Goal: Communication & Community: Answer question/provide support

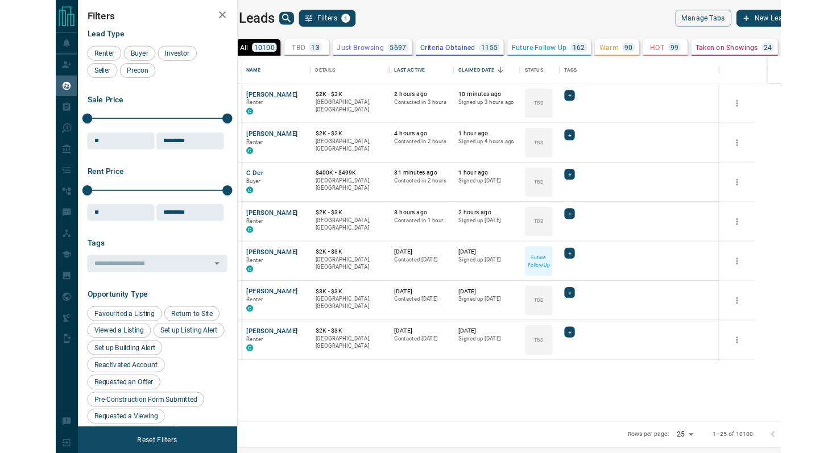
scroll to position [352, 621]
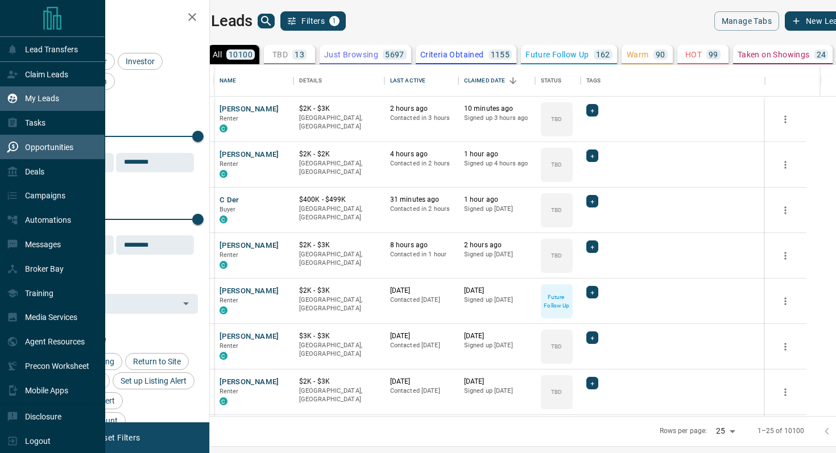
click at [53, 146] on p "Opportunities" at bounding box center [49, 147] width 48 height 9
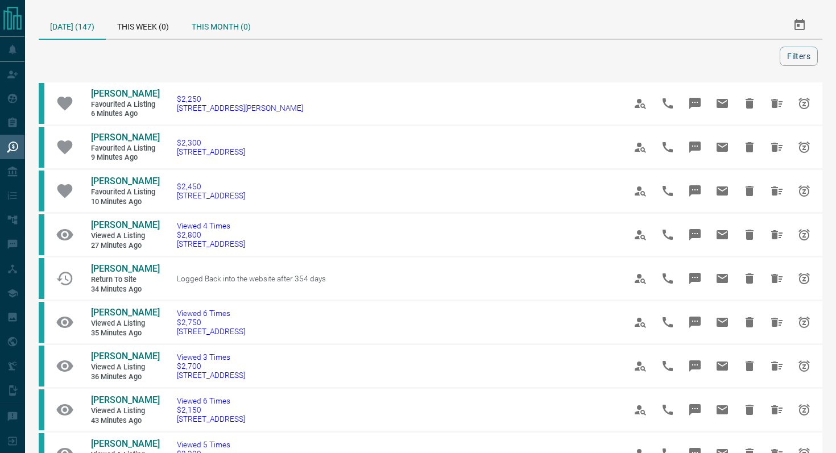
click at [217, 24] on div "This Month (0)" at bounding box center [221, 24] width 82 height 27
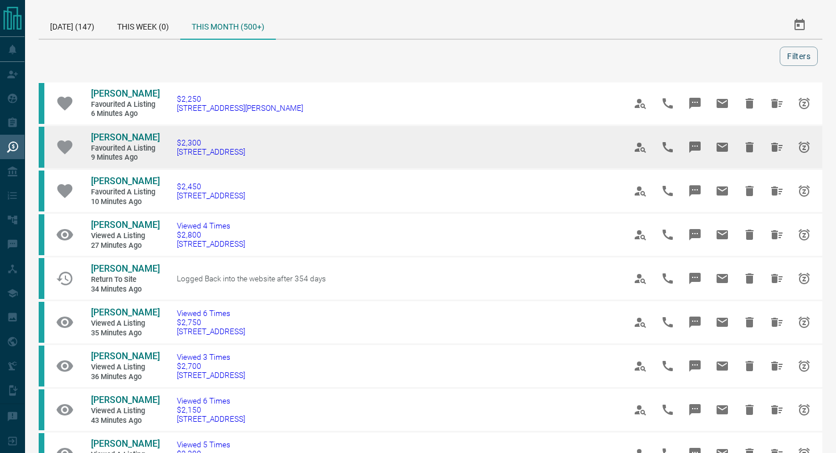
drag, startPoint x: 291, startPoint y: 156, endPoint x: 170, endPoint y: 152, distance: 121.2
click at [170, 152] on td "$2,300 [STREET_ADDRESS]" at bounding box center [384, 148] width 448 height 44
copy span "[STREET_ADDRESS]"
click at [676, 143] on icon "Message" at bounding box center [695, 147] width 11 height 11
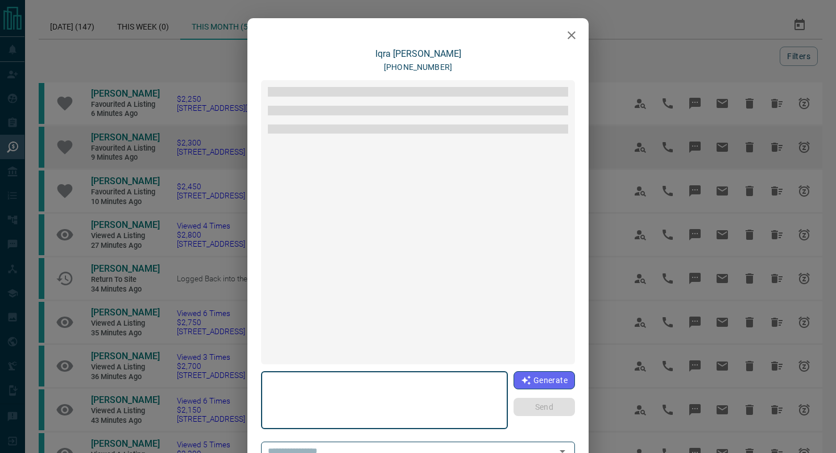
type textarea "**********"
type input "**********"
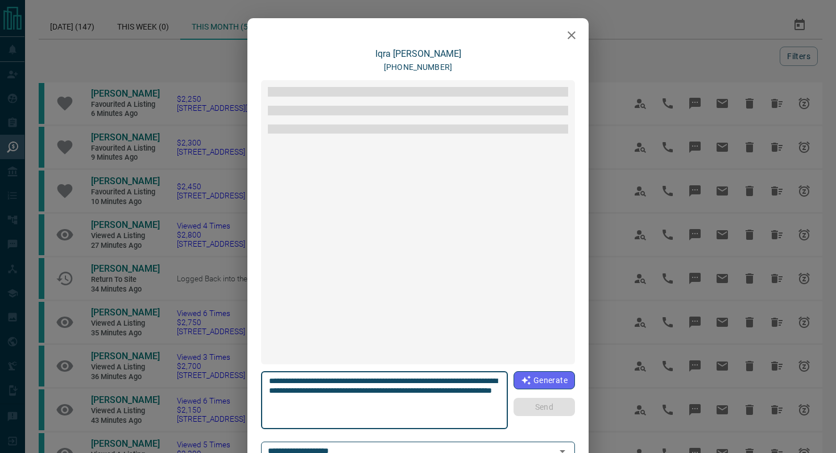
scroll to position [20, 0]
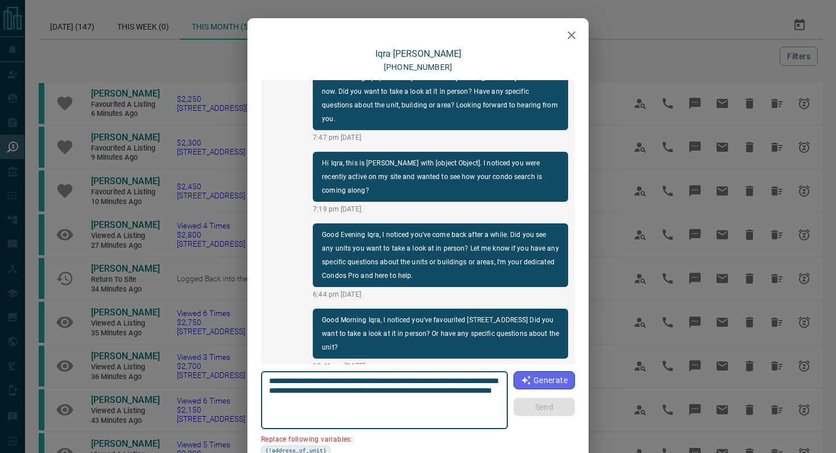
drag, startPoint x: 335, startPoint y: 390, endPoint x: 217, endPoint y: 390, distance: 117.2
click at [217, 390] on div "**********" at bounding box center [418, 226] width 836 height 453
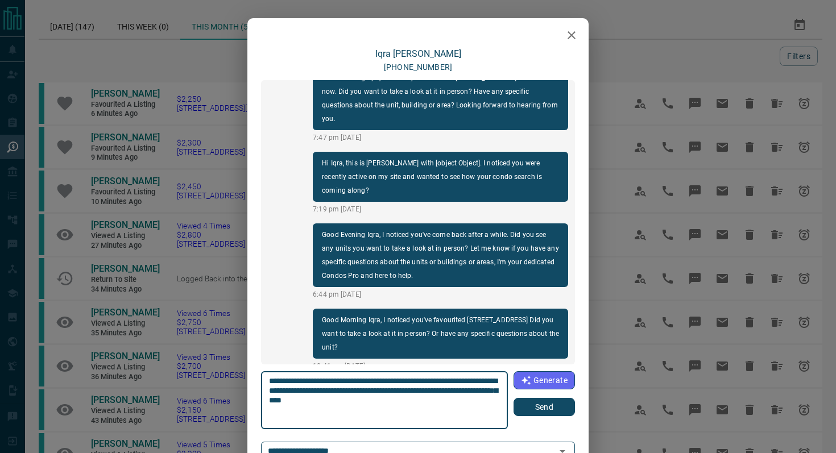
type textarea "**********"
click at [550, 399] on button "Send" at bounding box center [544, 407] width 61 height 18
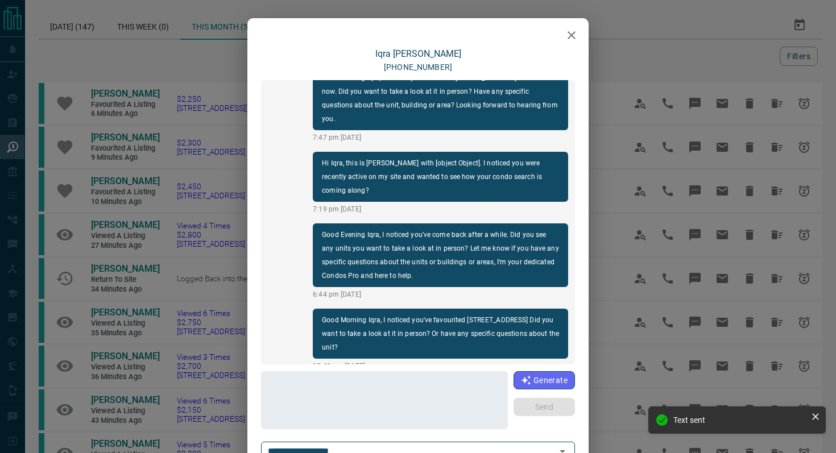
scroll to position [92, 0]
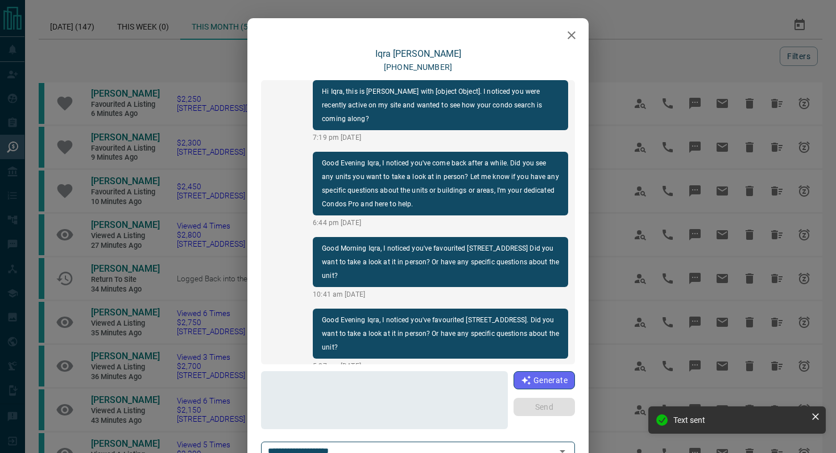
click at [572, 36] on icon "button" at bounding box center [572, 35] width 8 height 8
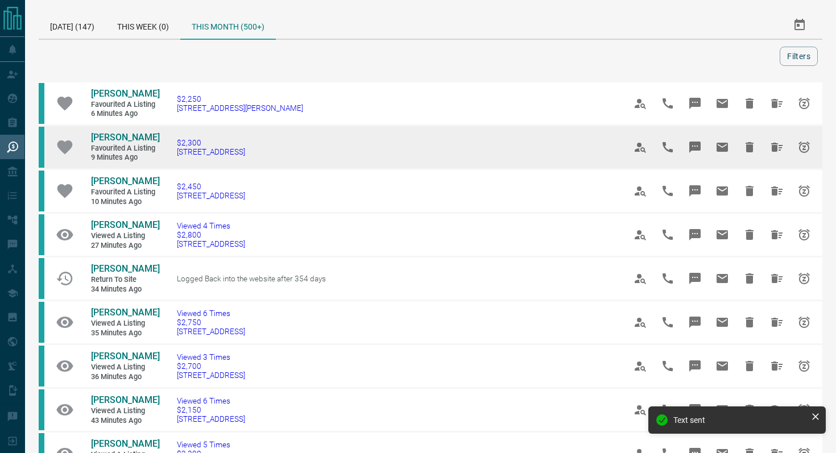
drag, startPoint x: 338, startPoint y: 155, endPoint x: 78, endPoint y: 132, distance: 261.5
click at [78, 132] on tr "[PERSON_NAME] Favourited a Listing 9 minutes ago $2,300 4909 - [STREET_ADDRESS]" at bounding box center [431, 148] width 784 height 44
copy tr "[PERSON_NAME] Favourited a Listing 9 minutes ago $2,300 4909 - [STREET_ADDRESS]"
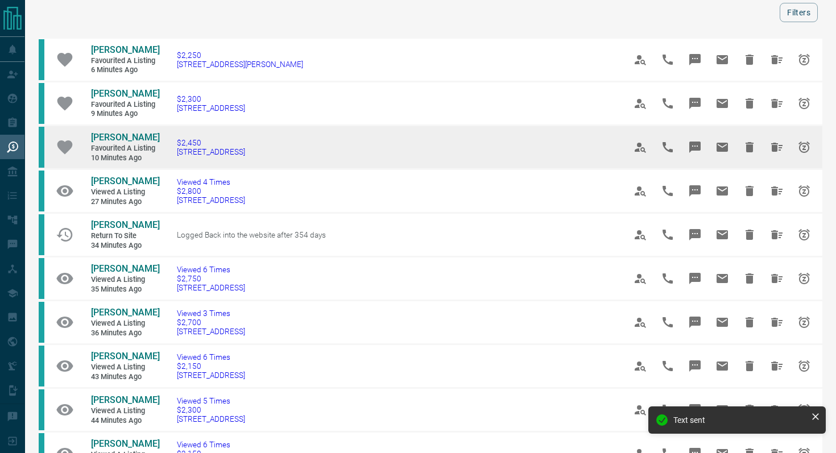
scroll to position [45, 0]
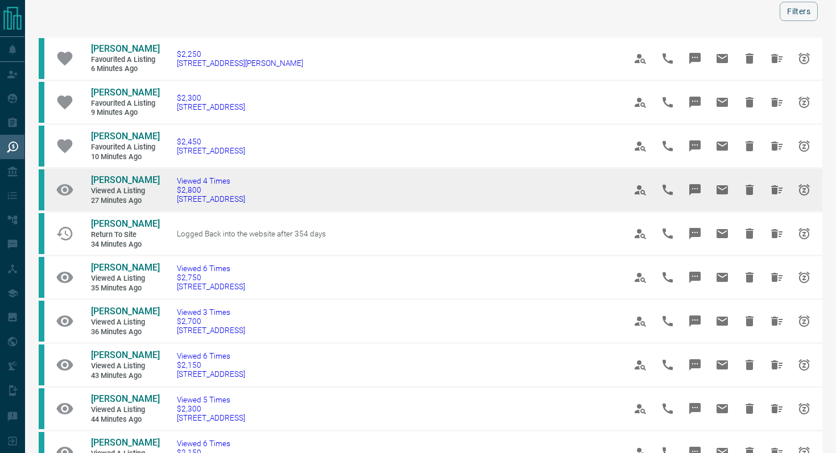
drag, startPoint x: 284, startPoint y: 199, endPoint x: 174, endPoint y: 199, distance: 110.9
click at [174, 200] on td "Viewed 4 Times $2,800 [STREET_ADDRESS]" at bounding box center [384, 190] width 448 height 44
copy span "[STREET_ADDRESS]"
click at [676, 180] on button "Message" at bounding box center [695, 189] width 27 height 27
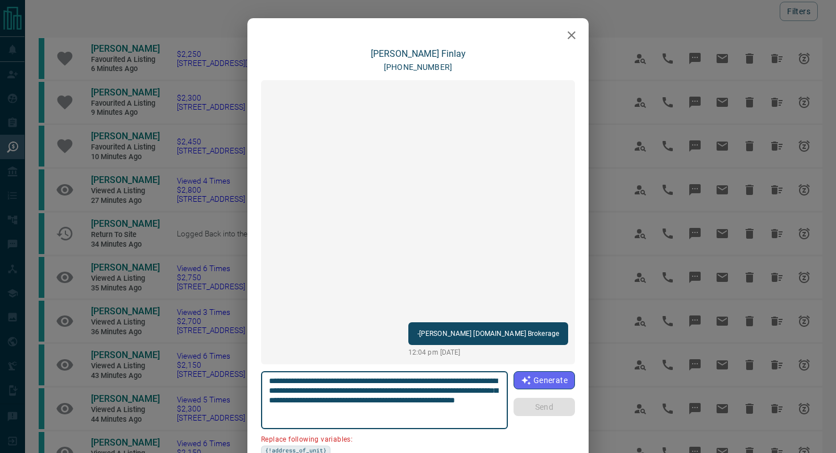
drag, startPoint x: 333, startPoint y: 391, endPoint x: 267, endPoint y: 392, distance: 66.0
click at [268, 392] on div "**********" at bounding box center [384, 400] width 247 height 58
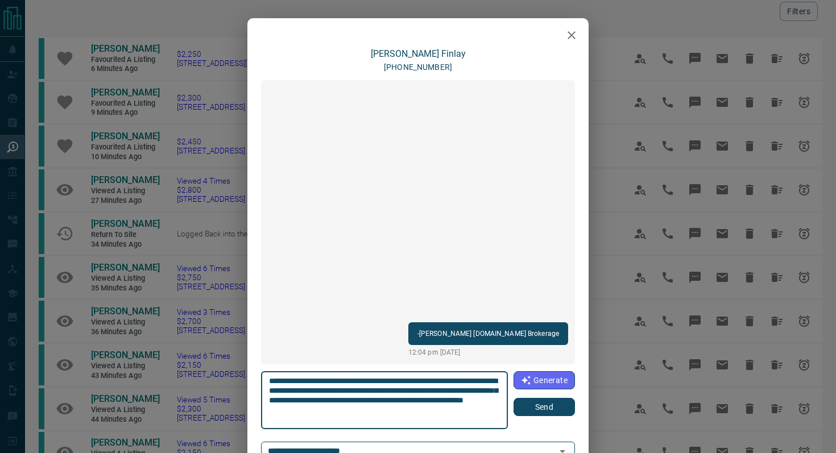
type textarea "**********"
click at [550, 399] on div "**********" at bounding box center [418, 400] width 314 height 58
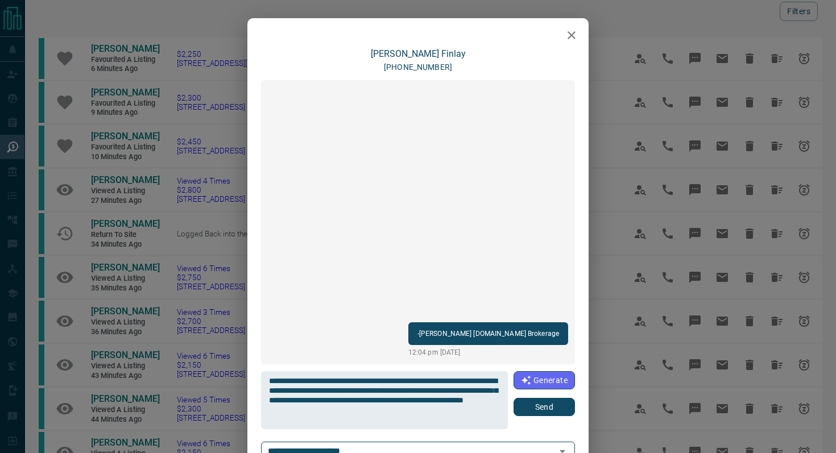
click at [550, 399] on button "Send" at bounding box center [544, 407] width 61 height 18
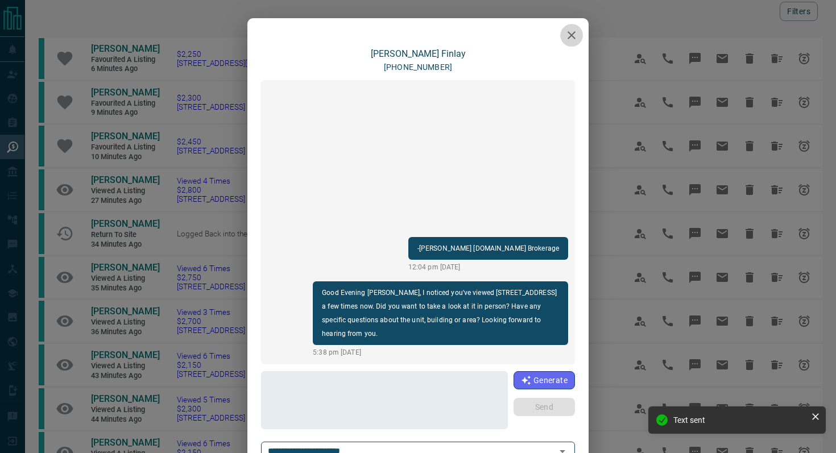
click at [573, 38] on icon "button" at bounding box center [572, 35] width 8 height 8
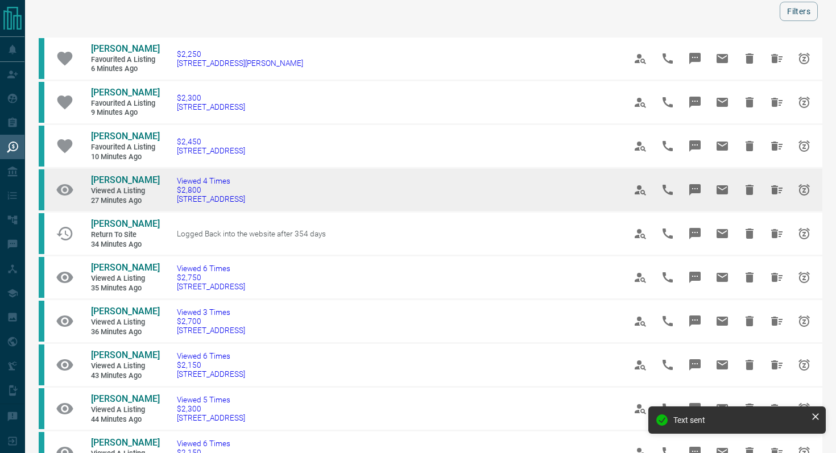
drag, startPoint x: 300, startPoint y: 201, endPoint x: 69, endPoint y: 176, distance: 232.9
click at [69, 177] on tr "[PERSON_NAME] Viewed a Listing 27 minutes ago Viewed 4 Times $2,800 [STREET_ADD…" at bounding box center [431, 190] width 784 height 44
copy tr "[PERSON_NAME] Viewed a Listing 27 minutes ago Viewed 4 Times $2,800 [STREET_ADD…"
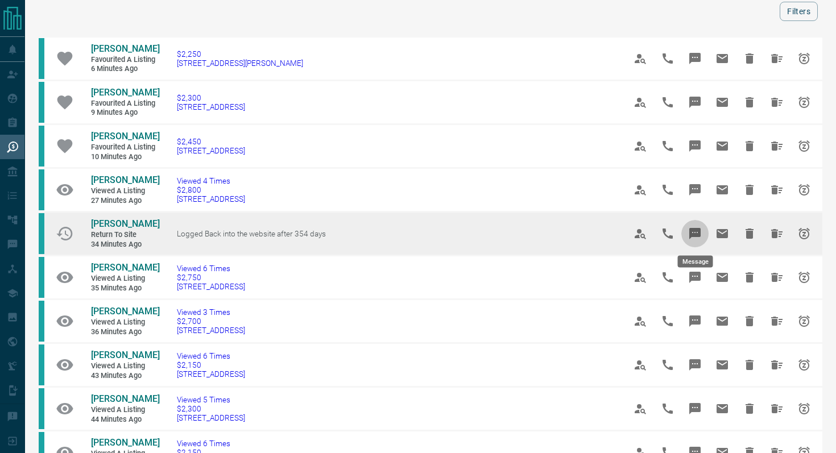
click at [676, 229] on icon "Message" at bounding box center [695, 233] width 11 height 11
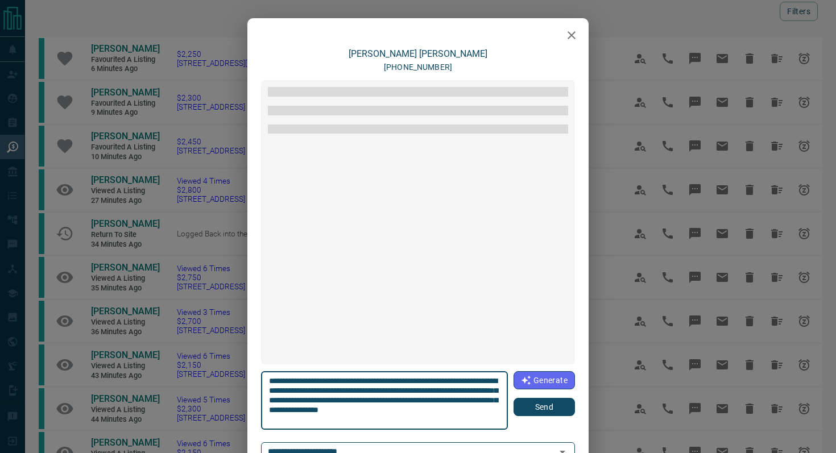
scroll to position [389, 0]
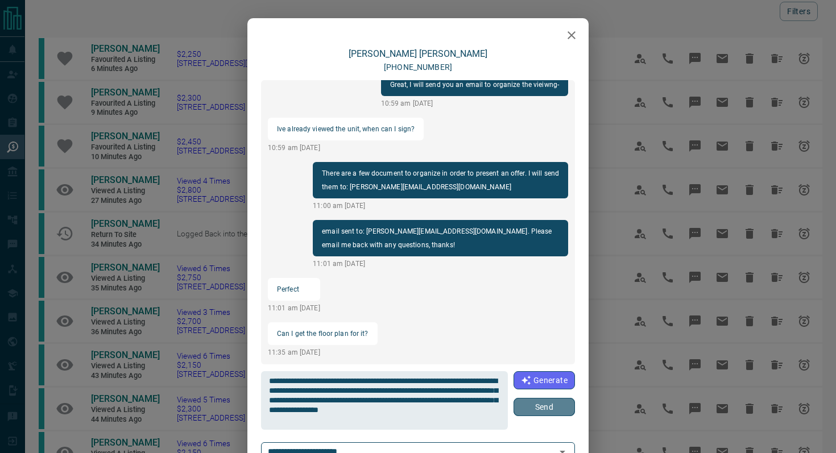
click at [554, 399] on button "Send" at bounding box center [544, 407] width 61 height 18
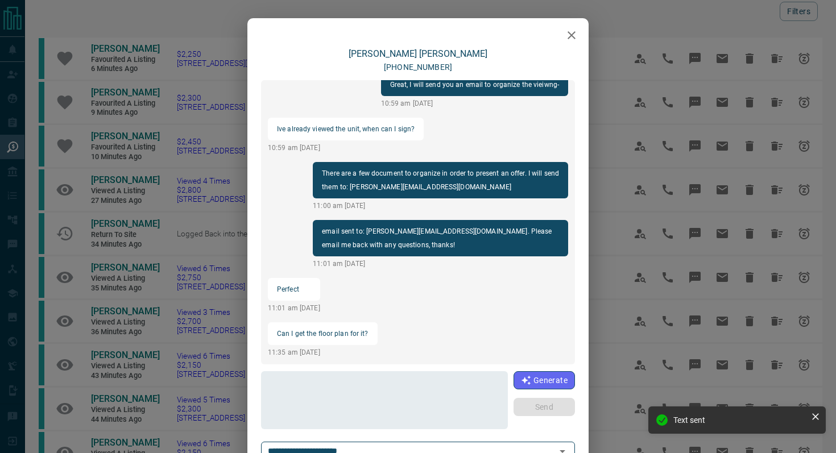
scroll to position [474, 0]
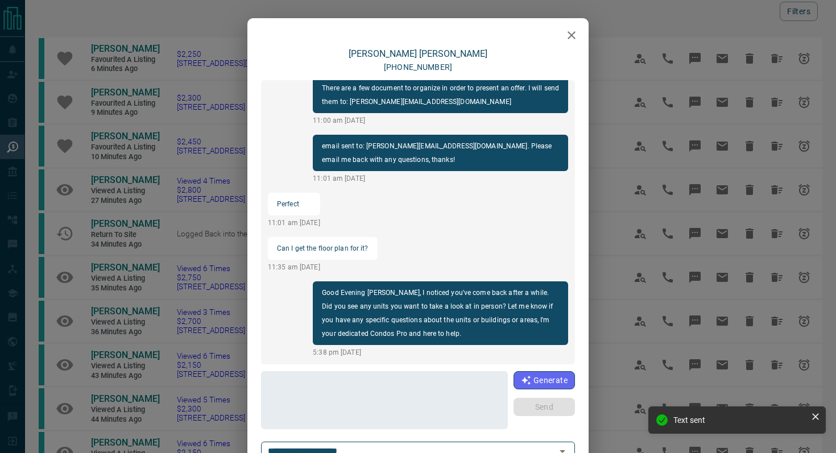
click at [569, 36] on icon "button" at bounding box center [572, 35] width 14 height 14
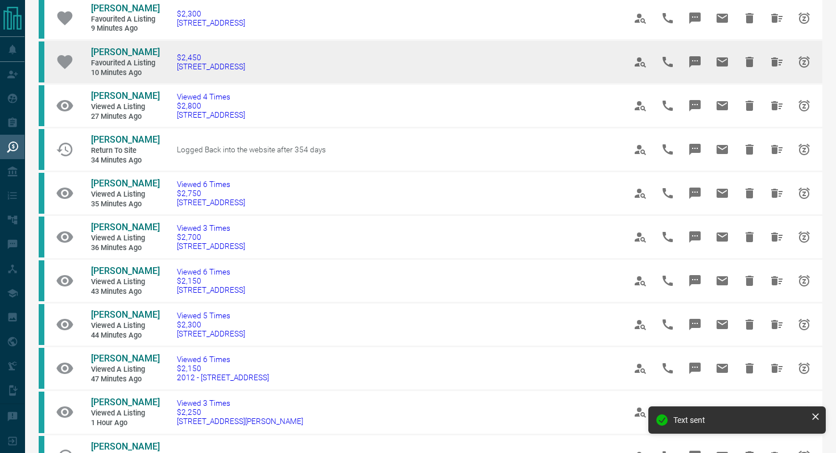
scroll to position [130, 0]
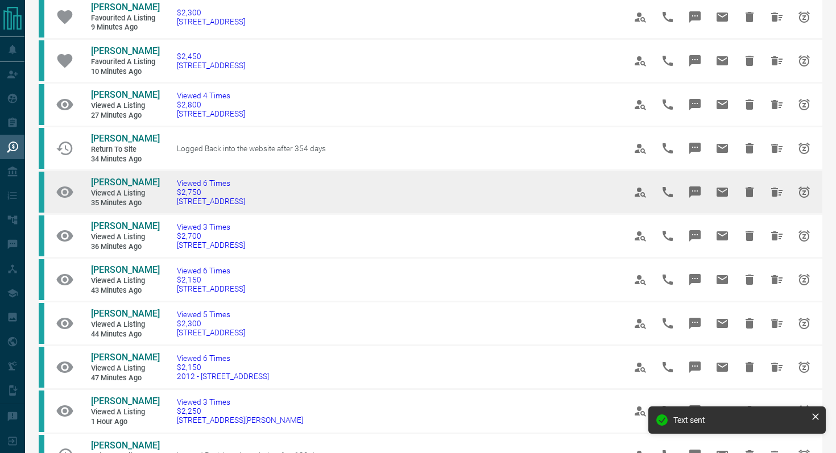
drag, startPoint x: 283, startPoint y: 210, endPoint x: 169, endPoint y: 210, distance: 113.8
click at [169, 210] on td "Viewed 6 Times $2,750 [STREET_ADDRESS]" at bounding box center [384, 193] width 448 height 44
copy span "[STREET_ADDRESS]"
click at [676, 198] on icon "Message" at bounding box center [695, 192] width 11 height 11
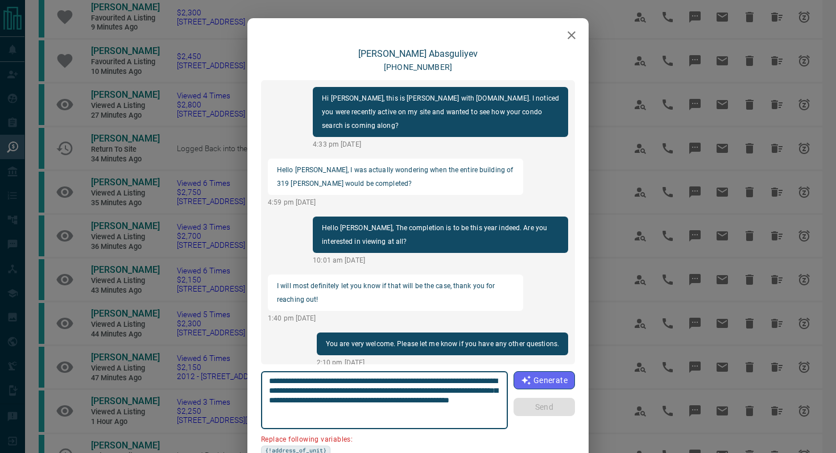
scroll to position [239, 0]
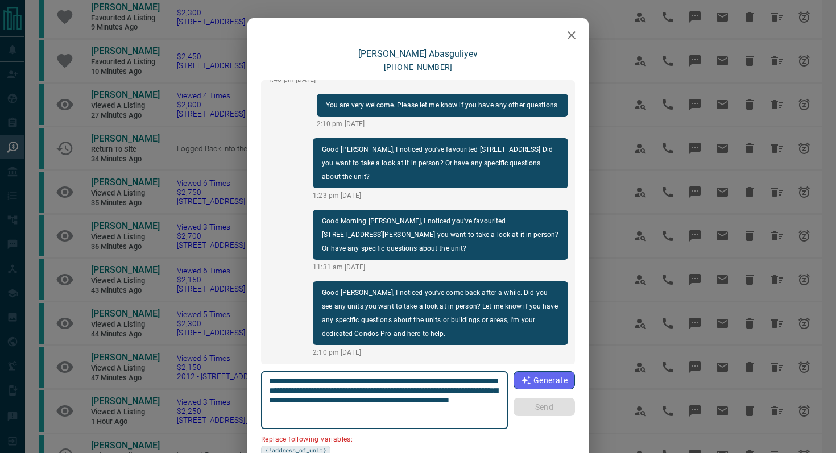
drag, startPoint x: 496, startPoint y: 380, endPoint x: 432, endPoint y: 379, distance: 64.3
click at [432, 379] on textarea "**********" at bounding box center [385, 401] width 232 height 48
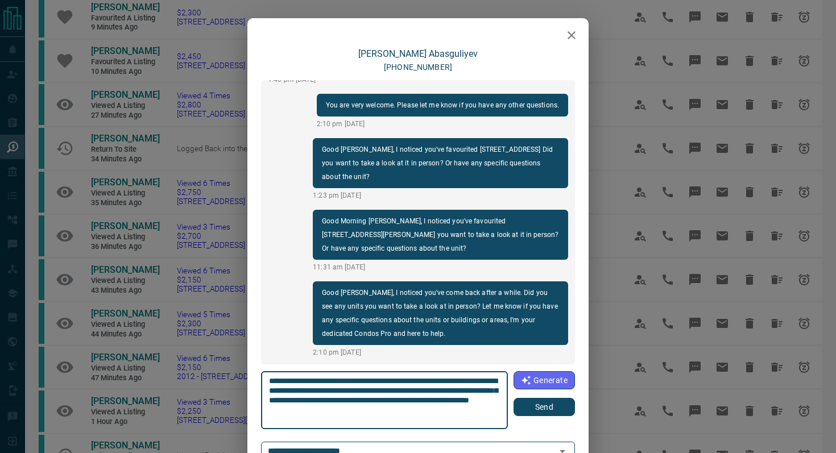
type textarea "**********"
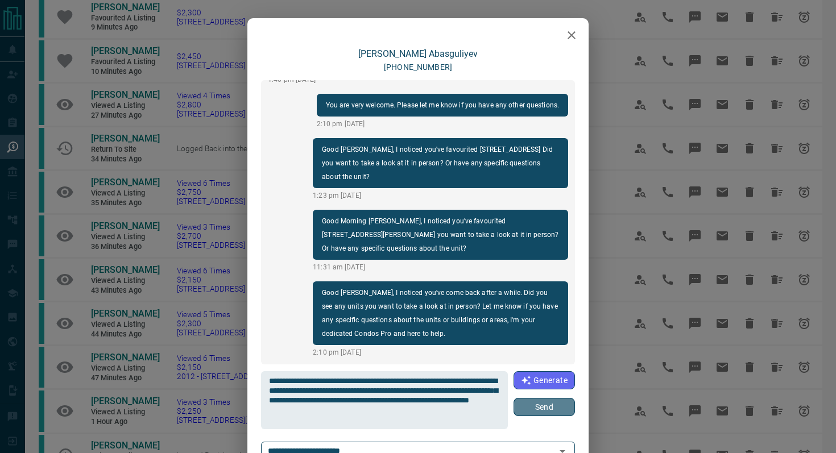
click at [568, 399] on button "Send" at bounding box center [544, 407] width 61 height 18
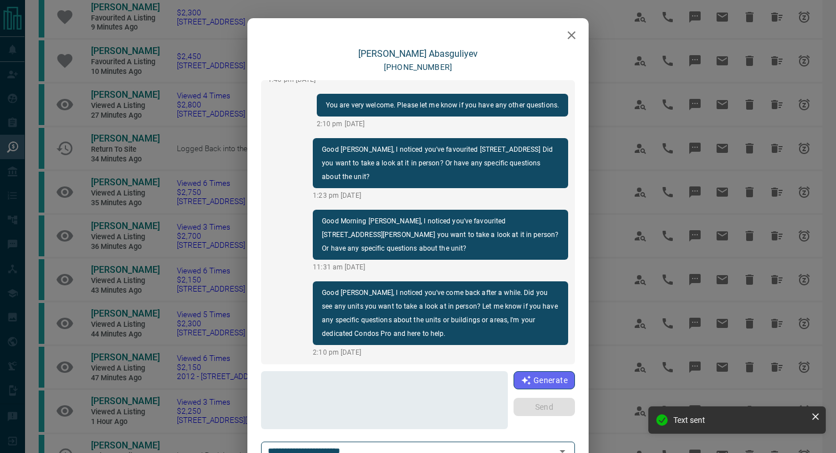
scroll to position [324, 0]
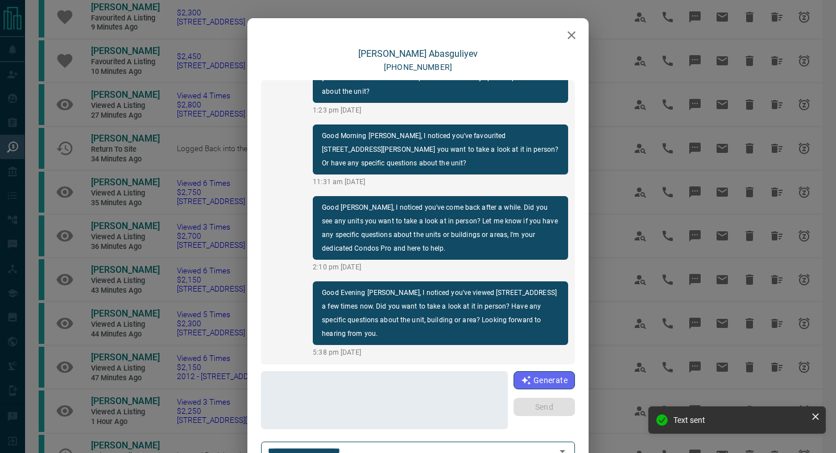
click at [570, 32] on icon "button" at bounding box center [572, 35] width 14 height 14
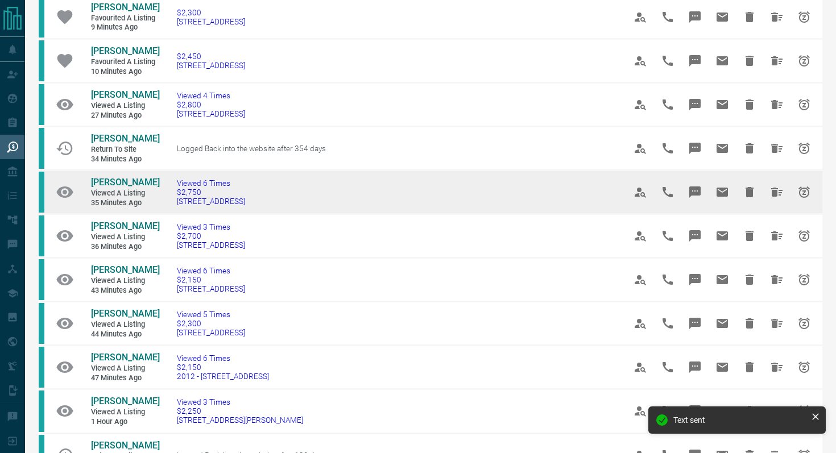
drag, startPoint x: 270, startPoint y: 206, endPoint x: 73, endPoint y: 181, distance: 198.4
click at [74, 181] on tr "[PERSON_NAME] Viewed a Listing 35 minutes ago Viewed 6 Times $2,750 [STREET_ADD…" at bounding box center [431, 193] width 784 height 44
click at [267, 202] on td "Viewed 6 Times $2,750 [STREET_ADDRESS]" at bounding box center [384, 193] width 448 height 44
drag, startPoint x: 267, startPoint y: 208, endPoint x: 89, endPoint y: 177, distance: 181.3
click at [89, 177] on tr "[PERSON_NAME] Viewed a Listing 35 minutes ago Viewed 6 Times $2,750 [STREET_ADD…" at bounding box center [431, 193] width 784 height 44
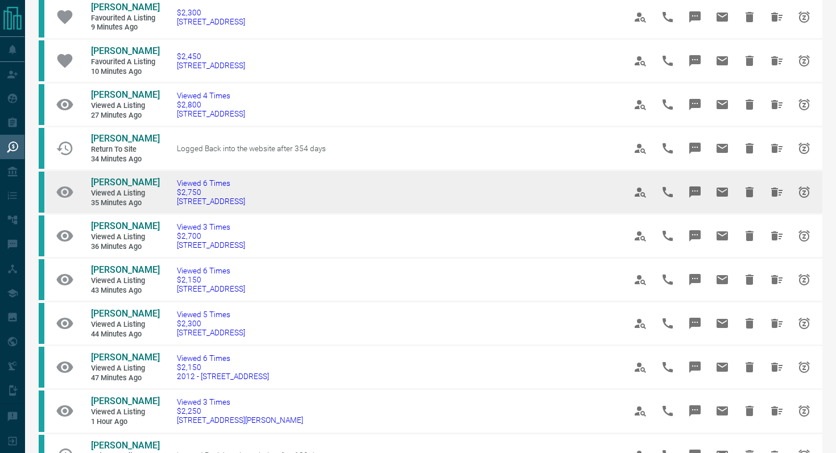
copy tr "[PERSON_NAME] Viewed a Listing 35 minutes ago Viewed 6 Times $2,750 [STREET_ADD…"
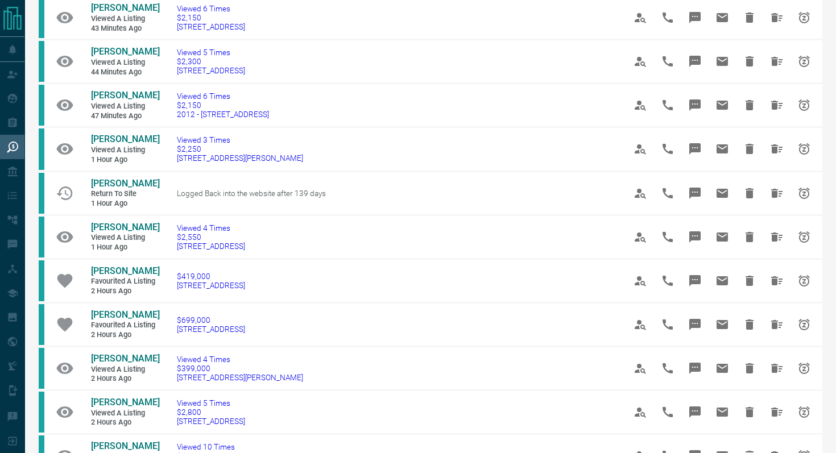
scroll to position [395, 0]
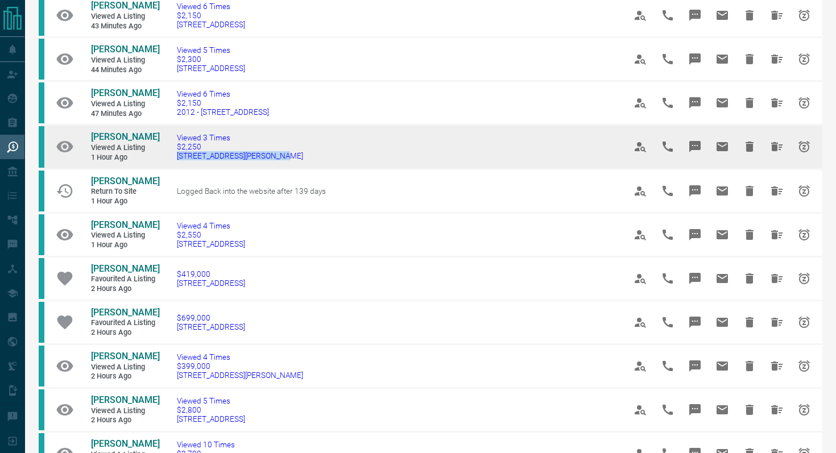
drag, startPoint x: 282, startPoint y: 216, endPoint x: 170, endPoint y: 215, distance: 112.1
click at [170, 169] on td "Viewed 3 Times $2,250 [STREET_ADDRESS][PERSON_NAME]" at bounding box center [384, 147] width 448 height 44
copy span "[STREET_ADDRESS][PERSON_NAME]"
click at [676, 152] on icon "Message" at bounding box center [695, 146] width 11 height 11
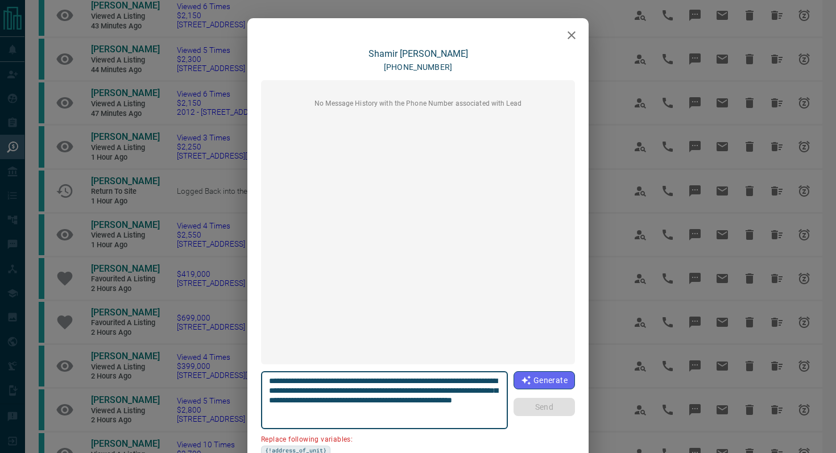
drag, startPoint x: 497, startPoint y: 381, endPoint x: 433, endPoint y: 378, distance: 63.8
click at [433, 378] on textarea "**********" at bounding box center [385, 401] width 232 height 48
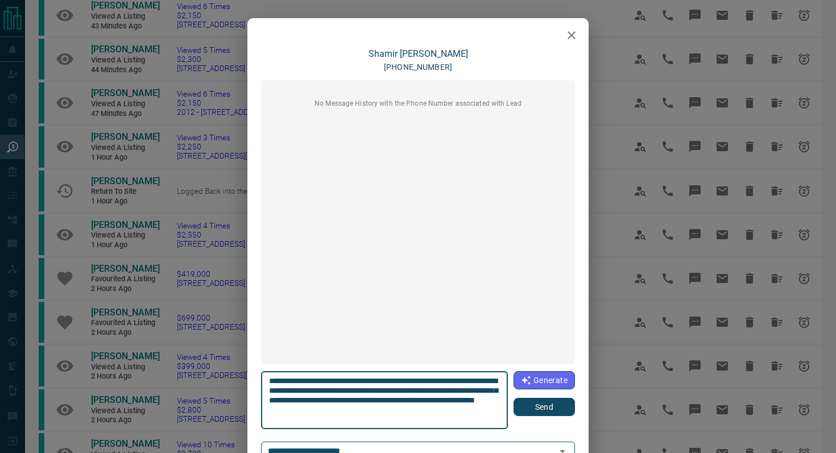
type textarea "**********"
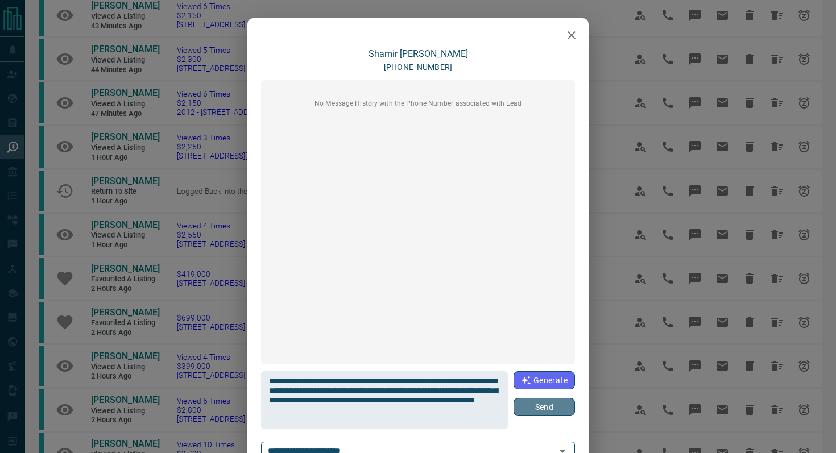
click at [542, 399] on button "Send" at bounding box center [544, 407] width 61 height 18
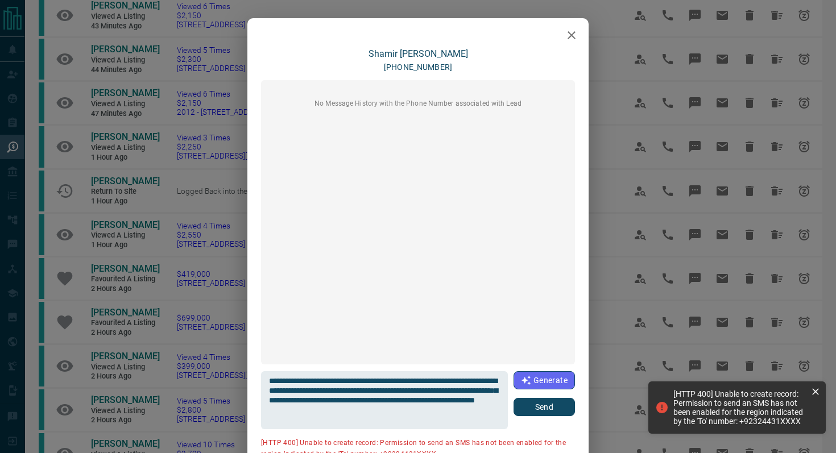
click at [569, 36] on icon "button" at bounding box center [572, 35] width 8 height 8
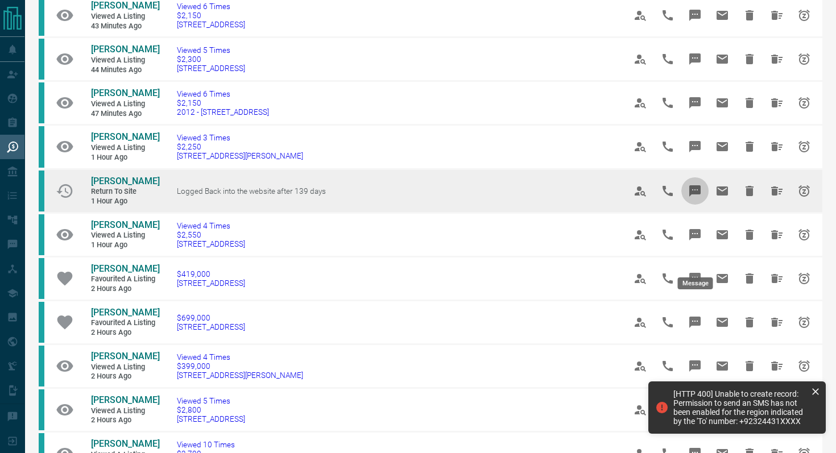
click at [676, 197] on icon "Message" at bounding box center [695, 190] width 11 height 11
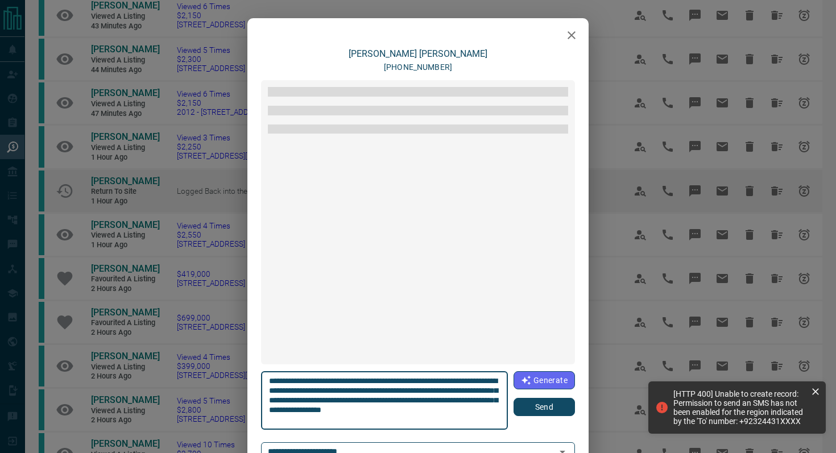
scroll to position [181, 0]
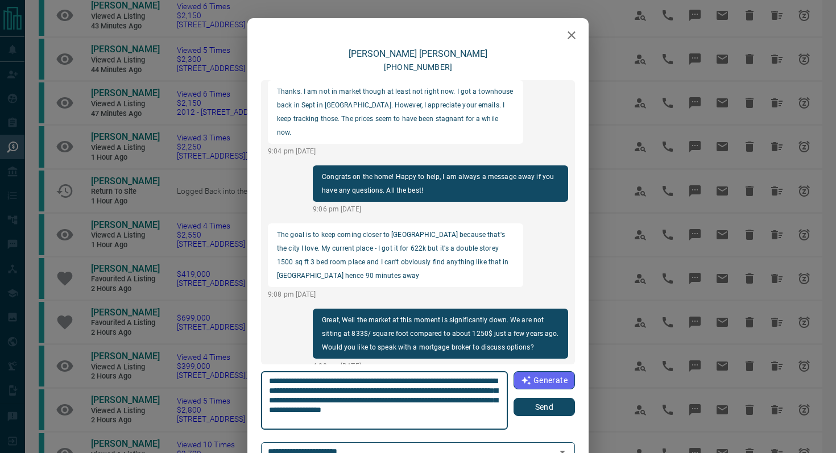
click at [542, 399] on button "Send" at bounding box center [544, 407] width 61 height 18
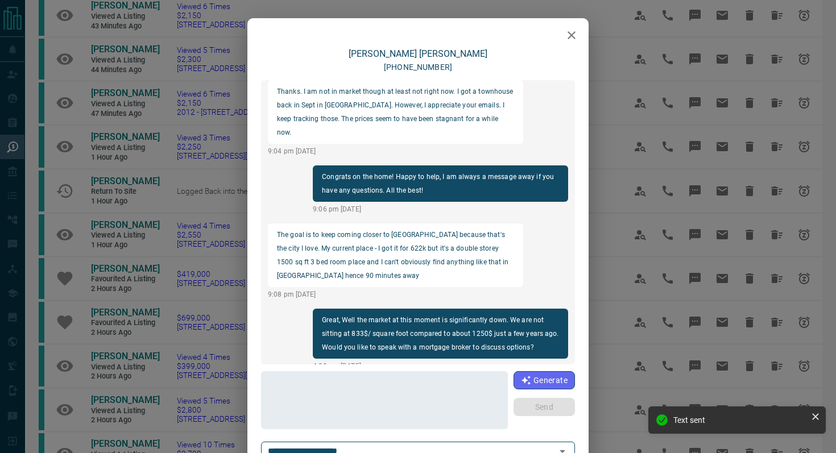
scroll to position [266, 0]
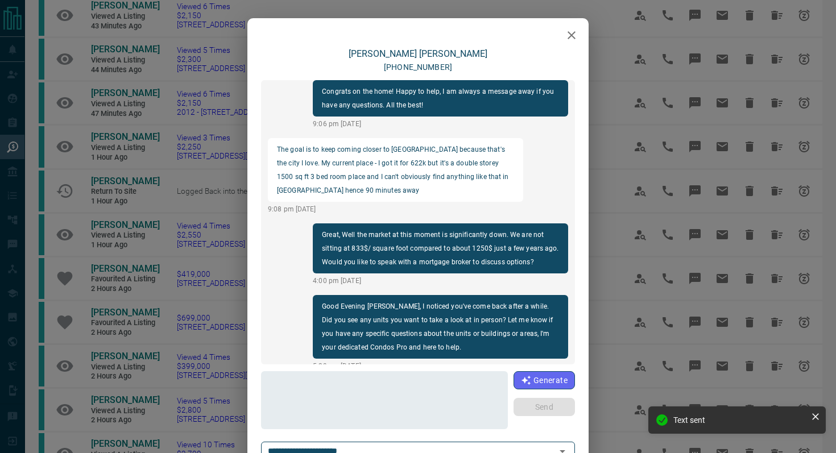
click at [568, 31] on icon "button" at bounding box center [572, 35] width 14 height 14
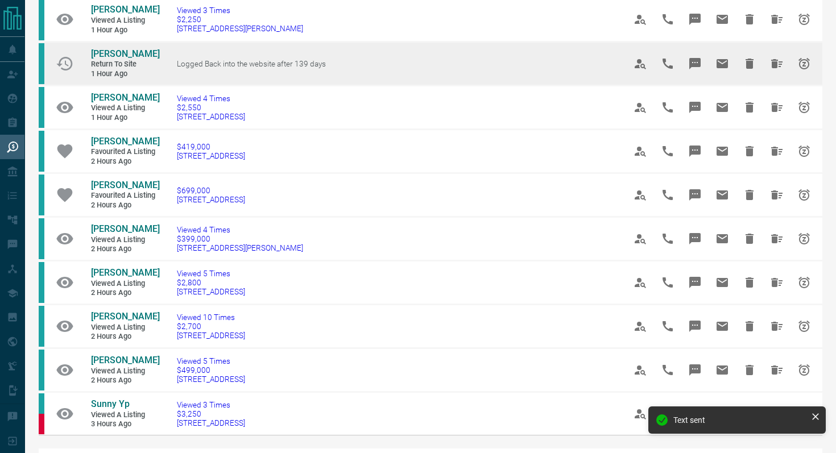
scroll to position [526, 0]
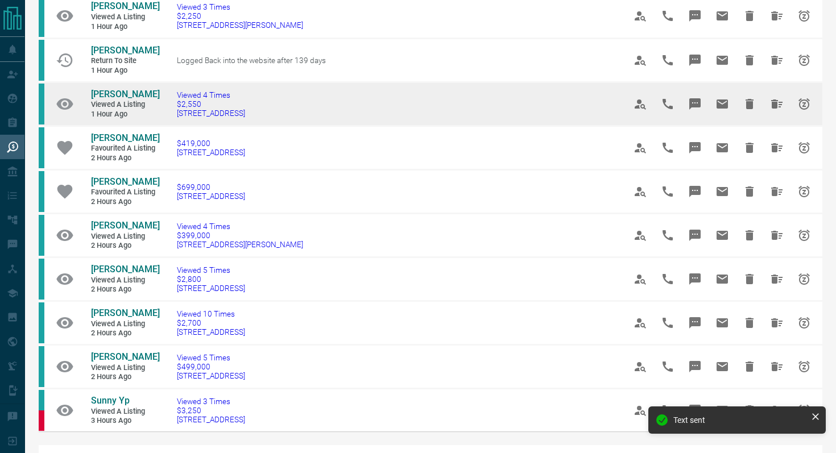
drag, startPoint x: 298, startPoint y: 186, endPoint x: 168, endPoint y: 181, distance: 129.2
click at [168, 126] on td "Viewed 4 Times $2,550 [STREET_ADDRESS]" at bounding box center [384, 104] width 448 height 44
copy span "[STREET_ADDRESS]"
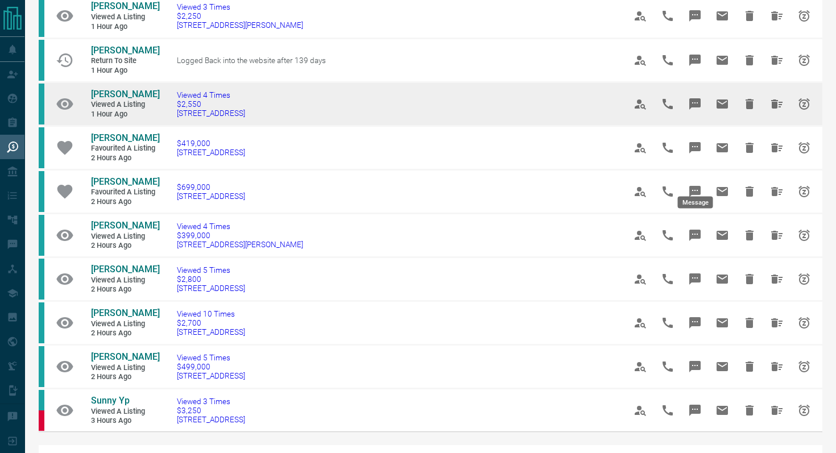
click at [676, 118] on button "Message" at bounding box center [695, 103] width 27 height 27
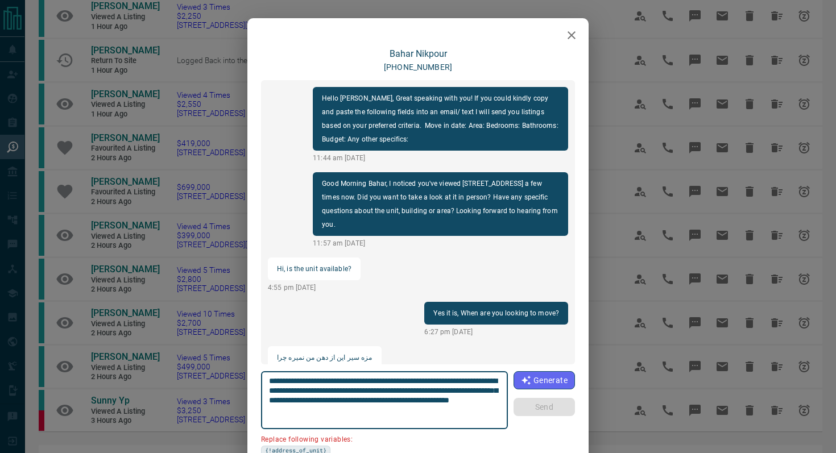
scroll to position [195, 0]
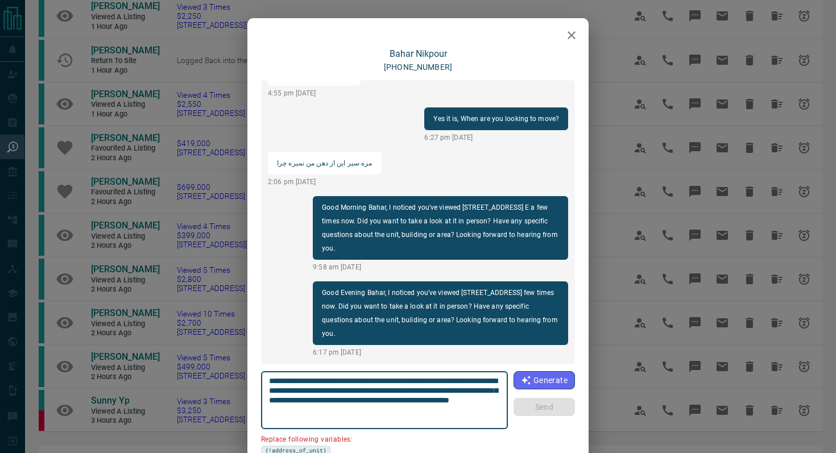
drag, startPoint x: 496, startPoint y: 380, endPoint x: 428, endPoint y: 377, distance: 67.8
click at [428, 377] on textarea "**********" at bounding box center [385, 401] width 232 height 48
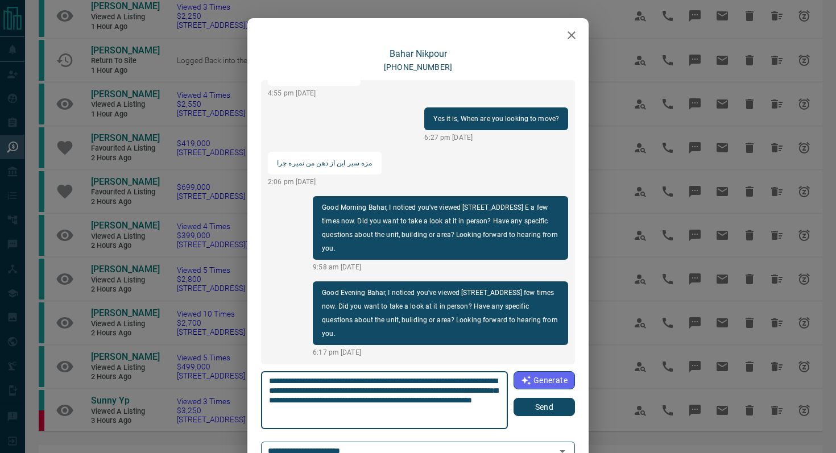
type textarea "**********"
click at [570, 399] on button "Send" at bounding box center [544, 407] width 61 height 18
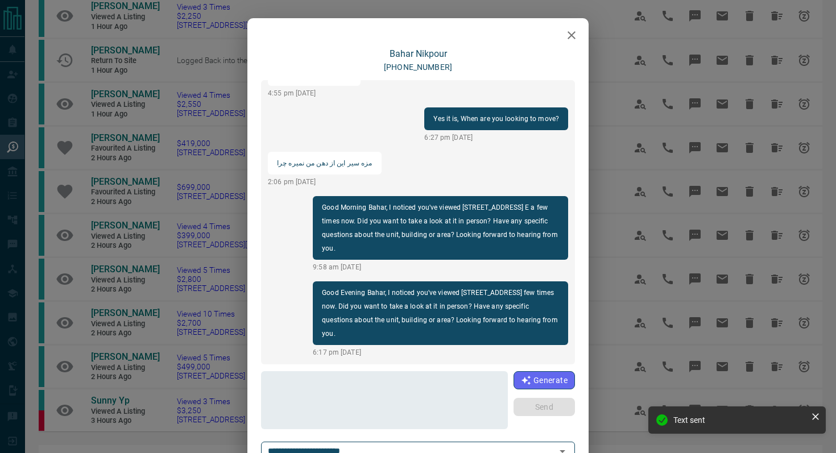
scroll to position [280, 0]
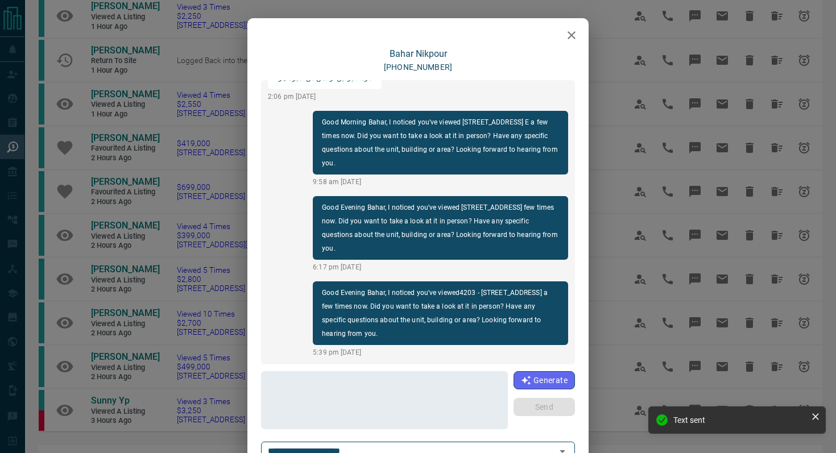
click at [572, 40] on icon "button" at bounding box center [572, 35] width 14 height 14
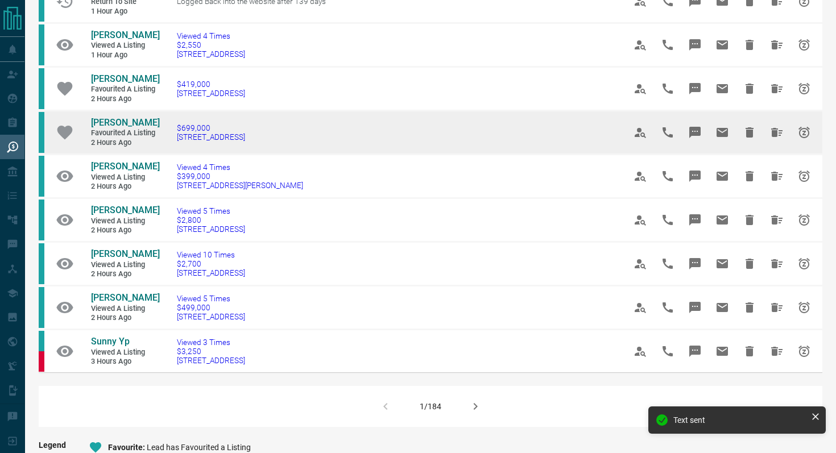
scroll to position [592, 0]
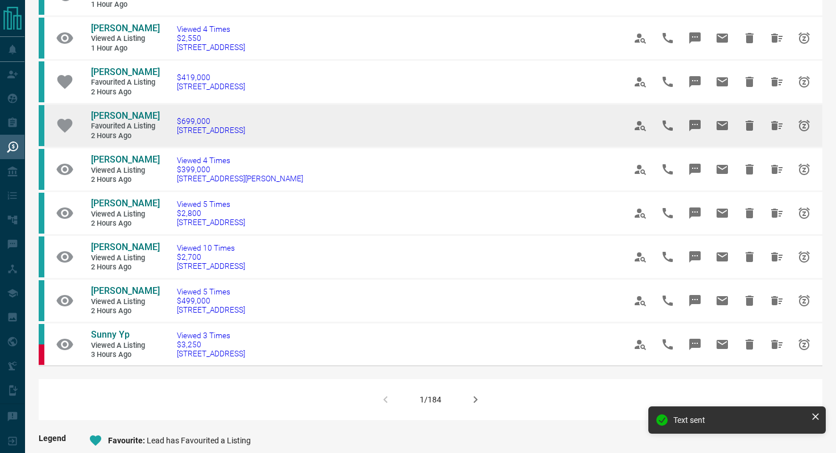
drag, startPoint x: 277, startPoint y: 201, endPoint x: 172, endPoint y: 200, distance: 105.3
click at [172, 147] on td "$699,000 [STREET_ADDRESS]" at bounding box center [384, 126] width 448 height 44
copy span "[STREET_ADDRESS]"
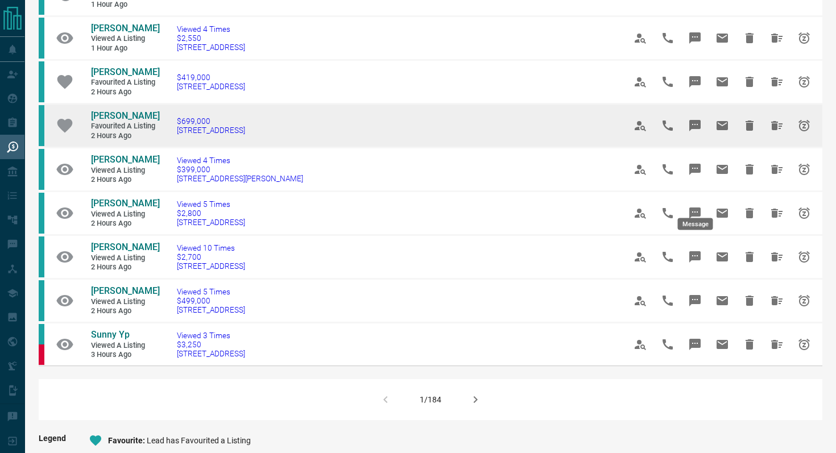
click at [676, 131] on icon "Message" at bounding box center [695, 125] width 11 height 11
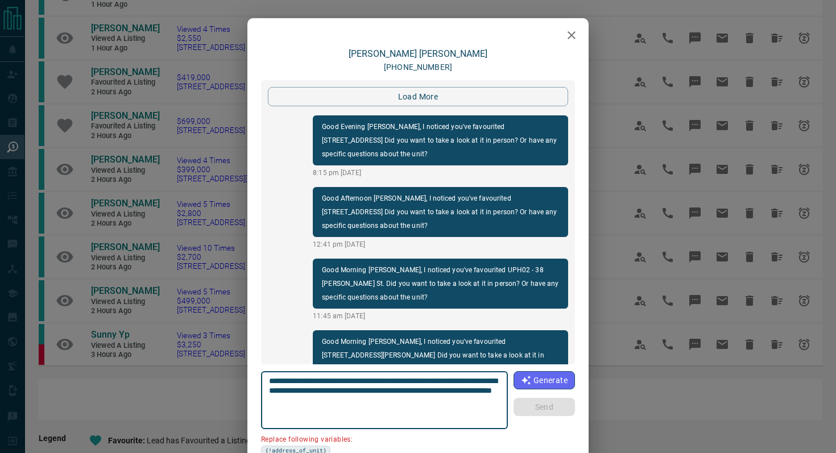
scroll to position [1762, 0]
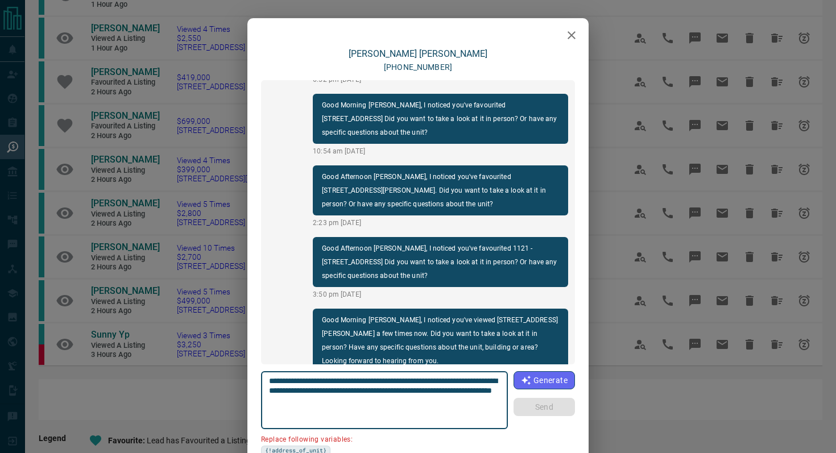
drag, startPoint x: 333, startPoint y: 390, endPoint x: 235, endPoint y: 390, distance: 97.9
click at [235, 390] on div "[PERSON_NAME] [PHONE_NUMBER] load more Good Evening [PERSON_NAME], I noticed yo…" at bounding box center [418, 226] width 836 height 453
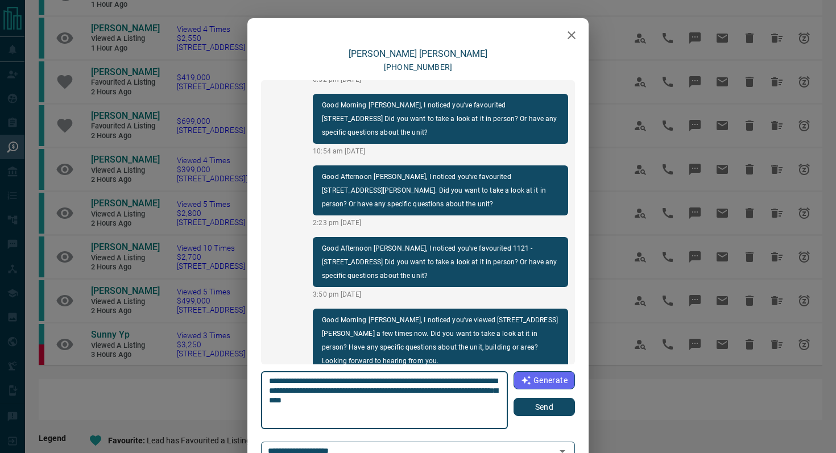
type textarea "**********"
click at [556, 399] on button "Send" at bounding box center [544, 407] width 61 height 18
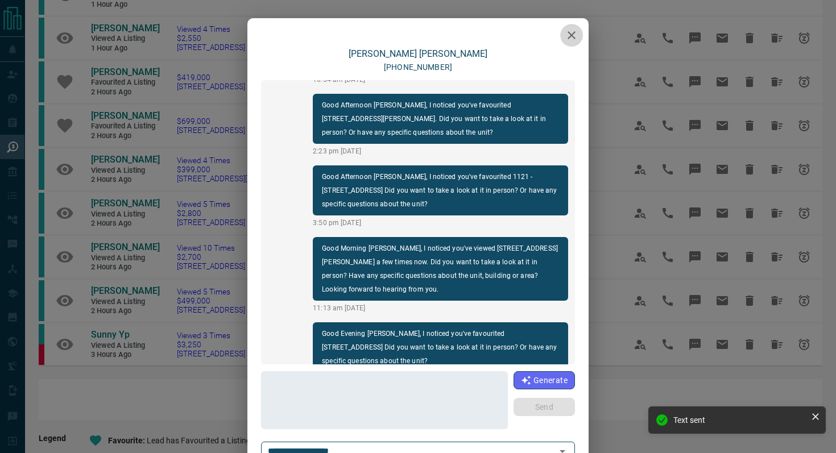
click at [575, 33] on icon "button" at bounding box center [572, 35] width 14 height 14
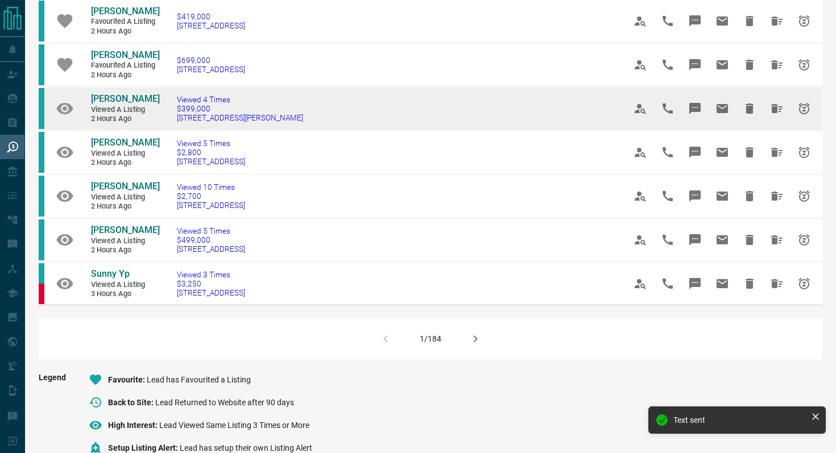
scroll to position [654, 0]
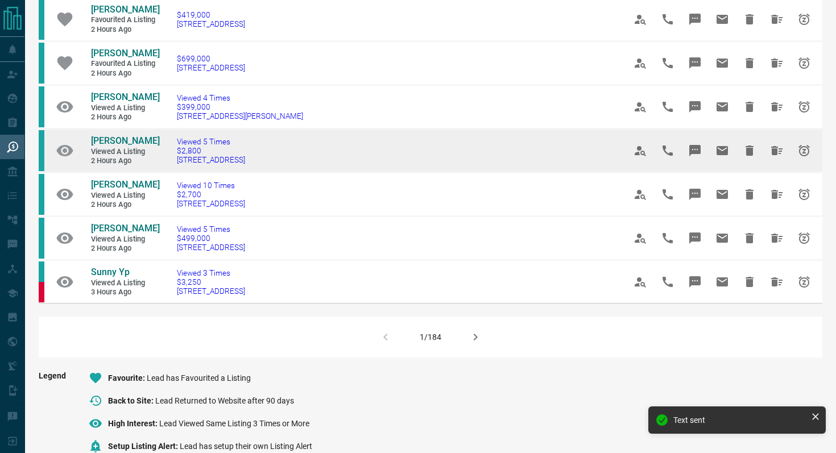
drag, startPoint x: 274, startPoint y: 233, endPoint x: 175, endPoint y: 233, distance: 99.0
click at [175, 172] on td "Viewed 5 Times $2,800 [STREET_ADDRESS]" at bounding box center [384, 151] width 448 height 44
copy span "[STREET_ADDRESS]"
click at [676, 156] on icon "Message" at bounding box center [695, 150] width 11 height 11
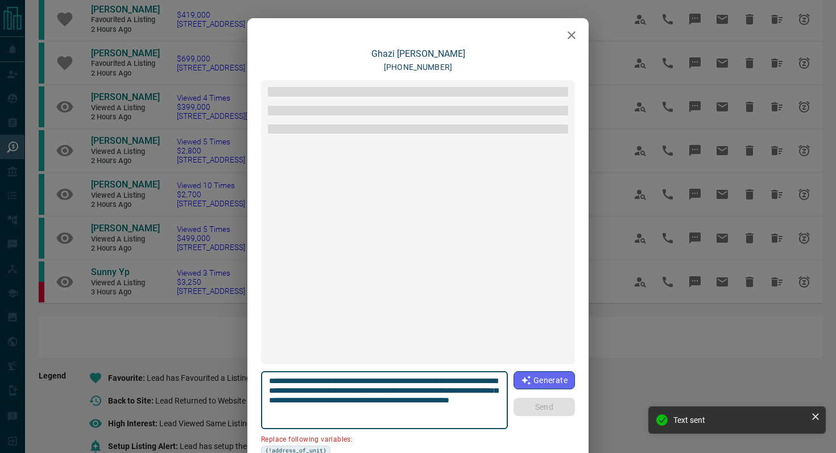
scroll to position [1034, 0]
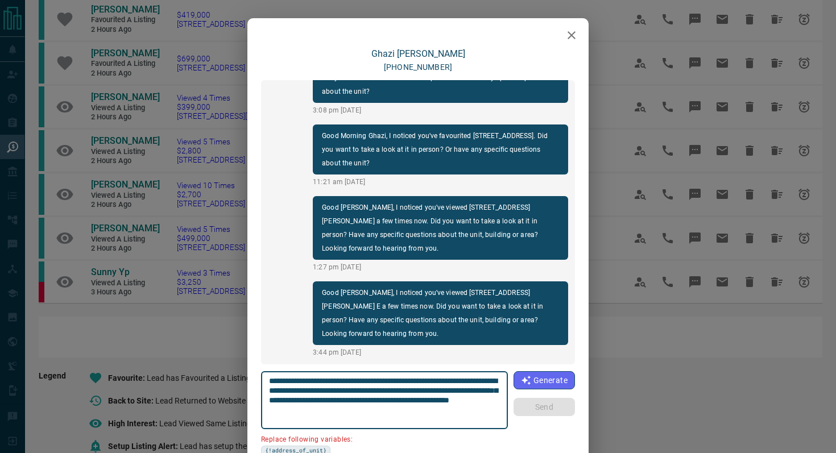
drag, startPoint x: 493, startPoint y: 379, endPoint x: 431, endPoint y: 377, distance: 62.1
click at [431, 377] on textarea "**********" at bounding box center [385, 401] width 232 height 48
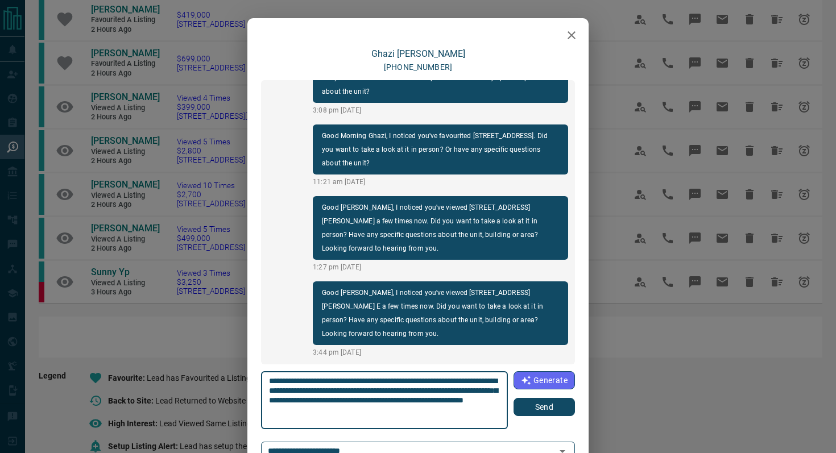
type textarea "**********"
click at [561, 399] on button "Send" at bounding box center [544, 407] width 61 height 18
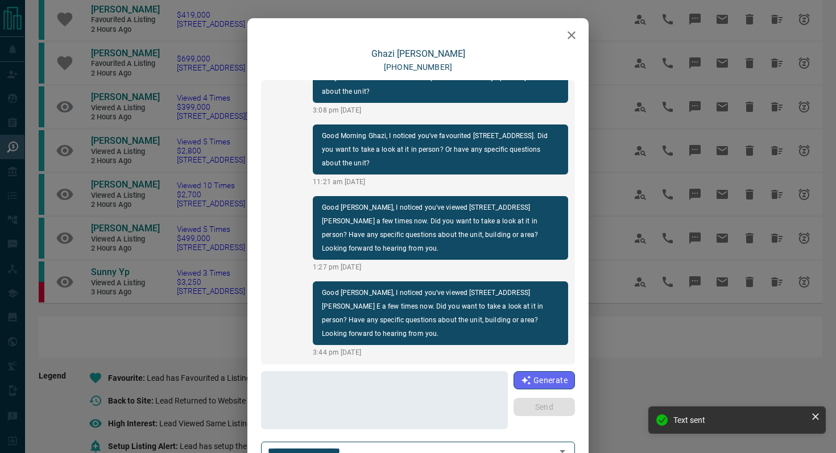
scroll to position [1120, 0]
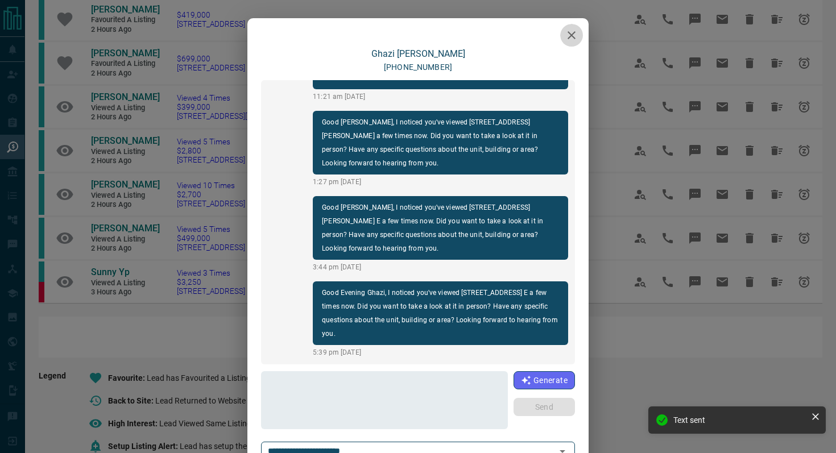
click at [569, 44] on button "button" at bounding box center [571, 35] width 23 height 23
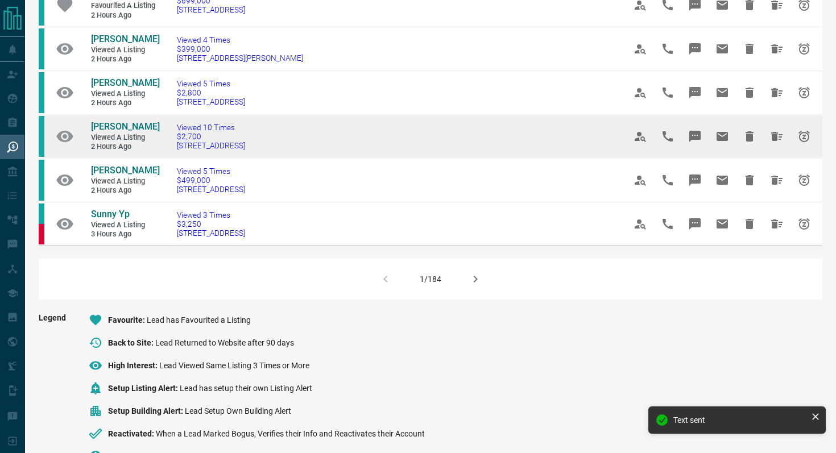
scroll to position [715, 0]
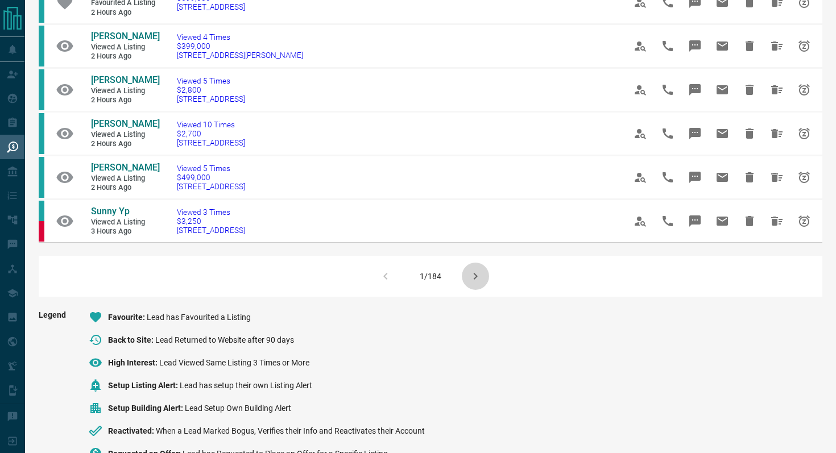
click at [478, 283] on icon "button" at bounding box center [476, 277] width 14 height 14
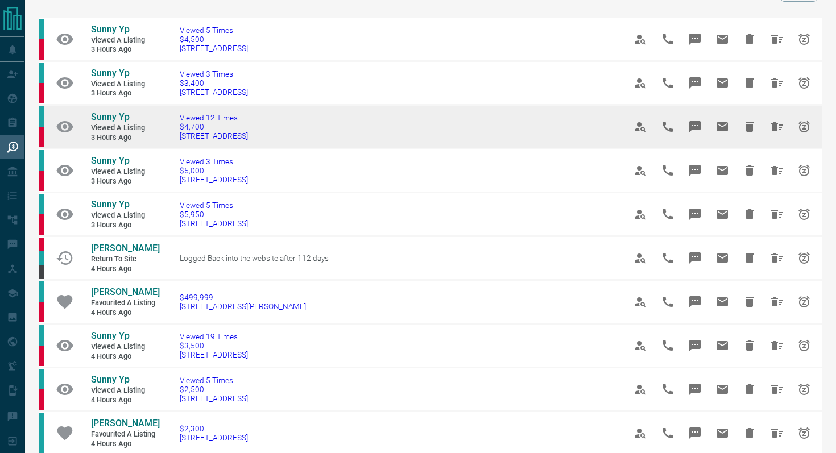
scroll to position [82, 0]
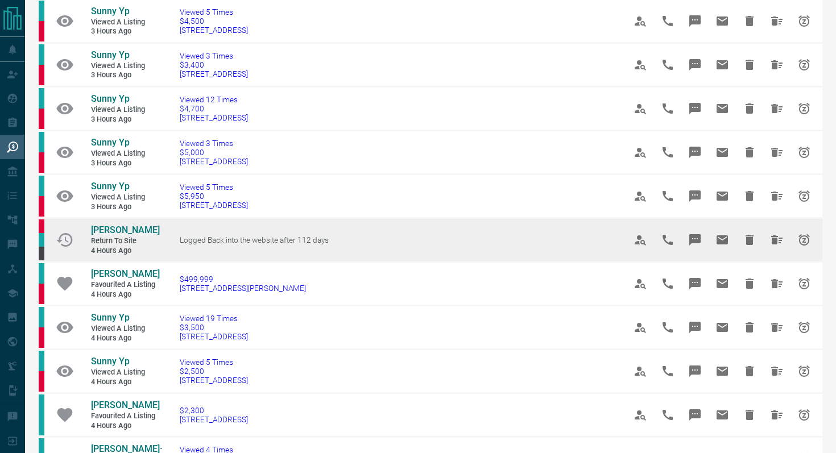
click at [676, 246] on icon "Message" at bounding box center [695, 239] width 11 height 11
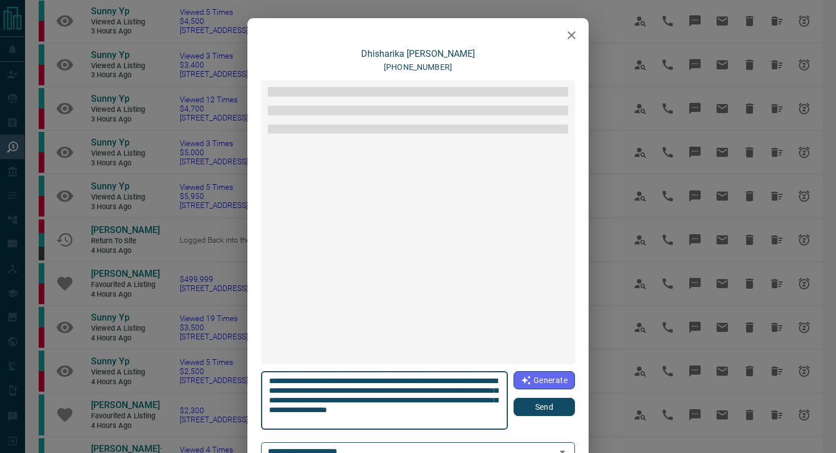
scroll to position [1612, 0]
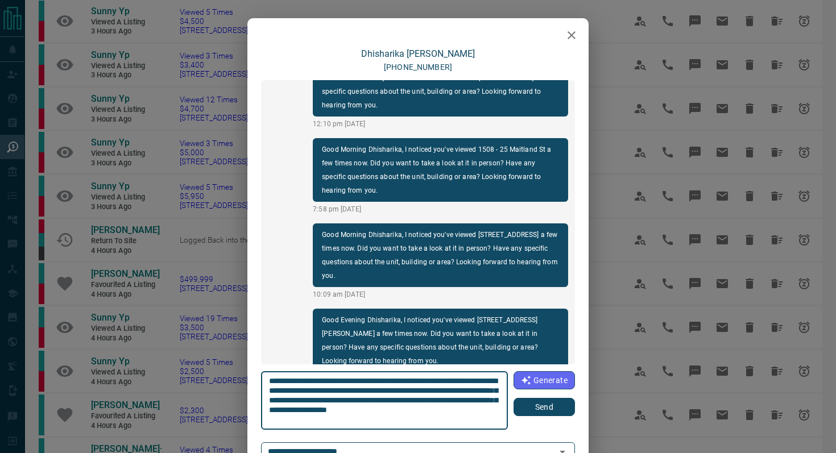
click at [557, 399] on button "Send" at bounding box center [544, 407] width 61 height 18
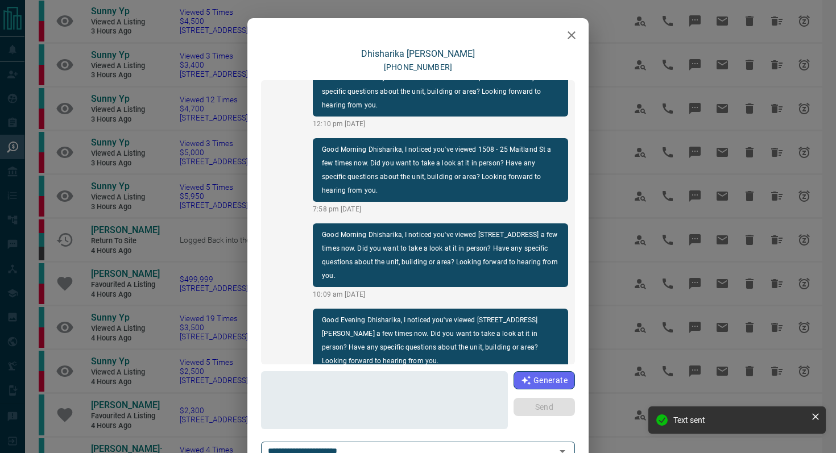
scroll to position [1653, 0]
click at [567, 38] on icon "button" at bounding box center [572, 35] width 14 height 14
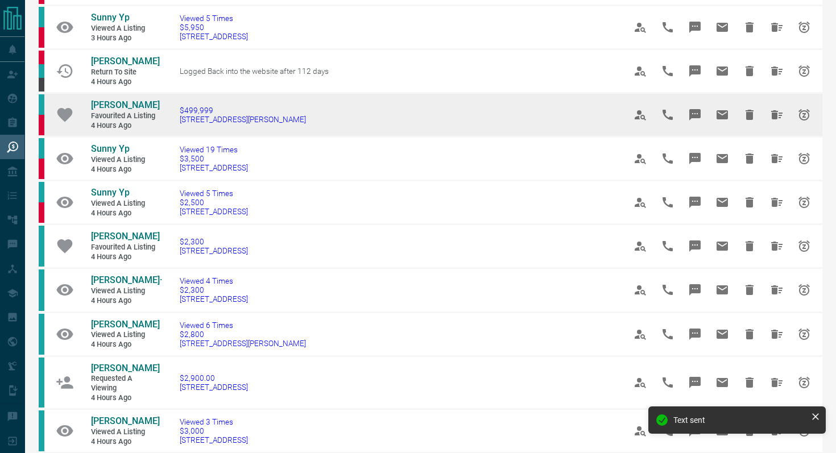
scroll to position [254, 0]
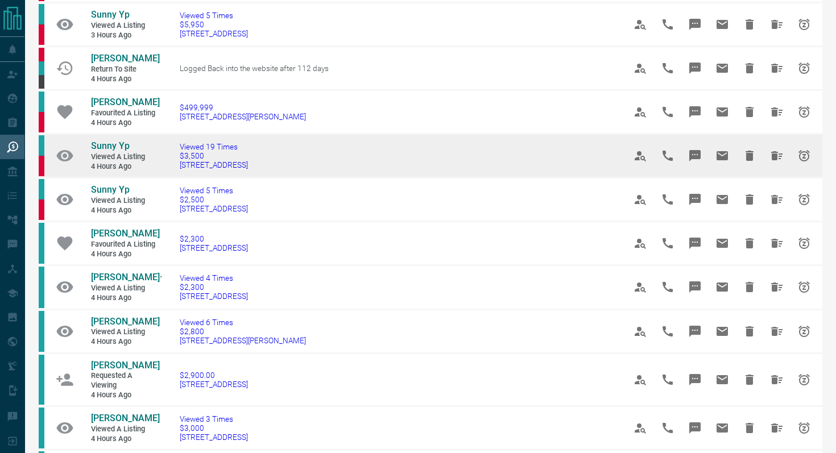
drag, startPoint x: 284, startPoint y: 178, endPoint x: 162, endPoint y: 177, distance: 121.7
click at [163, 177] on td "Viewed 19 Times $3,500 [STREET_ADDRESS]" at bounding box center [385, 156] width 445 height 44
click at [676, 162] on icon "Message" at bounding box center [695, 155] width 11 height 11
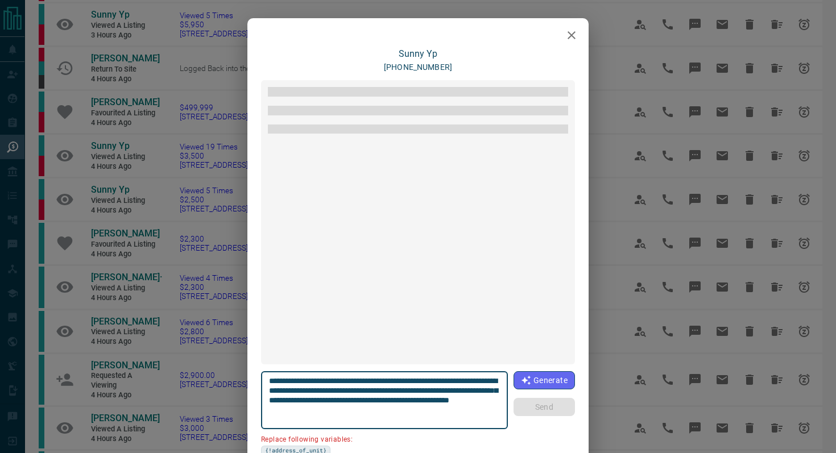
scroll to position [406, 0]
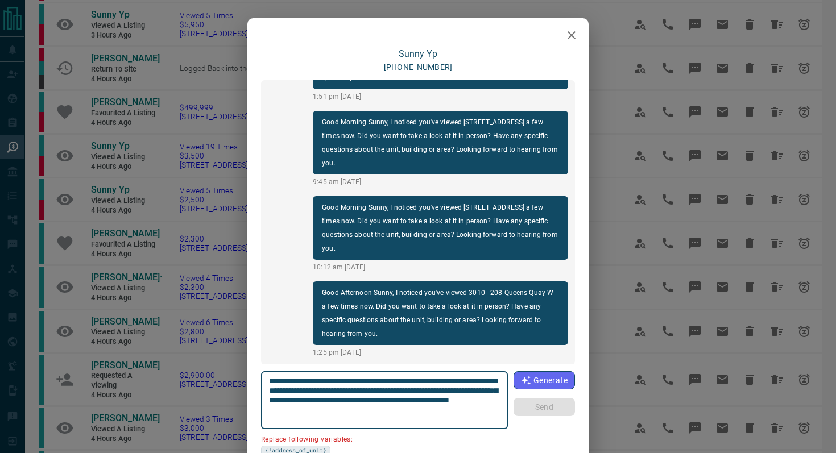
drag, startPoint x: 496, startPoint y: 380, endPoint x: 431, endPoint y: 378, distance: 64.3
click at [431, 378] on textarea "**********" at bounding box center [385, 401] width 232 height 48
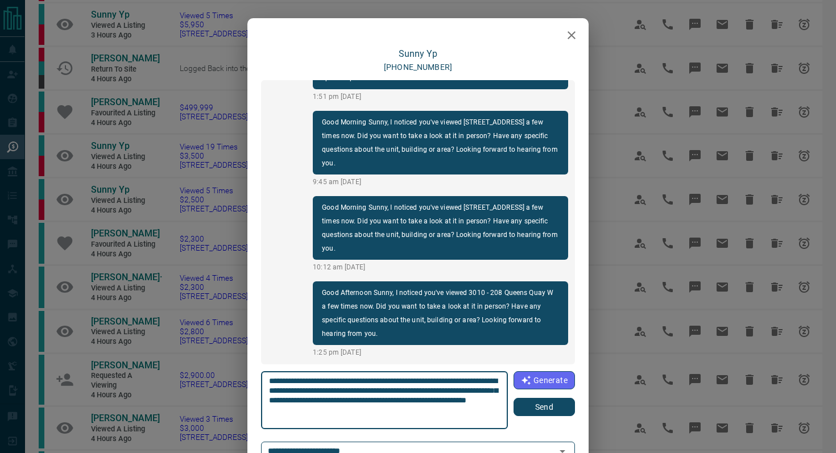
type textarea "**********"
click at [562, 399] on button "Send" at bounding box center [544, 407] width 61 height 18
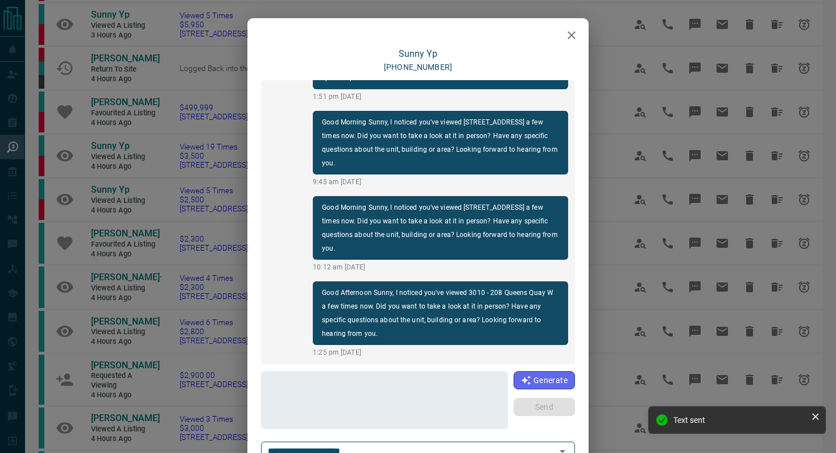
scroll to position [492, 0]
click at [569, 45] on button "button" at bounding box center [571, 35] width 23 height 23
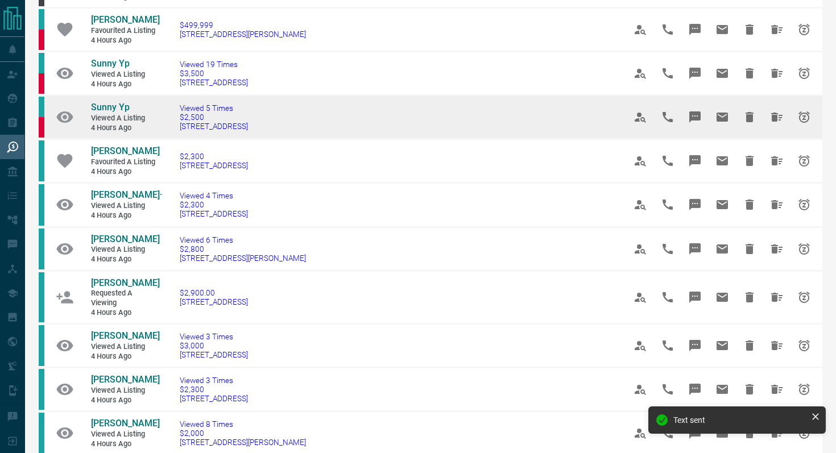
scroll to position [346, 0]
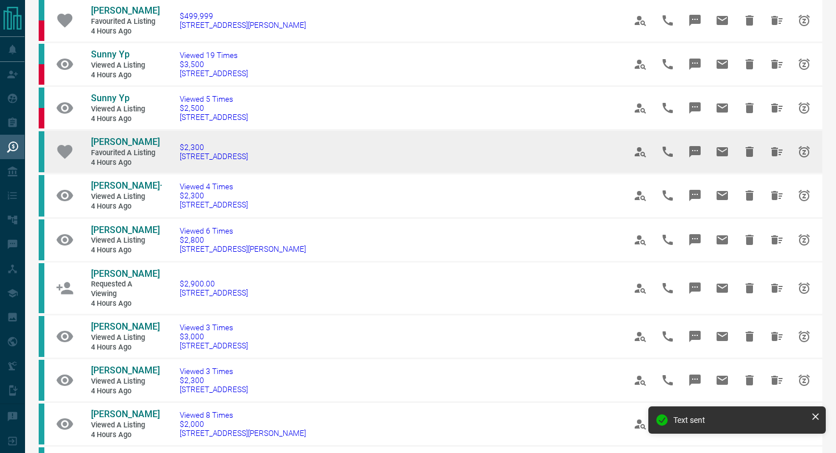
drag, startPoint x: 282, startPoint y: 167, endPoint x: 164, endPoint y: 167, distance: 117.8
click at [164, 168] on td "$2,300 [STREET_ADDRESS]" at bounding box center [385, 152] width 445 height 44
click at [676, 158] on icon "Message" at bounding box center [695, 151] width 11 height 11
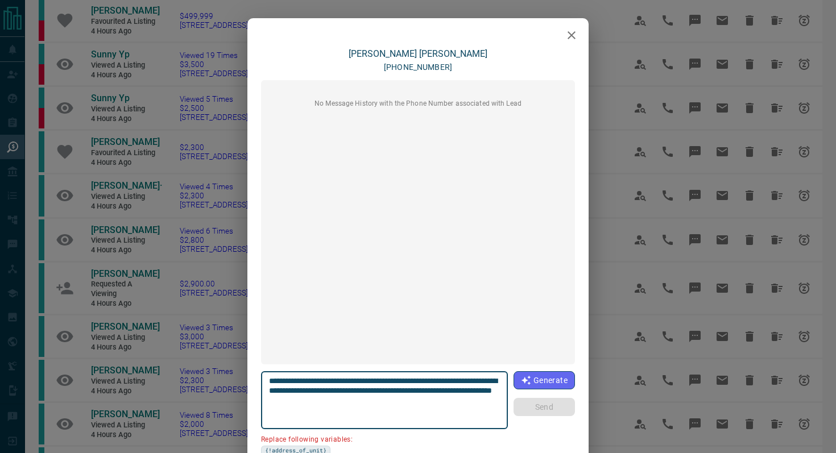
drag, startPoint x: 333, startPoint y: 390, endPoint x: 249, endPoint y: 390, distance: 84.8
click at [249, 390] on div "**********" at bounding box center [417, 280] width 341 height 465
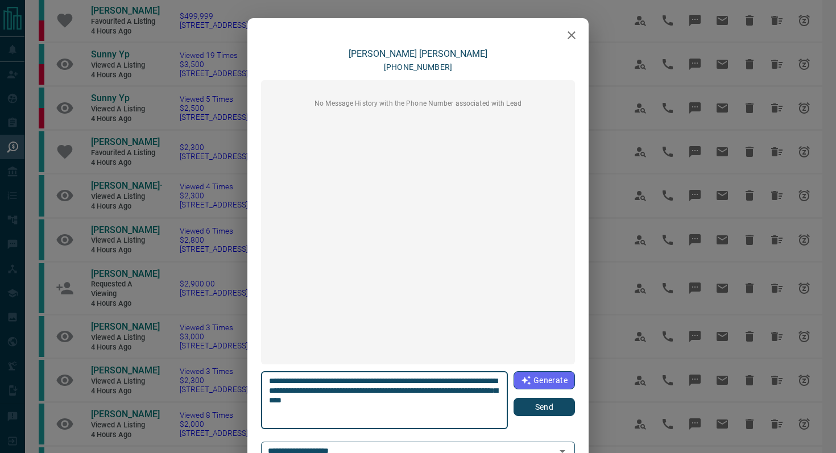
type textarea "**********"
click at [524, 399] on button "Send" at bounding box center [544, 407] width 61 height 18
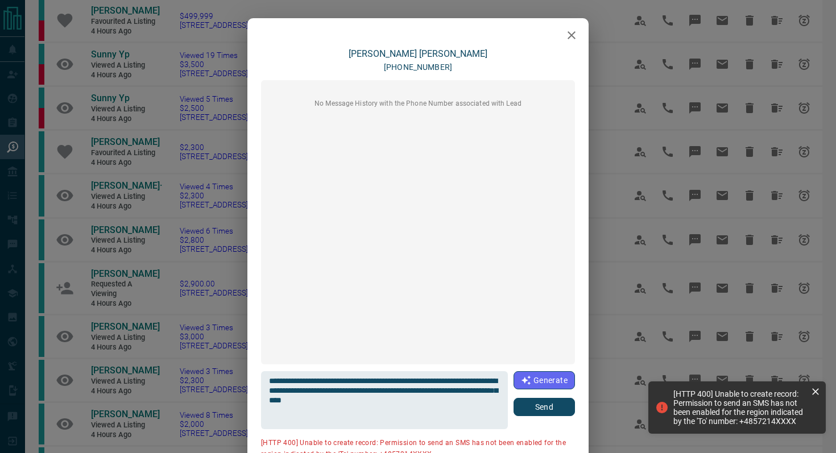
click at [574, 36] on icon "button" at bounding box center [572, 35] width 14 height 14
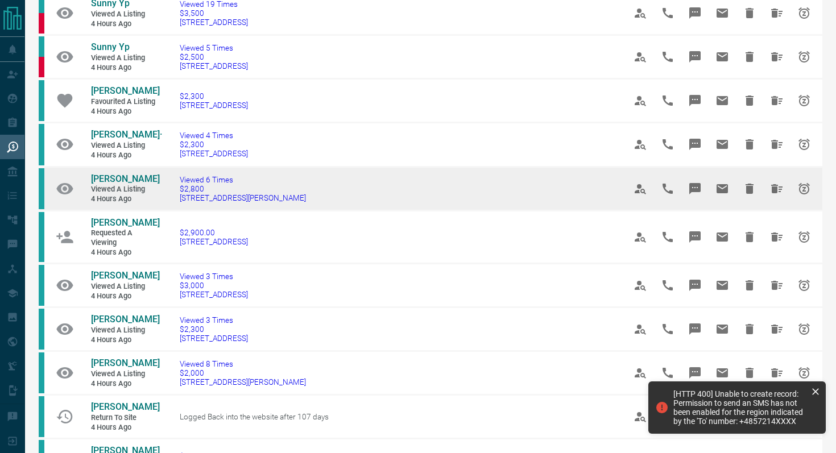
scroll to position [398, 0]
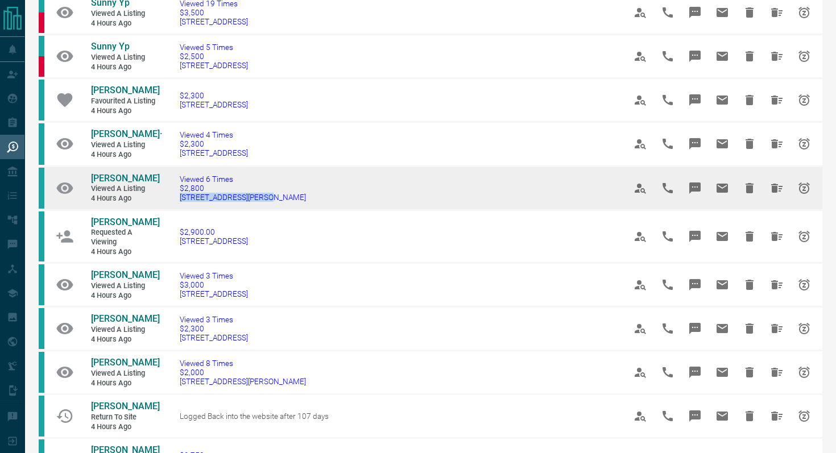
drag, startPoint x: 300, startPoint y: 213, endPoint x: 165, endPoint y: 211, distance: 134.8
click at [165, 210] on td "Viewed 6 Times $2,800 804 - [STREET_ADDRESS][PERSON_NAME]" at bounding box center [385, 188] width 445 height 44
click at [676, 193] on icon "Message" at bounding box center [695, 188] width 14 height 14
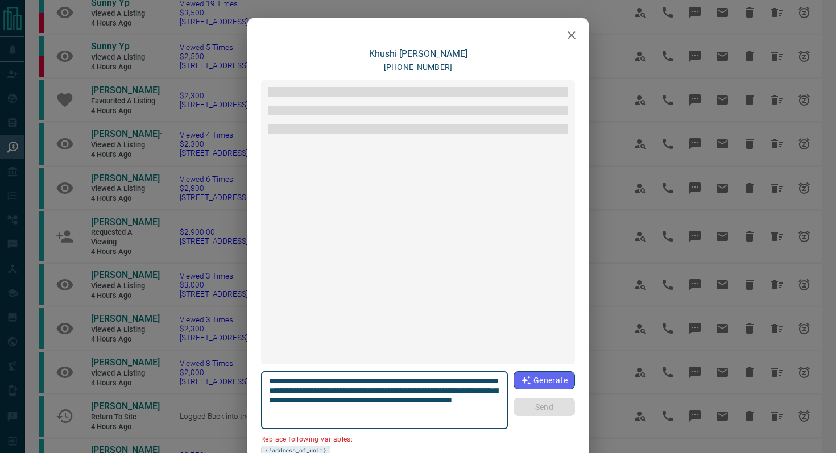
scroll to position [61, 0]
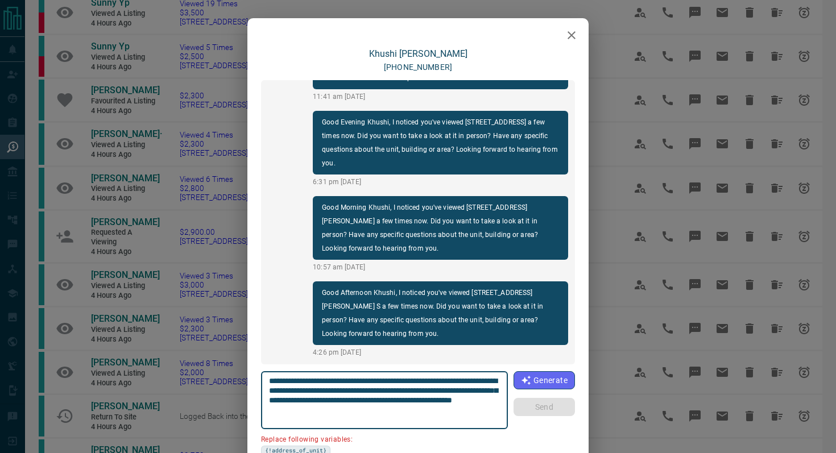
drag, startPoint x: 498, startPoint y: 381, endPoint x: 434, endPoint y: 378, distance: 64.3
click at [434, 378] on textarea "**********" at bounding box center [385, 401] width 232 height 48
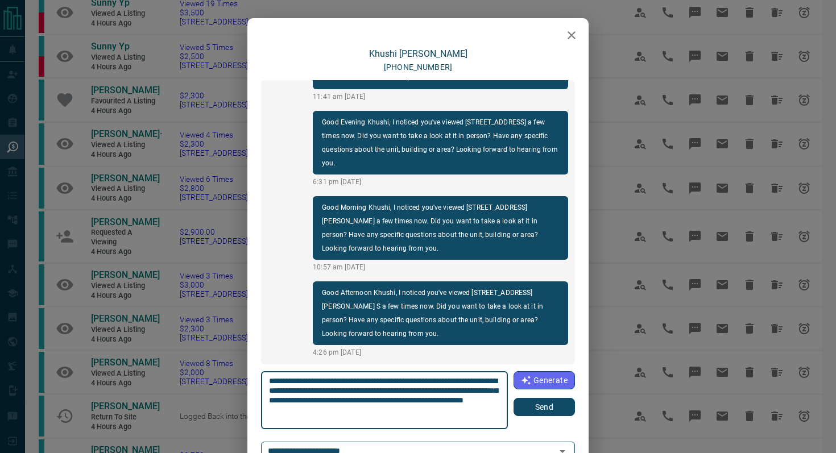
type textarea "**********"
click at [555, 399] on button "Send" at bounding box center [544, 407] width 61 height 18
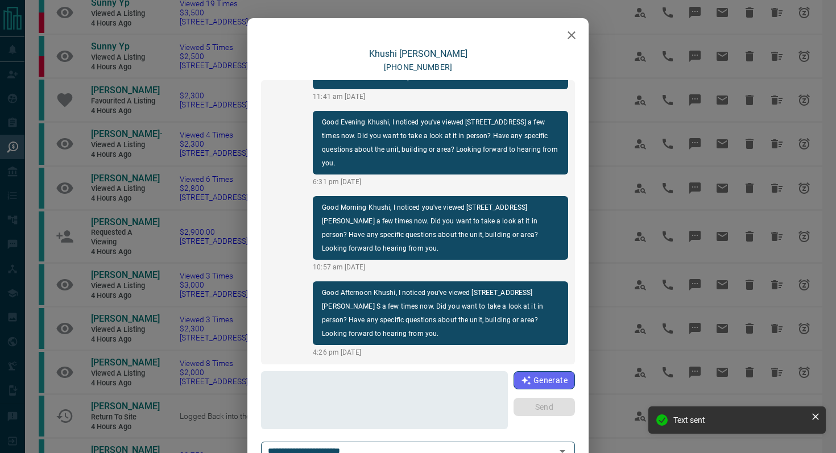
scroll to position [147, 0]
click at [569, 36] on icon "button" at bounding box center [572, 35] width 14 height 14
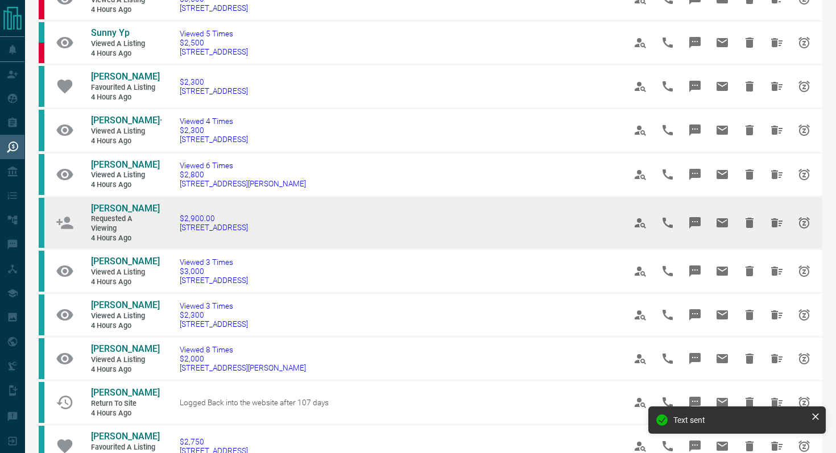
scroll to position [412, 0]
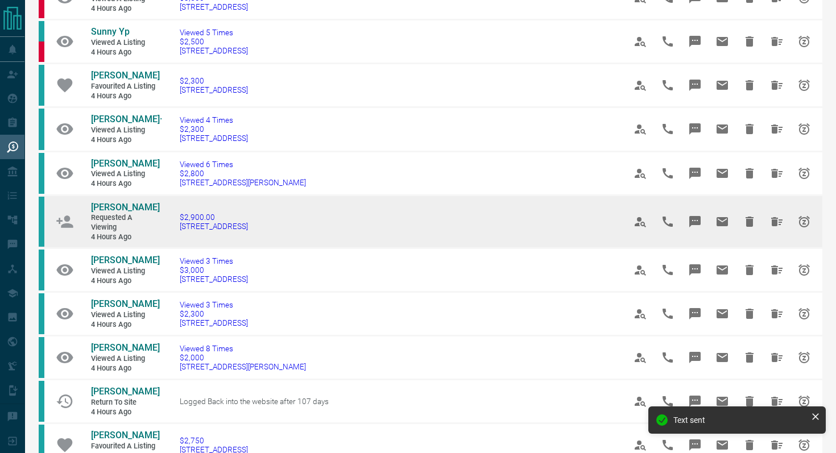
drag, startPoint x: 298, startPoint y: 243, endPoint x: 166, endPoint y: 238, distance: 132.1
click at [166, 238] on td "$2,900.00 [STREET_ADDRESS]" at bounding box center [385, 221] width 445 height 53
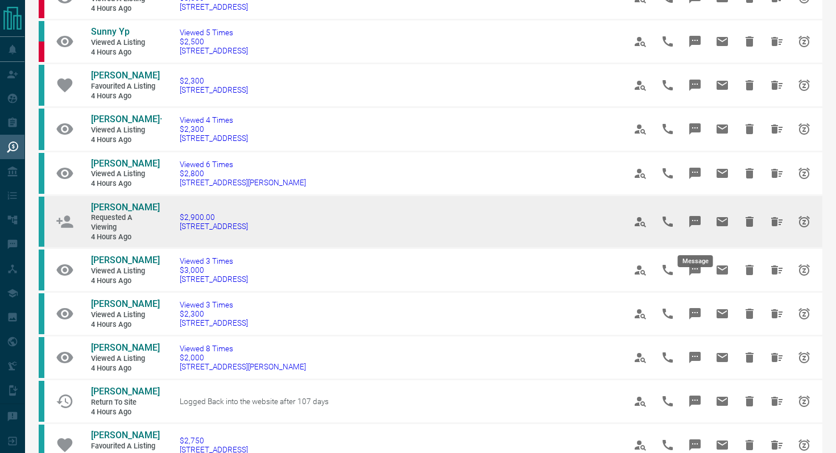
click at [676, 235] on button "Message" at bounding box center [695, 221] width 27 height 27
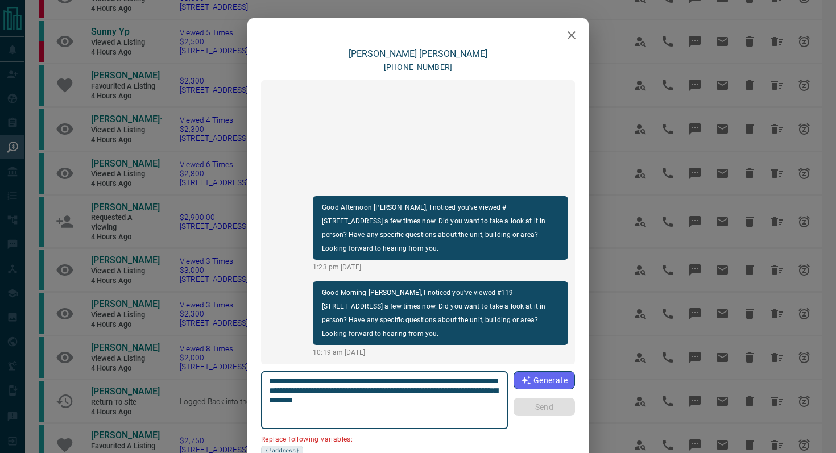
drag, startPoint x: 304, startPoint y: 390, endPoint x: 249, endPoint y: 390, distance: 55.2
click at [250, 390] on div "**********" at bounding box center [417, 280] width 341 height 465
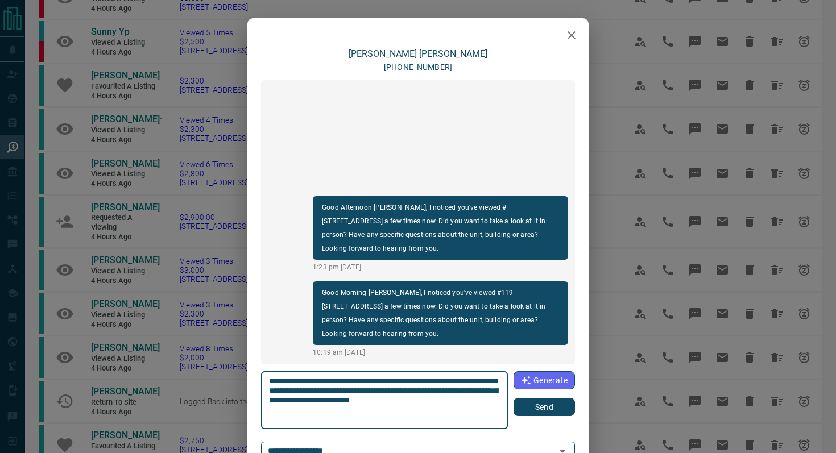
type textarea "**********"
click at [557, 399] on button "Send" at bounding box center [544, 407] width 61 height 18
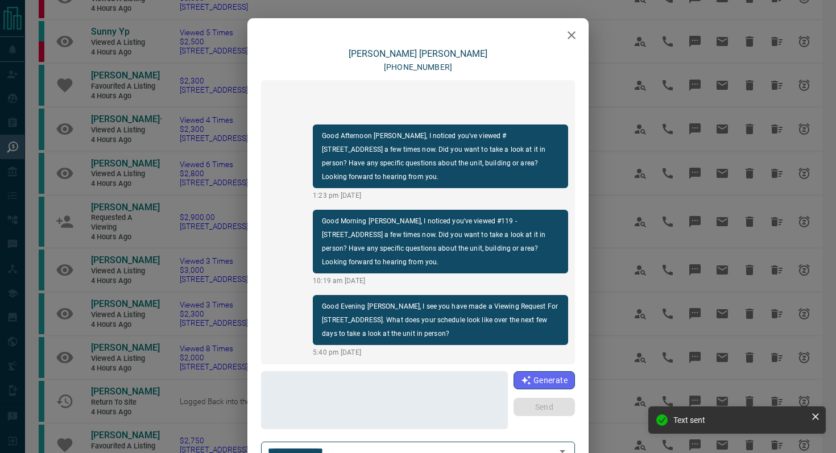
click at [575, 39] on icon "button" at bounding box center [572, 35] width 14 height 14
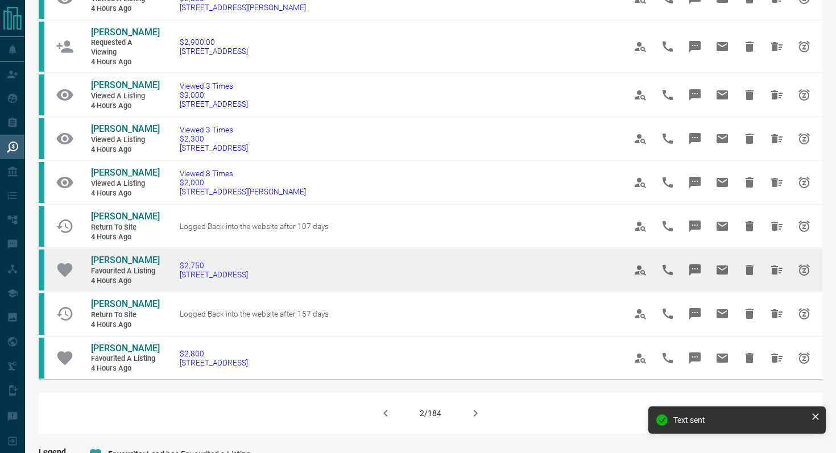
scroll to position [609, 0]
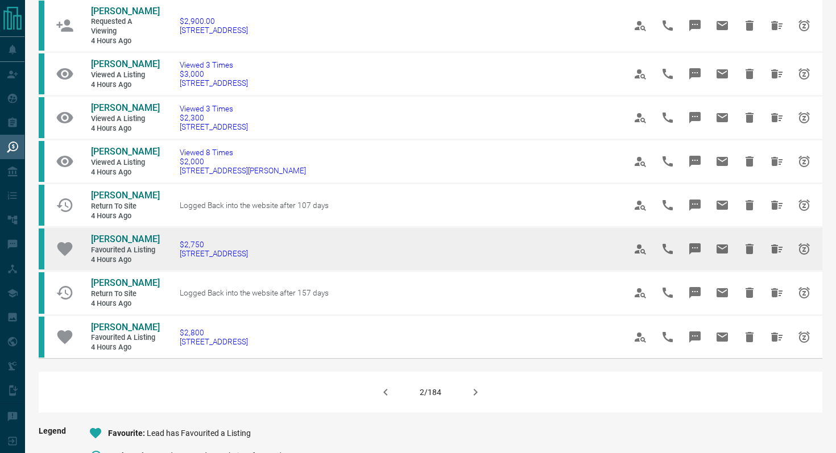
drag, startPoint x: 288, startPoint y: 294, endPoint x: 170, endPoint y: 285, distance: 119.2
click at [170, 271] on td "$2,750 [STREET_ADDRESS]" at bounding box center [385, 250] width 445 height 44
click at [676, 255] on icon "Message" at bounding box center [695, 248] width 11 height 11
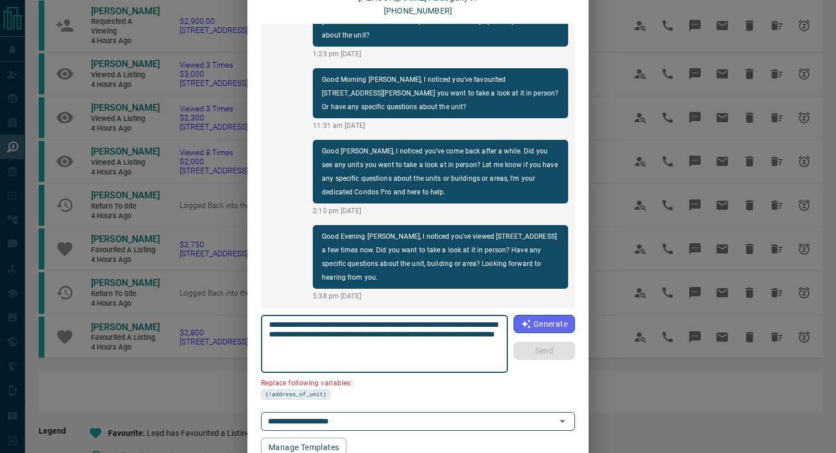
scroll to position [69, 0]
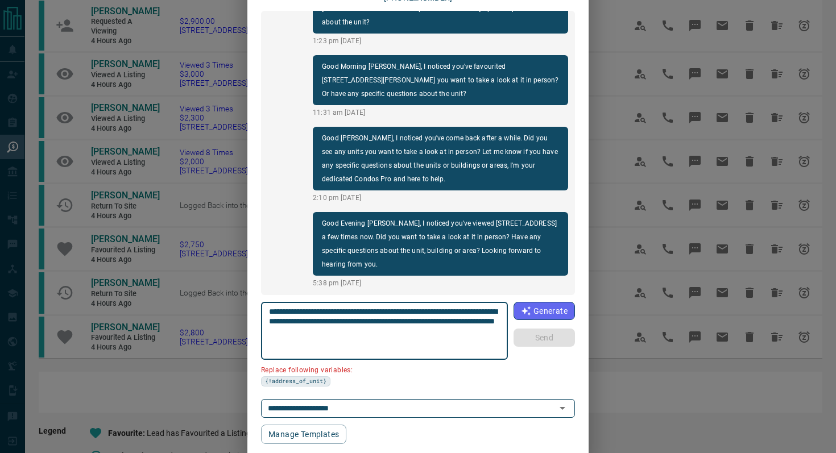
drag, startPoint x: 332, startPoint y: 322, endPoint x: 270, endPoint y: 321, distance: 62.0
click at [270, 321] on textarea "**********" at bounding box center [385, 331] width 232 height 48
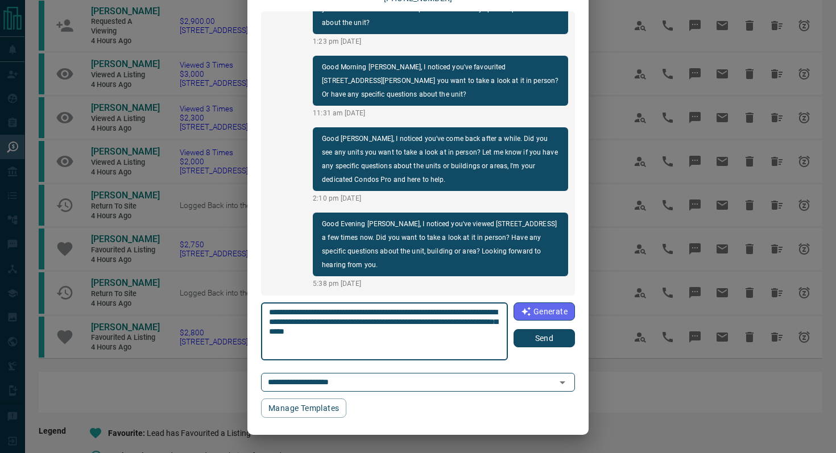
click at [447, 309] on textarea "**********" at bounding box center [385, 332] width 232 height 48
type textarea "**********"
click at [556, 341] on button "Send" at bounding box center [544, 338] width 61 height 18
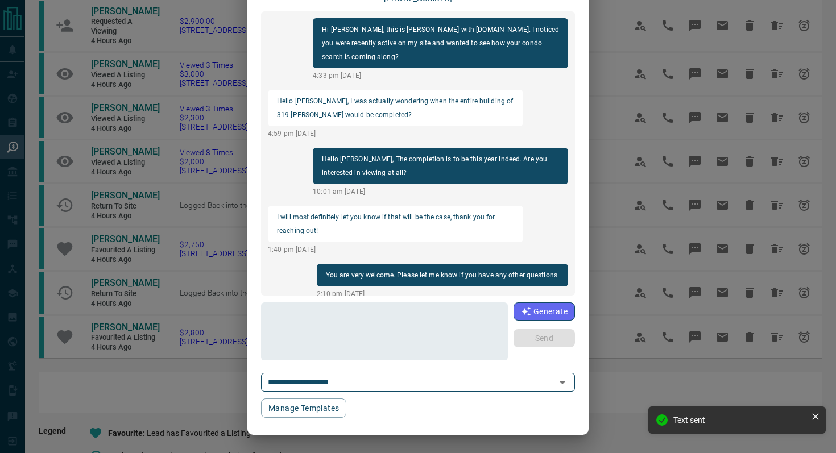
scroll to position [0, 0]
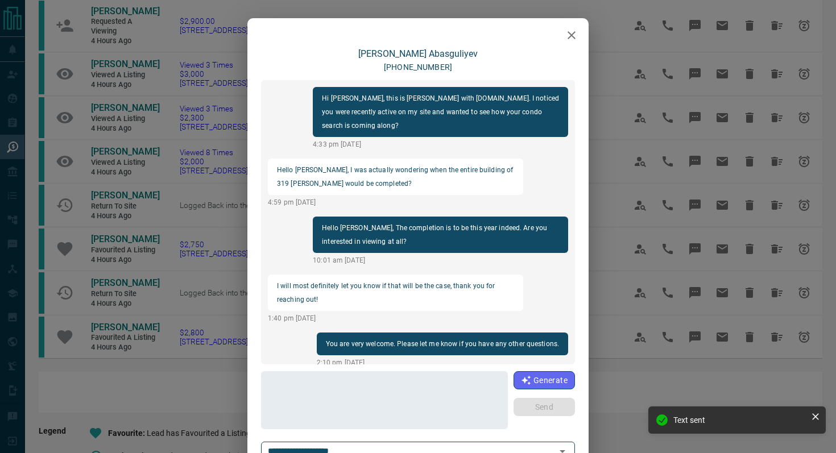
click at [567, 40] on icon "button" at bounding box center [572, 35] width 14 height 14
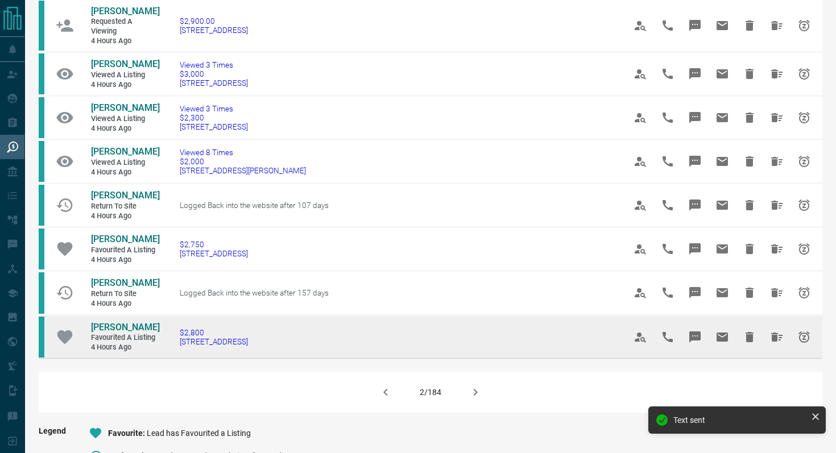
drag, startPoint x: 251, startPoint y: 386, endPoint x: 75, endPoint y: 357, distance: 178.7
click at [76, 357] on tr "[PERSON_NAME] Favourited a Listing 4 hours ago $2,800 [STREET_ADDRESS]" at bounding box center [431, 336] width 784 height 43
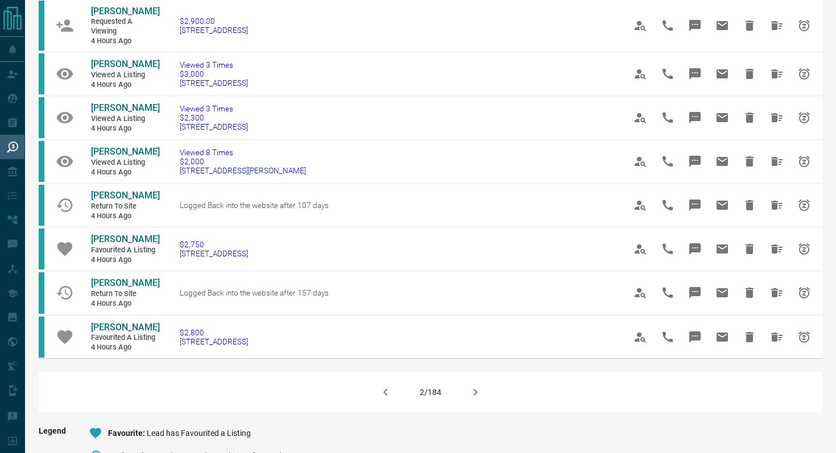
click at [480, 399] on icon "button" at bounding box center [476, 393] width 14 height 14
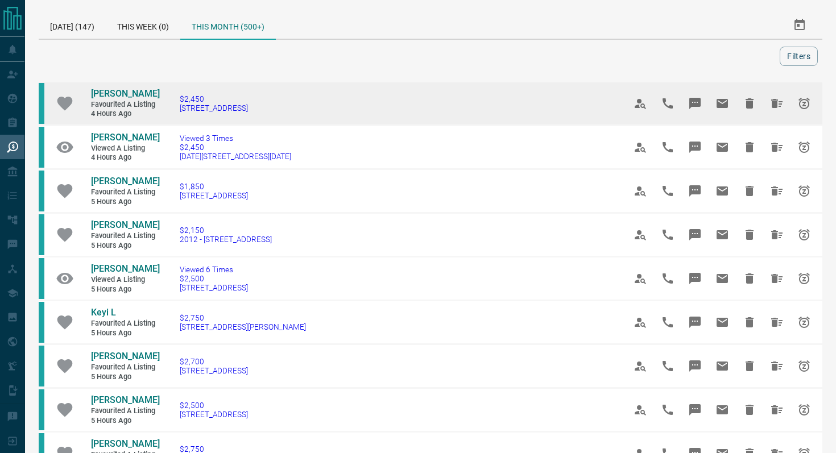
drag, startPoint x: 284, startPoint y: 109, endPoint x: 159, endPoint y: 108, distance: 125.7
click at [163, 108] on td "$2,450 [STREET_ADDRESS]" at bounding box center [385, 104] width 445 height 44
click at [296, 114] on td "$2,450 [STREET_ADDRESS]" at bounding box center [385, 104] width 445 height 44
drag, startPoint x: 267, startPoint y: 108, endPoint x: 176, endPoint y: 108, distance: 91.6
click at [175, 108] on td "$2,450 [STREET_ADDRESS]" at bounding box center [385, 104] width 445 height 44
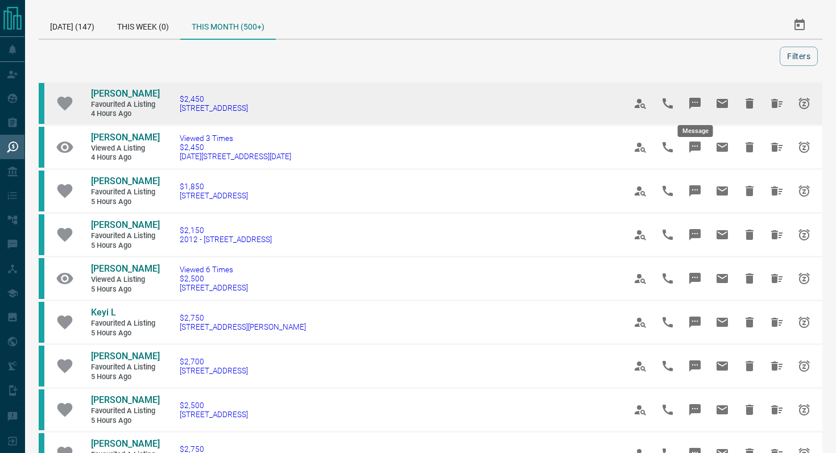
click at [676, 100] on icon "Message" at bounding box center [695, 103] width 11 height 11
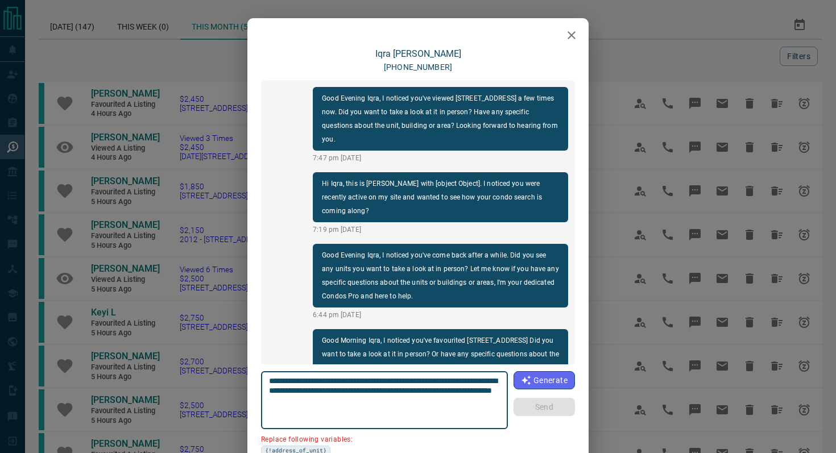
scroll to position [92, 0]
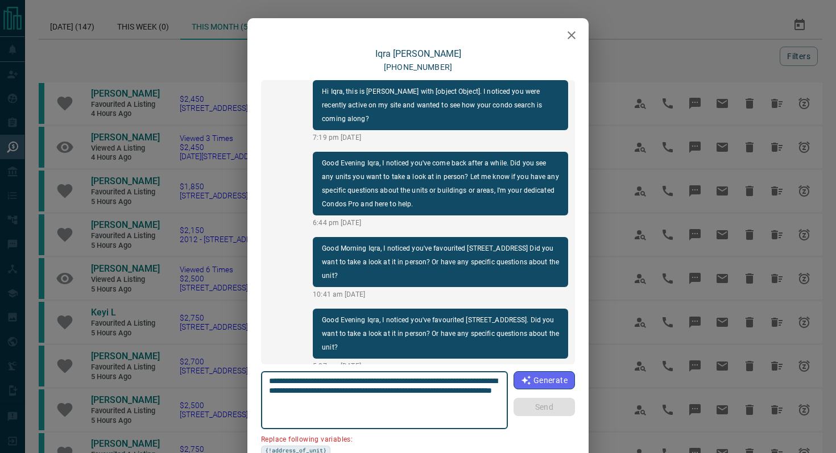
drag, startPoint x: 334, startPoint y: 391, endPoint x: 228, endPoint y: 390, distance: 106.4
click at [228, 390] on div "**********" at bounding box center [418, 226] width 836 height 453
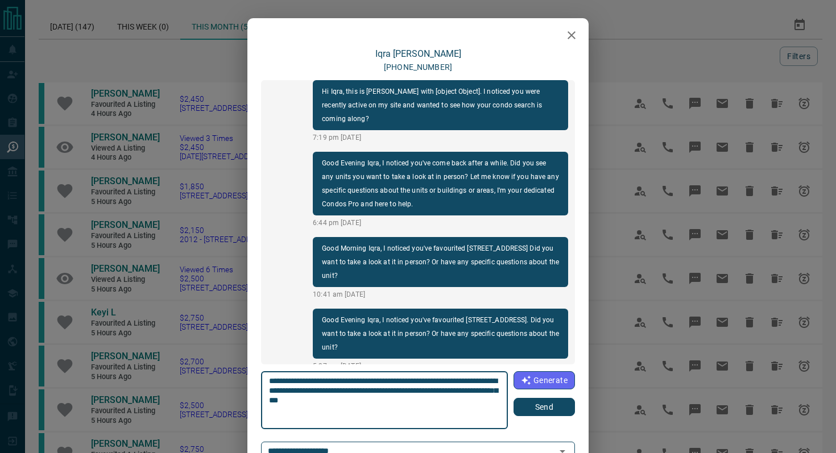
type textarea "**********"
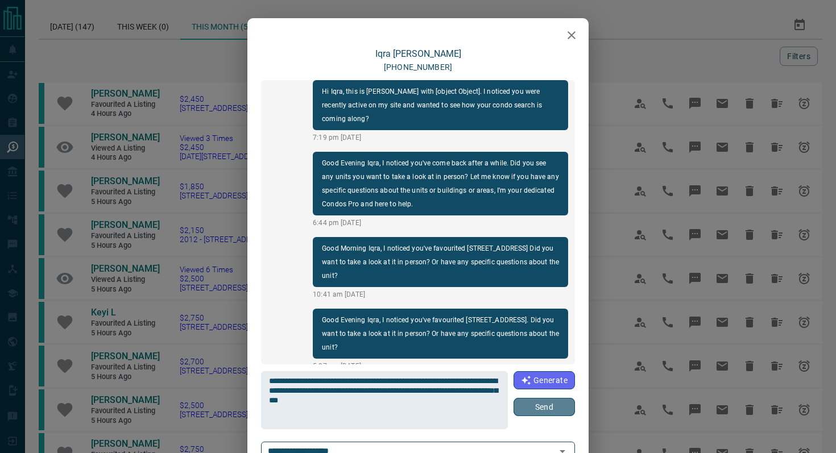
click at [540, 399] on button "Send" at bounding box center [544, 407] width 61 height 18
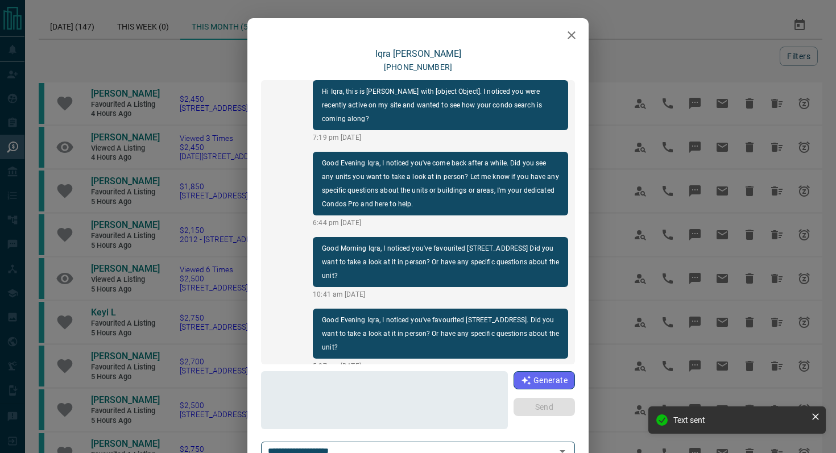
scroll to position [164, 0]
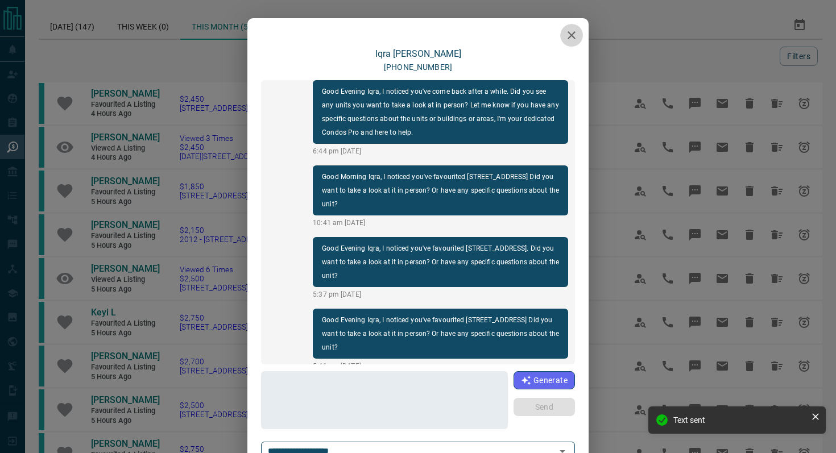
click at [576, 32] on icon "button" at bounding box center [572, 35] width 14 height 14
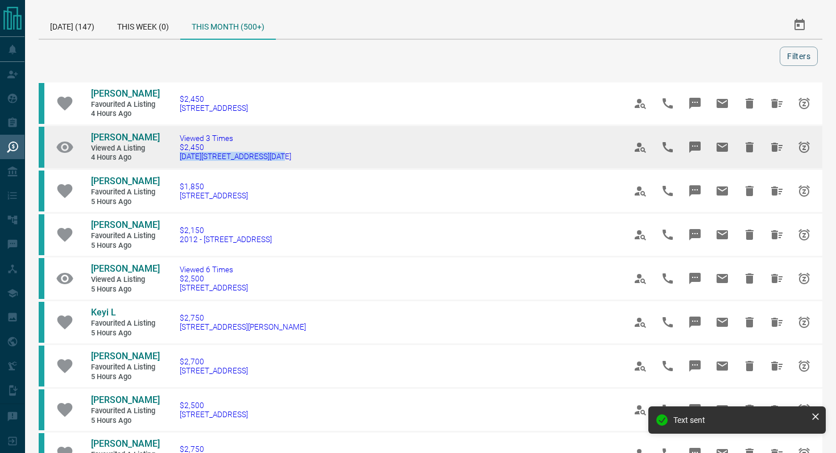
drag, startPoint x: 302, startPoint y: 166, endPoint x: 170, endPoint y: 163, distance: 132.0
click at [170, 163] on td "Viewed 3 Times $2,450 [DATE][STREET_ADDRESS][DATE]" at bounding box center [385, 148] width 445 height 44
click at [676, 153] on icon "Message" at bounding box center [695, 147] width 11 height 11
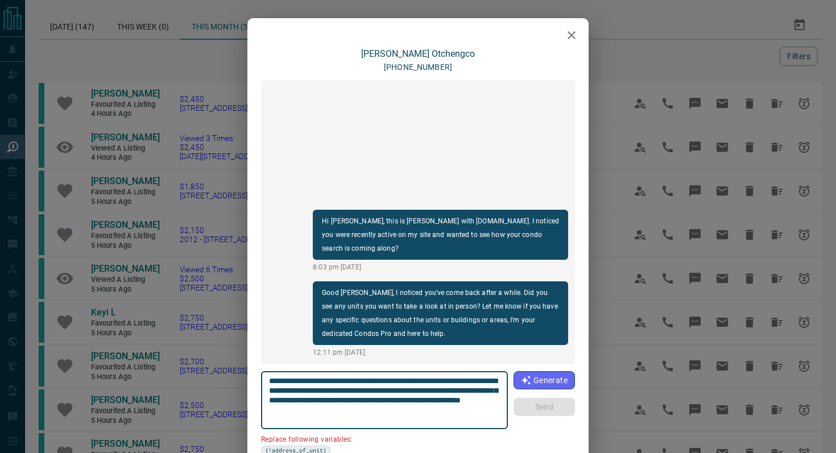
drag, startPoint x: 334, startPoint y: 391, endPoint x: 226, endPoint y: 390, distance: 108.1
click at [226, 390] on div "**********" at bounding box center [418, 226] width 836 height 453
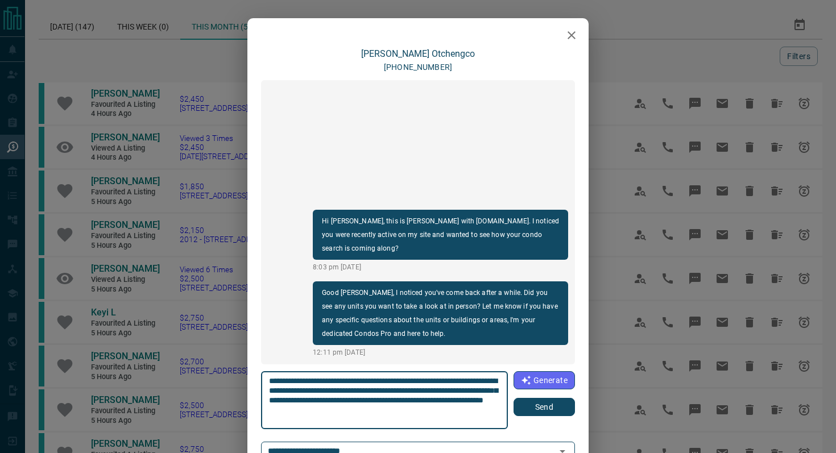
type textarea "**********"
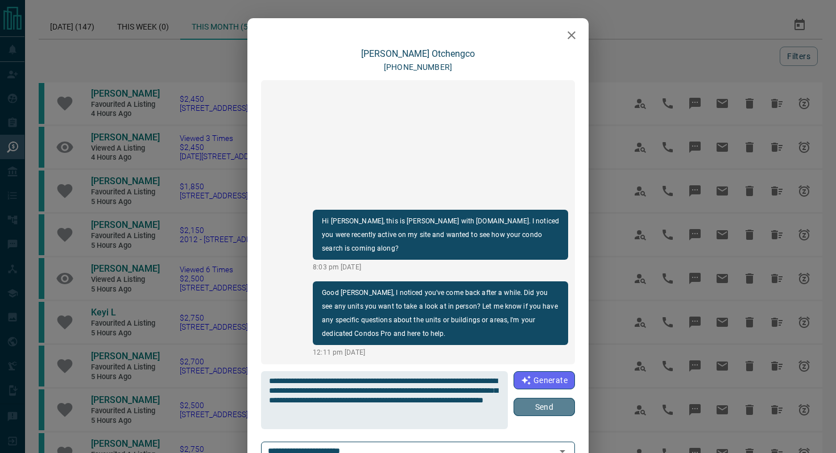
click at [566, 399] on button "Send" at bounding box center [544, 407] width 61 height 18
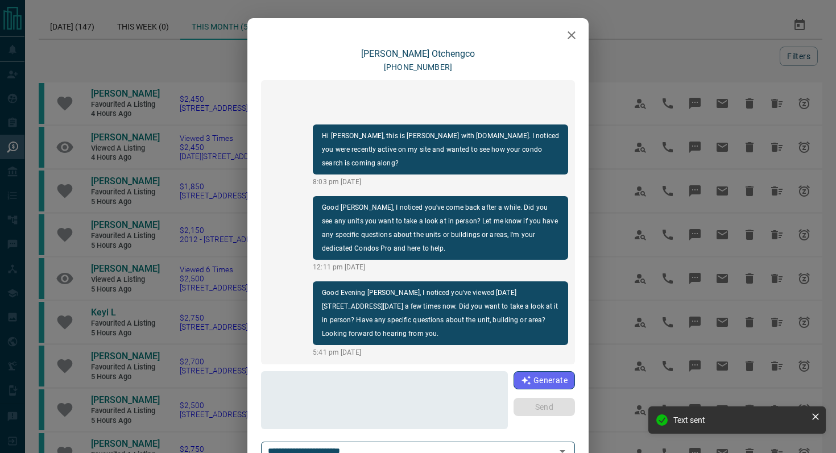
click at [574, 35] on icon "button" at bounding box center [572, 35] width 14 height 14
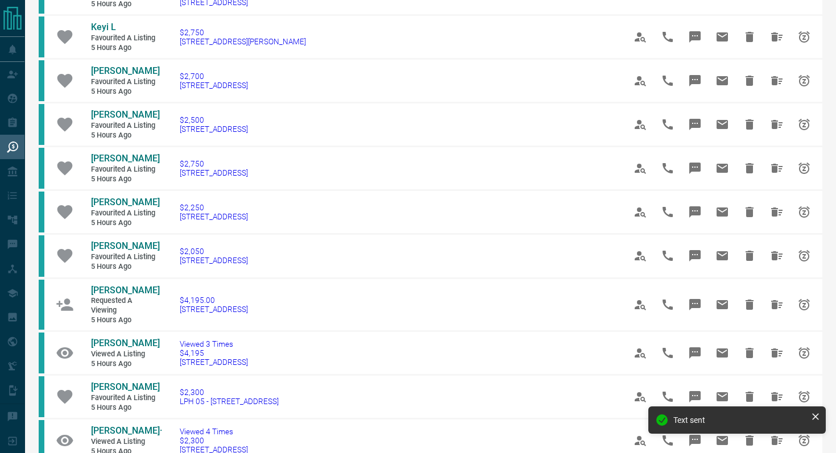
scroll to position [287, 0]
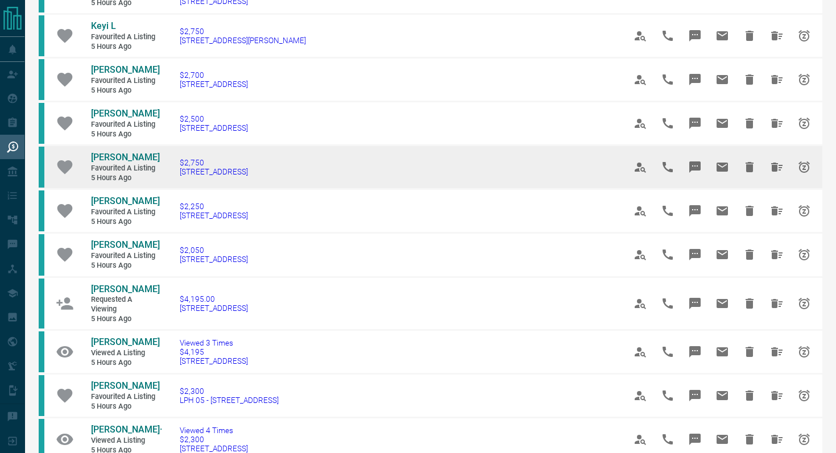
drag, startPoint x: 276, startPoint y: 236, endPoint x: 166, endPoint y: 236, distance: 109.8
click at [166, 189] on td "$2,750 [STREET_ADDRESS]" at bounding box center [385, 168] width 445 height 44
click at [676, 173] on icon "Message" at bounding box center [695, 167] width 11 height 11
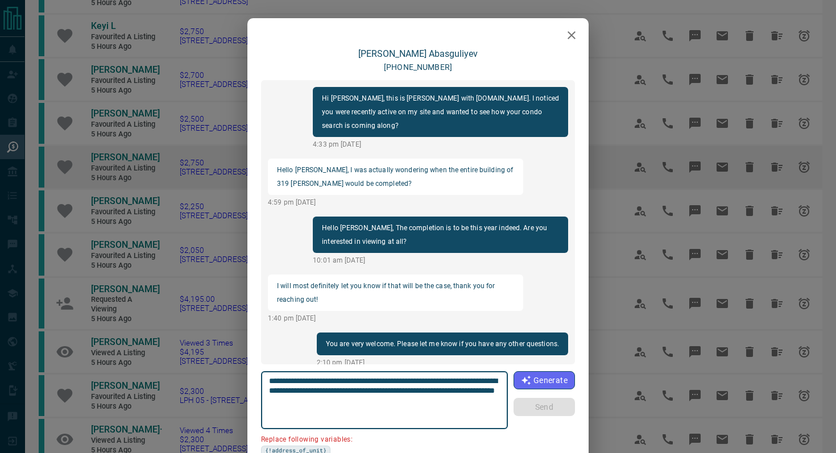
scroll to position [396, 0]
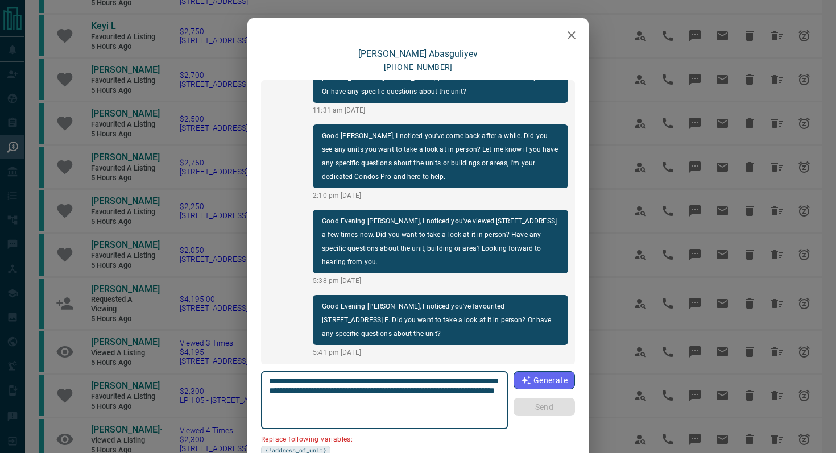
click at [574, 38] on icon "button" at bounding box center [572, 35] width 8 height 8
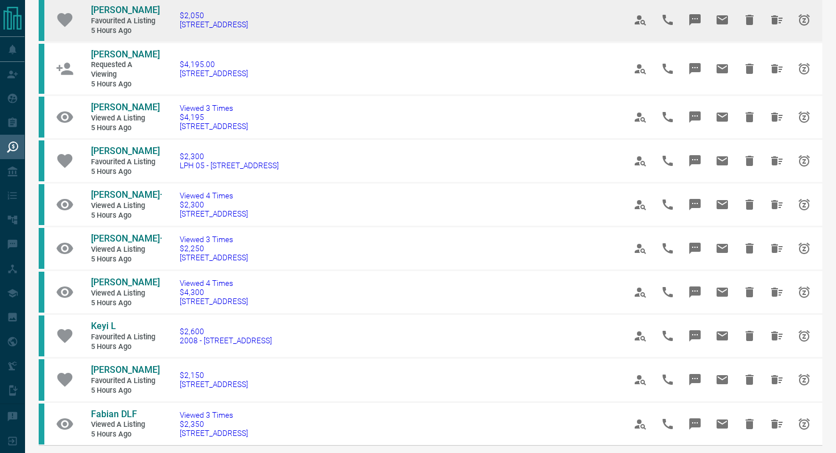
scroll to position [523, 0]
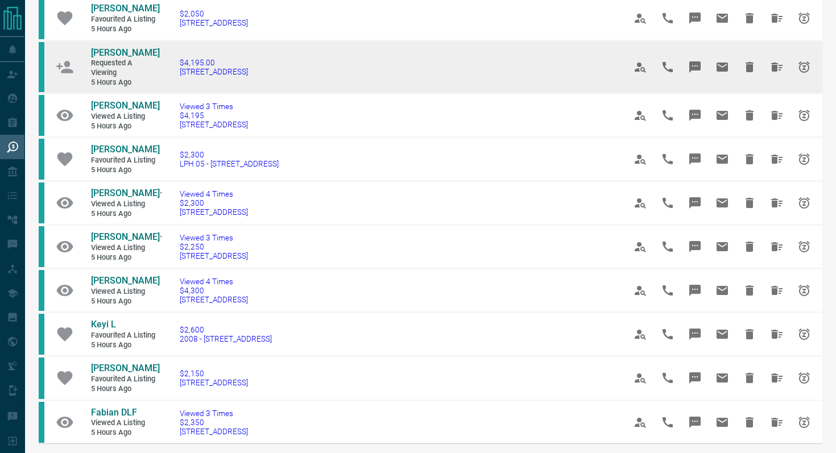
drag, startPoint x: 283, startPoint y: 174, endPoint x: 170, endPoint y: 168, distance: 113.9
click at [170, 94] on td "$4,195.00 [STREET_ADDRESS]" at bounding box center [385, 66] width 445 height 53
click at [676, 73] on icon "Message" at bounding box center [695, 66] width 11 height 11
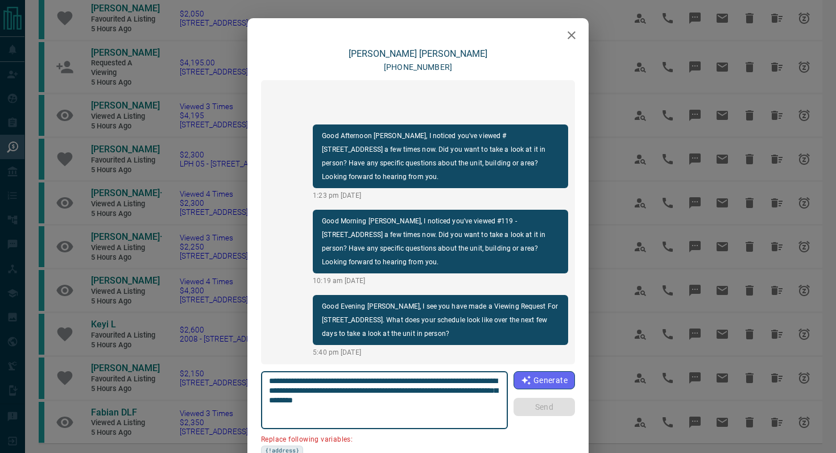
drag, startPoint x: 306, startPoint y: 390, endPoint x: 210, endPoint y: 389, distance: 95.0
click at [210, 389] on div "**********" at bounding box center [418, 226] width 836 height 453
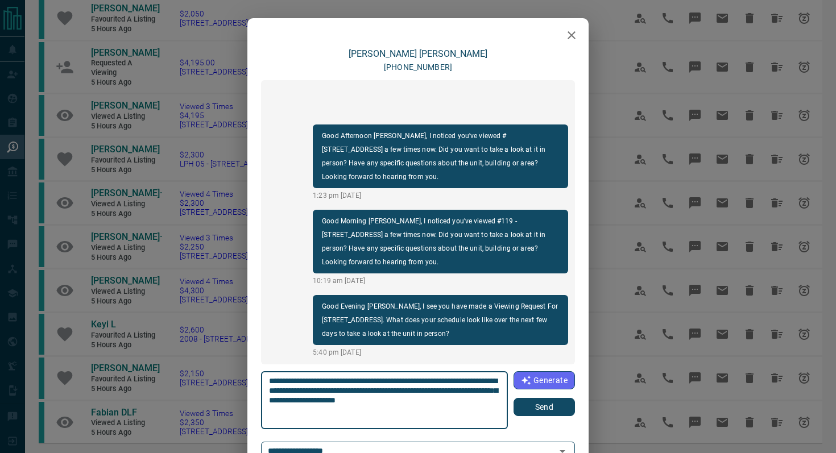
type textarea "**********"
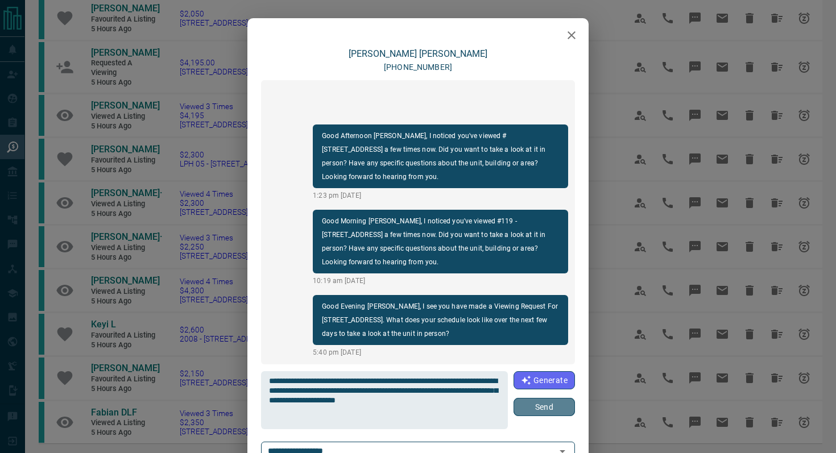
click at [568, 399] on button "Send" at bounding box center [544, 407] width 61 height 18
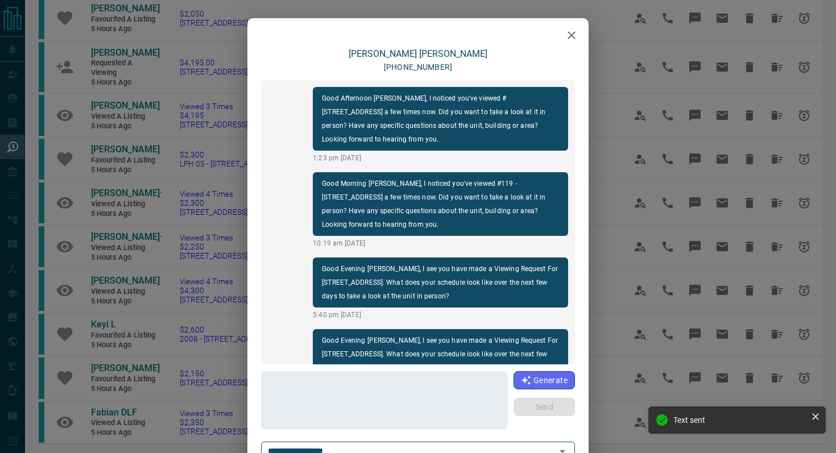
scroll to position [34, 0]
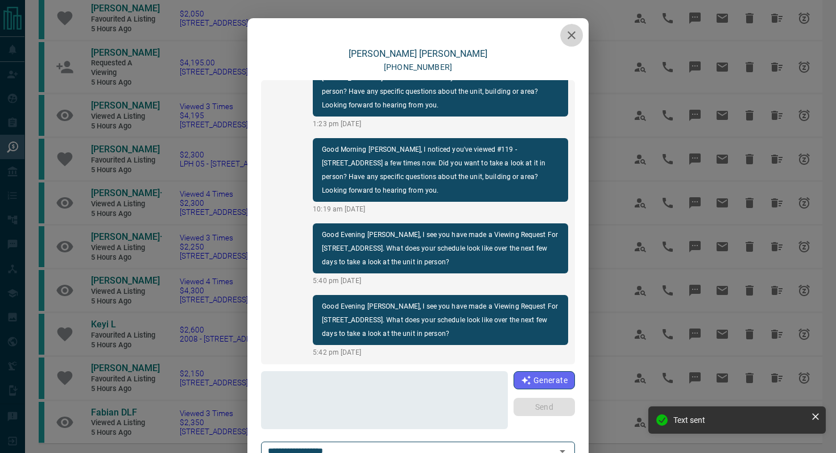
click at [574, 38] on icon "button" at bounding box center [572, 35] width 8 height 8
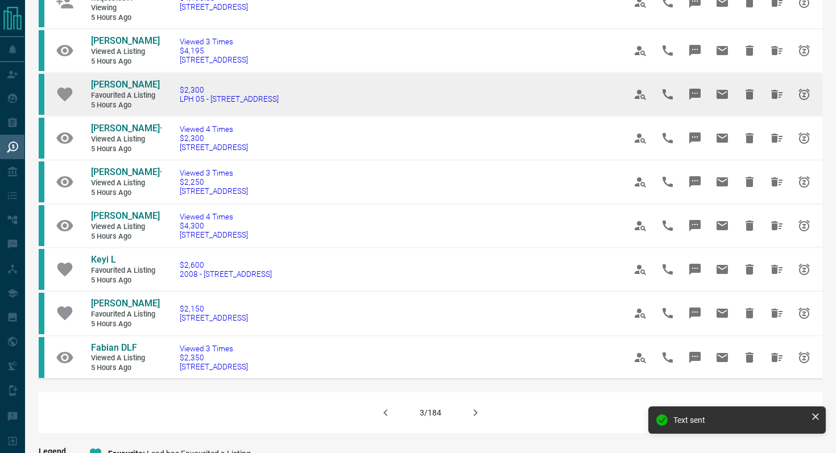
scroll to position [590, 0]
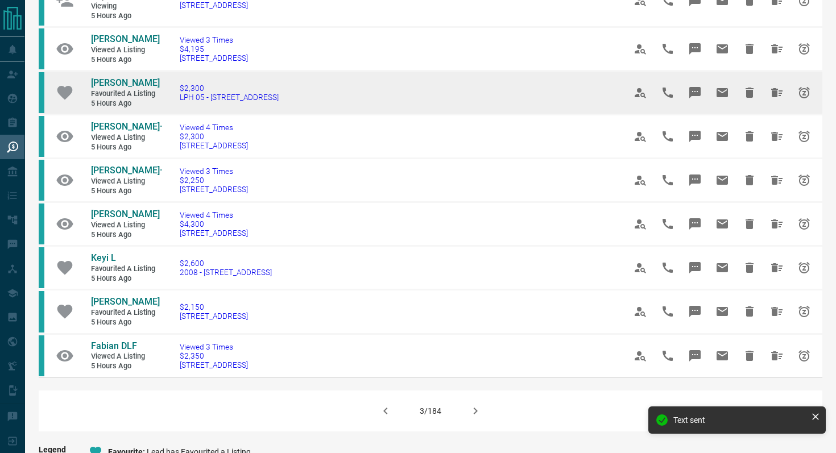
drag, startPoint x: 300, startPoint y: 201, endPoint x: 167, endPoint y: 200, distance: 133.1
click at [167, 115] on td "$2,300 LPH 05 - [STREET_ADDRESS]" at bounding box center [385, 93] width 445 height 44
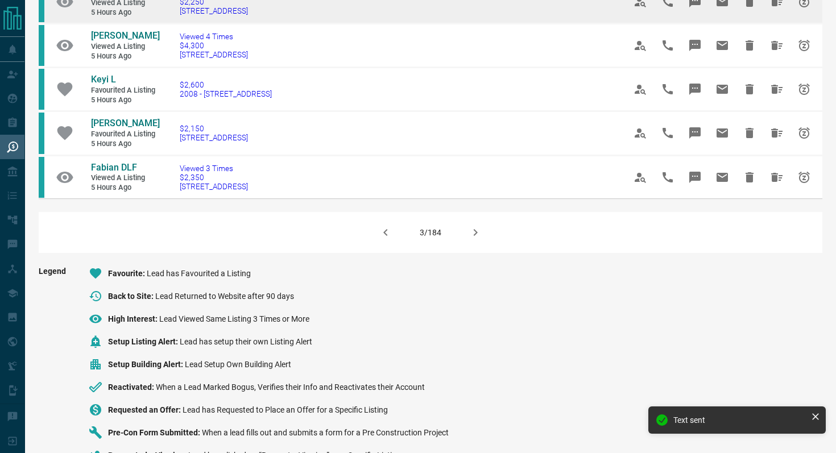
scroll to position [774, 0]
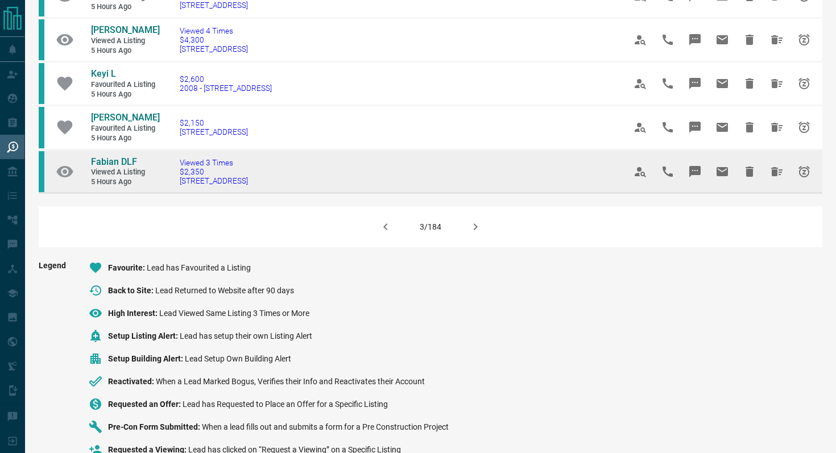
click at [337, 193] on td "Viewed 3 Times $2,350 [STREET_ADDRESS]" at bounding box center [385, 171] width 445 height 43
click at [676, 179] on icon "Message" at bounding box center [695, 172] width 14 height 14
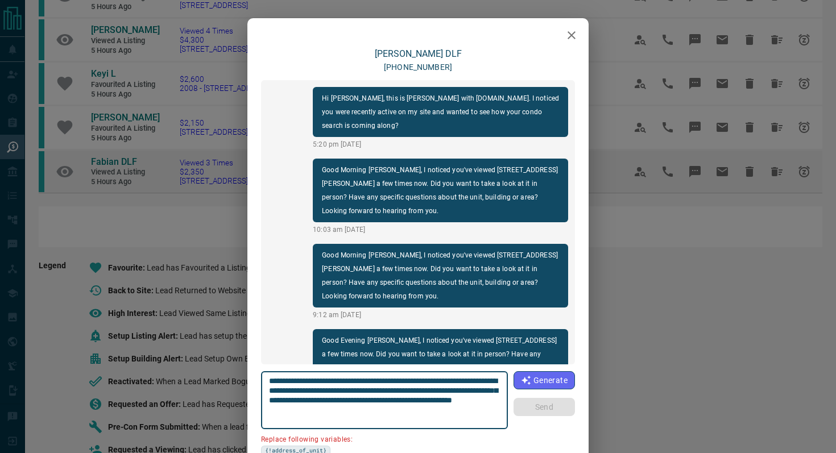
scroll to position [986, 0]
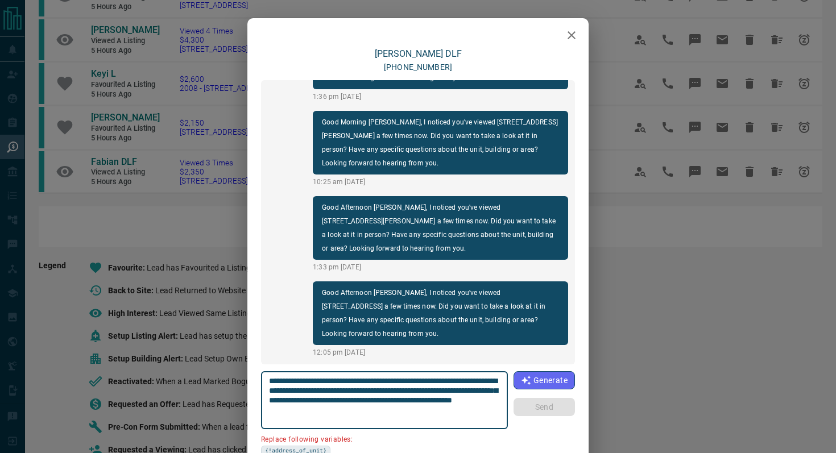
click at [571, 31] on icon "button" at bounding box center [572, 35] width 14 height 14
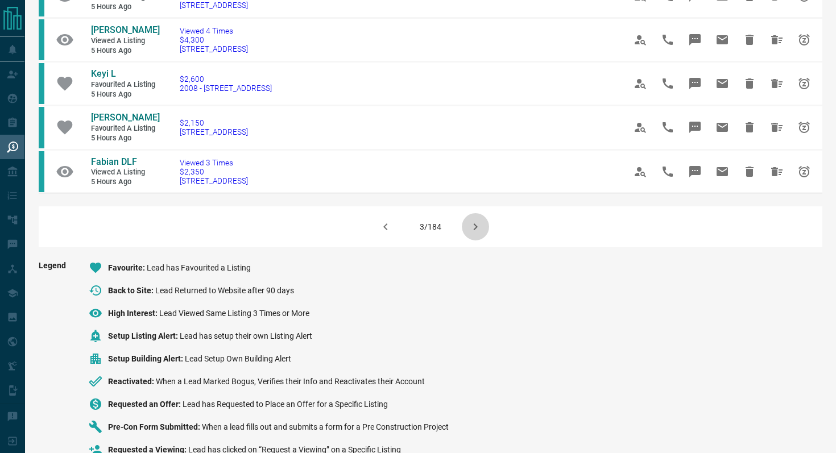
click at [467, 241] on button "button" at bounding box center [475, 226] width 27 height 27
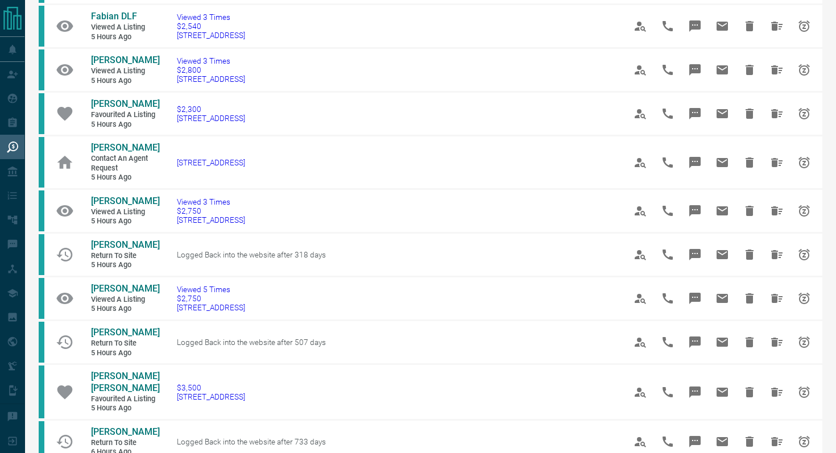
scroll to position [210, 0]
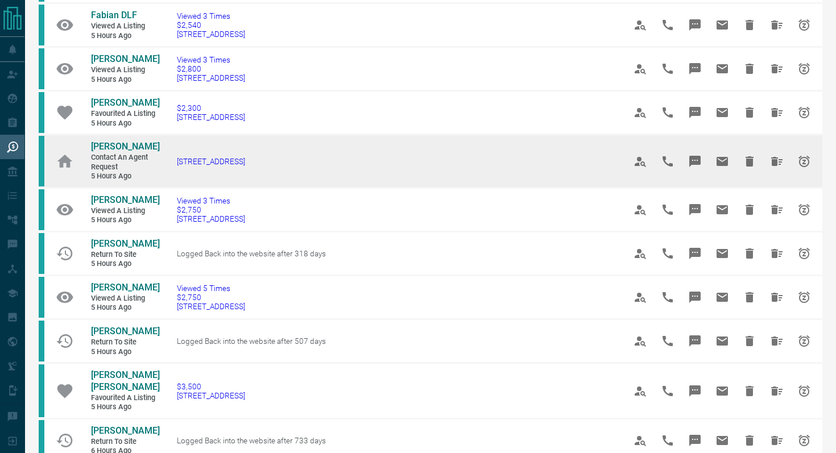
drag, startPoint x: 316, startPoint y: 178, endPoint x: 159, endPoint y: 175, distance: 156.5
click at [160, 176] on td "[STREET_ADDRESS]" at bounding box center [384, 161] width 448 height 53
click at [676, 167] on icon "Message" at bounding box center [695, 161] width 11 height 11
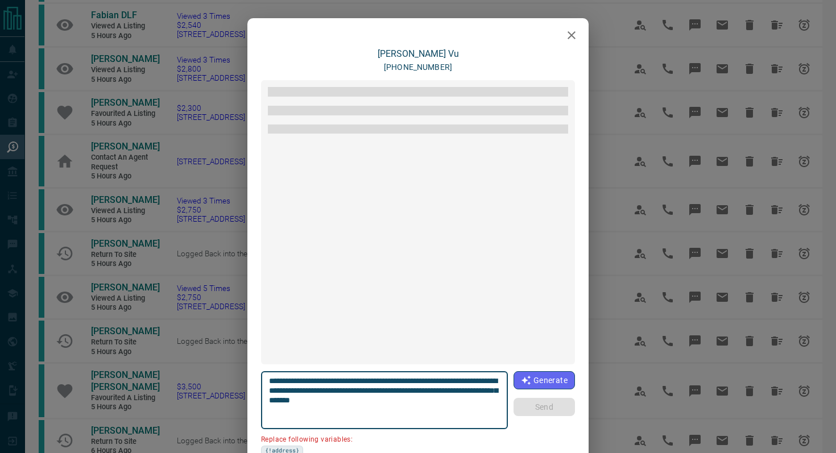
scroll to position [24, 0]
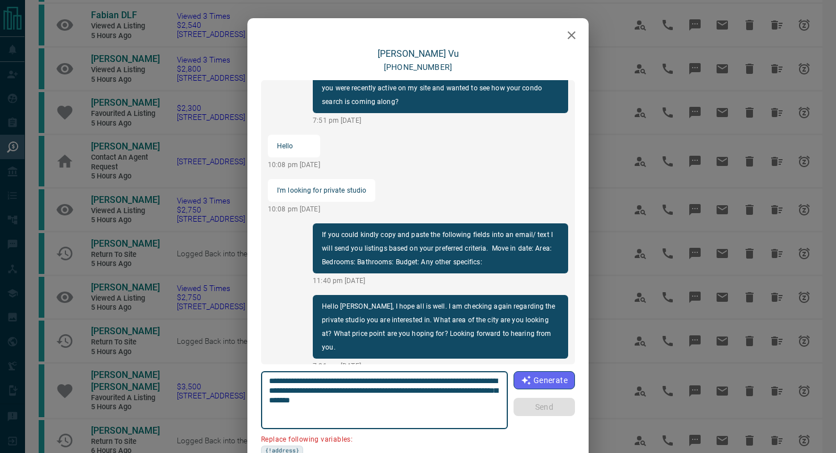
drag, startPoint x: 372, startPoint y: 390, endPoint x: 335, endPoint y: 389, distance: 37.0
click at [335, 389] on textarea "**********" at bounding box center [385, 401] width 232 height 48
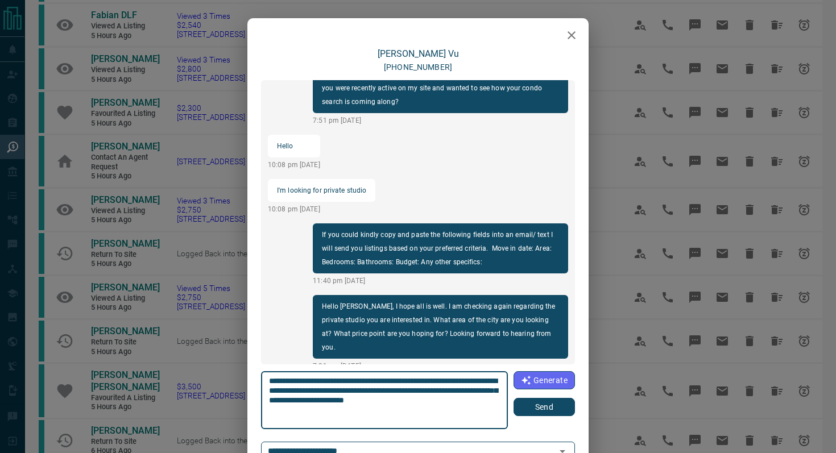
type textarea "**********"
click at [537, 399] on button "Send" at bounding box center [544, 407] width 61 height 18
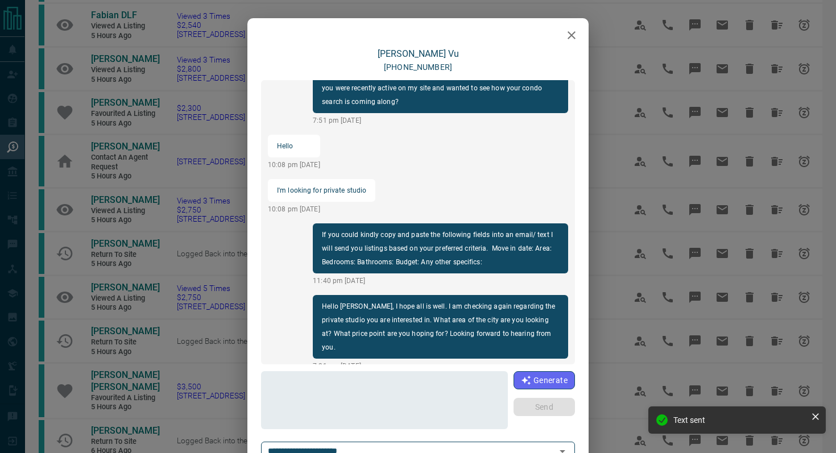
scroll to position [96, 0]
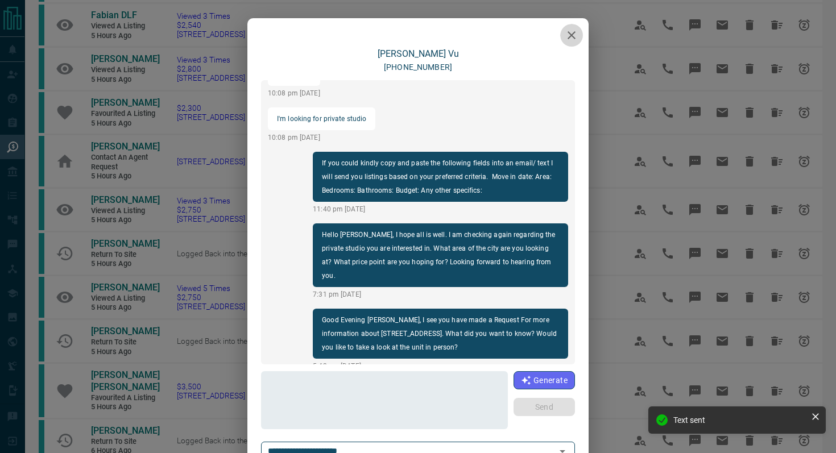
click at [575, 30] on icon "button" at bounding box center [572, 35] width 14 height 14
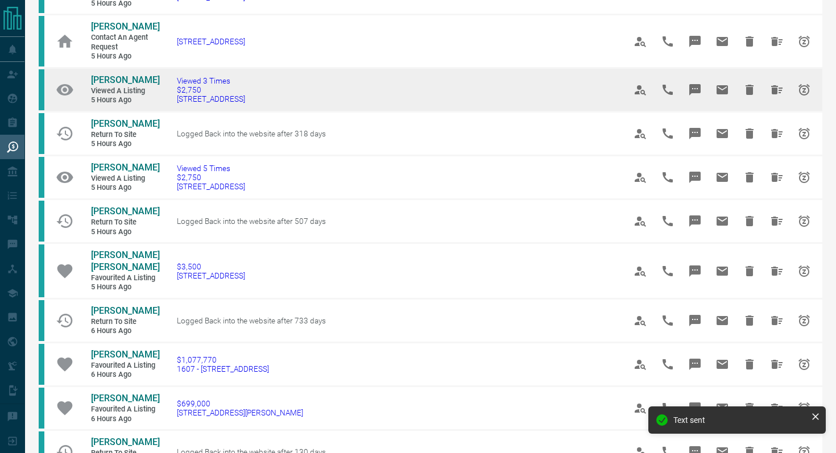
scroll to position [331, 0]
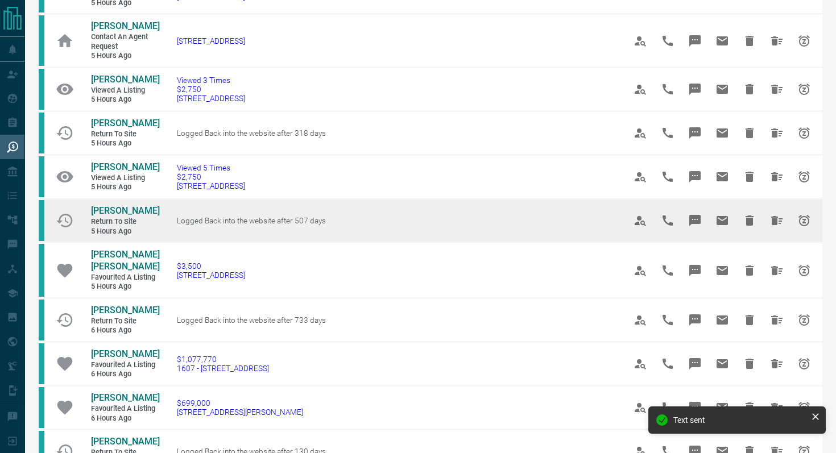
click at [676, 226] on icon "Message" at bounding box center [695, 220] width 11 height 11
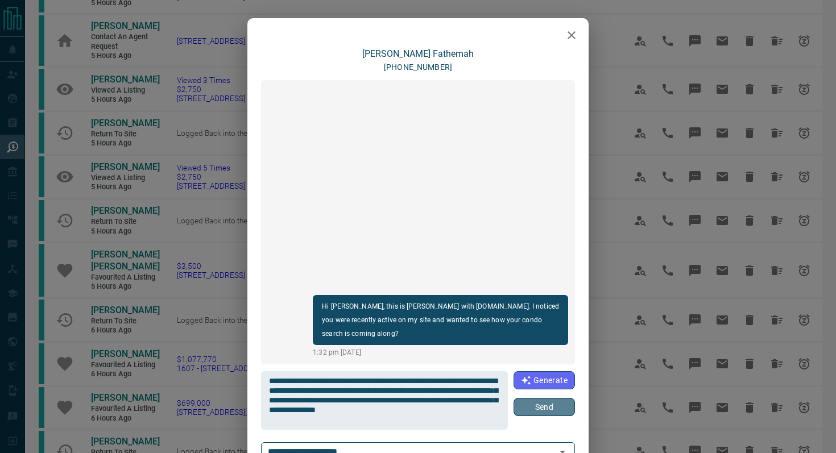
click at [548, 399] on button "Send" at bounding box center [544, 407] width 61 height 18
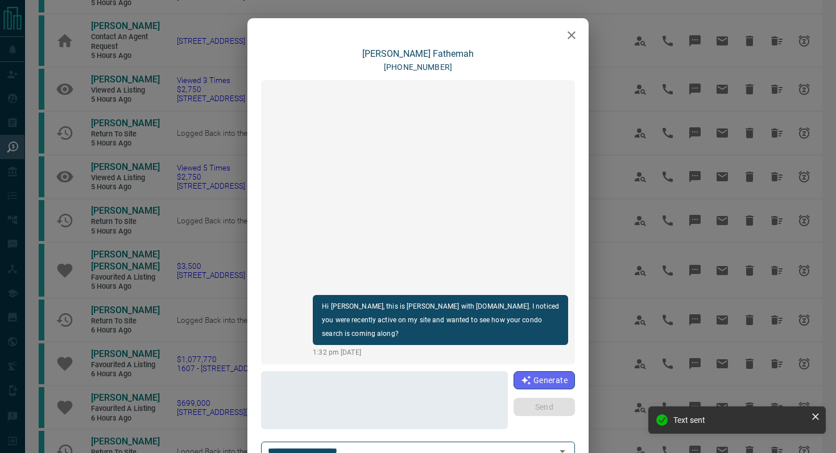
click at [575, 35] on icon "button" at bounding box center [572, 35] width 14 height 14
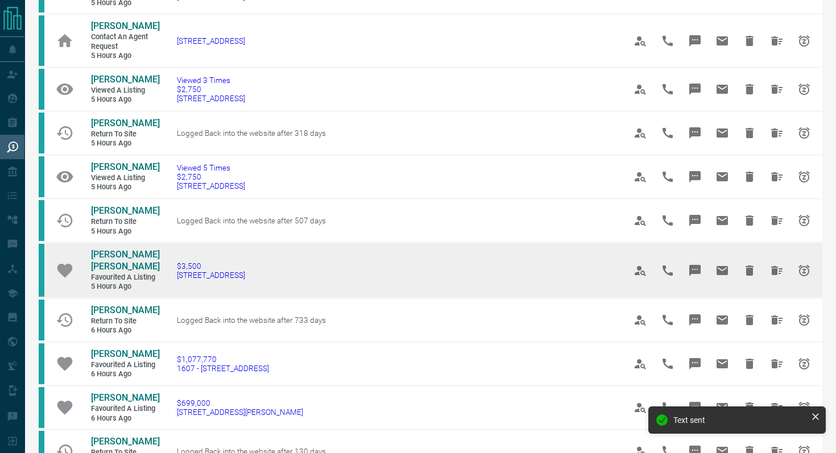
drag, startPoint x: 325, startPoint y: 302, endPoint x: 172, endPoint y: 299, distance: 153.1
click at [172, 299] on td "$3,500 [STREET_ADDRESS]" at bounding box center [384, 271] width 448 height 56
click at [676, 276] on icon "Message" at bounding box center [695, 270] width 11 height 11
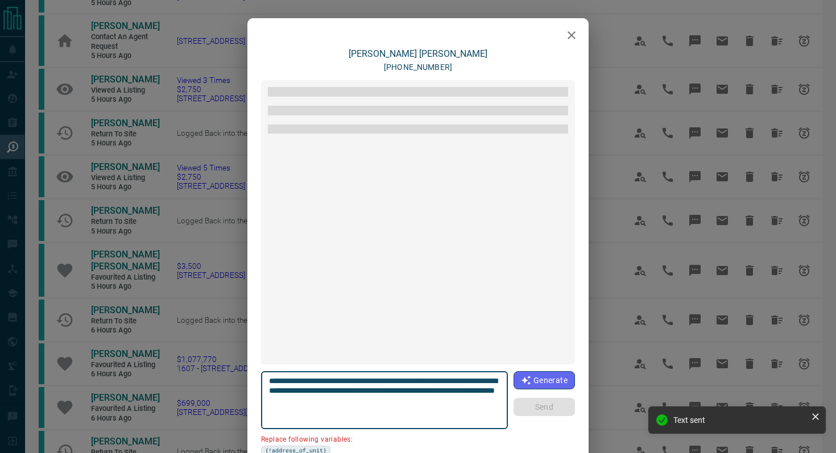
scroll to position [1844, 0]
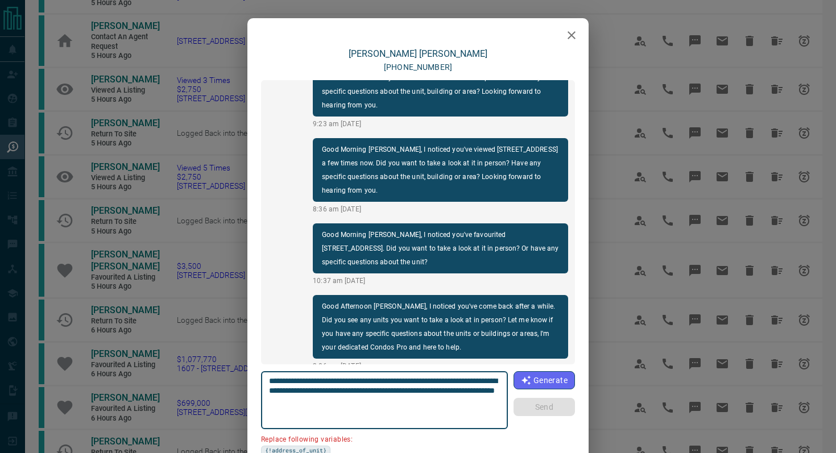
click at [331, 389] on textarea "**********" at bounding box center [385, 401] width 232 height 48
drag, startPoint x: 333, startPoint y: 390, endPoint x: 225, endPoint y: 391, distance: 107.5
click at [228, 390] on div "[PERSON_NAME] [PERSON_NAME] [PHONE_NUMBER] load more Hello [PERSON_NAME], Absol…" at bounding box center [418, 226] width 836 height 453
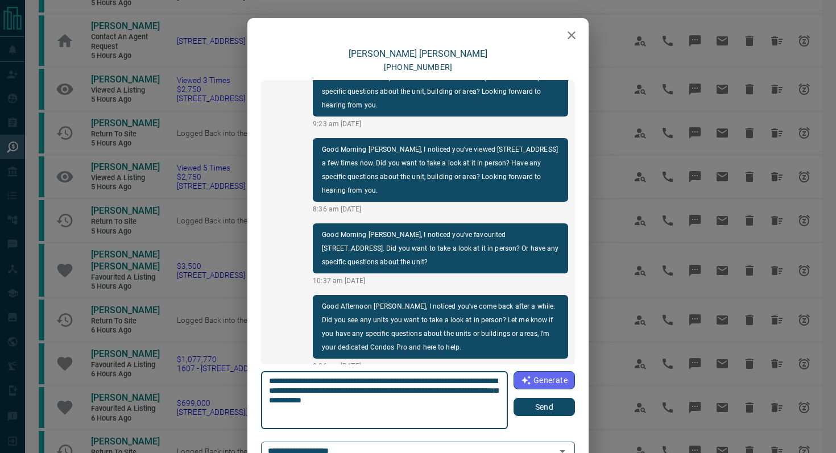
type textarea "**********"
click at [548, 399] on button "Send" at bounding box center [544, 407] width 61 height 18
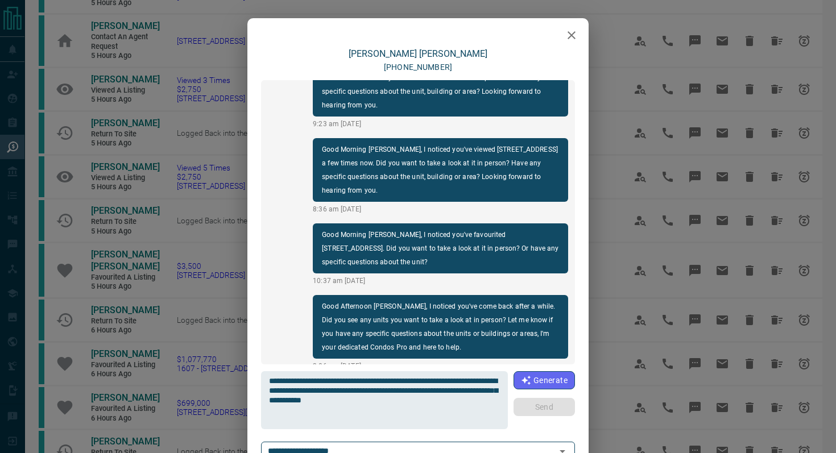
click at [548, 399] on div "Generate Send" at bounding box center [544, 393] width 61 height 45
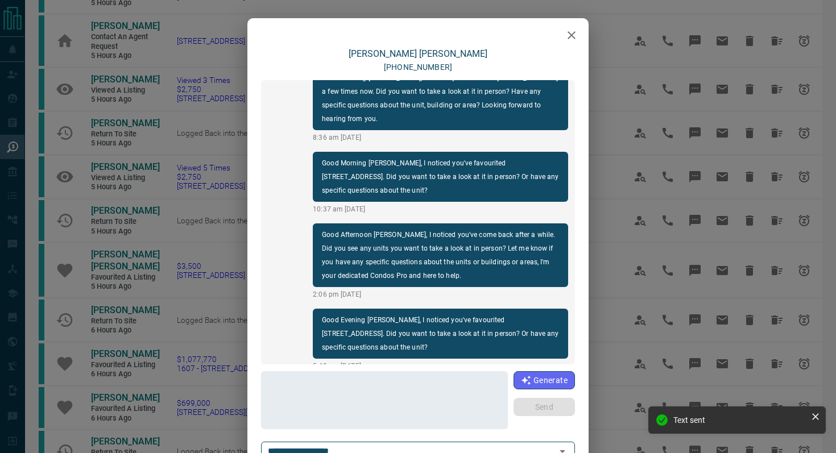
click at [574, 38] on icon "button" at bounding box center [572, 35] width 8 height 8
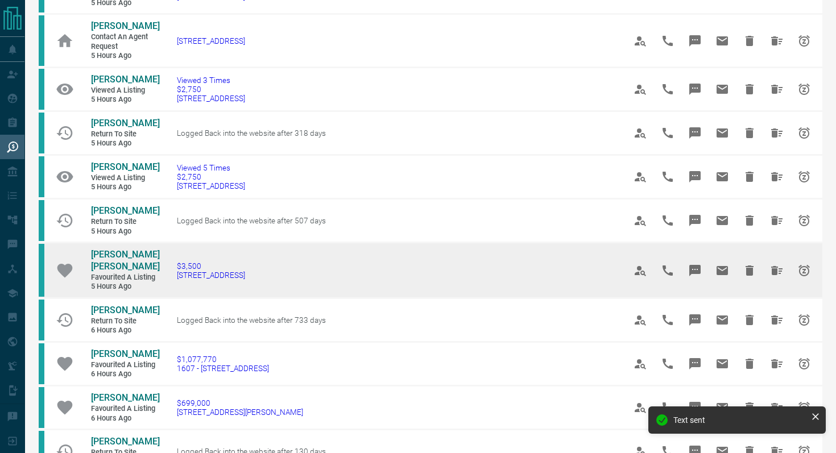
drag, startPoint x: 312, startPoint y: 305, endPoint x: 88, endPoint y: 269, distance: 226.4
click at [88, 269] on tr "[PERSON_NAME] [PERSON_NAME] Favourited a Listing 5 hours ago $3,500 [STREET_ADD…" at bounding box center [431, 271] width 784 height 56
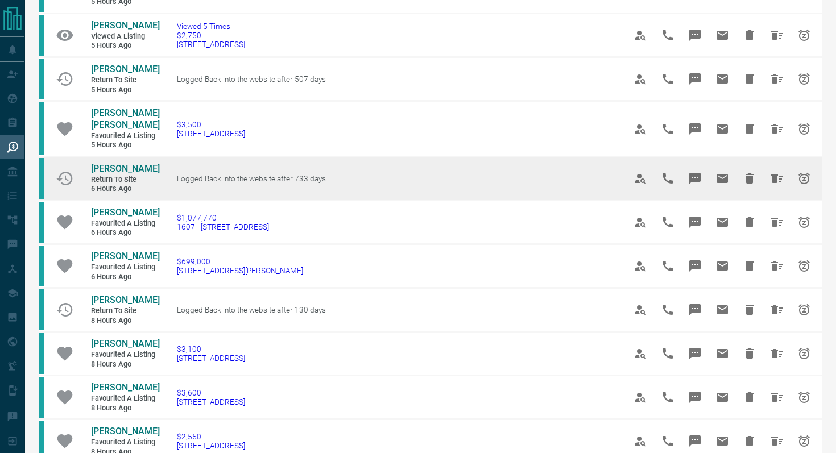
scroll to position [476, 0]
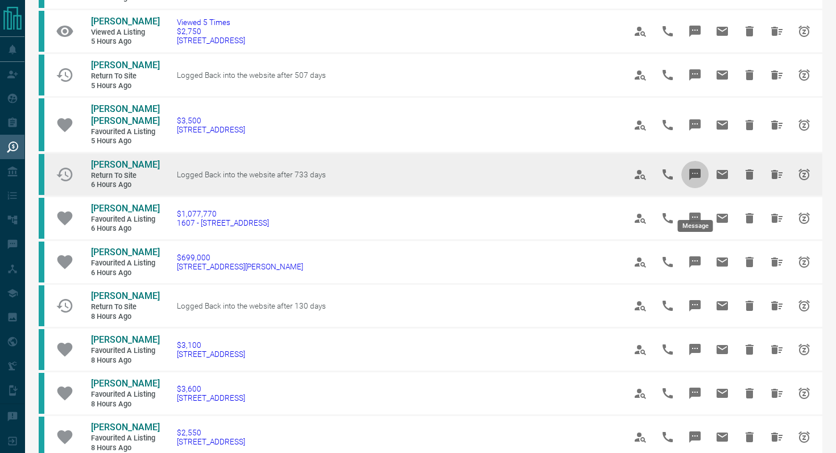
click at [676, 180] on icon "Message" at bounding box center [695, 174] width 11 height 11
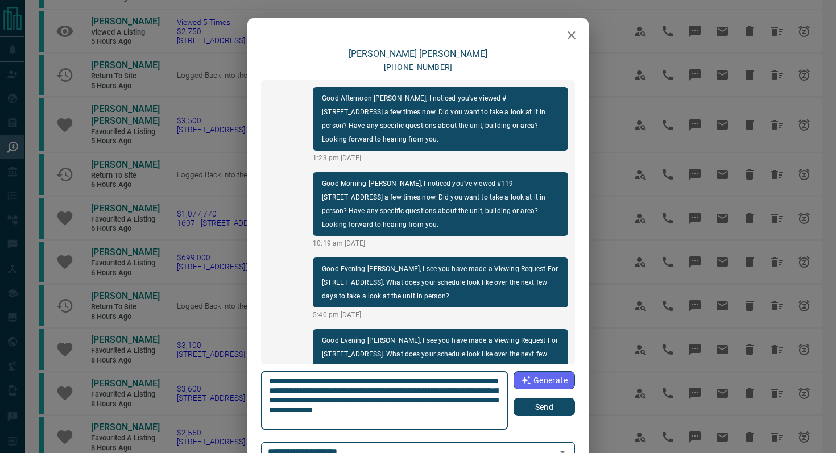
scroll to position [34, 0]
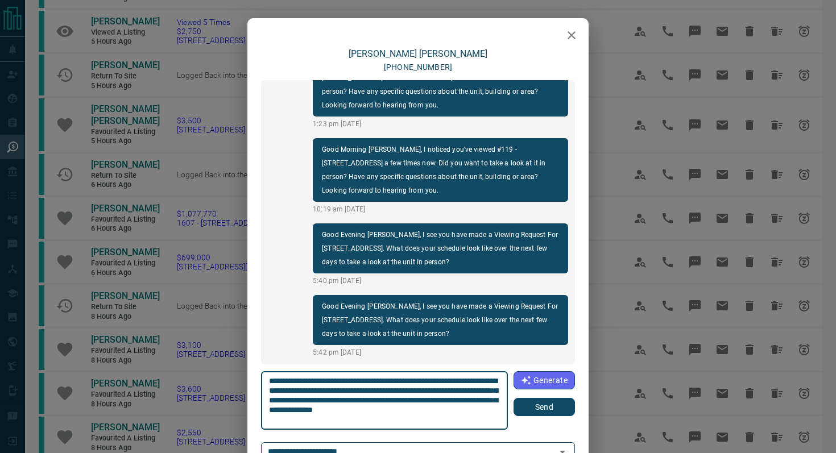
click at [572, 33] on icon "button" at bounding box center [572, 35] width 14 height 14
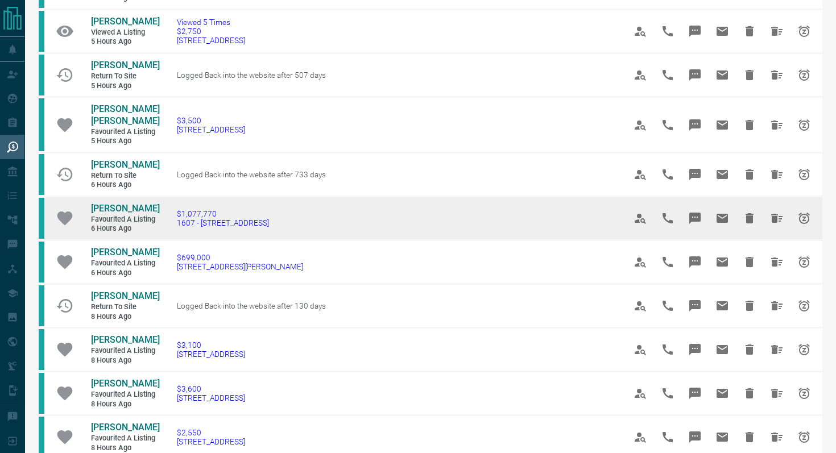
drag, startPoint x: 294, startPoint y: 249, endPoint x: 158, endPoint y: 248, distance: 135.4
click at [159, 241] on tr "[PERSON_NAME] Favourited a Listing 6 hours ago $1,077,770 [STREET_ADDRESS]" at bounding box center [431, 219] width 784 height 44
click at [243, 228] on span "1607 - [STREET_ADDRESS]" at bounding box center [223, 222] width 92 height 9
click at [291, 238] on td "$1,077,770 1607 - [STREET_ADDRESS]" at bounding box center [384, 219] width 448 height 44
drag, startPoint x: 288, startPoint y: 252, endPoint x: 169, endPoint y: 242, distance: 119.9
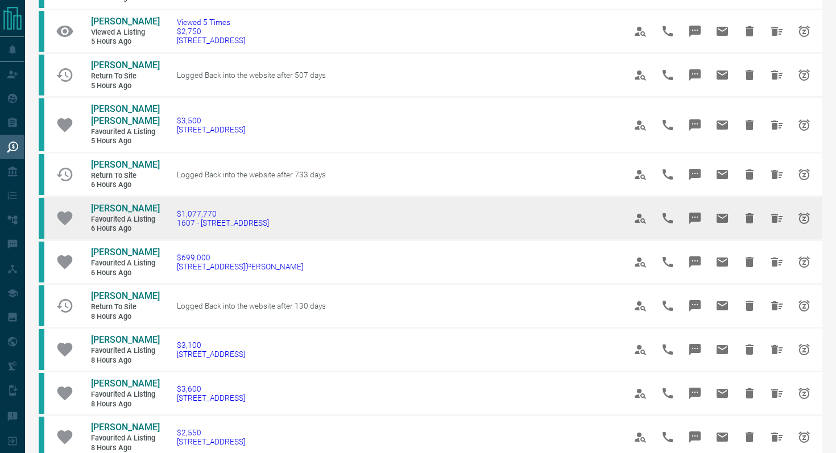
click at [169, 241] on td "$1,077,770 1607 - [STREET_ADDRESS]" at bounding box center [384, 219] width 448 height 44
click at [676, 224] on icon "Message" at bounding box center [695, 218] width 11 height 11
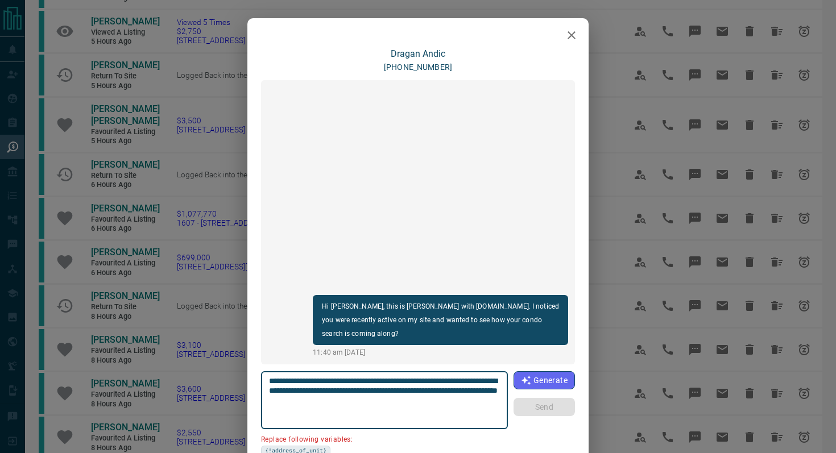
drag, startPoint x: 333, startPoint y: 394, endPoint x: 243, endPoint y: 394, distance: 89.9
click at [247, 394] on div "**********" at bounding box center [417, 280] width 341 height 465
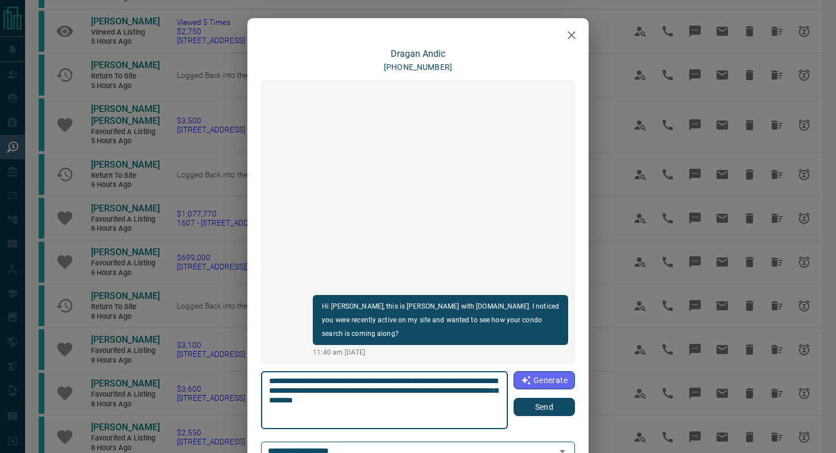
type textarea "**********"
click at [547, 399] on button "Send" at bounding box center [544, 407] width 61 height 18
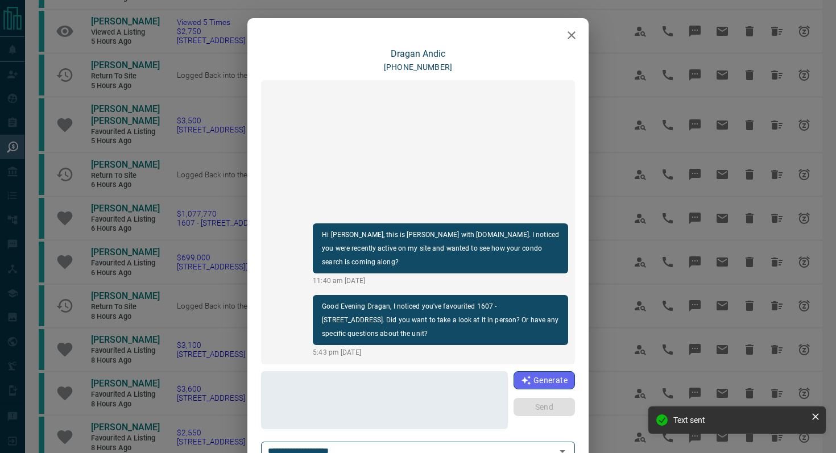
click at [573, 28] on icon "button" at bounding box center [572, 35] width 14 height 14
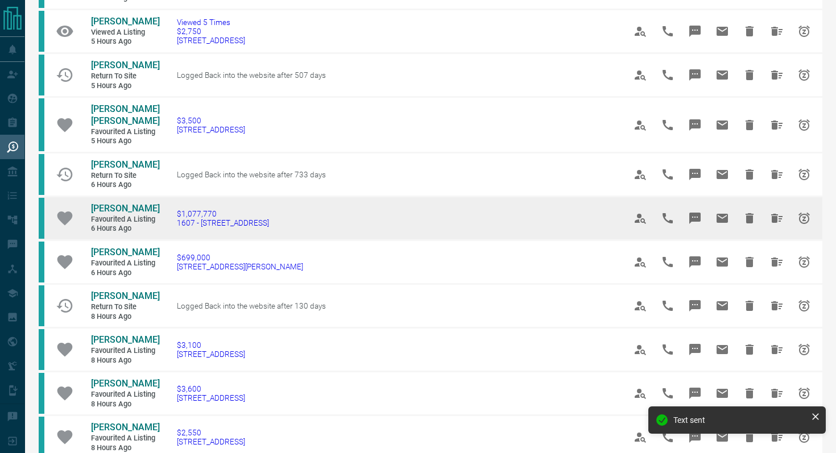
drag, startPoint x: 329, startPoint y: 251, endPoint x: 72, endPoint y: 233, distance: 258.4
click at [72, 233] on tr "[PERSON_NAME] Favourited a Listing 6 hours ago $1,077,770 [STREET_ADDRESS]" at bounding box center [431, 219] width 784 height 44
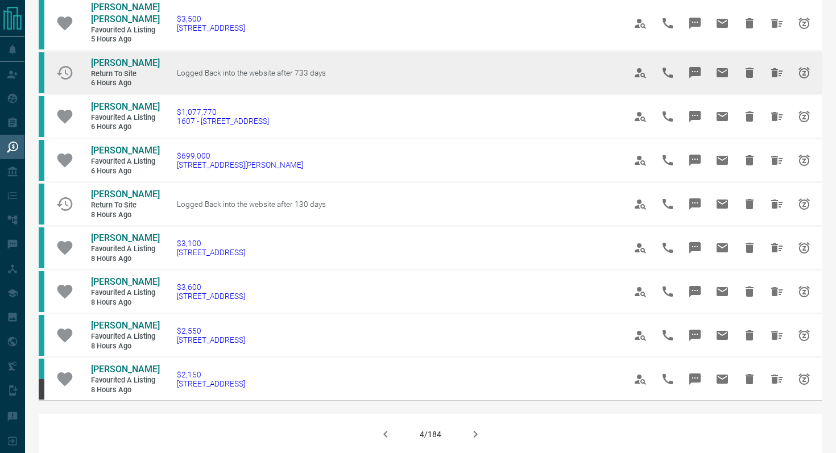
scroll to position [580, 0]
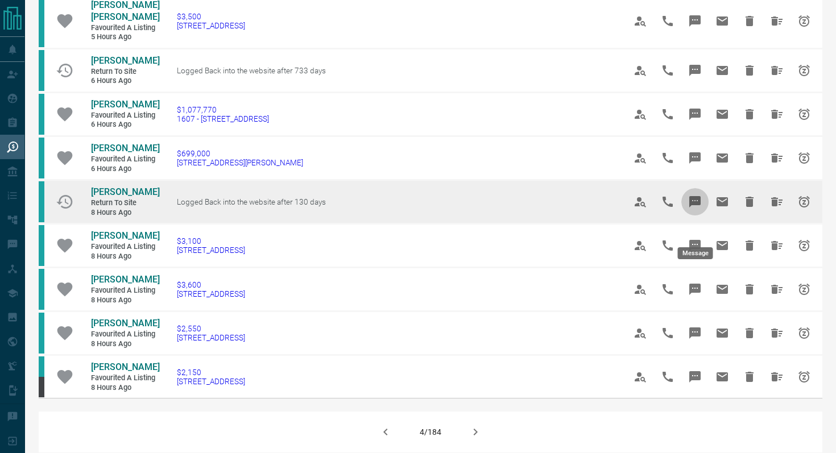
click at [676, 216] on button "Message" at bounding box center [695, 201] width 27 height 27
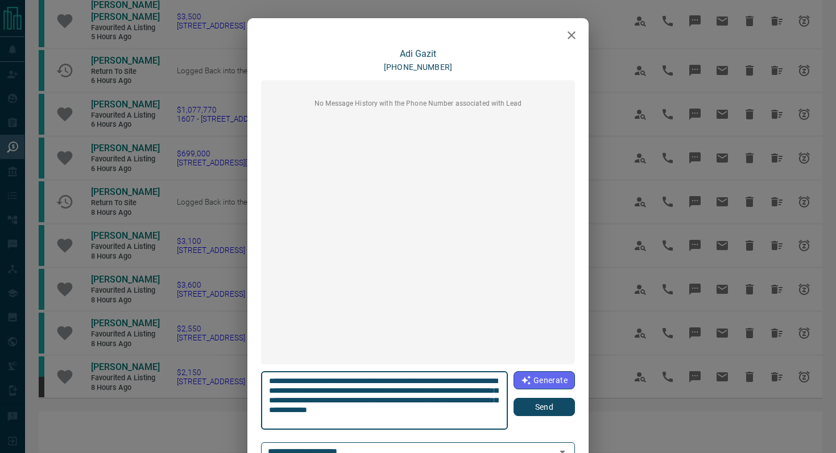
click at [565, 29] on icon "button" at bounding box center [572, 35] width 14 height 14
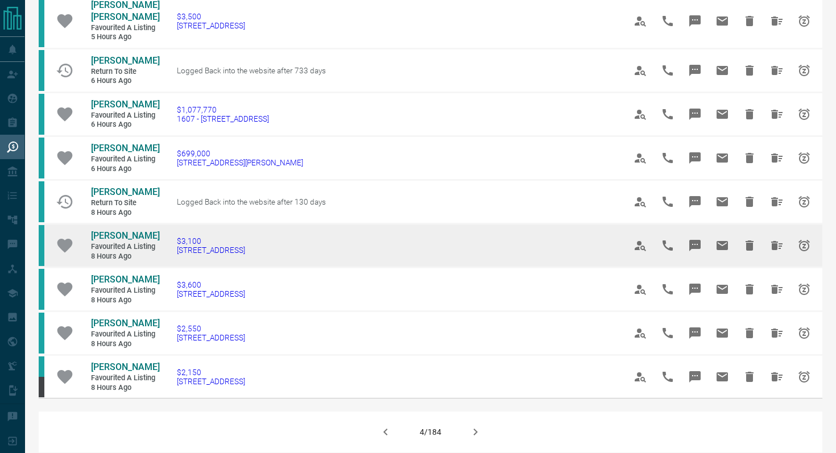
drag, startPoint x: 316, startPoint y: 280, endPoint x: 166, endPoint y: 273, distance: 150.3
click at [166, 268] on td "$3,100 1908 - [STREET_ADDRESS]" at bounding box center [384, 246] width 448 height 44
click at [676, 253] on icon "Message" at bounding box center [695, 246] width 14 height 14
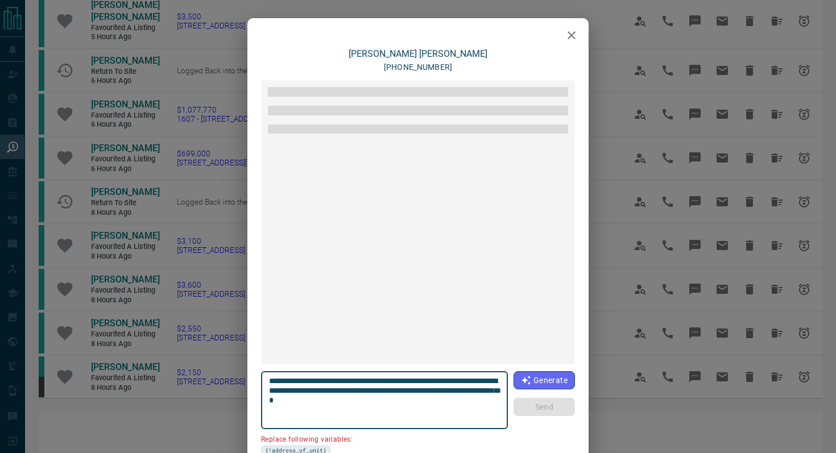
scroll to position [1290, 0]
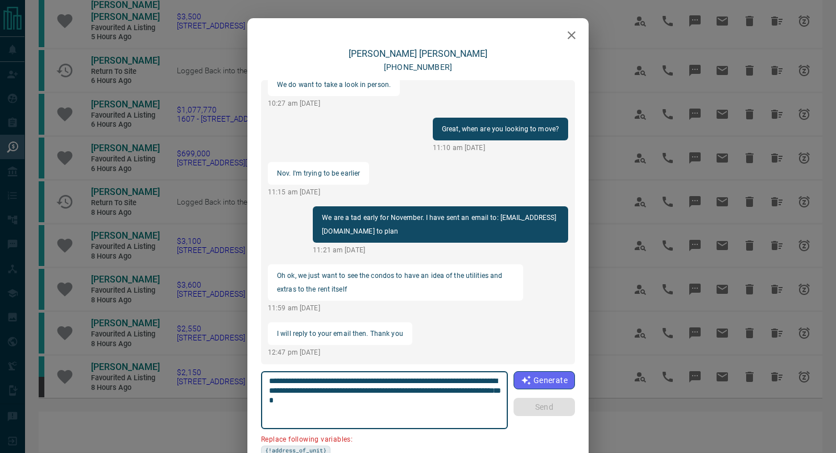
drag, startPoint x: 333, startPoint y: 391, endPoint x: 176, endPoint y: 391, distance: 157.0
click at [176, 391] on div "[PERSON_NAME] [PHONE_NUMBER] Good Morning [PERSON_NAME], I see you have made a …" at bounding box center [418, 226] width 836 height 453
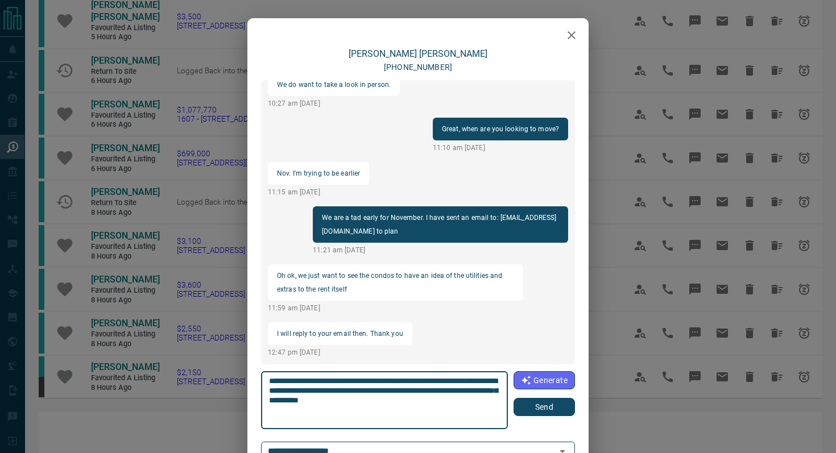
type textarea "**********"
click at [551, 399] on button "Send" at bounding box center [544, 407] width 61 height 18
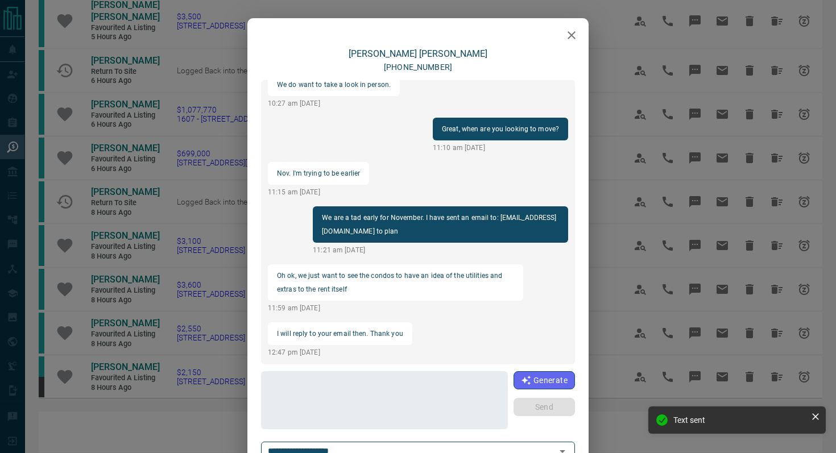
scroll to position [1362, 0]
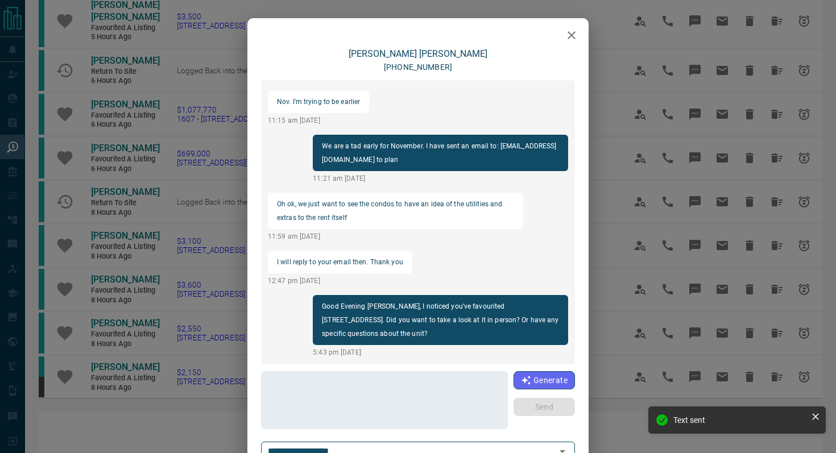
click at [569, 39] on icon "button" at bounding box center [572, 35] width 14 height 14
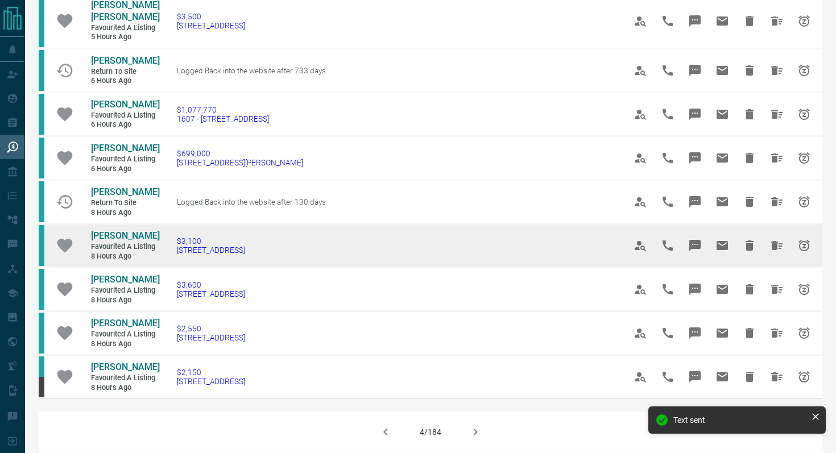
drag, startPoint x: 298, startPoint y: 277, endPoint x: 81, endPoint y: 261, distance: 217.3
click at [81, 261] on tr "[PERSON_NAME] Favourited a Listing 8 hours ago $3,100 1908 - [STREET_ADDRESS]" at bounding box center [431, 246] width 784 height 44
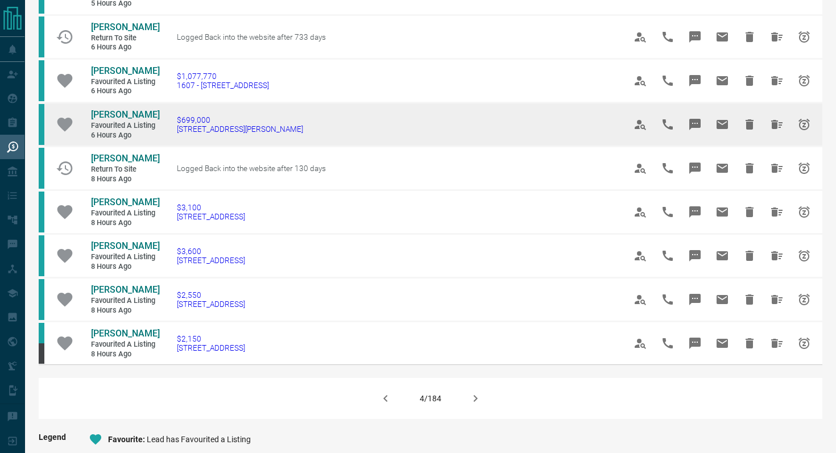
scroll to position [618, 0]
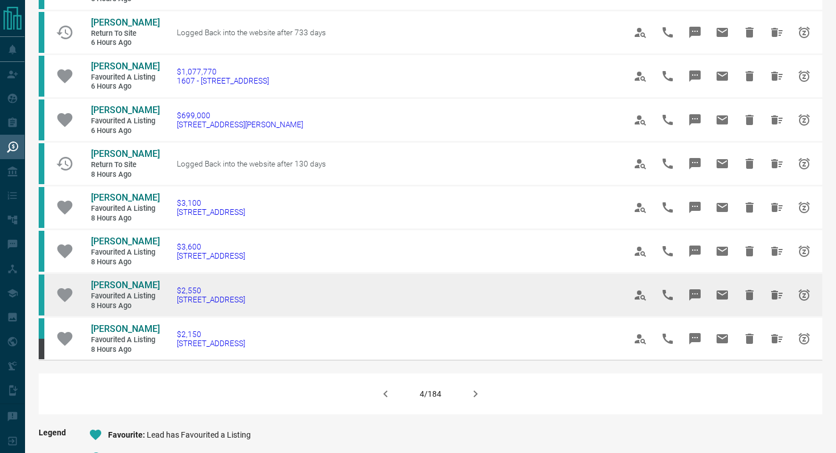
drag, startPoint x: 304, startPoint y: 323, endPoint x: 171, endPoint y: 324, distance: 133.7
click at [171, 317] on td "$2,550 [STREET_ADDRESS]" at bounding box center [384, 296] width 448 height 44
click at [676, 302] on icon "Message" at bounding box center [695, 295] width 14 height 14
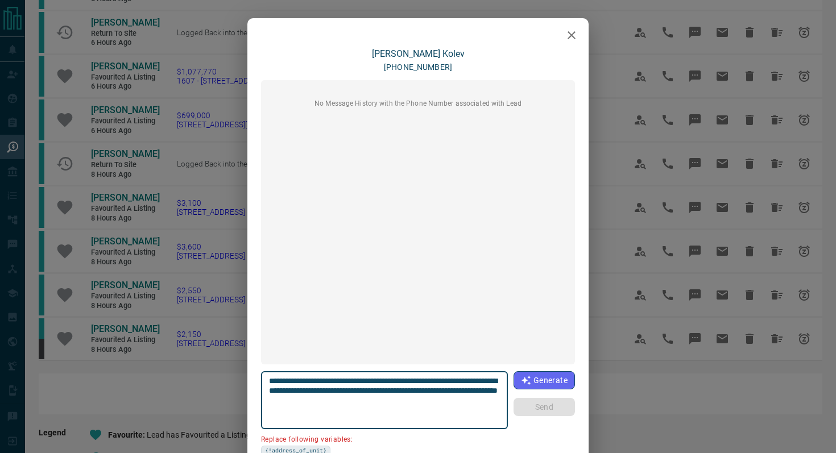
drag, startPoint x: 333, startPoint y: 391, endPoint x: 221, endPoint y: 391, distance: 112.1
click at [221, 391] on div "**********" at bounding box center [418, 226] width 836 height 453
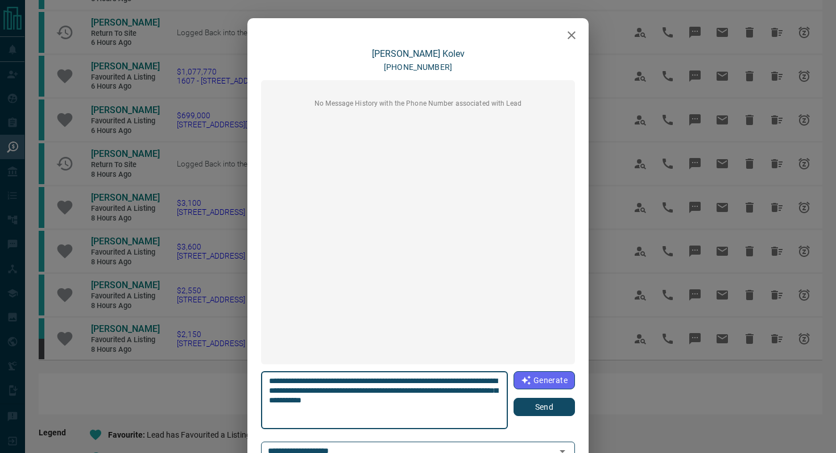
type textarea "**********"
click at [539, 399] on button "Send" at bounding box center [544, 407] width 61 height 18
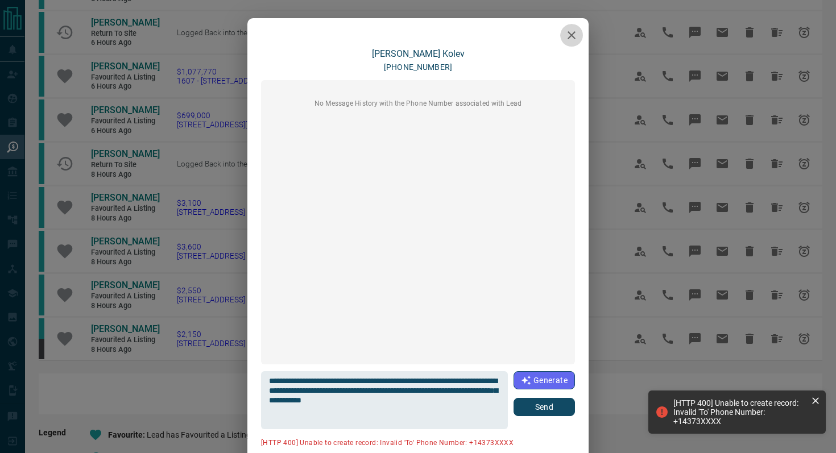
click at [572, 43] on button "button" at bounding box center [571, 35] width 23 height 23
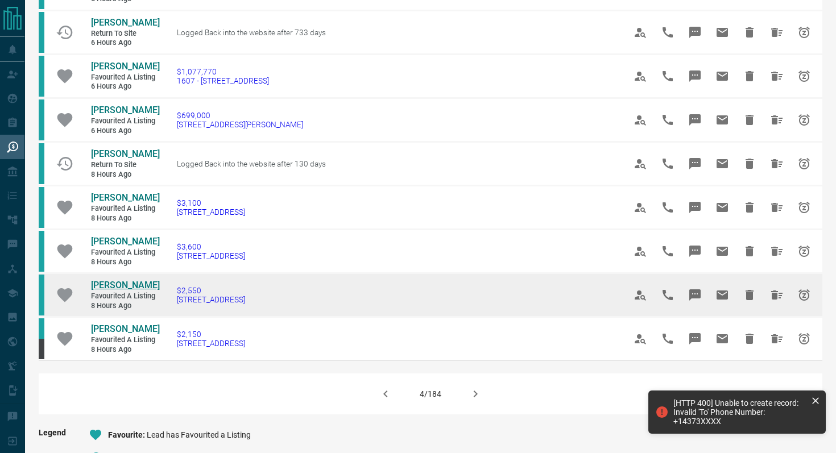
click at [122, 291] on span "[PERSON_NAME]" at bounding box center [125, 285] width 69 height 11
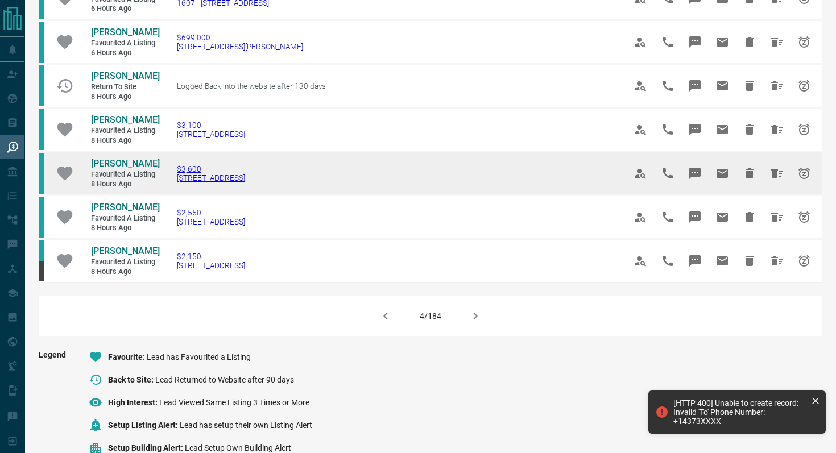
scroll to position [698, 0]
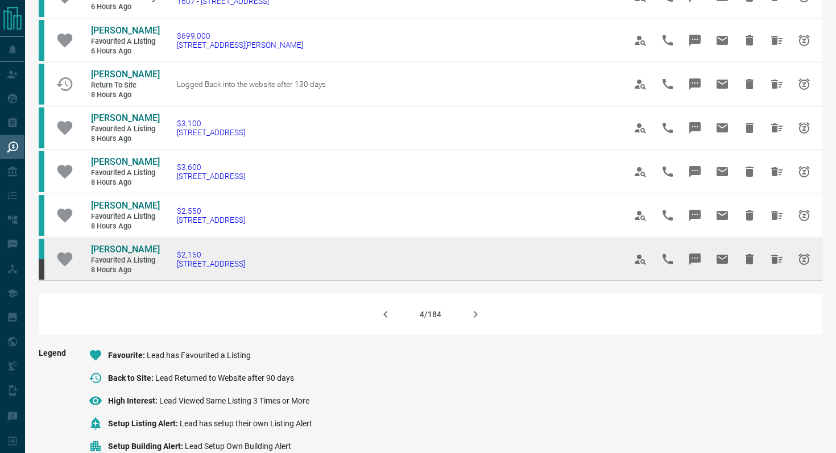
click at [676, 265] on icon "Message" at bounding box center [695, 259] width 11 height 11
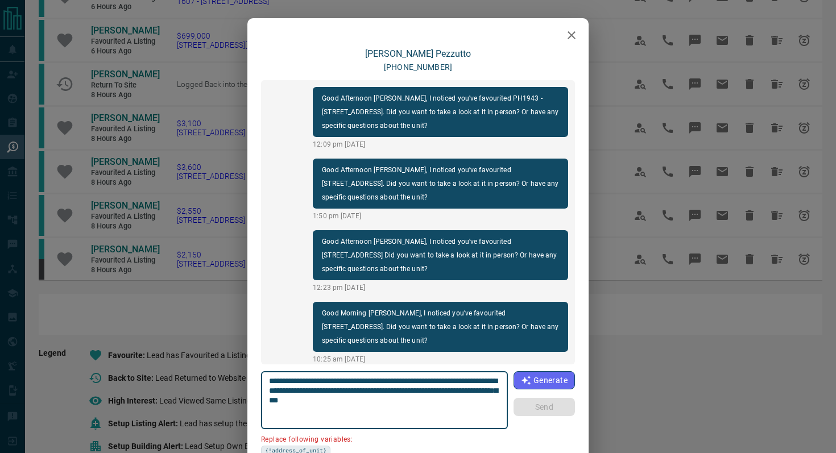
scroll to position [437, 0]
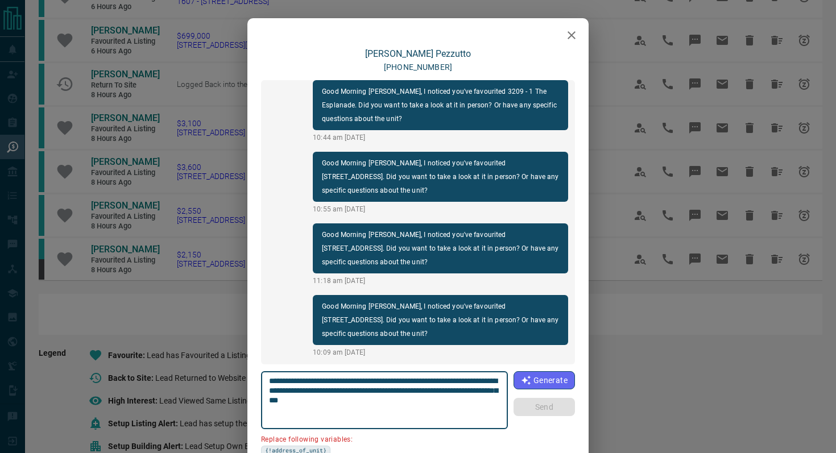
click at [575, 29] on icon "button" at bounding box center [572, 35] width 14 height 14
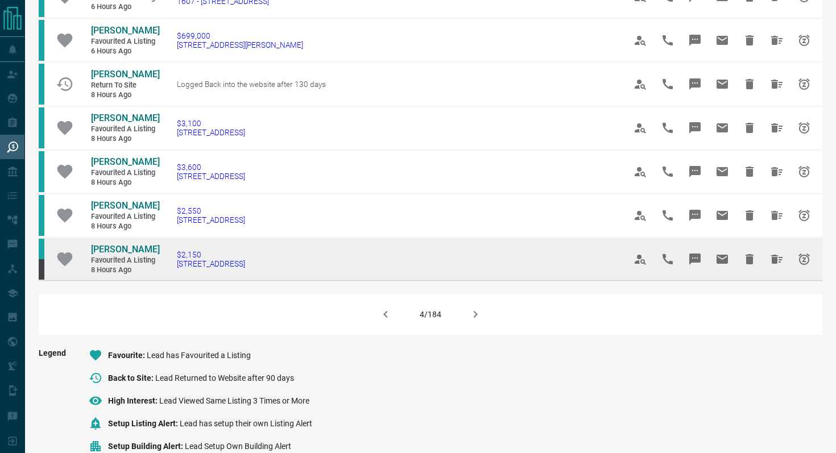
drag, startPoint x: 282, startPoint y: 296, endPoint x: 172, endPoint y: 292, distance: 109.9
click at [174, 281] on td "$2,150 [STREET_ADDRESS]" at bounding box center [384, 259] width 448 height 43
click at [676, 265] on icon "Message" at bounding box center [695, 259] width 11 height 11
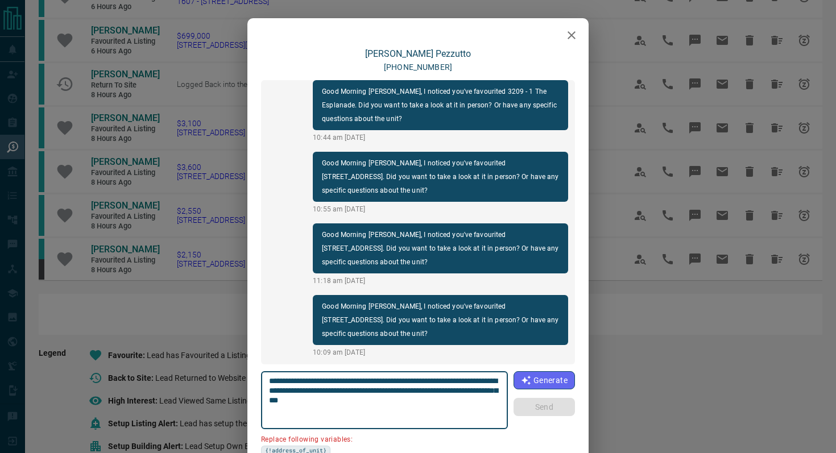
drag, startPoint x: 333, startPoint y: 390, endPoint x: 239, endPoint y: 390, distance: 93.9
click at [239, 390] on div "[PERSON_NAME] [PHONE_NUMBER] Good Afternoon [PERSON_NAME], I noticed you've fav…" at bounding box center [418, 226] width 836 height 453
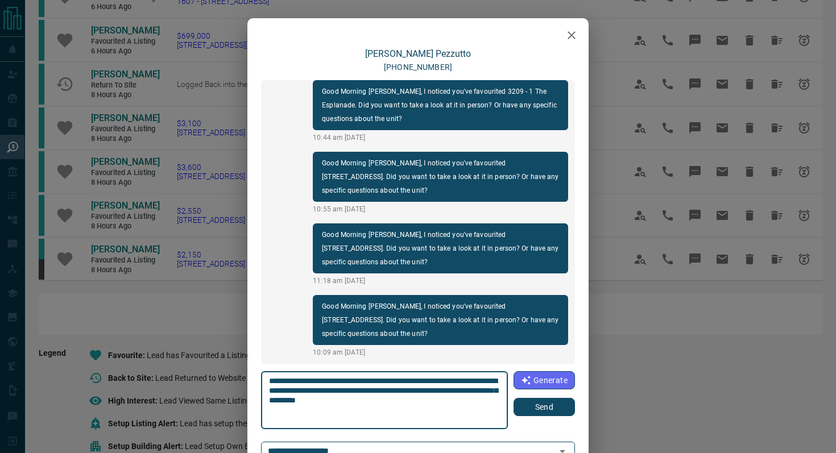
type textarea "**********"
click at [572, 399] on button "Send" at bounding box center [544, 407] width 61 height 18
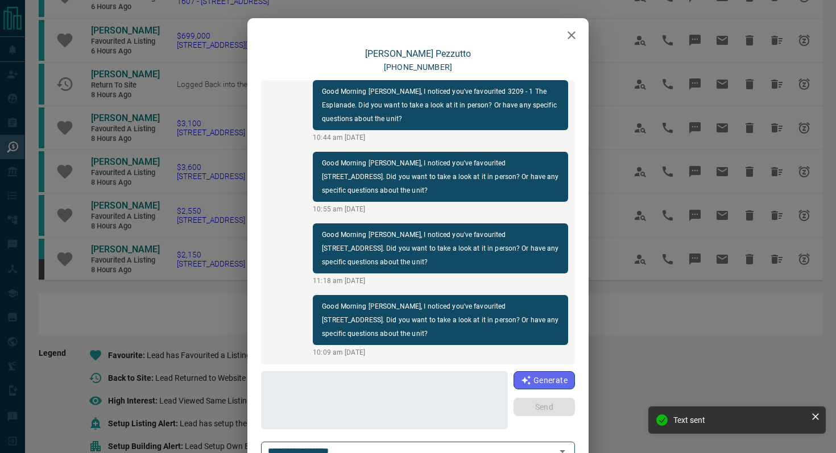
scroll to position [509, 0]
click at [576, 27] on button "button" at bounding box center [571, 35] width 23 height 23
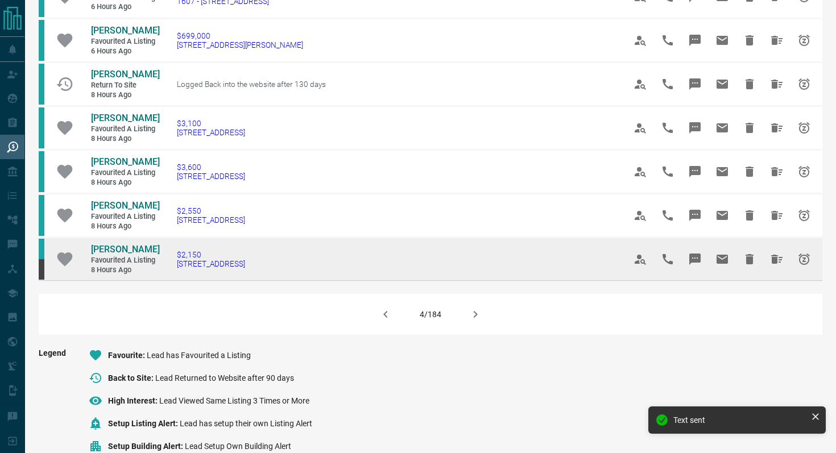
drag, startPoint x: 303, startPoint y: 307, endPoint x: 76, endPoint y: 275, distance: 229.8
click at [76, 275] on tr "[PERSON_NAME] Favourited a Listing 8 hours ago $2,150 [STREET_ADDRESS]" at bounding box center [431, 259] width 784 height 43
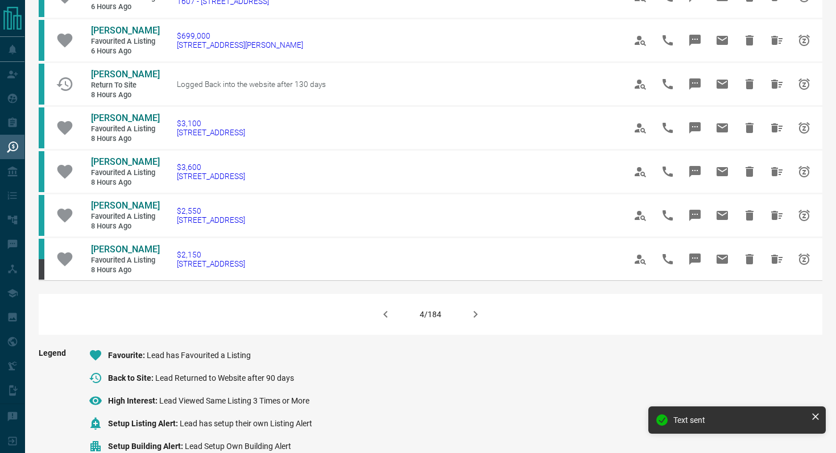
click at [473, 321] on icon "button" at bounding box center [476, 315] width 14 height 14
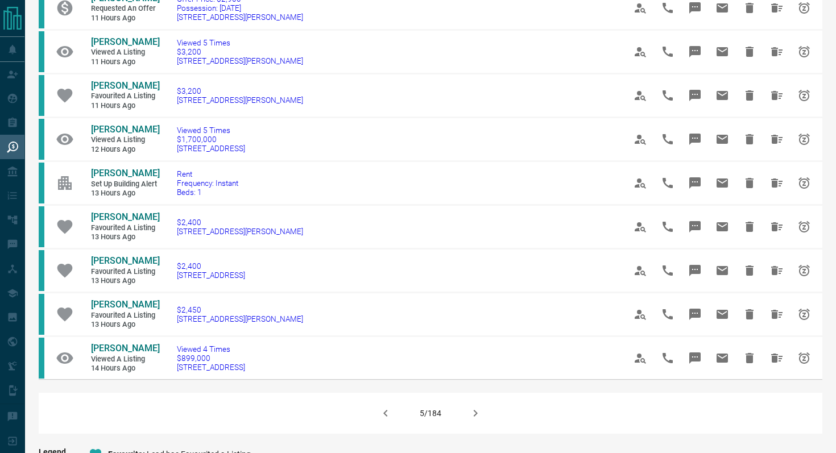
scroll to position [579, 0]
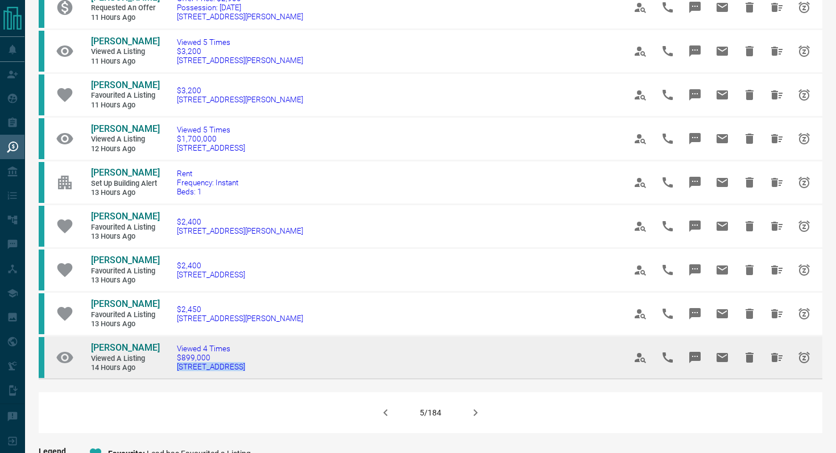
drag, startPoint x: 254, startPoint y: 365, endPoint x: 170, endPoint y: 366, distance: 83.6
click at [171, 366] on td "Viewed 4 Times $899,000 [STREET_ADDRESS]" at bounding box center [384, 357] width 448 height 43
click at [676, 358] on icon "Message" at bounding box center [695, 358] width 14 height 14
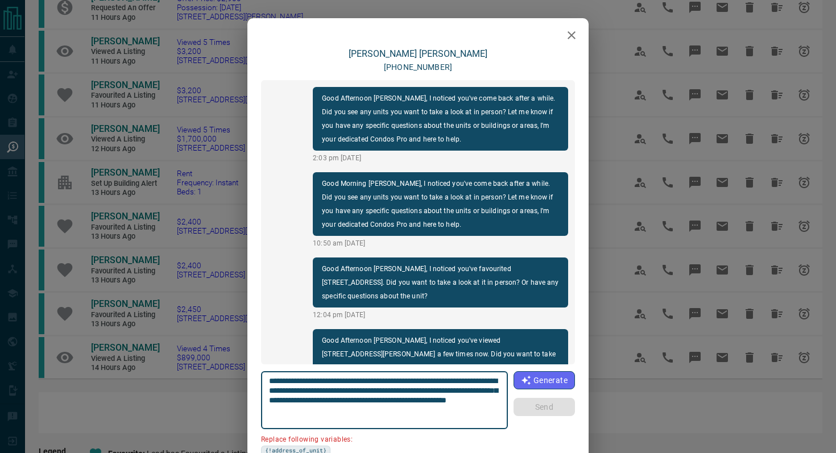
scroll to position [48, 0]
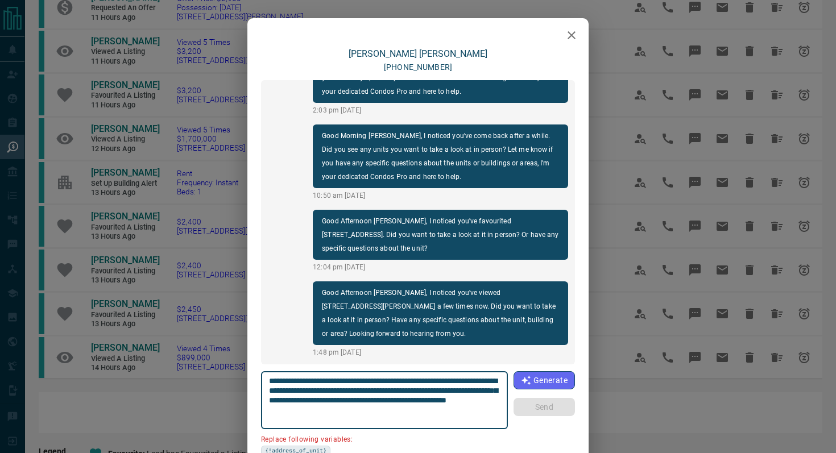
drag, startPoint x: 493, startPoint y: 379, endPoint x: 426, endPoint y: 377, distance: 67.2
click at [426, 377] on textarea "**********" at bounding box center [385, 401] width 232 height 48
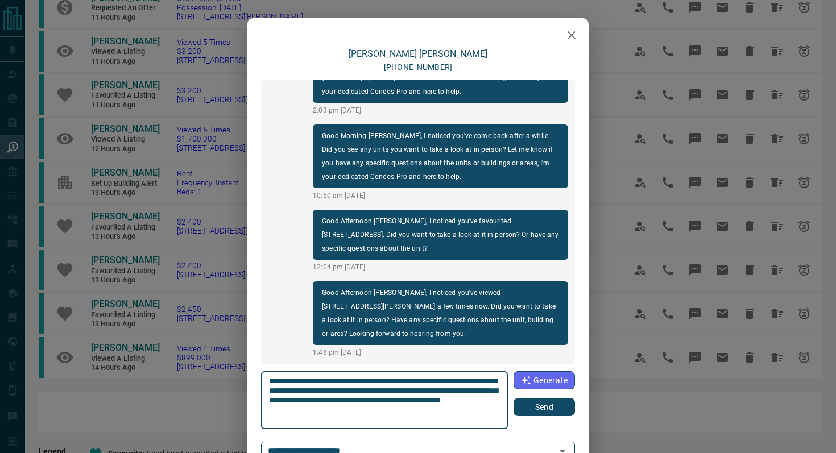
type textarea "**********"
click at [559, 399] on button "Send" at bounding box center [544, 407] width 61 height 18
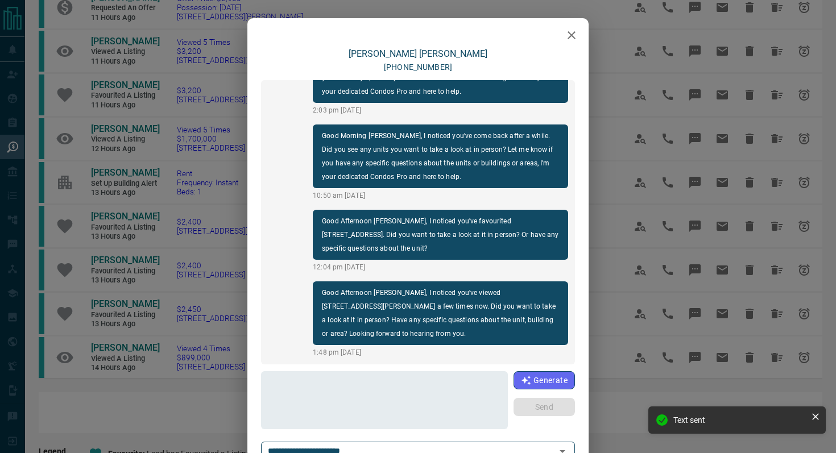
scroll to position [119, 0]
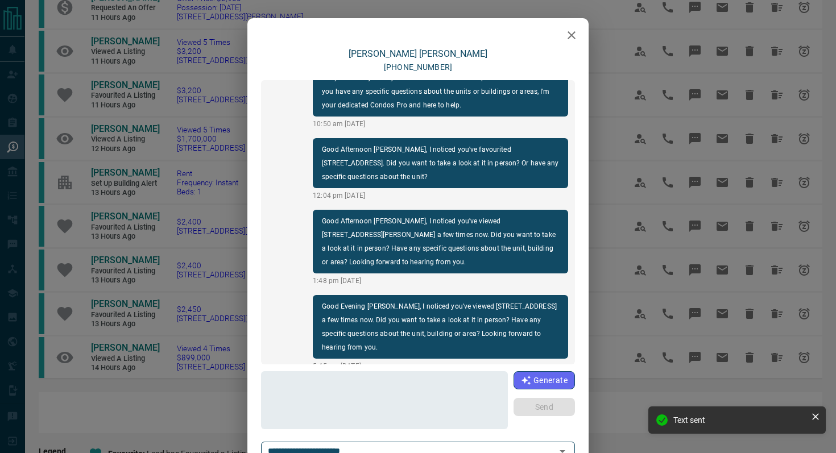
click at [575, 30] on icon "button" at bounding box center [572, 35] width 14 height 14
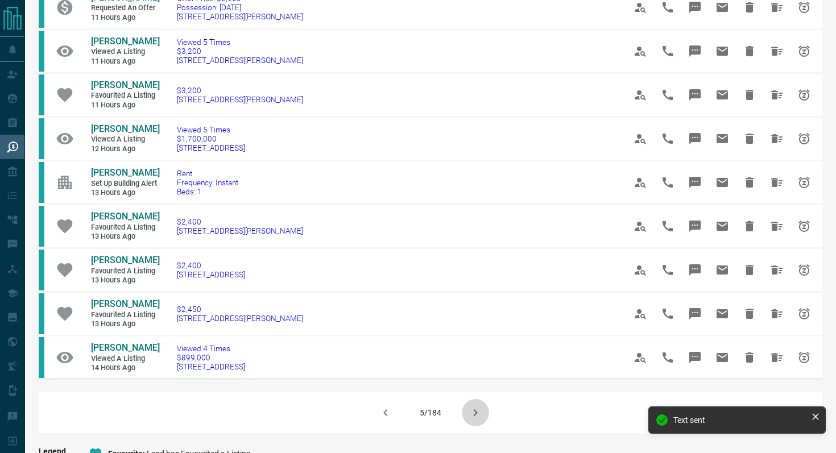
click at [471, 399] on icon "button" at bounding box center [476, 413] width 14 height 14
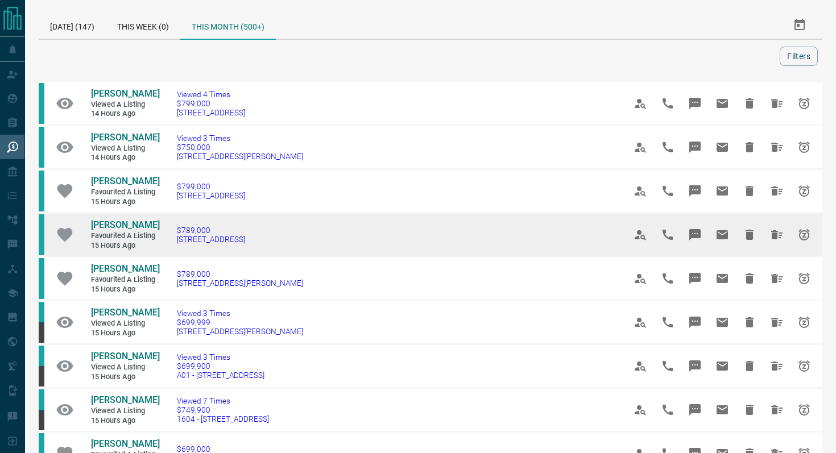
drag, startPoint x: 286, startPoint y: 243, endPoint x: 172, endPoint y: 241, distance: 113.2
click at [172, 241] on td "$789,000 [STREET_ADDRESS]" at bounding box center [384, 235] width 448 height 44
click at [676, 238] on icon "Message" at bounding box center [695, 235] width 14 height 14
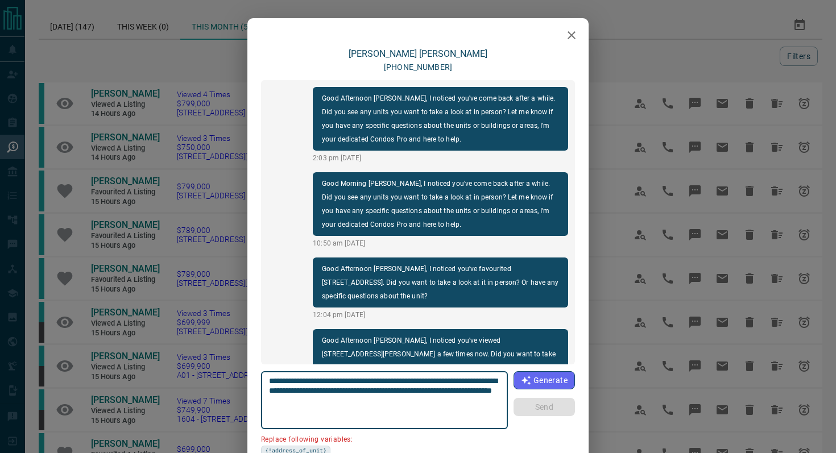
scroll to position [119, 0]
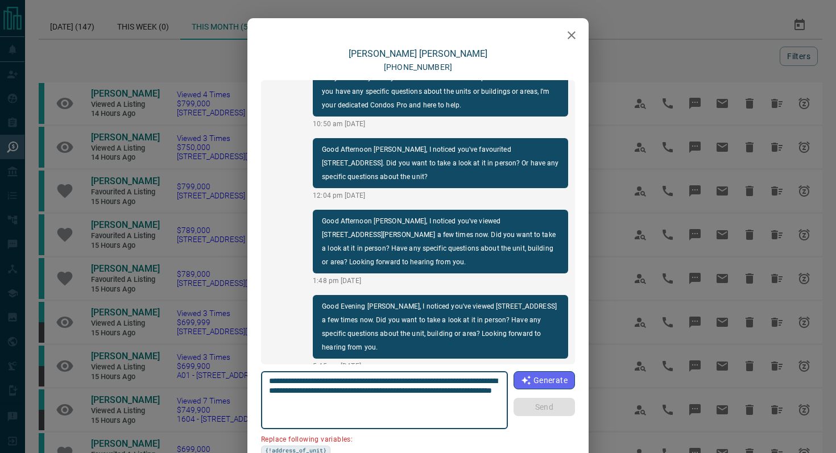
click at [577, 35] on icon "button" at bounding box center [572, 35] width 14 height 14
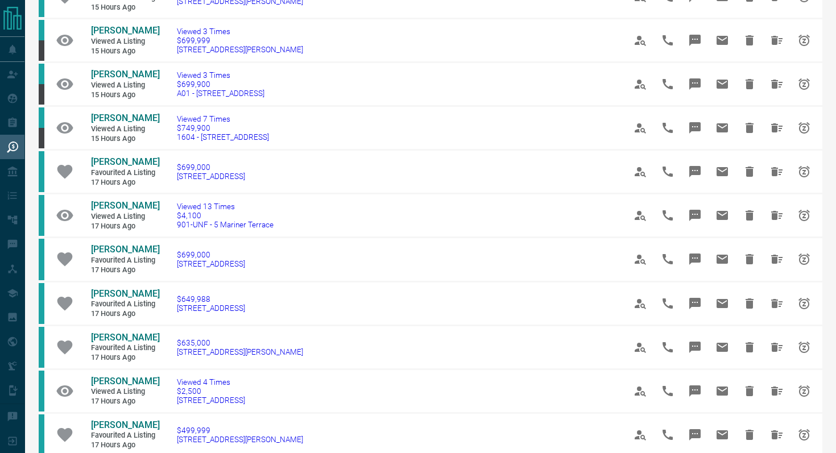
scroll to position [285, 0]
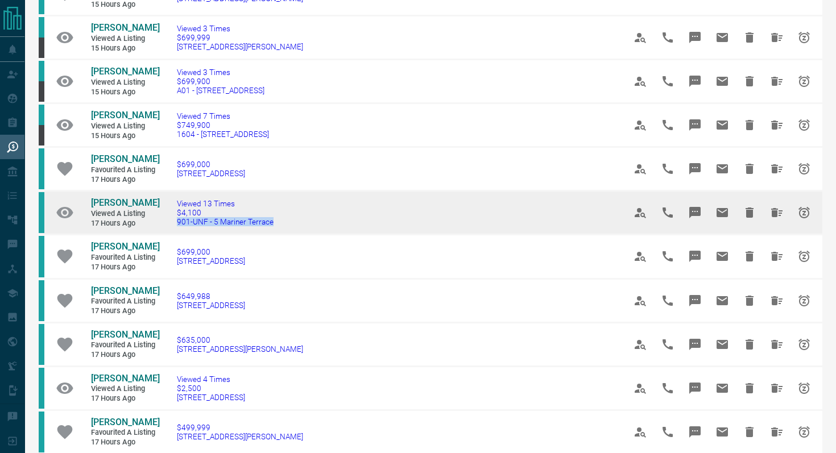
drag, startPoint x: 289, startPoint y: 223, endPoint x: 167, endPoint y: 223, distance: 121.7
click at [167, 223] on td "Viewed 13 Times $4,100 901-UNF - 5 Mariner Terrace" at bounding box center [384, 213] width 448 height 44
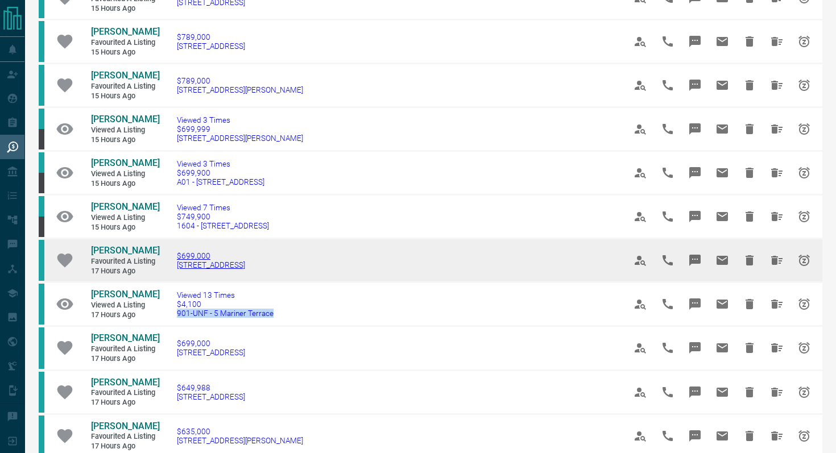
scroll to position [200, 0]
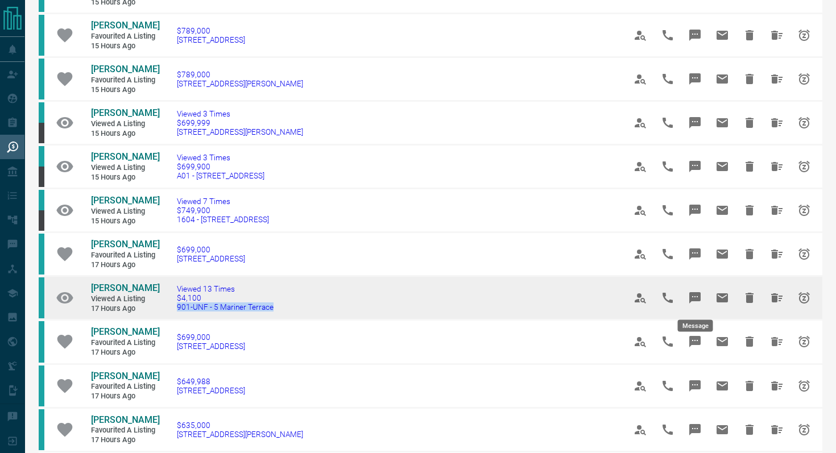
click at [676, 296] on icon "Message" at bounding box center [695, 297] width 11 height 11
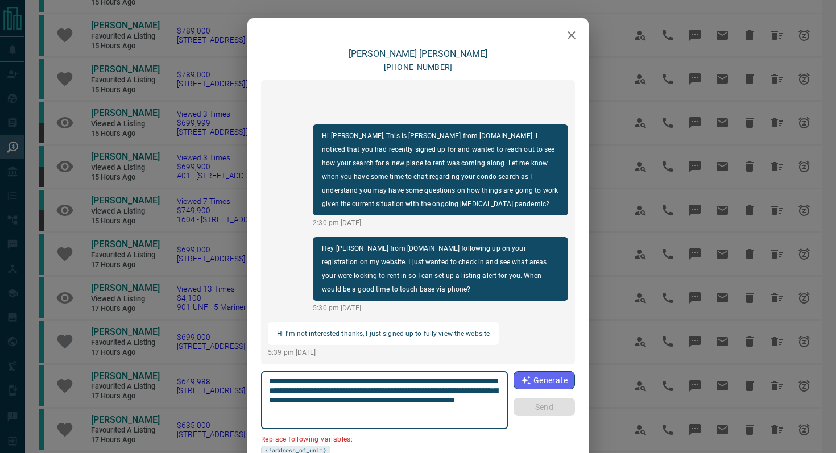
drag, startPoint x: 498, startPoint y: 380, endPoint x: 433, endPoint y: 378, distance: 64.9
click at [433, 378] on textarea "**********" at bounding box center [385, 401] width 232 height 48
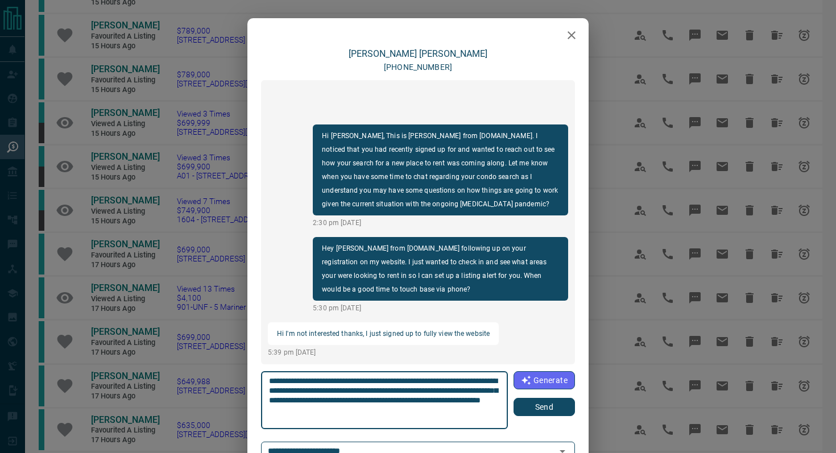
type textarea "**********"
click at [547, 399] on button "Send" at bounding box center [544, 407] width 61 height 18
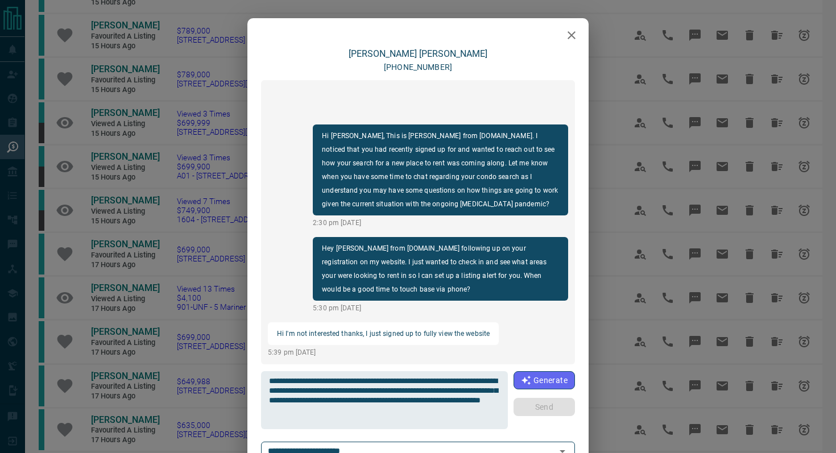
click at [572, 31] on icon "button" at bounding box center [572, 35] width 14 height 14
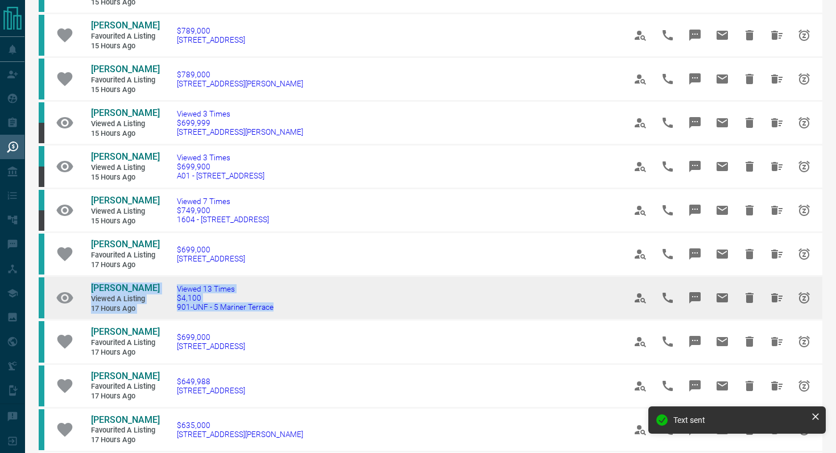
drag, startPoint x: 293, startPoint y: 316, endPoint x: 88, endPoint y: 280, distance: 208.6
click at [88, 280] on tr "[PERSON_NAME] Viewed a Listing 17 hours ago Viewed 13 Times $4,100 901-UNF - 5 …" at bounding box center [431, 298] width 784 height 44
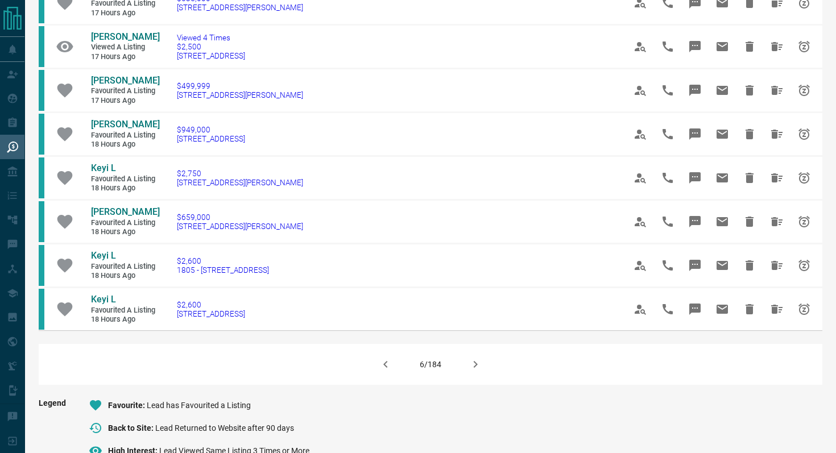
scroll to position [638, 0]
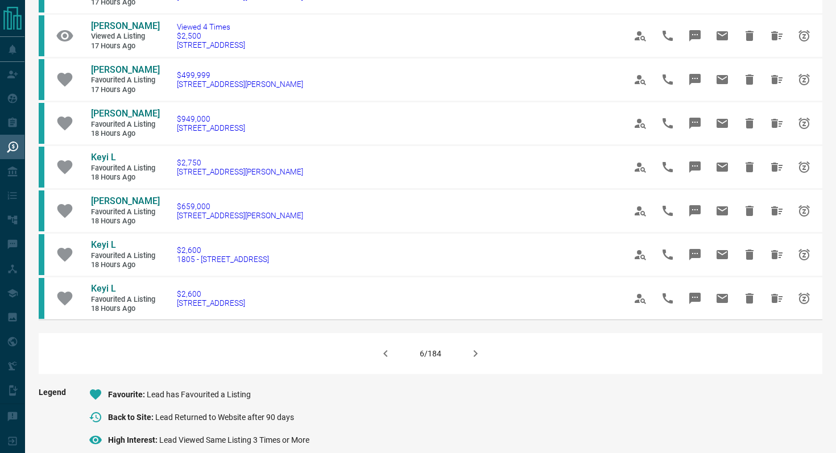
click at [475, 353] on icon "button" at bounding box center [476, 354] width 14 height 14
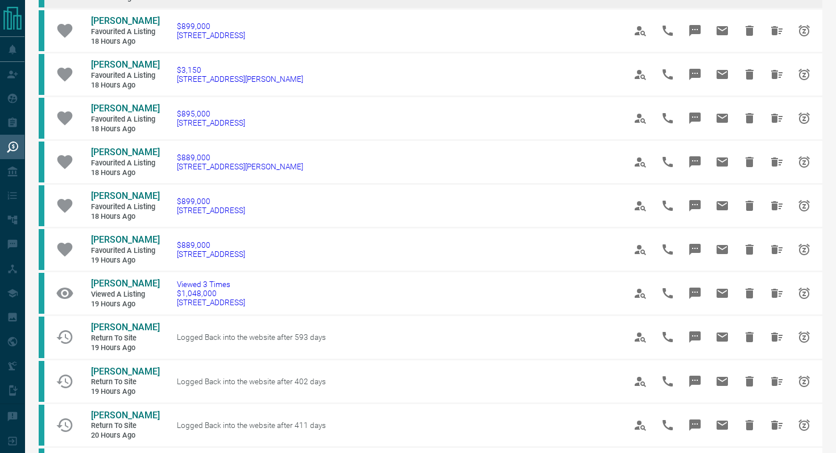
scroll to position [207, 0]
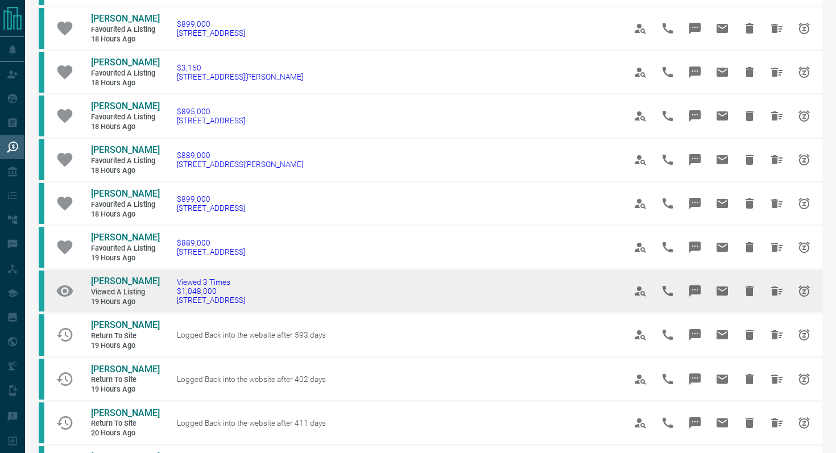
drag, startPoint x: 297, startPoint y: 303, endPoint x: 165, endPoint y: 300, distance: 132.0
click at [165, 300] on td "Viewed 3 Times $1,048,000 [STREET_ADDRESS]" at bounding box center [384, 292] width 448 height 44
click at [676, 286] on icon "Message" at bounding box center [695, 291] width 11 height 11
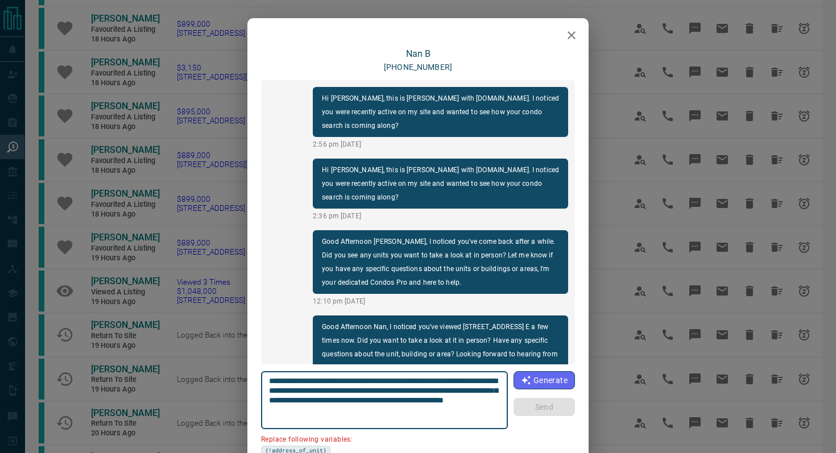
scroll to position [34, 0]
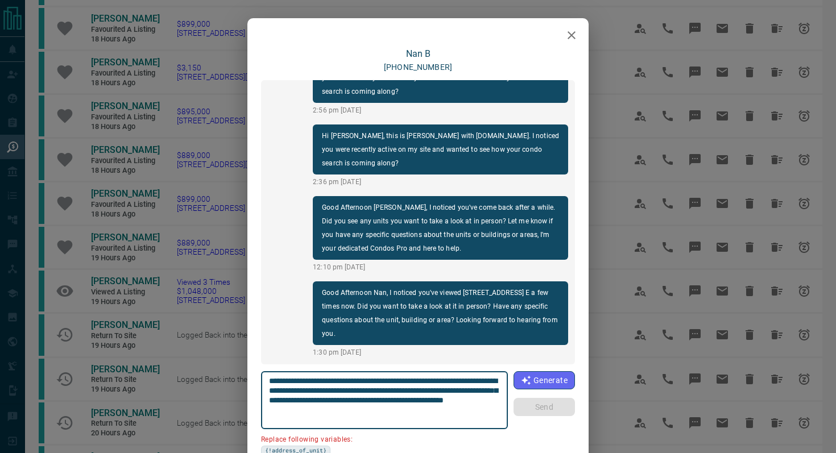
drag, startPoint x: 488, startPoint y: 380, endPoint x: 426, endPoint y: 379, distance: 62.0
click at [423, 379] on textarea "**********" at bounding box center [385, 401] width 232 height 48
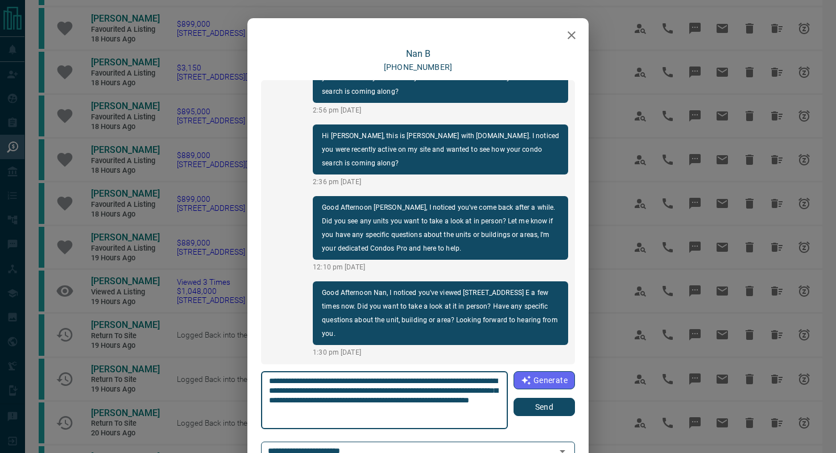
type textarea "**********"
click at [551, 399] on button "Send" at bounding box center [544, 407] width 61 height 18
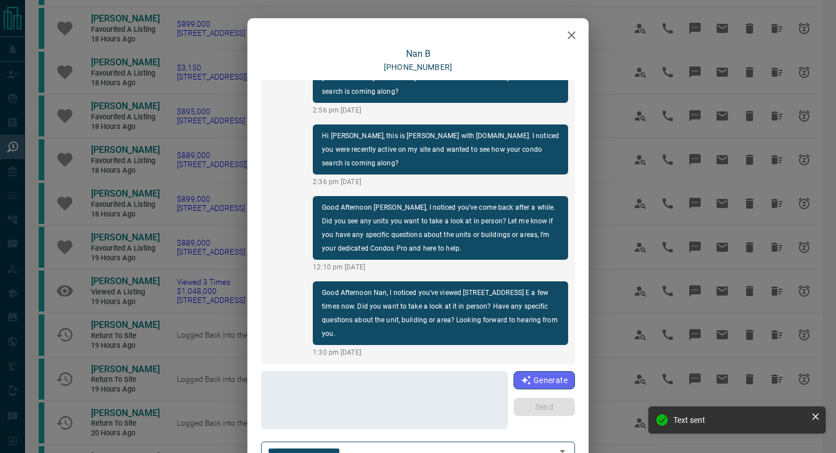
scroll to position [119, 0]
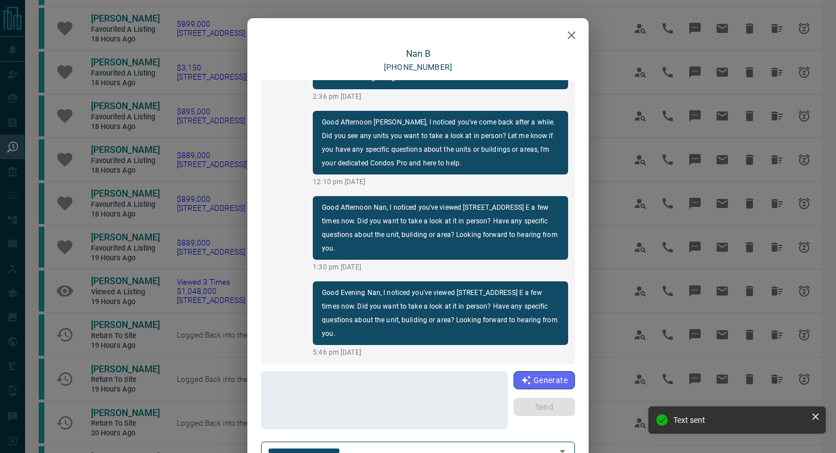
click at [575, 36] on icon "button" at bounding box center [572, 35] width 14 height 14
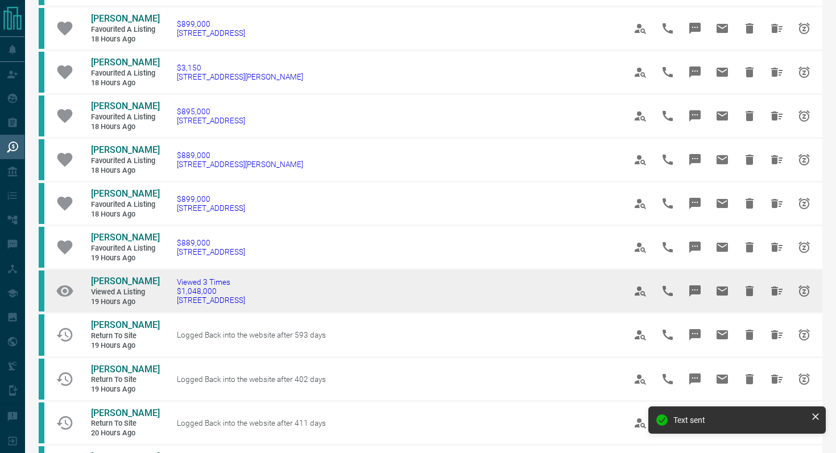
drag, startPoint x: 288, startPoint y: 298, endPoint x: 86, endPoint y: 283, distance: 202.5
click at [86, 283] on tr "[PERSON_NAME] Viewed a Listing 19 hours ago Viewed 3 Times $1,048,000 [STREET_A…" at bounding box center [431, 292] width 784 height 44
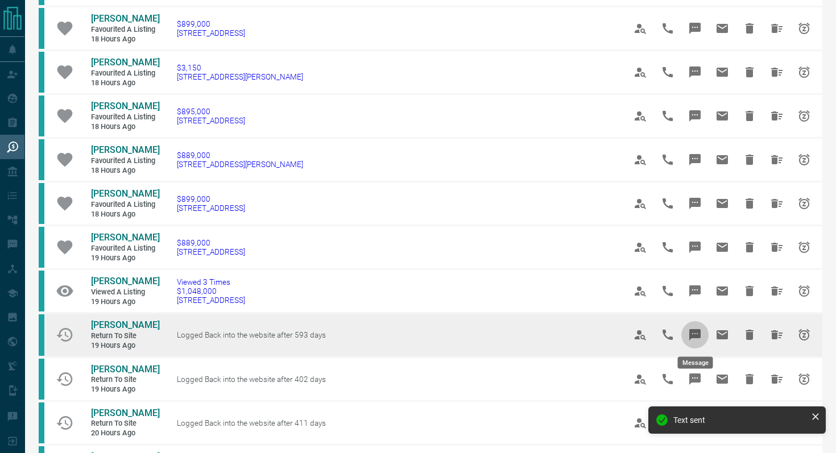
click at [676, 332] on icon "Message" at bounding box center [695, 334] width 11 height 11
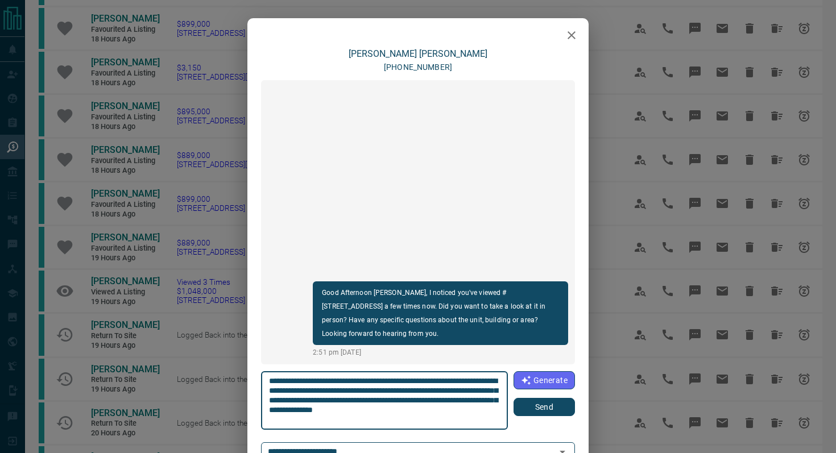
click at [536, 399] on button "Send" at bounding box center [544, 407] width 61 height 18
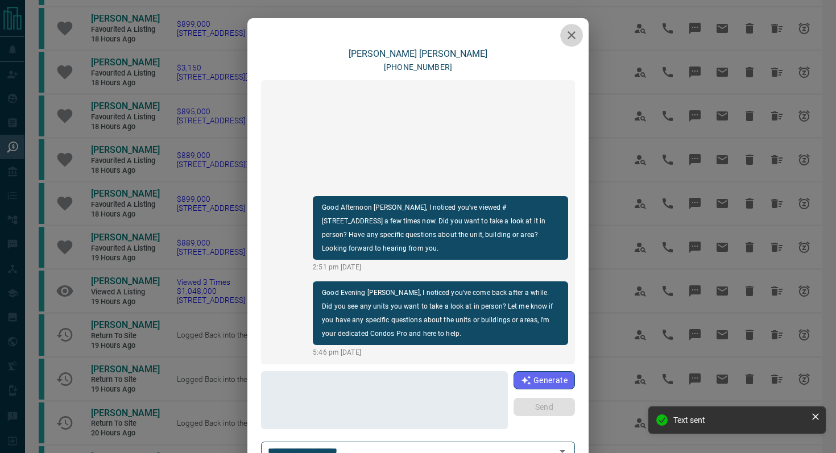
click at [570, 28] on button "button" at bounding box center [571, 35] width 23 height 23
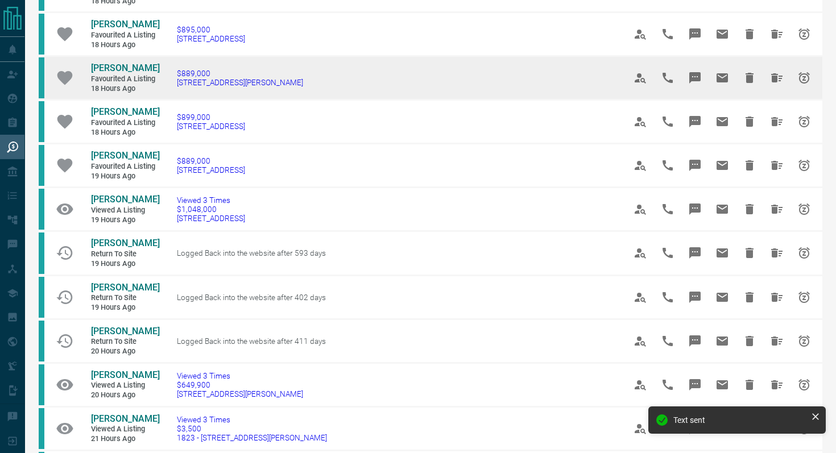
scroll to position [364, 0]
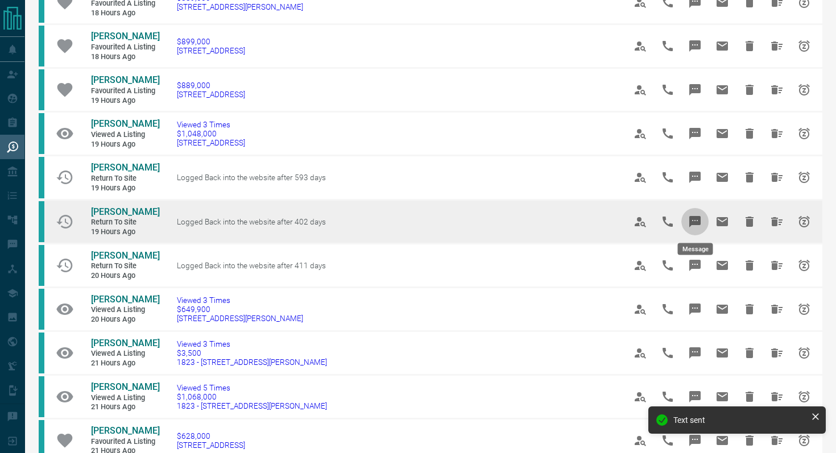
click at [676, 222] on icon "Message" at bounding box center [695, 221] width 11 height 11
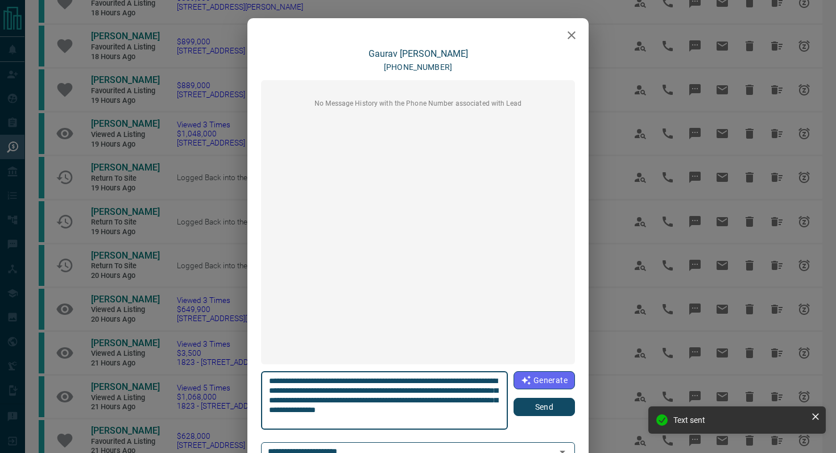
click at [539, 399] on button "Send" at bounding box center [544, 407] width 61 height 18
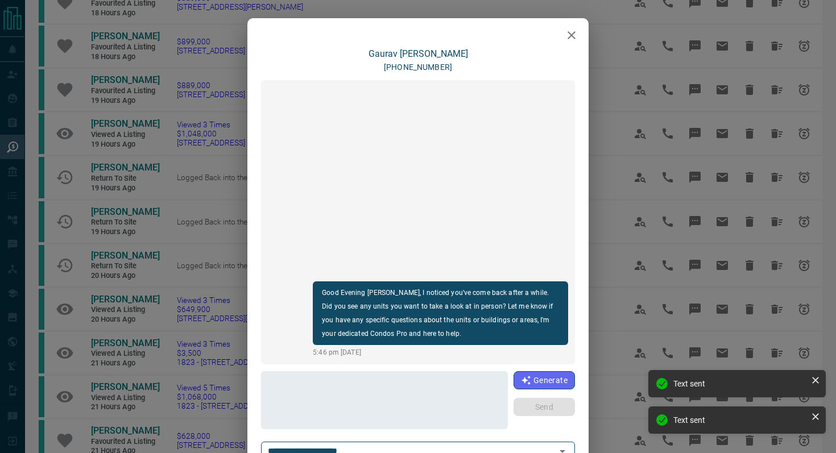
click at [579, 35] on button "button" at bounding box center [571, 35] width 23 height 23
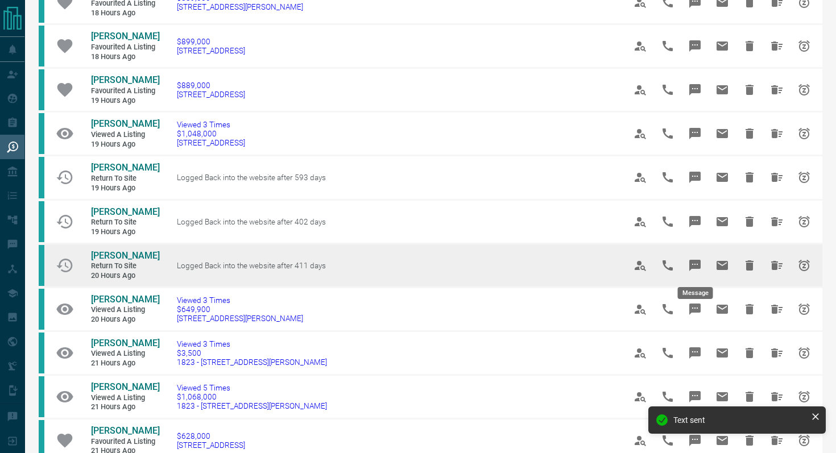
click at [676, 262] on icon "Message" at bounding box center [695, 265] width 11 height 11
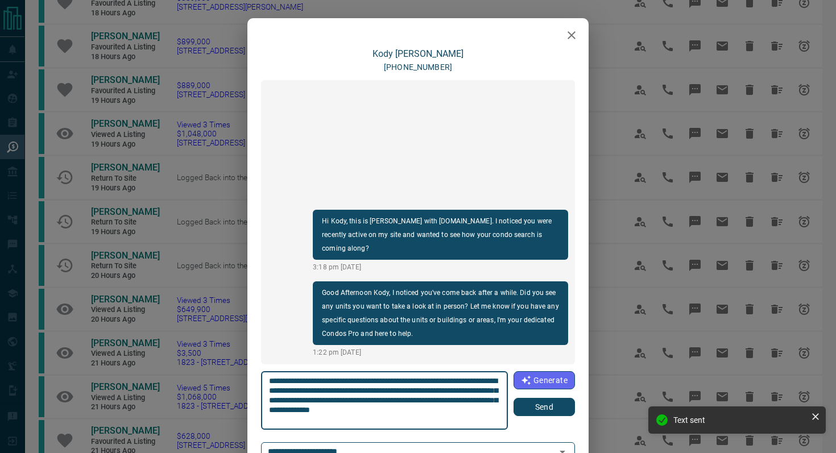
click at [538, 399] on button "Send" at bounding box center [544, 407] width 61 height 18
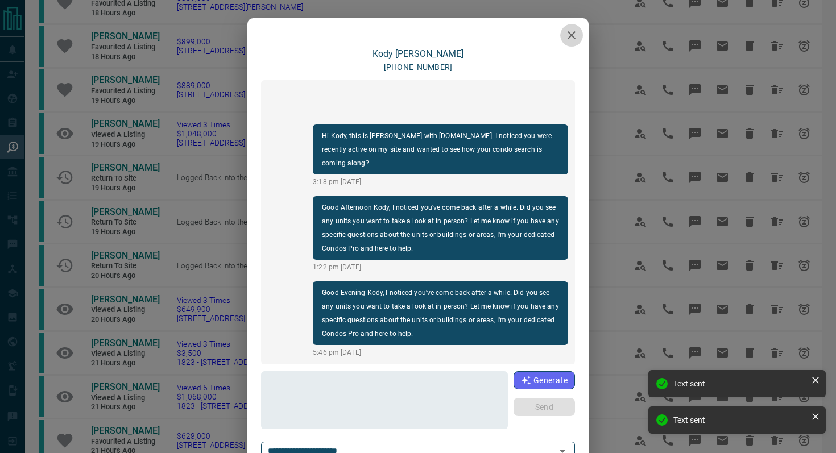
click at [571, 34] on icon "button" at bounding box center [572, 35] width 14 height 14
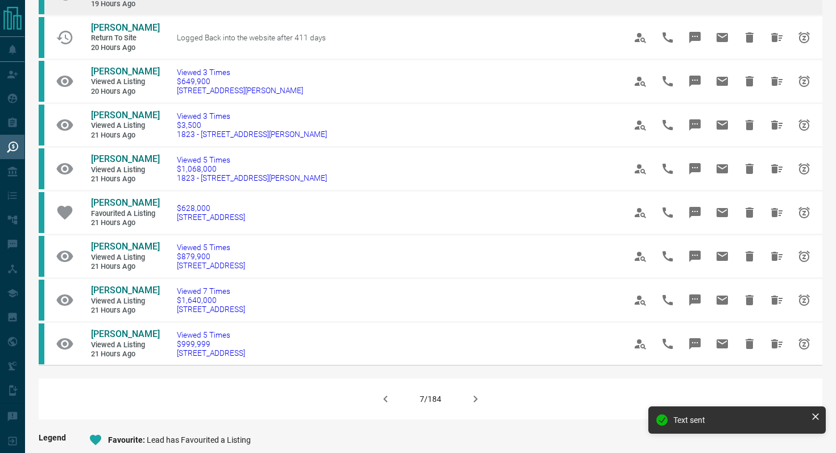
scroll to position [600, 0]
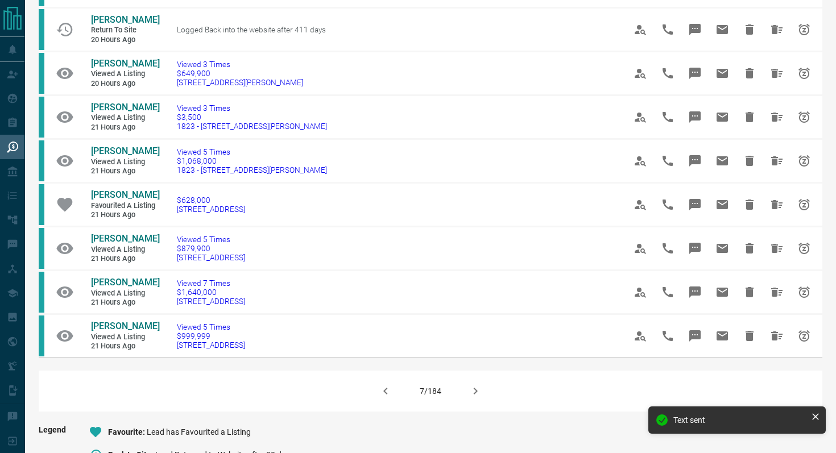
click at [470, 397] on icon "button" at bounding box center [476, 392] width 14 height 14
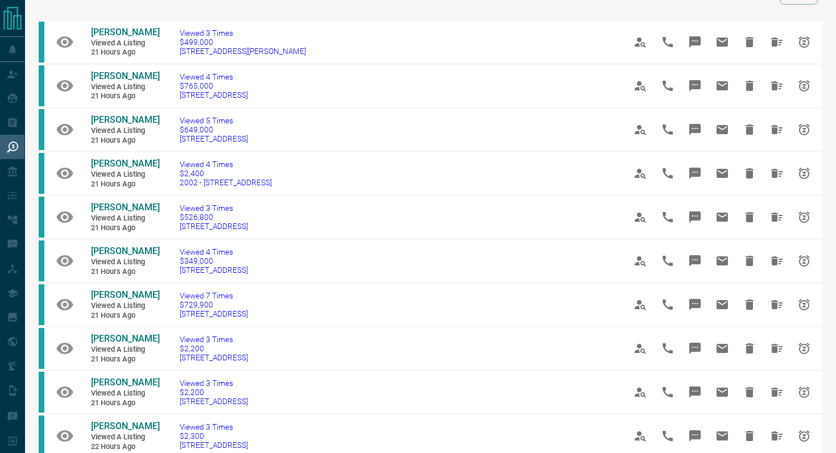
scroll to position [63, 0]
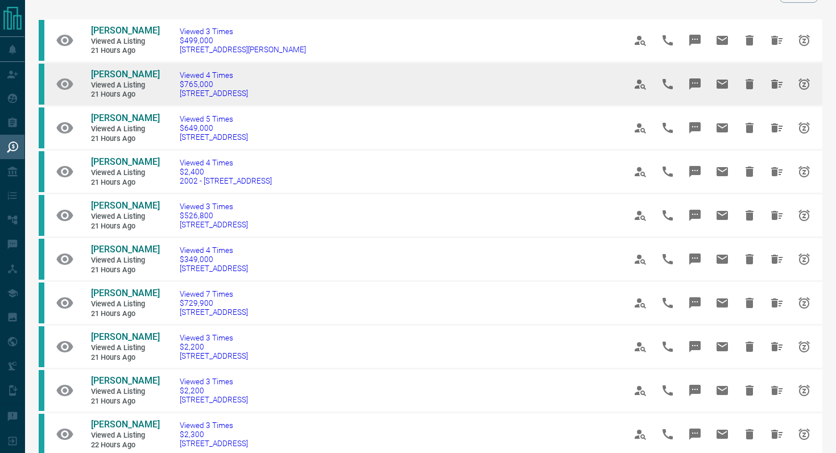
drag, startPoint x: 283, startPoint y: 97, endPoint x: 172, endPoint y: 95, distance: 110.9
click at [172, 95] on td "Viewed 4 Times $765,000 [STREET_ADDRESS]" at bounding box center [385, 85] width 445 height 44
click at [676, 88] on icon "Message" at bounding box center [695, 84] width 14 height 14
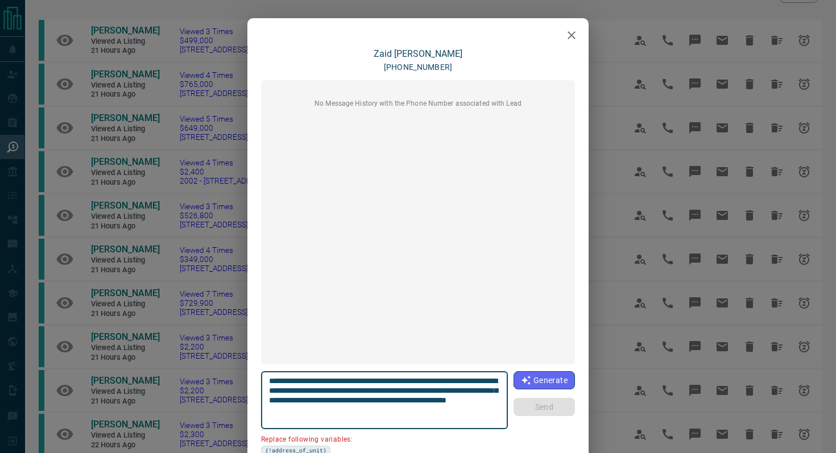
drag, startPoint x: 489, startPoint y: 382, endPoint x: 425, endPoint y: 383, distance: 64.3
click at [425, 383] on textarea "**********" at bounding box center [385, 401] width 232 height 48
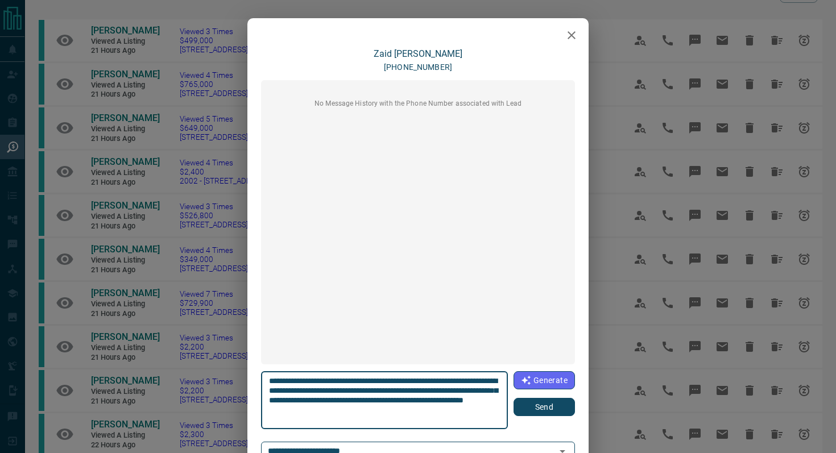
type textarea "**********"
click at [525, 399] on button "Send" at bounding box center [544, 407] width 61 height 18
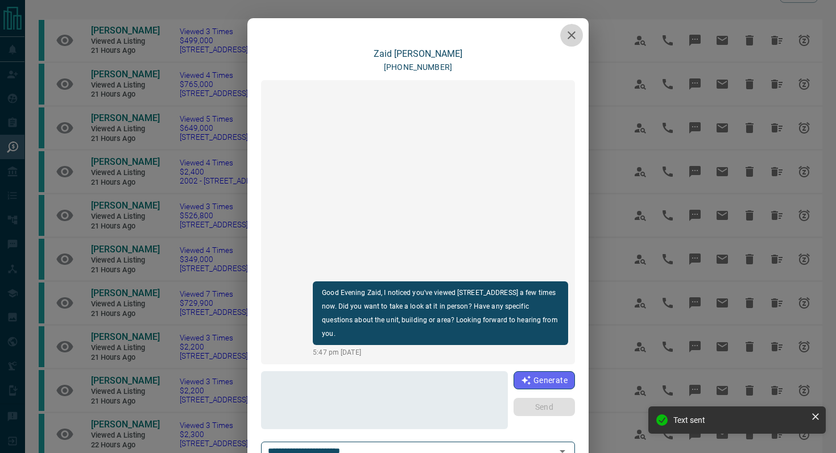
click at [575, 25] on button "button" at bounding box center [571, 35] width 23 height 23
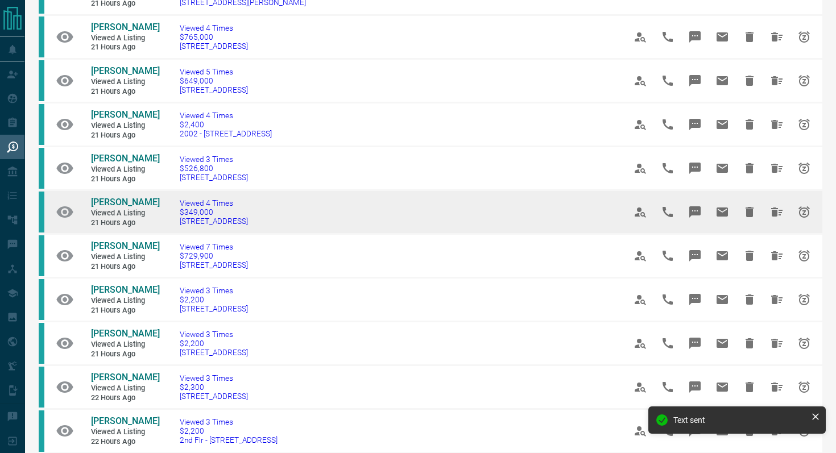
scroll to position [114, 0]
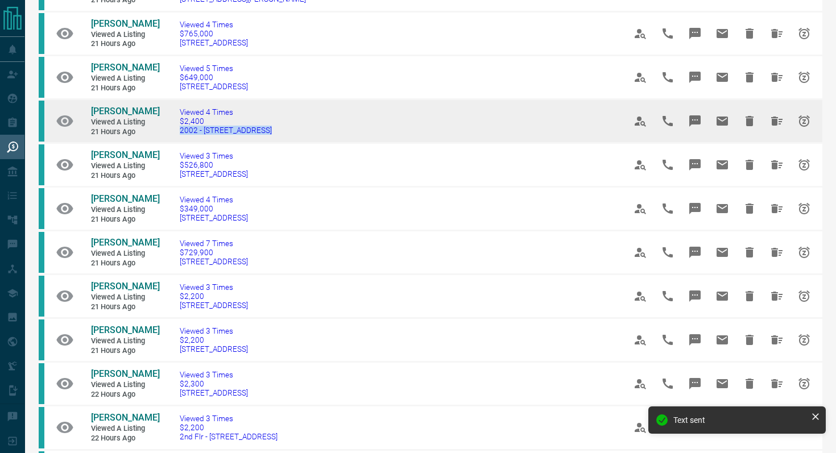
drag, startPoint x: 271, startPoint y: 131, endPoint x: 171, endPoint y: 130, distance: 100.1
click at [171, 130] on td "Viewed 4 Times $2,400 2002 - [STREET_ADDRESS]" at bounding box center [385, 122] width 445 height 44
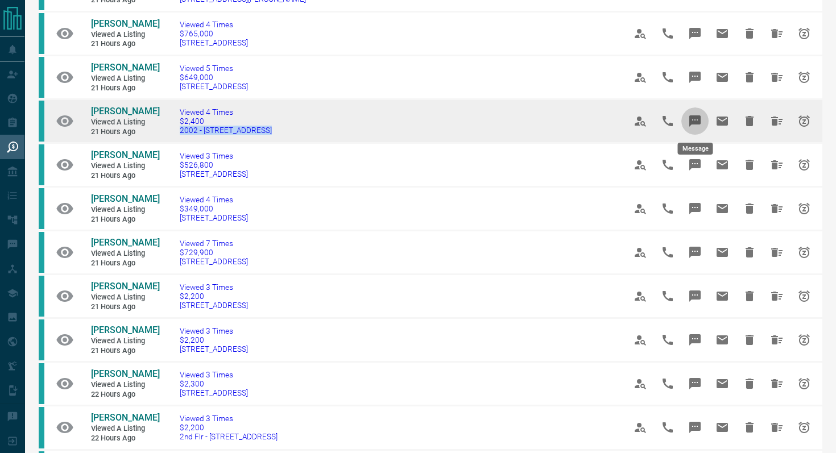
click at [676, 114] on icon "Message" at bounding box center [695, 121] width 14 height 14
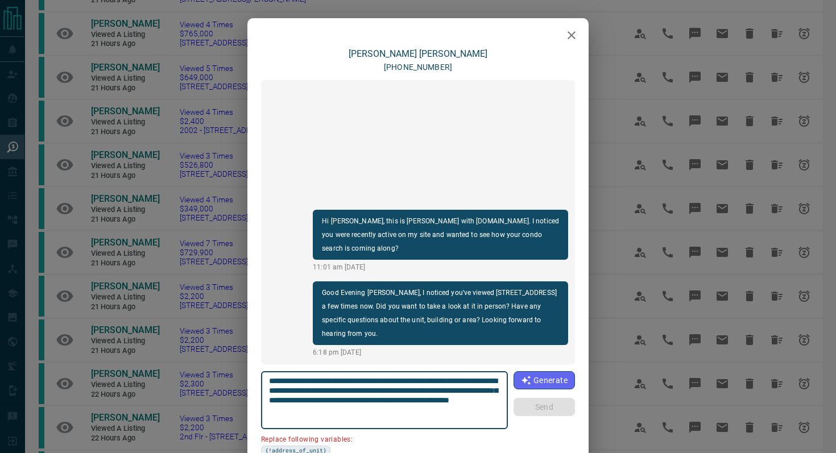
drag, startPoint x: 497, startPoint y: 383, endPoint x: 432, endPoint y: 383, distance: 64.9
click at [432, 383] on textarea "**********" at bounding box center [385, 401] width 232 height 48
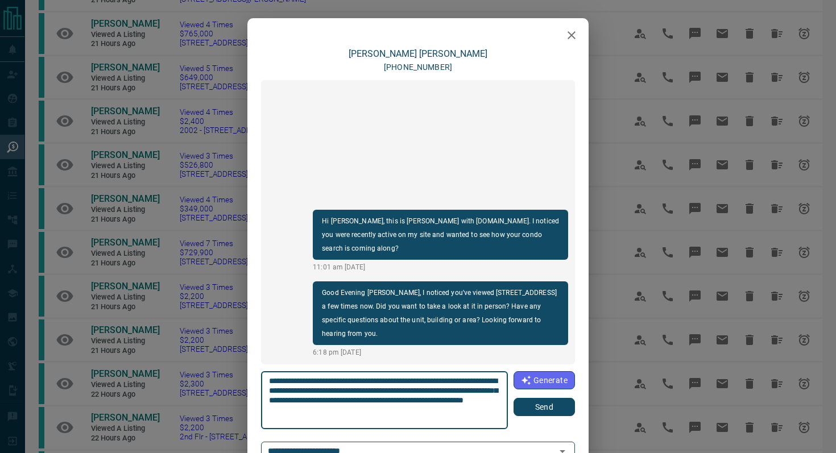
type textarea "**********"
click at [562, 399] on button "Send" at bounding box center [544, 407] width 61 height 18
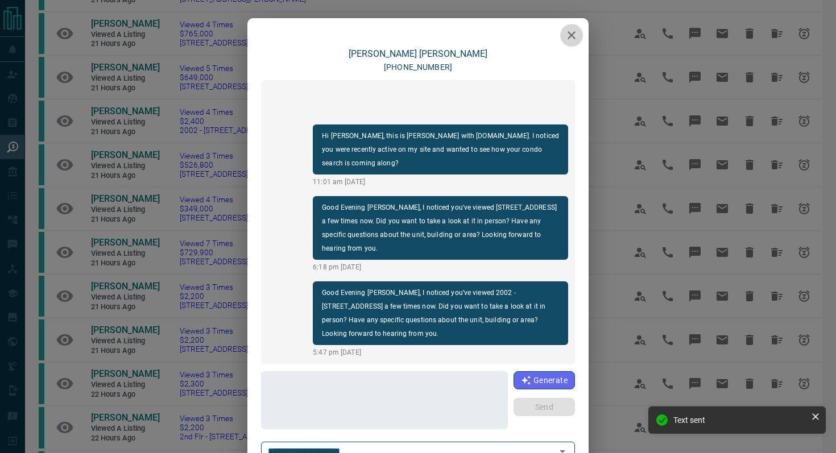
click at [569, 33] on icon "button" at bounding box center [572, 35] width 8 height 8
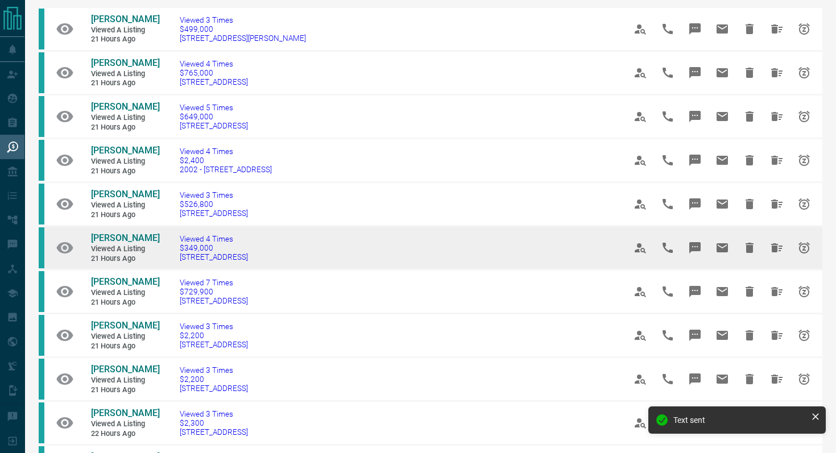
scroll to position [56, 0]
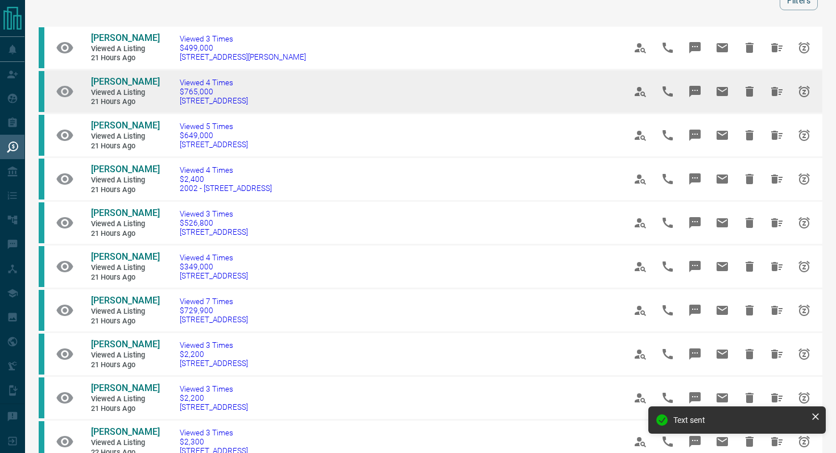
drag, startPoint x: 283, startPoint y: 110, endPoint x: 77, endPoint y: 82, distance: 208.4
click at [77, 82] on tr "[PERSON_NAME] Viewed a Listing 21 hours ago Viewed 4 Times $765,000 [STREET_ADD…" at bounding box center [431, 92] width 784 height 44
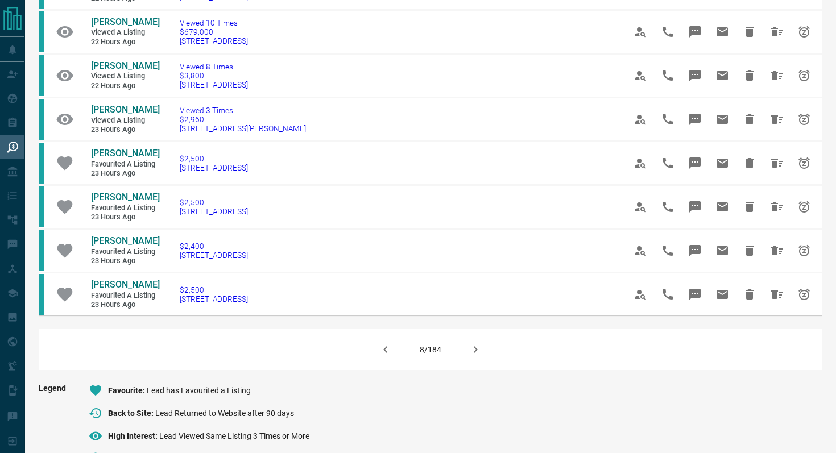
scroll to position [643, 0]
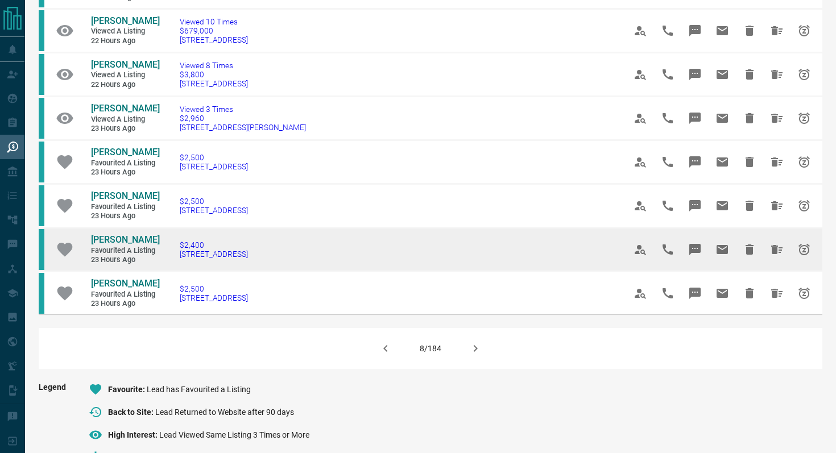
drag, startPoint x: 287, startPoint y: 279, endPoint x: 169, endPoint y: 279, distance: 117.8
click at [169, 271] on td "$2,400 [STREET_ADDRESS]" at bounding box center [385, 250] width 445 height 44
click at [676, 255] on icon "Message" at bounding box center [695, 249] width 11 height 11
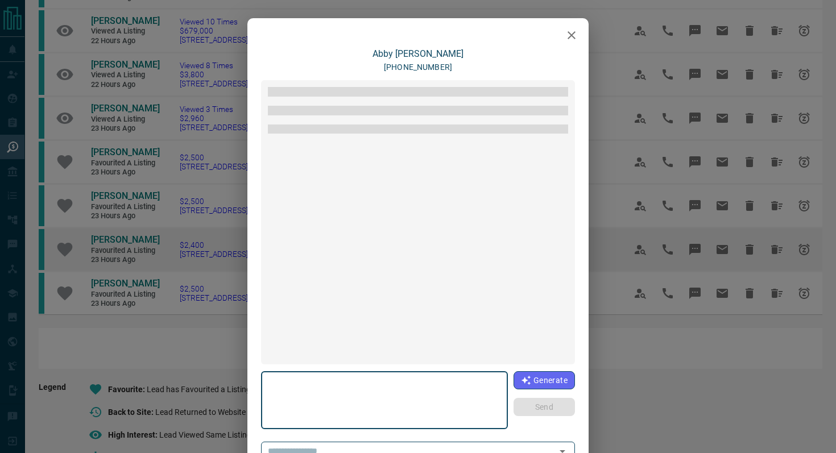
type textarea "**********"
type input "**********"
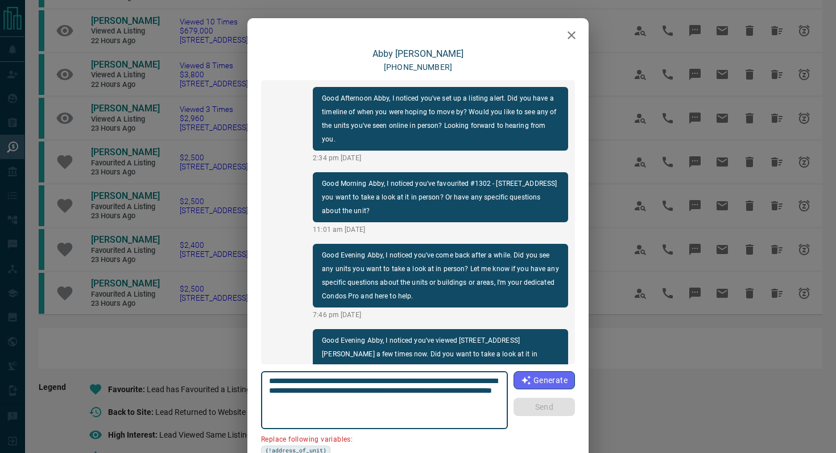
scroll to position [666, 0]
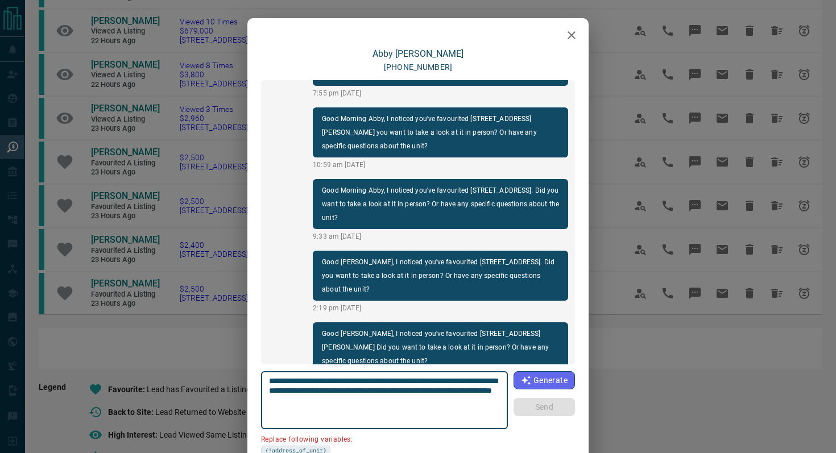
drag, startPoint x: 333, startPoint y: 391, endPoint x: 229, endPoint y: 391, distance: 104.1
click at [229, 391] on div "[PERSON_NAME] [PHONE_NUMBER] Good Afternoon [PERSON_NAME], I noticed you've set…" at bounding box center [418, 226] width 836 height 453
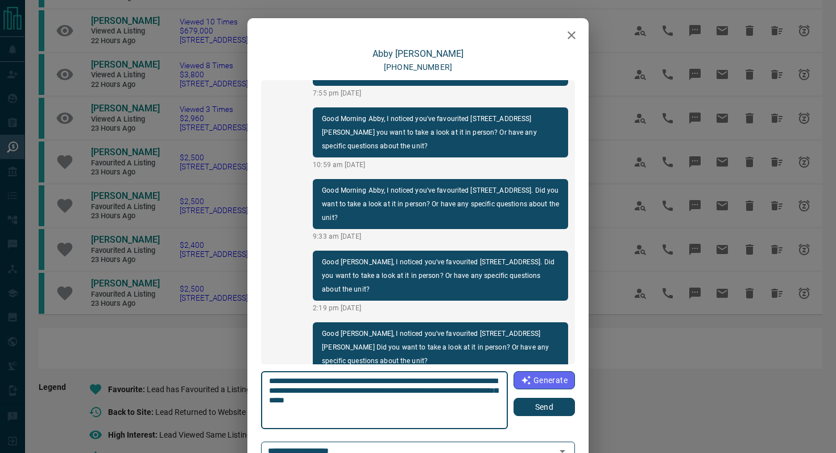
type textarea "**********"
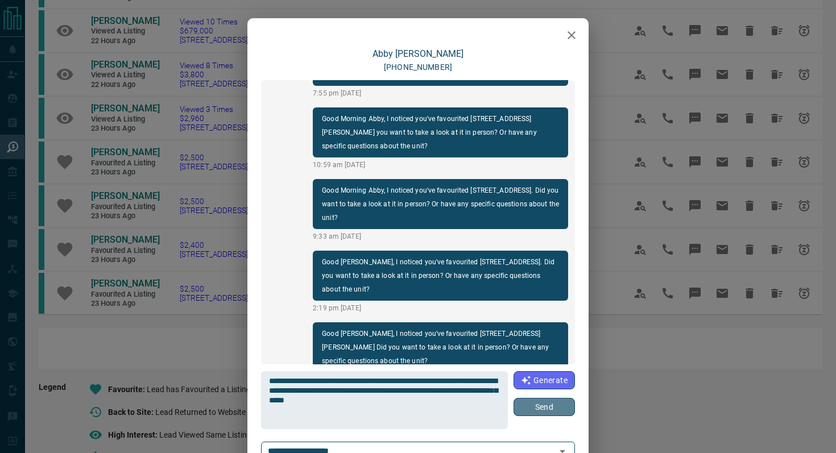
click at [536, 399] on button "Send" at bounding box center [544, 407] width 61 height 18
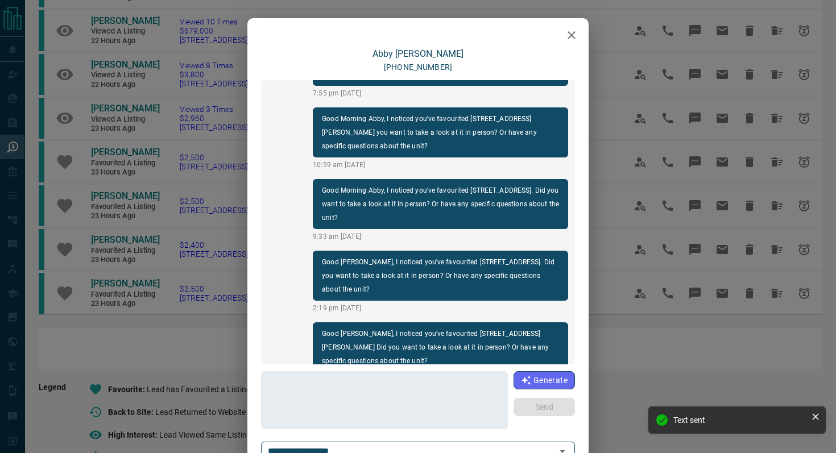
scroll to position [737, 0]
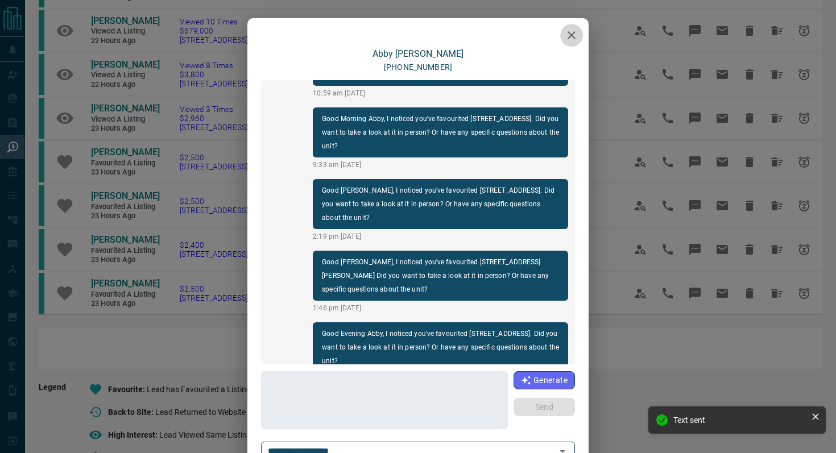
click at [580, 32] on button "button" at bounding box center [571, 35] width 23 height 23
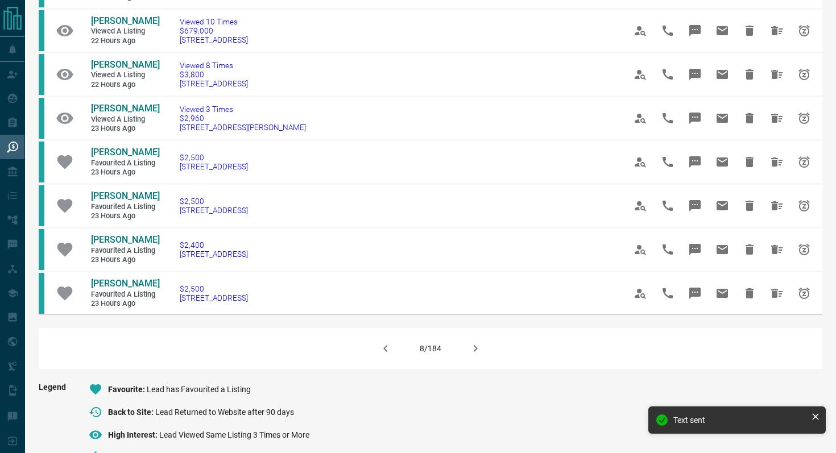
click at [481, 356] on icon "button" at bounding box center [476, 349] width 14 height 14
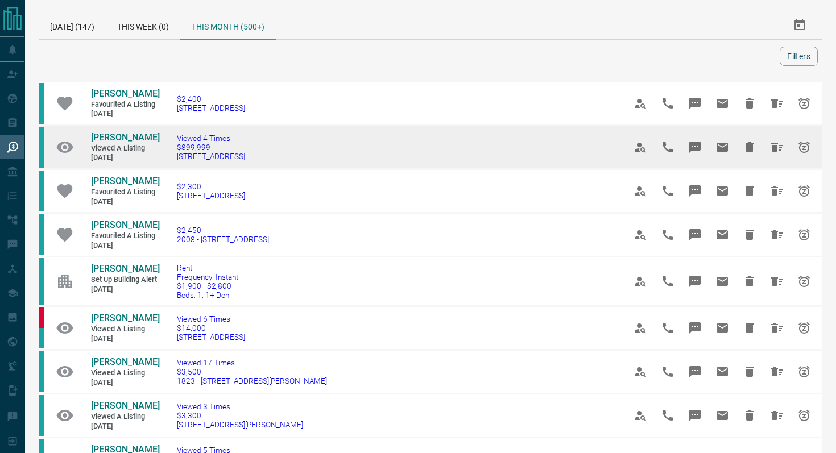
drag, startPoint x: 306, startPoint y: 156, endPoint x: 174, endPoint y: 159, distance: 132.0
click at [175, 159] on td "Viewed 4 Times $899,999 [STREET_ADDRESS]" at bounding box center [384, 148] width 448 height 44
click at [676, 146] on icon "Message" at bounding box center [695, 147] width 11 height 11
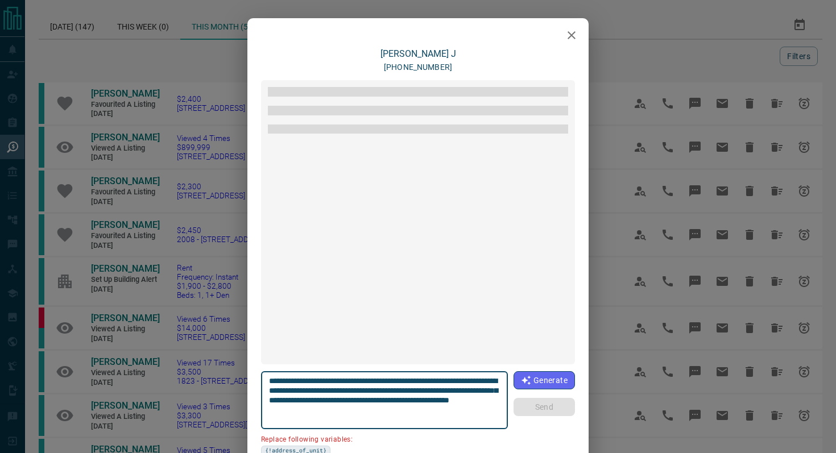
scroll to position [625, 0]
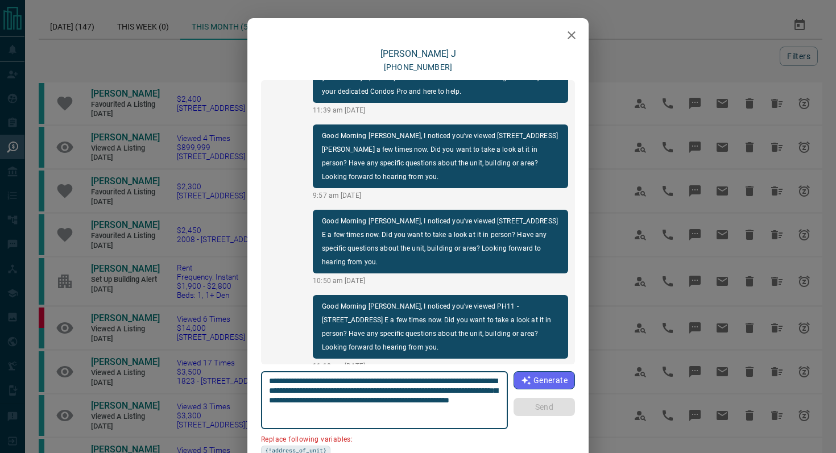
drag, startPoint x: 498, startPoint y: 379, endPoint x: 434, endPoint y: 378, distance: 64.3
click at [434, 378] on textarea "**********" at bounding box center [385, 401] width 232 height 48
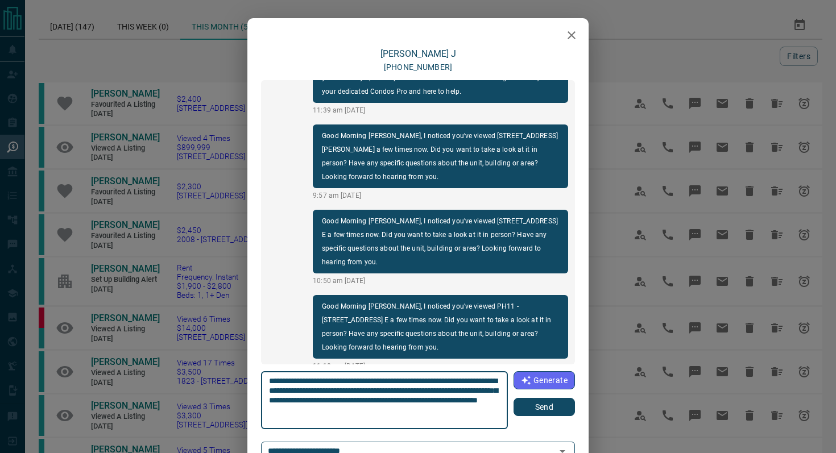
type textarea "**********"
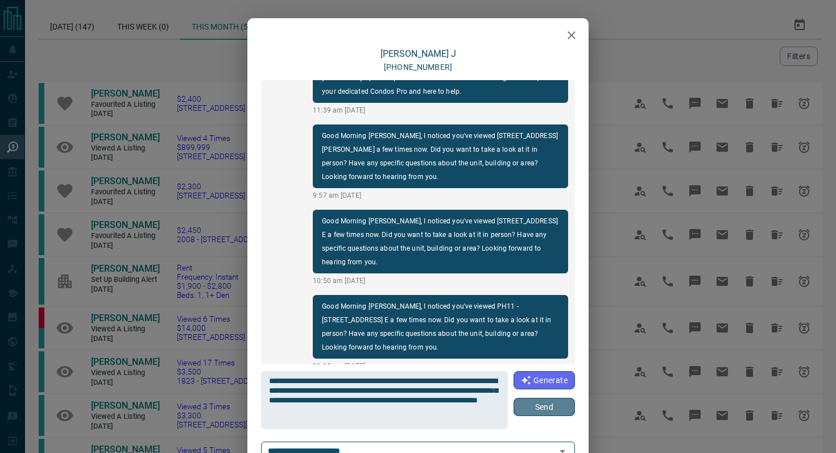
click at [537, 399] on button "Send" at bounding box center [544, 407] width 61 height 18
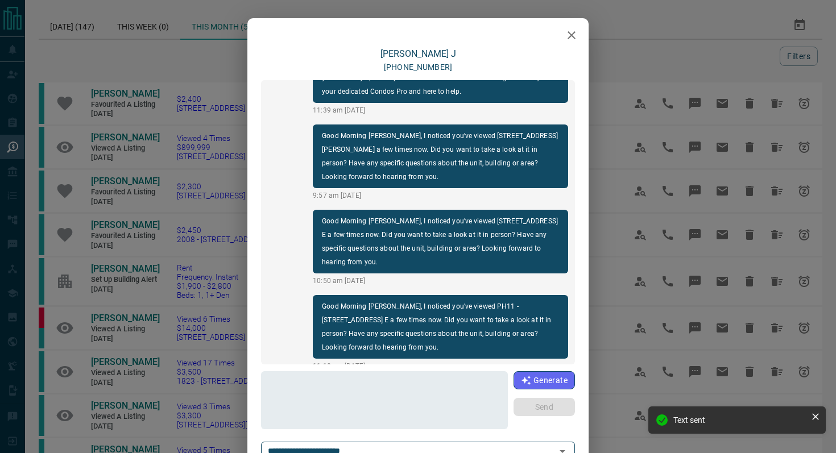
scroll to position [710, 0]
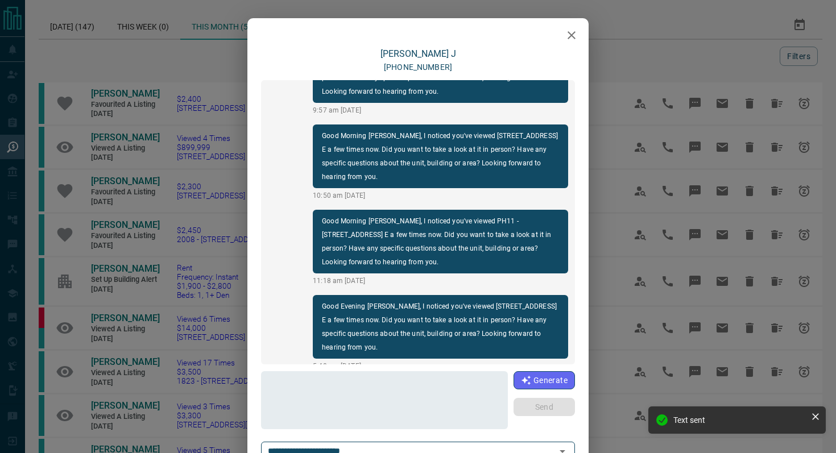
click at [576, 38] on icon "button" at bounding box center [572, 35] width 14 height 14
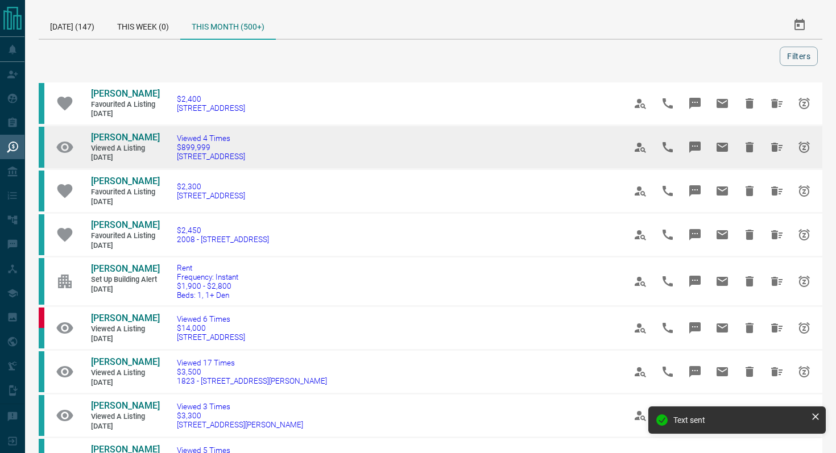
drag, startPoint x: 309, startPoint y: 163, endPoint x: 70, endPoint y: 141, distance: 240.0
click at [70, 141] on tr "[PERSON_NAME] Viewed a Listing [DATE] Viewed 4 Times $899,999 [STREET_ADDRESS]" at bounding box center [431, 148] width 784 height 44
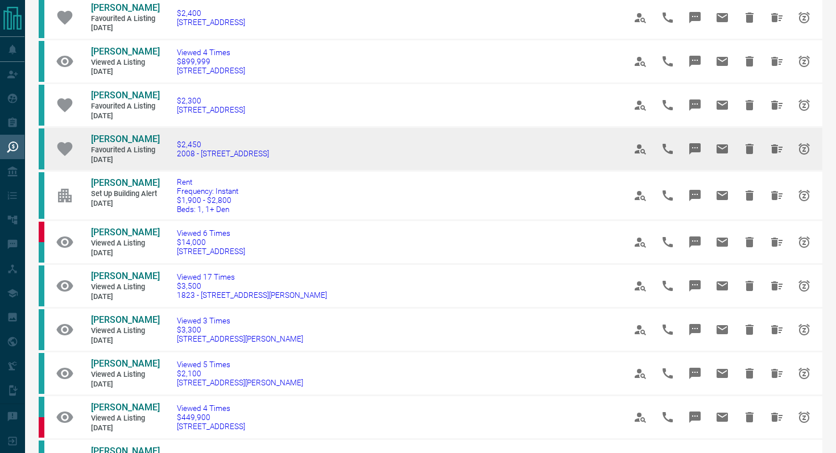
scroll to position [88, 0]
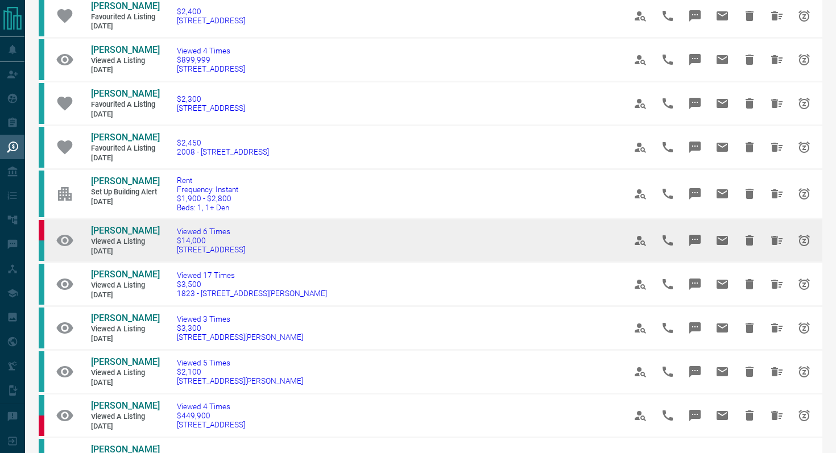
drag, startPoint x: 309, startPoint y: 258, endPoint x: 171, endPoint y: 257, distance: 138.2
click at [171, 257] on td "Viewed 6 Times $14,000 [STREET_ADDRESS]" at bounding box center [384, 241] width 448 height 44
click at [676, 242] on icon "Message" at bounding box center [695, 240] width 11 height 11
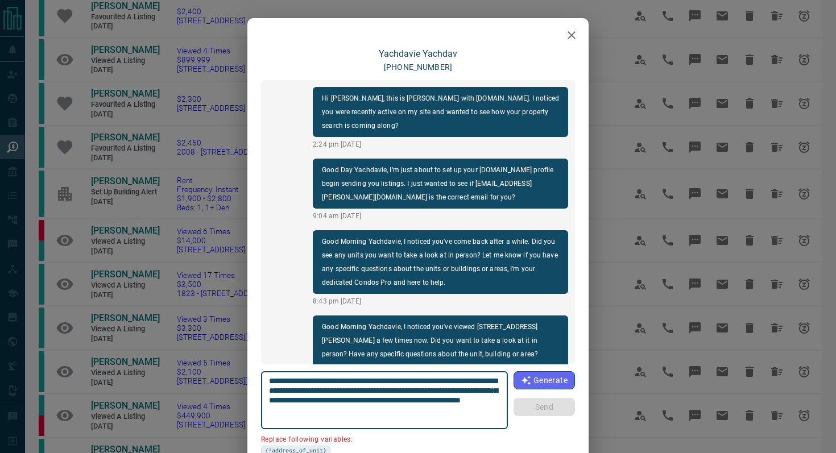
scroll to position [461, 0]
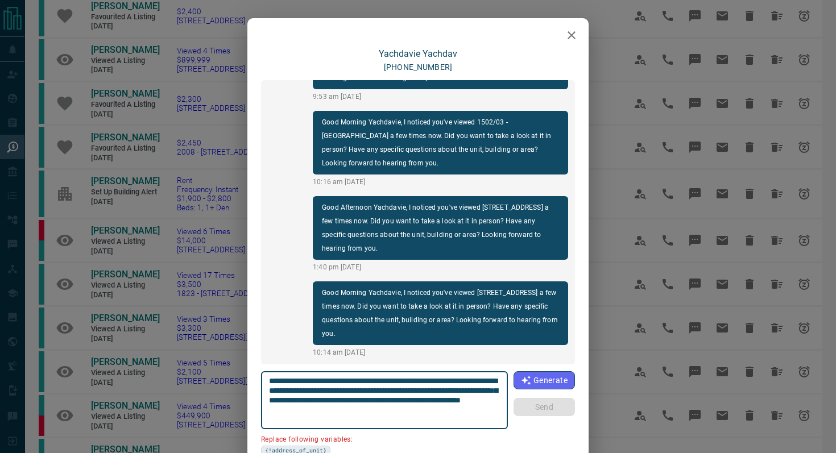
drag, startPoint x: 335, startPoint y: 389, endPoint x: 269, endPoint y: 390, distance: 66.0
click at [269, 390] on div "**********" at bounding box center [384, 400] width 247 height 58
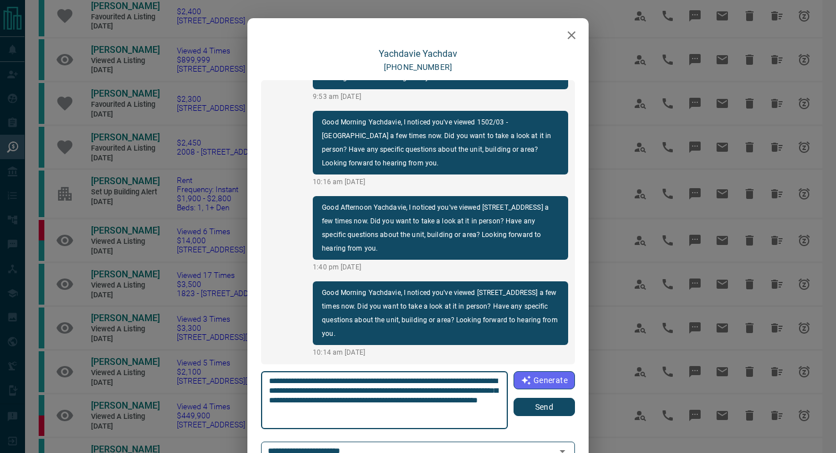
type textarea "**********"
click at [547, 399] on button "Send" at bounding box center [544, 407] width 61 height 18
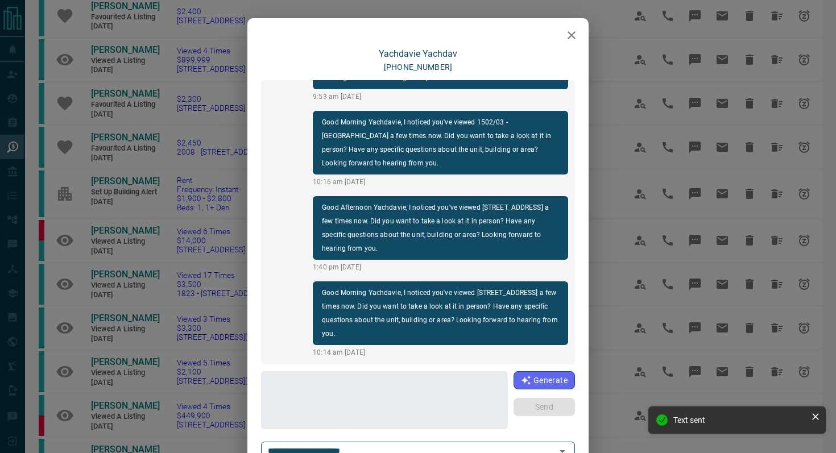
scroll to position [546, 0]
click at [576, 29] on icon "button" at bounding box center [572, 35] width 14 height 14
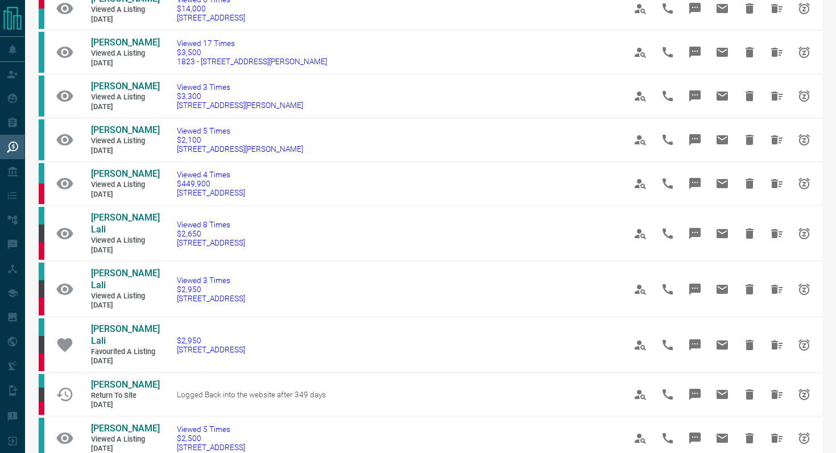
scroll to position [324, 0]
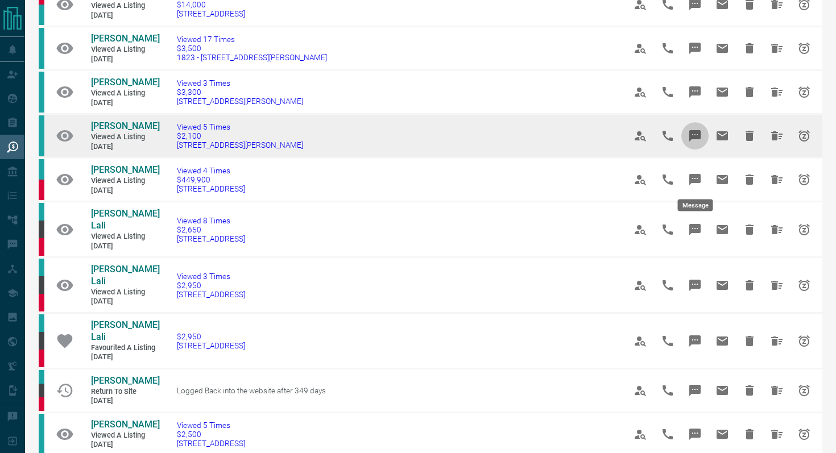
click at [676, 142] on icon "Message" at bounding box center [695, 135] width 11 height 11
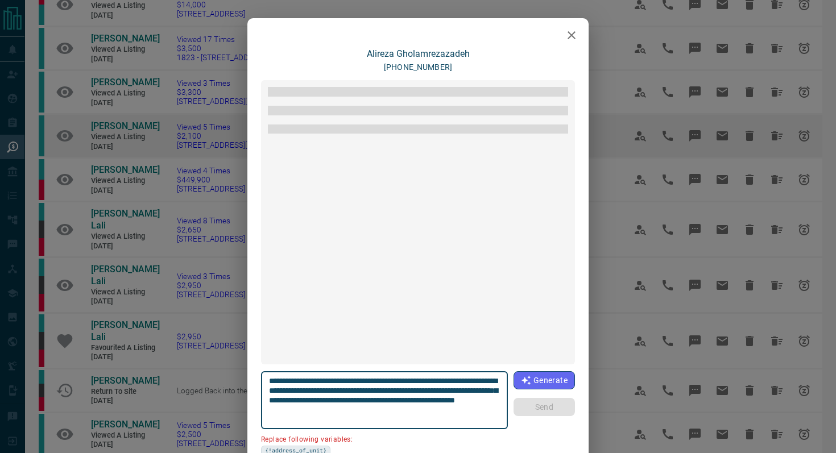
scroll to position [389, 0]
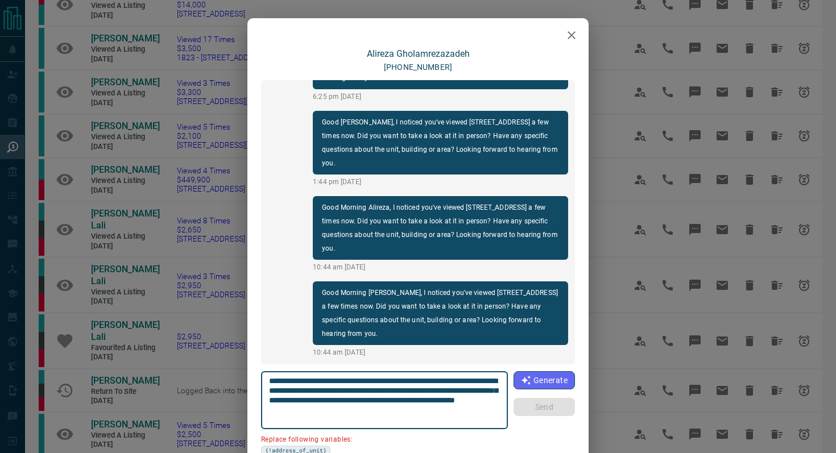
click at [572, 38] on icon "button" at bounding box center [572, 35] width 14 height 14
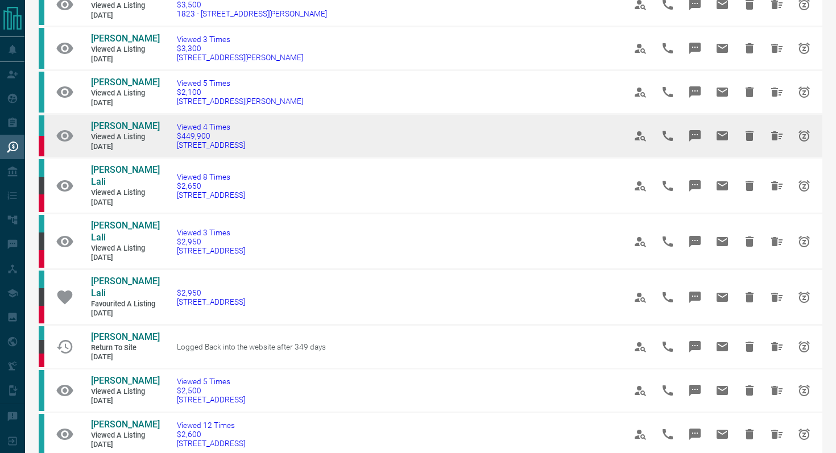
scroll to position [385, 0]
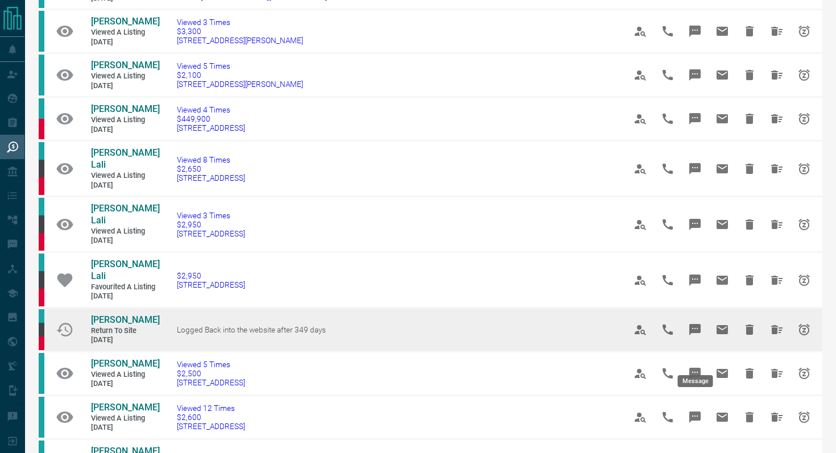
click at [676, 344] on button "Message" at bounding box center [695, 329] width 27 height 27
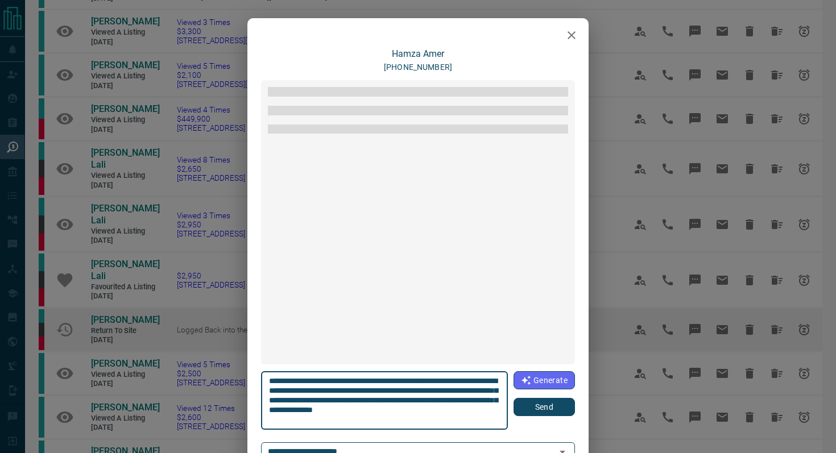
scroll to position [1051, 0]
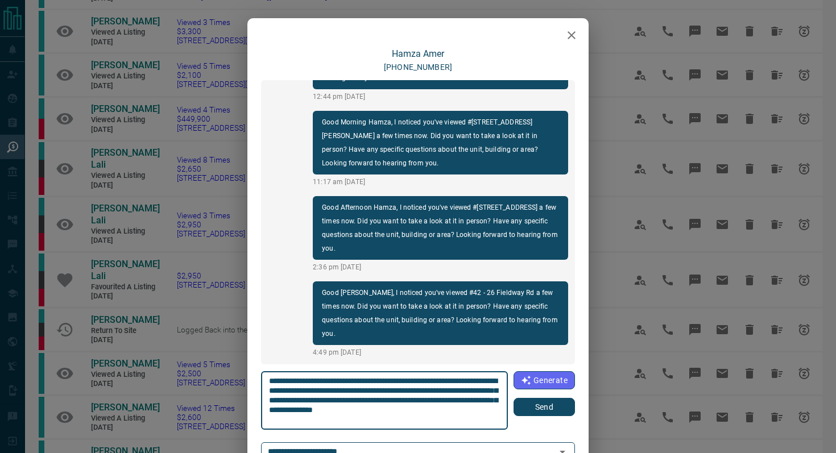
click at [548, 399] on button "Send" at bounding box center [544, 407] width 61 height 18
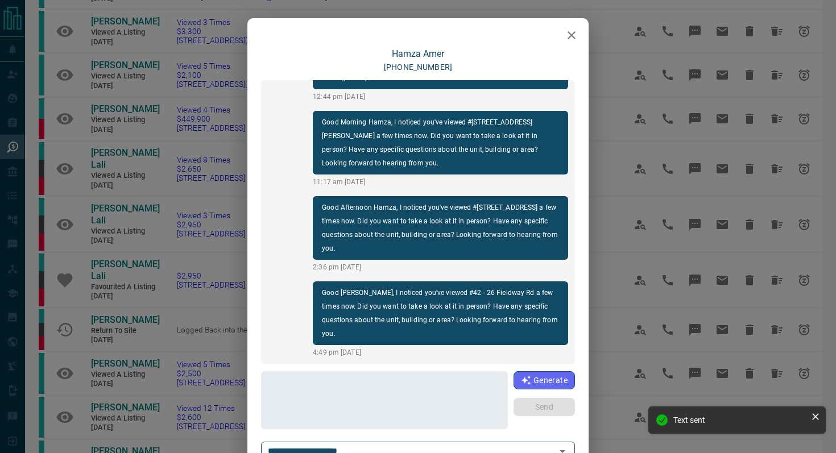
scroll to position [1137, 0]
click at [579, 27] on button "button" at bounding box center [571, 35] width 23 height 23
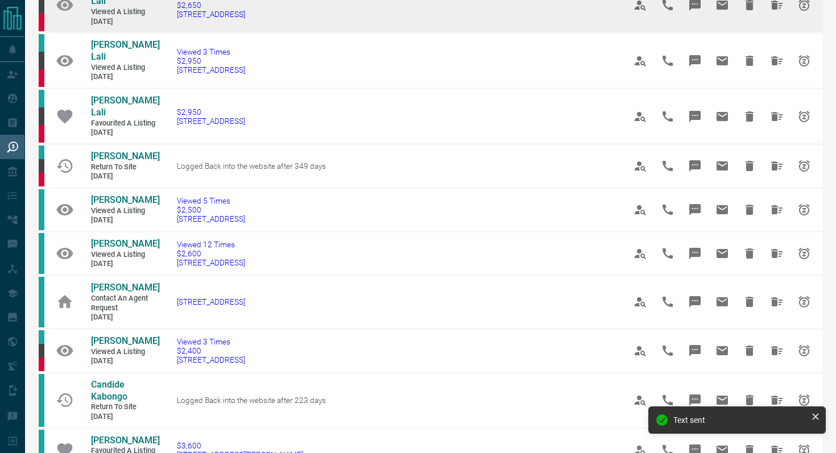
scroll to position [550, 0]
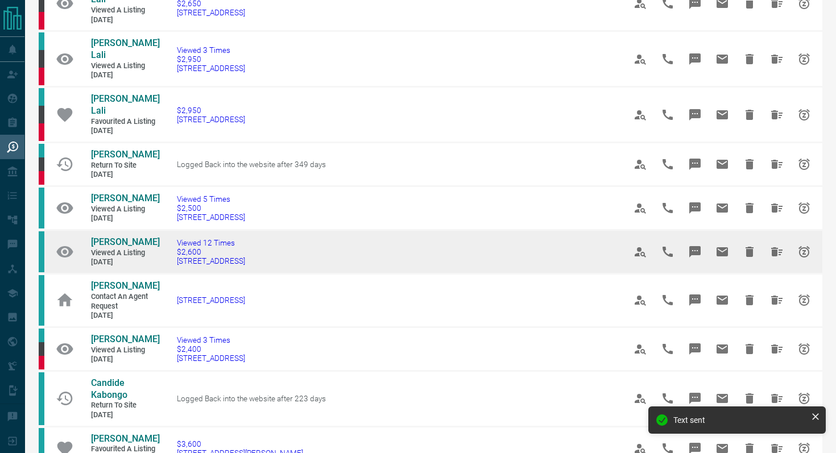
drag, startPoint x: 298, startPoint y: 292, endPoint x: 179, endPoint y: 286, distance: 119.1
click at [179, 274] on td "Viewed 12 Times $2,600 [STREET_ADDRESS]" at bounding box center [384, 252] width 448 height 44
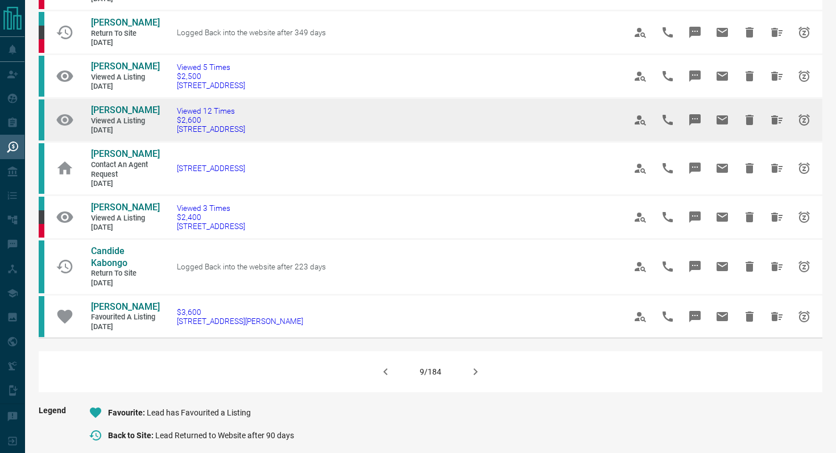
scroll to position [695, 0]
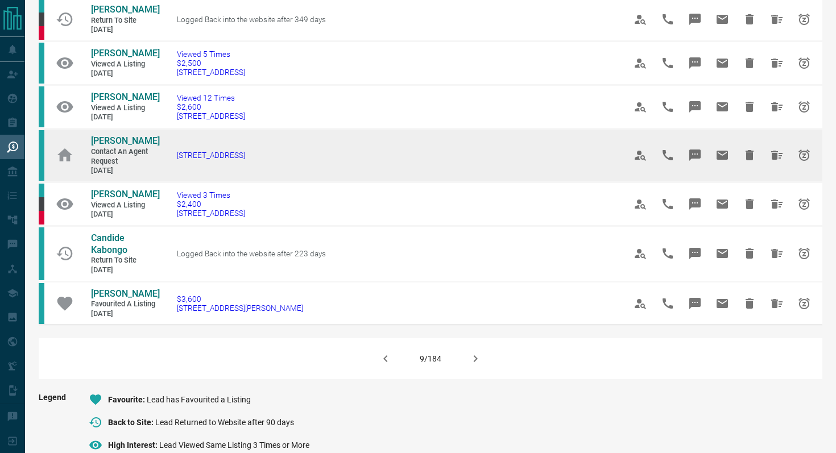
drag, startPoint x: 294, startPoint y: 180, endPoint x: 170, endPoint y: 179, distance: 124.0
click at [170, 179] on td "[STREET_ADDRESS]" at bounding box center [384, 155] width 448 height 53
click at [676, 161] on icon "Message" at bounding box center [695, 155] width 11 height 11
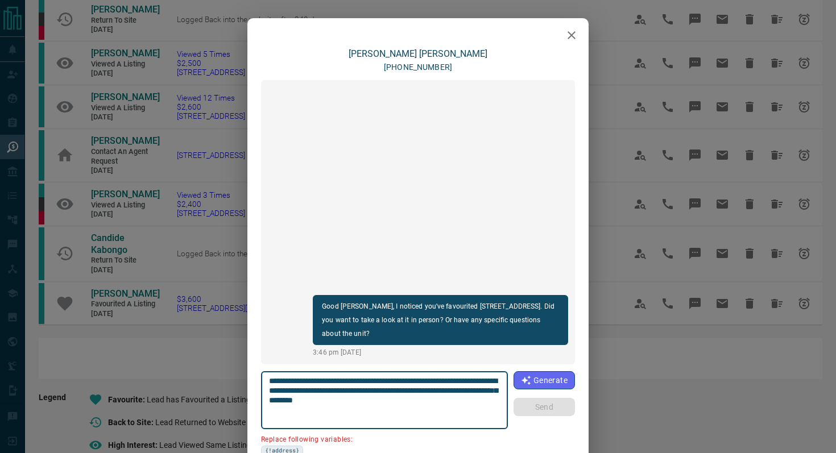
drag, startPoint x: 373, startPoint y: 388, endPoint x: 335, endPoint y: 386, distance: 37.6
click at [336, 387] on textarea "**********" at bounding box center [385, 401] width 232 height 48
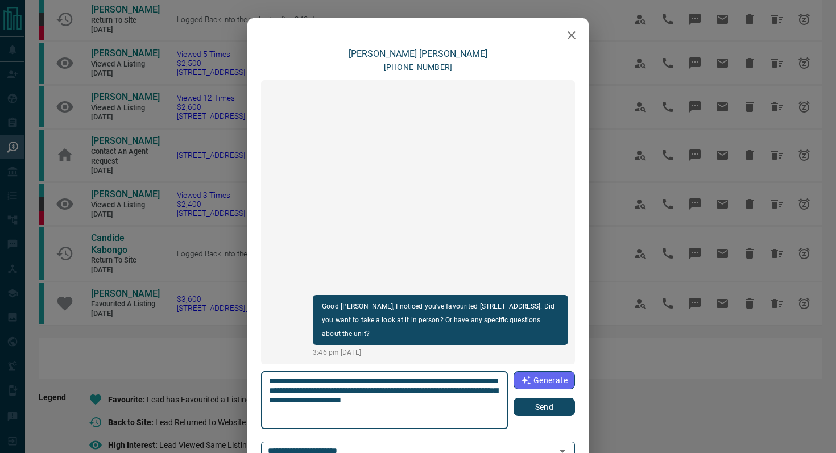
type textarea "**********"
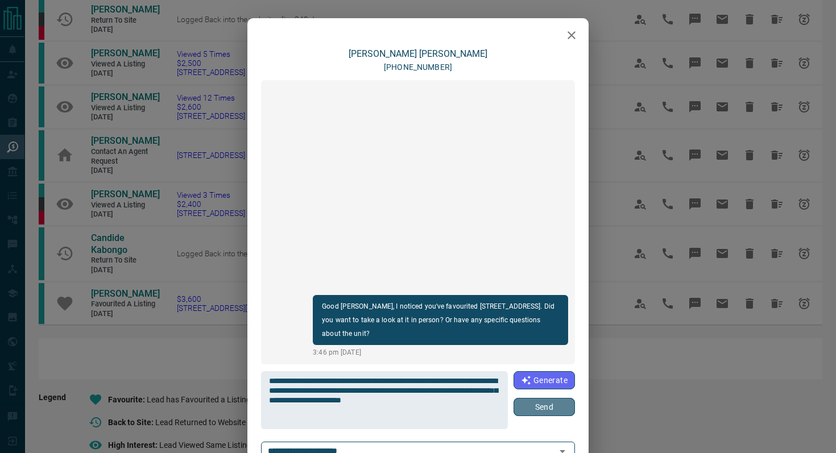
click at [539, 399] on button "Send" at bounding box center [544, 407] width 61 height 18
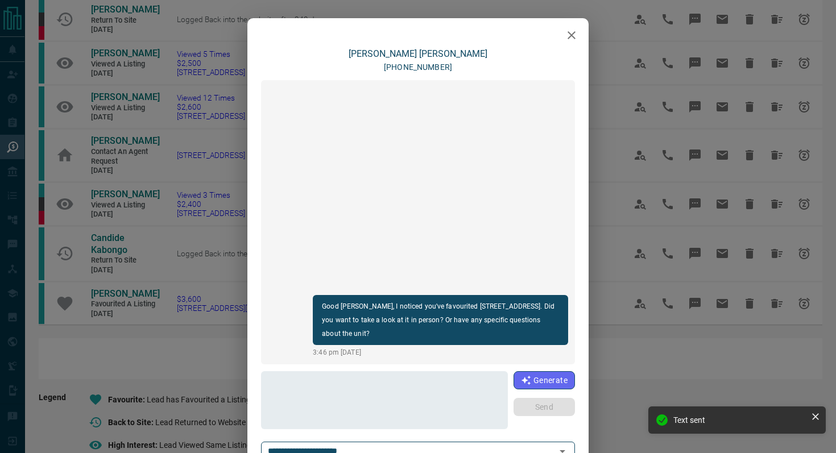
click at [571, 32] on icon "button" at bounding box center [572, 35] width 14 height 14
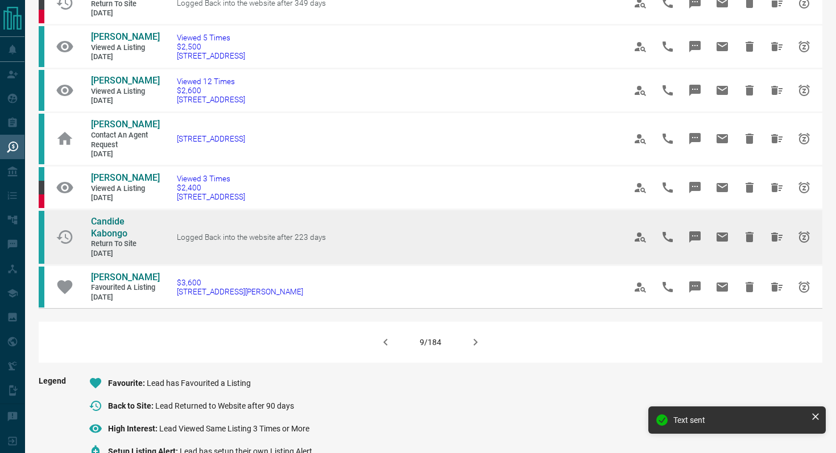
scroll to position [737, 0]
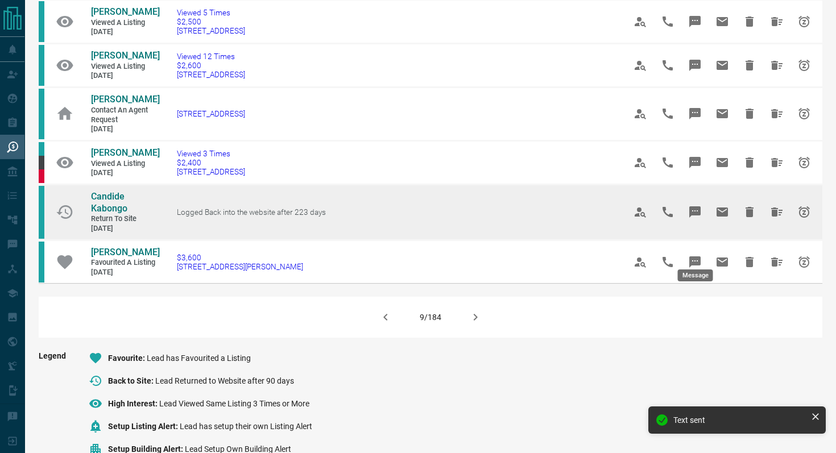
click at [676, 218] on icon "Message" at bounding box center [695, 212] width 11 height 11
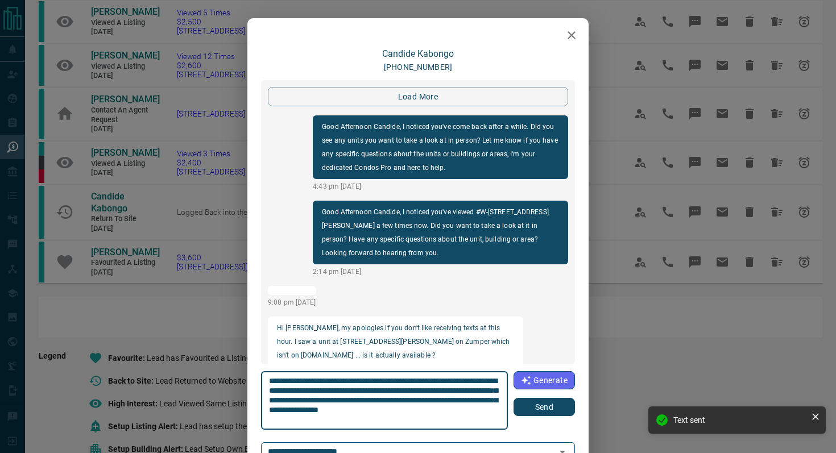
scroll to position [1517, 0]
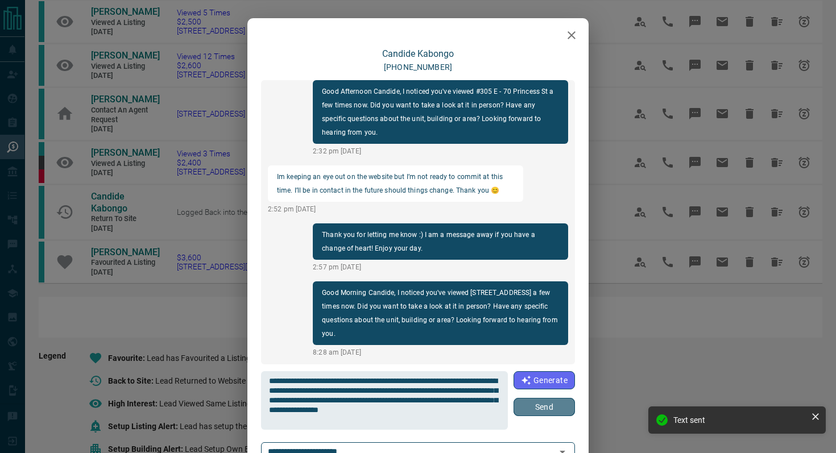
click at [552, 399] on button "Send" at bounding box center [544, 407] width 61 height 18
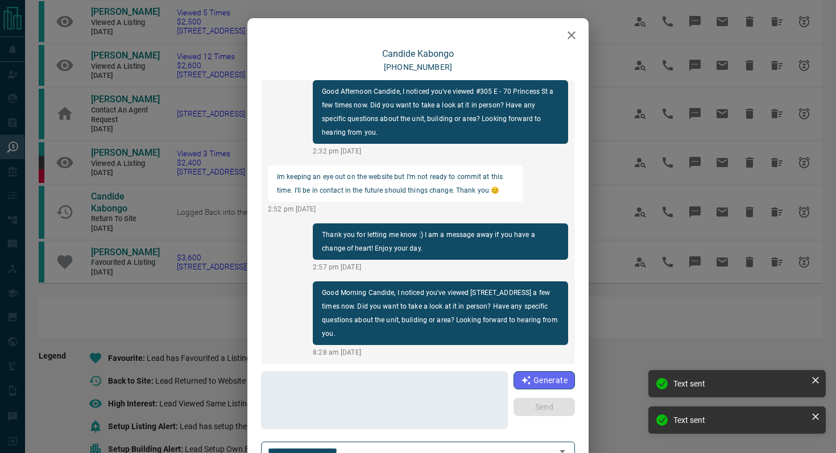
click at [576, 36] on icon "button" at bounding box center [572, 35] width 14 height 14
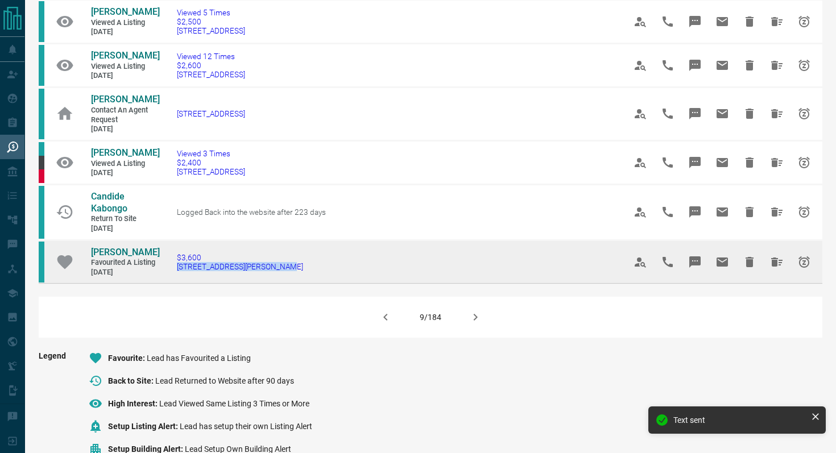
drag, startPoint x: 300, startPoint y: 303, endPoint x: 170, endPoint y: 304, distance: 130.3
click at [170, 283] on td "$3,600 [STREET_ADDRESS][PERSON_NAME]" at bounding box center [384, 261] width 448 height 43
click at [676, 268] on icon "Message" at bounding box center [695, 262] width 11 height 11
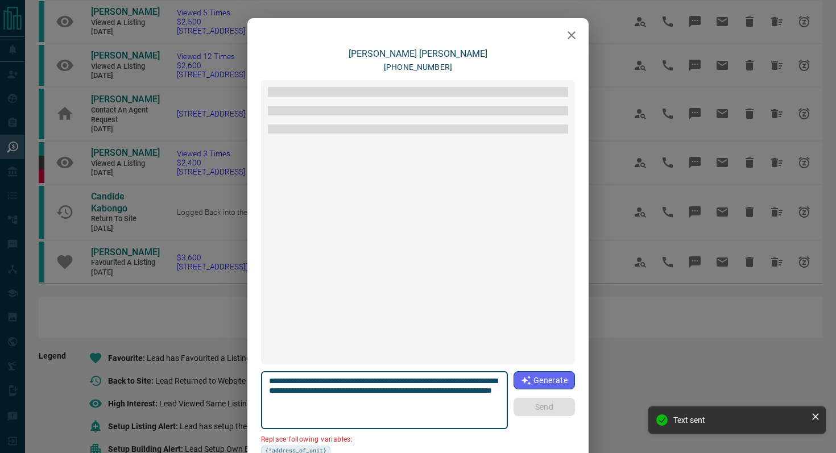
scroll to position [1219, 0]
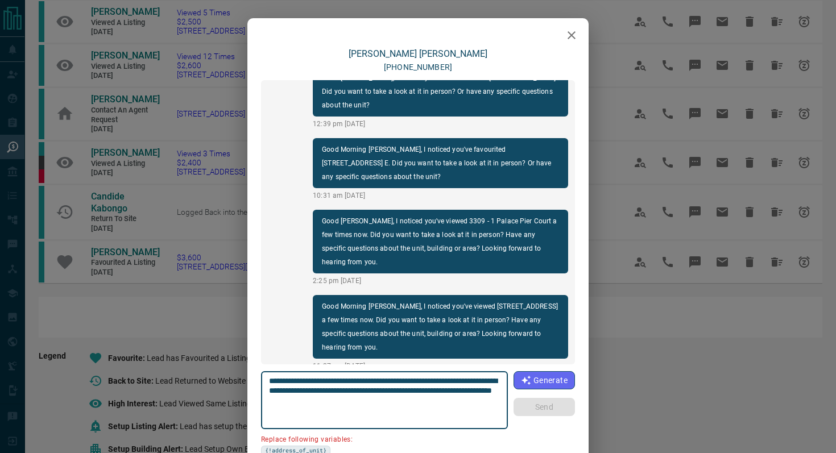
drag, startPoint x: 333, startPoint y: 391, endPoint x: 214, endPoint y: 391, distance: 118.9
click at [214, 391] on div "[PERSON_NAME] [PHONE_NUMBER] Hi [PERSON_NAME], this is [PERSON_NAME] with [DOMA…" at bounding box center [418, 226] width 836 height 453
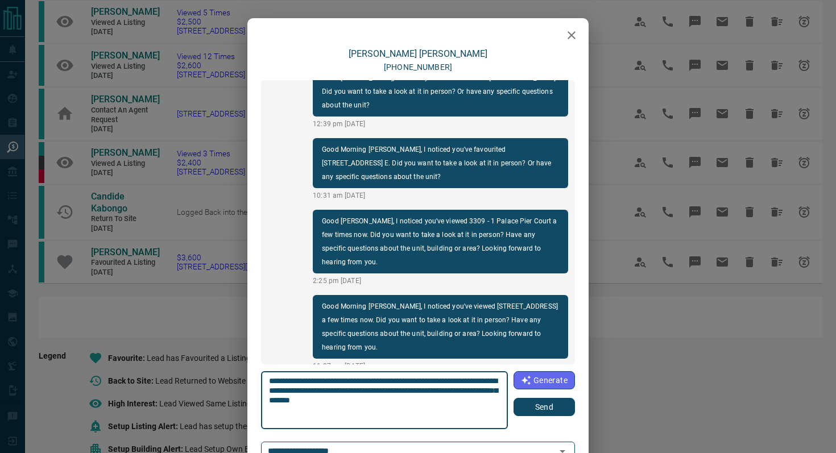
type textarea "**********"
click at [543, 399] on button "Send" at bounding box center [544, 407] width 61 height 18
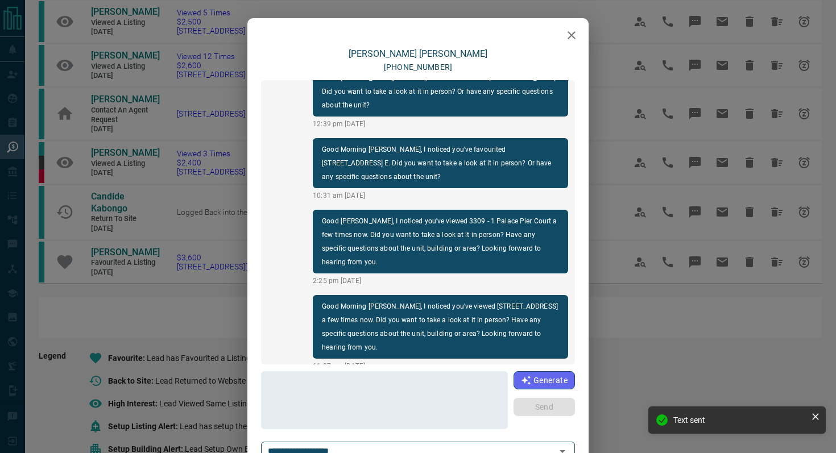
scroll to position [1290, 0]
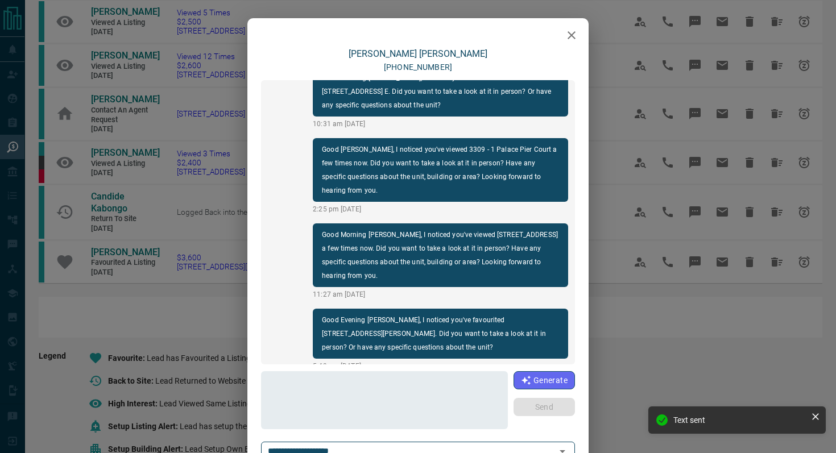
click at [571, 35] on icon "button" at bounding box center [572, 35] width 8 height 8
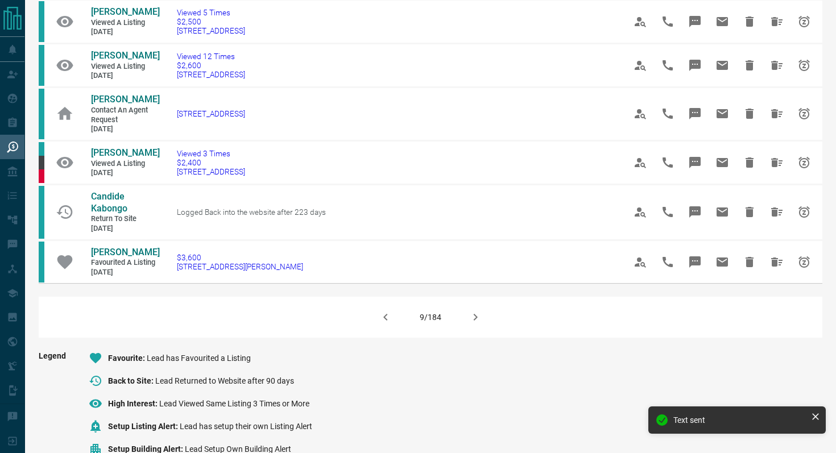
click at [472, 324] on icon "button" at bounding box center [476, 318] width 14 height 14
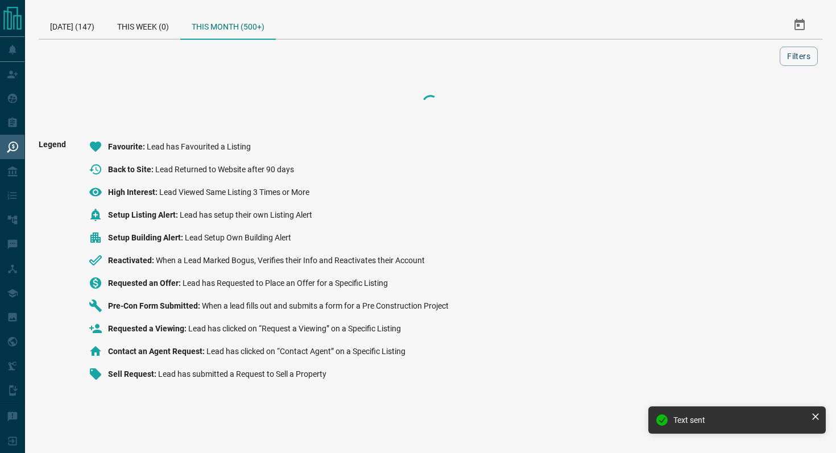
scroll to position [0, 0]
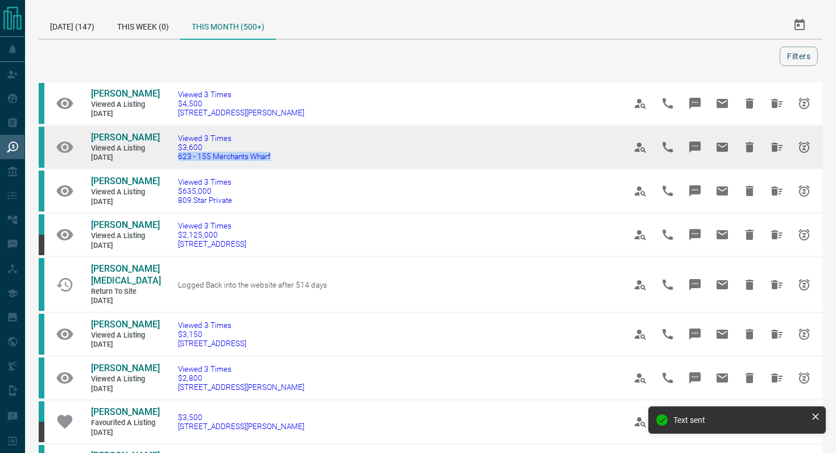
drag, startPoint x: 338, startPoint y: 154, endPoint x: 169, endPoint y: 155, distance: 169.0
click at [169, 155] on td "Viewed 3 Times $3,600 623 - 155 Merchants Wharf" at bounding box center [384, 148] width 447 height 44
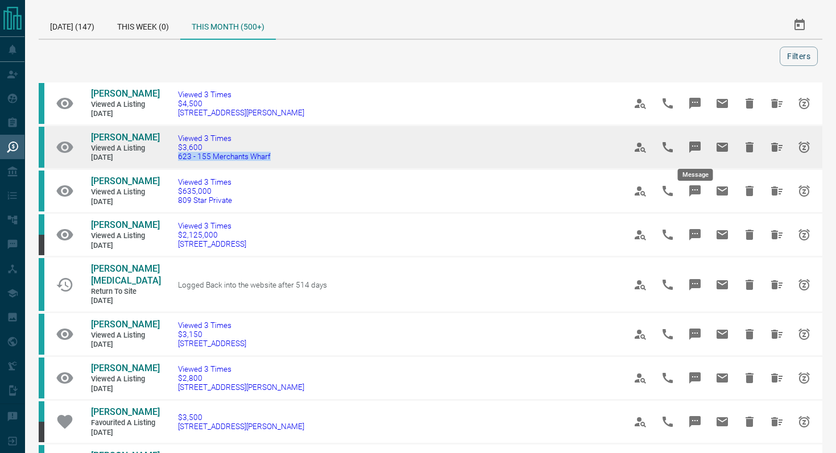
click at [676, 144] on icon "Message" at bounding box center [695, 147] width 11 height 11
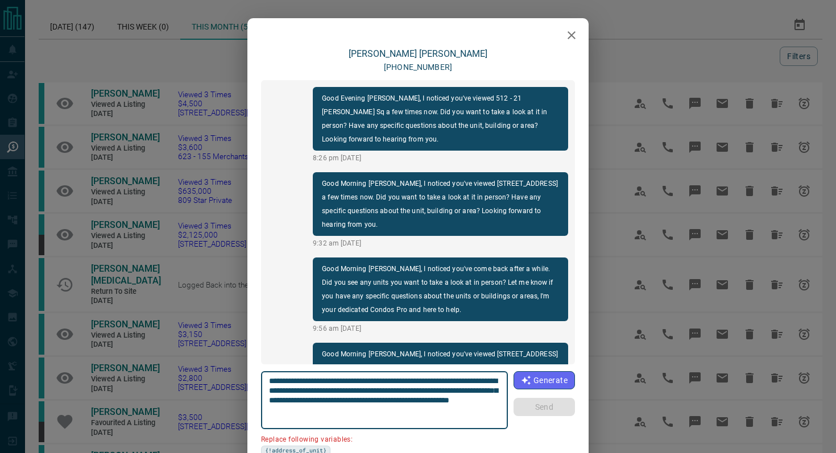
scroll to position [1051, 0]
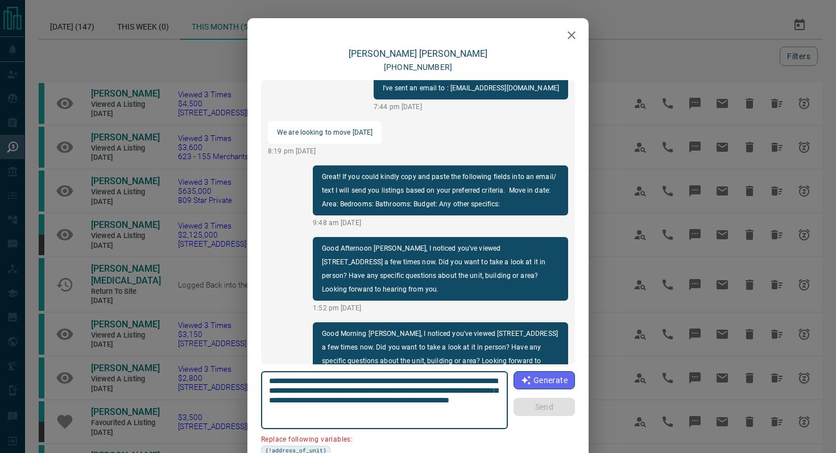
drag, startPoint x: 494, startPoint y: 380, endPoint x: 430, endPoint y: 377, distance: 64.3
click at [430, 377] on textarea "**********" at bounding box center [385, 401] width 232 height 48
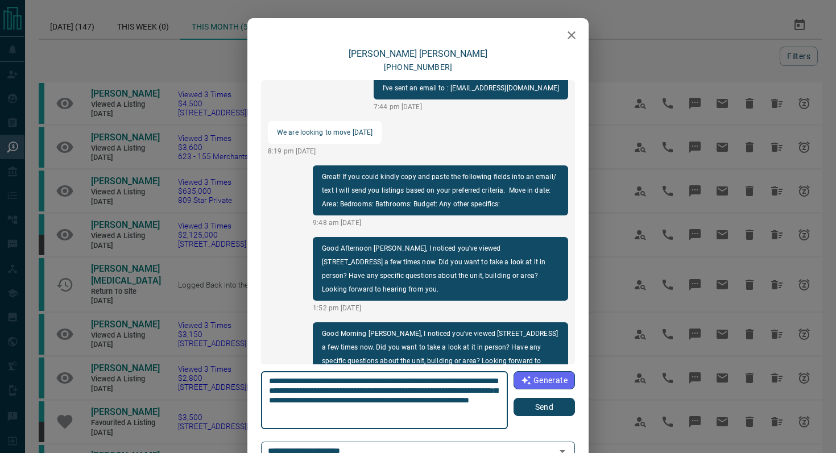
type textarea "**********"
click at [541, 399] on button "Send" at bounding box center [544, 407] width 61 height 18
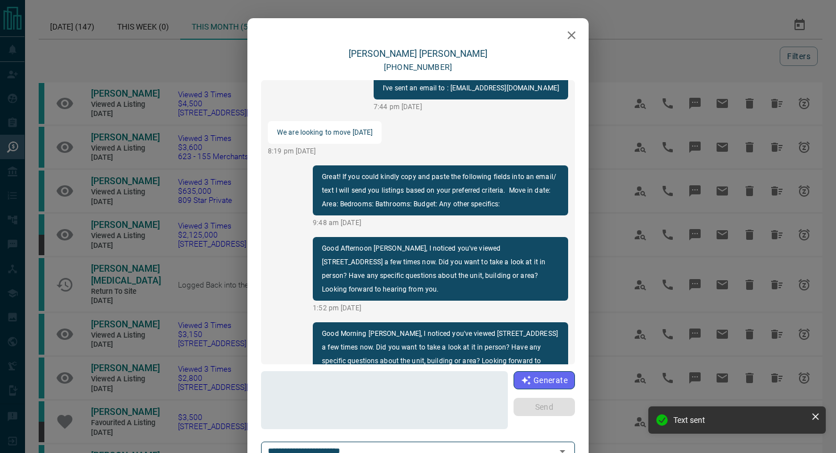
scroll to position [1137, 0]
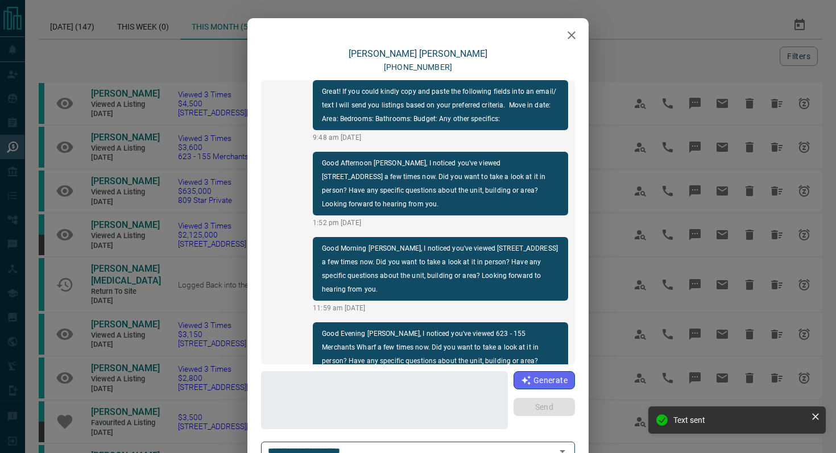
click at [576, 34] on icon "button" at bounding box center [572, 35] width 14 height 14
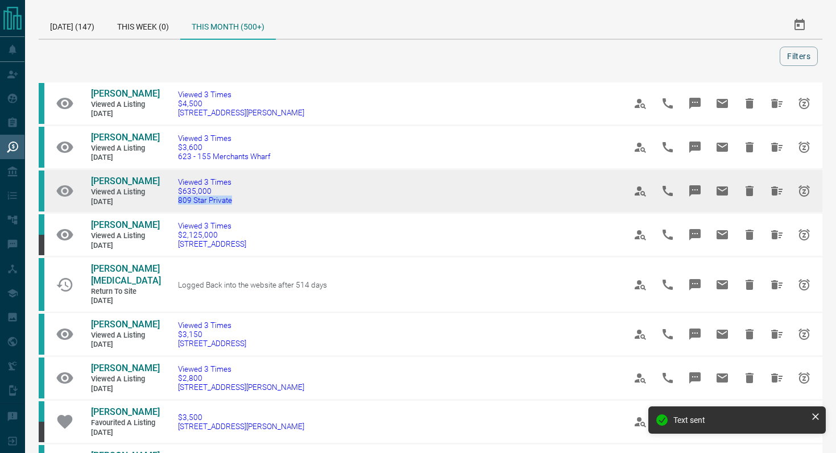
drag, startPoint x: 259, startPoint y: 204, endPoint x: 169, endPoint y: 204, distance: 89.9
click at [169, 204] on td "Viewed 3 Times $635,000 809 Star Private" at bounding box center [384, 192] width 447 height 44
click at [676, 191] on icon "Message" at bounding box center [695, 190] width 11 height 11
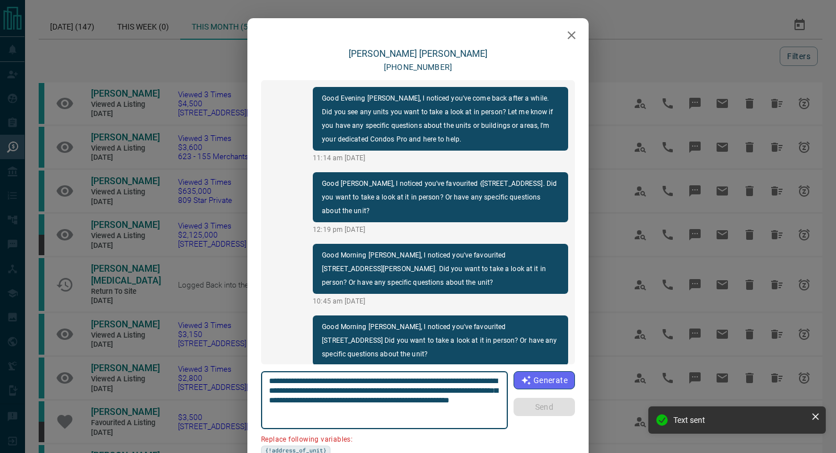
scroll to position [164, 0]
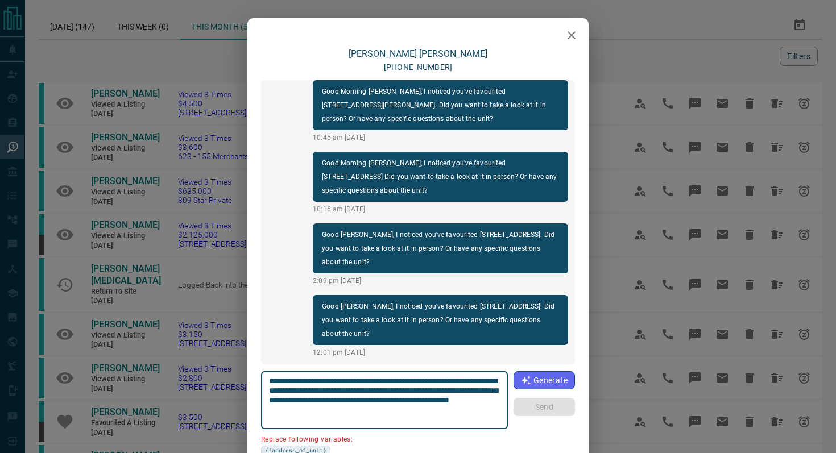
drag, startPoint x: 496, startPoint y: 381, endPoint x: 432, endPoint y: 378, distance: 63.8
click at [432, 378] on textarea "**********" at bounding box center [385, 401] width 232 height 48
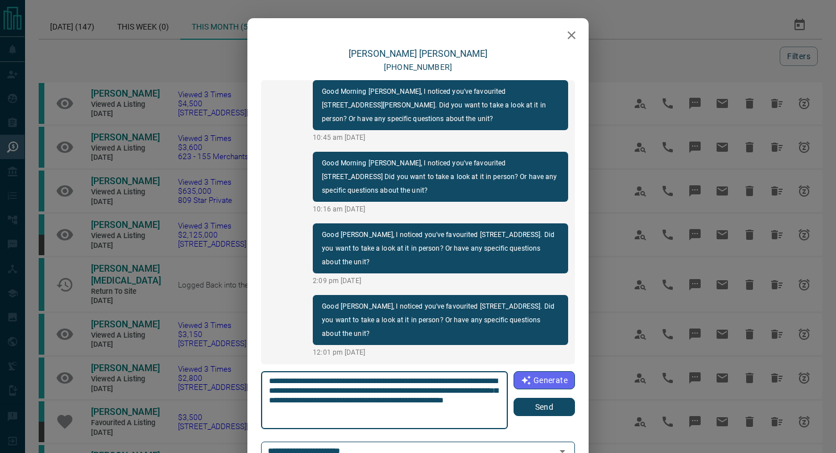
type textarea "**********"
click at [538, 399] on button "Send" at bounding box center [544, 407] width 61 height 18
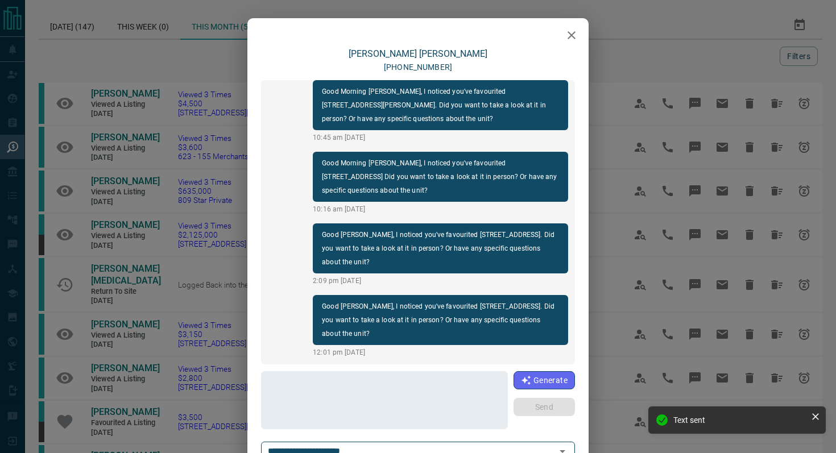
scroll to position [236, 0]
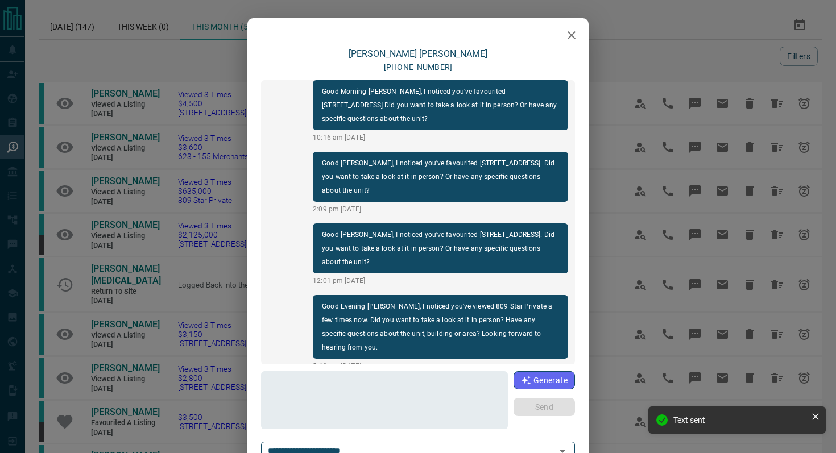
click at [568, 31] on icon "button" at bounding box center [572, 35] width 14 height 14
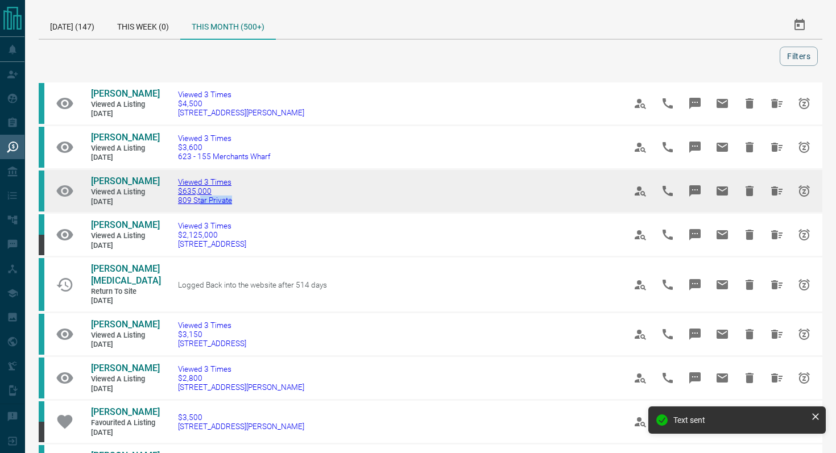
drag, startPoint x: 271, startPoint y: 203, endPoint x: 199, endPoint y: 201, distance: 72.3
click at [199, 202] on td "Viewed 3 Times $635,000 809 Star Private" at bounding box center [384, 192] width 447 height 44
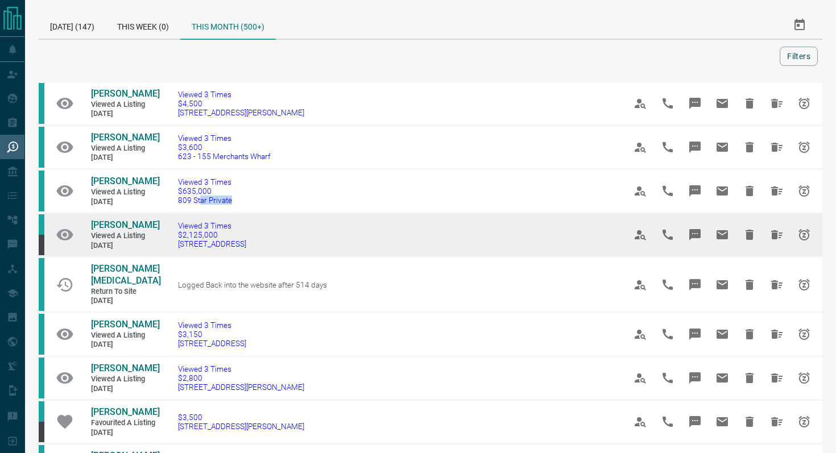
drag, startPoint x: 309, startPoint y: 245, endPoint x: 173, endPoint y: 246, distance: 136.5
click at [173, 246] on td "Viewed 3 Times $2,125,000 [STREET_ADDRESS]" at bounding box center [384, 235] width 447 height 44
click at [676, 226] on button "Message" at bounding box center [695, 234] width 27 height 27
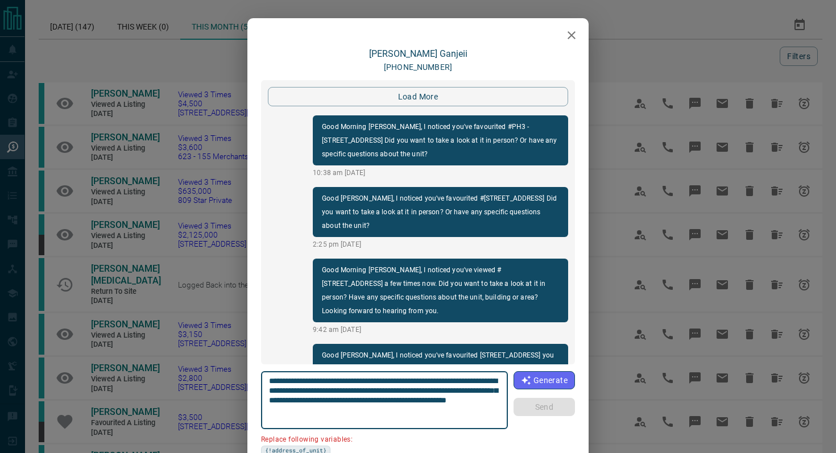
scroll to position [1926, 0]
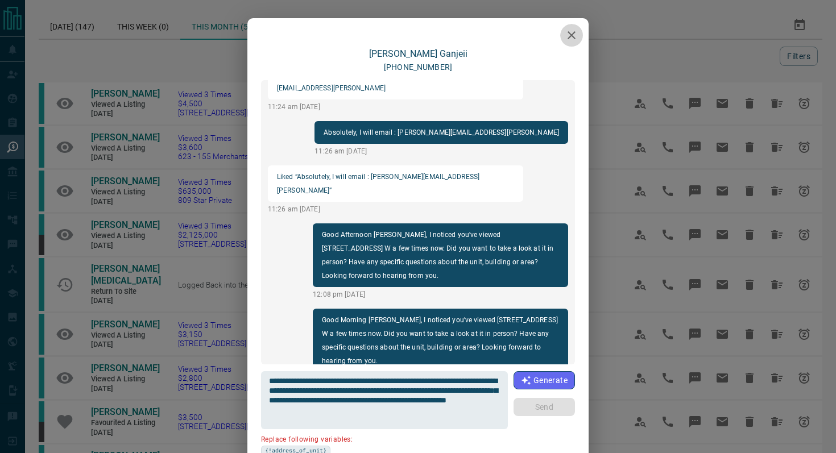
click at [570, 37] on icon "button" at bounding box center [572, 35] width 8 height 8
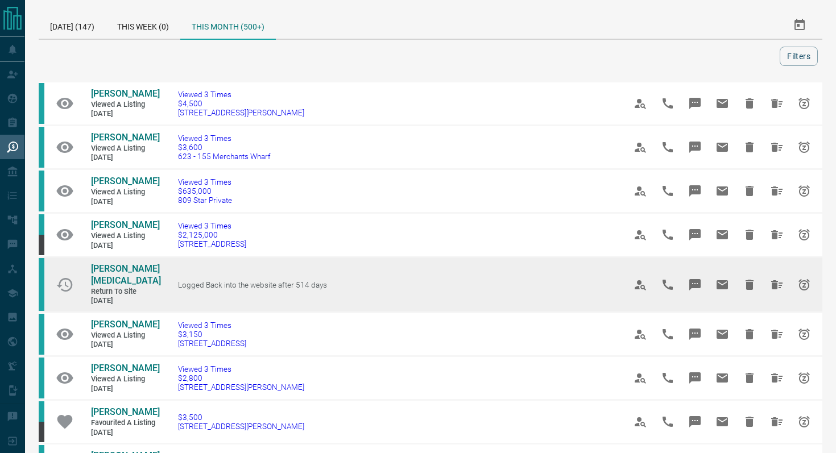
click at [676, 271] on button "Message" at bounding box center [695, 284] width 27 height 27
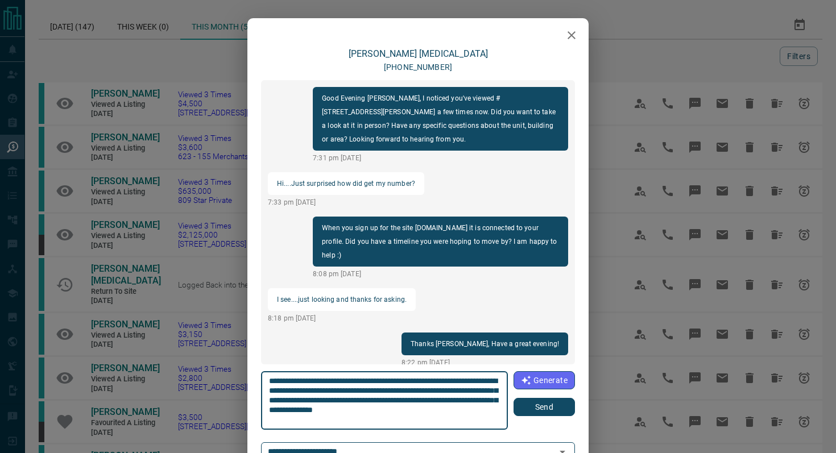
click at [532, 399] on button "Send" at bounding box center [544, 407] width 61 height 18
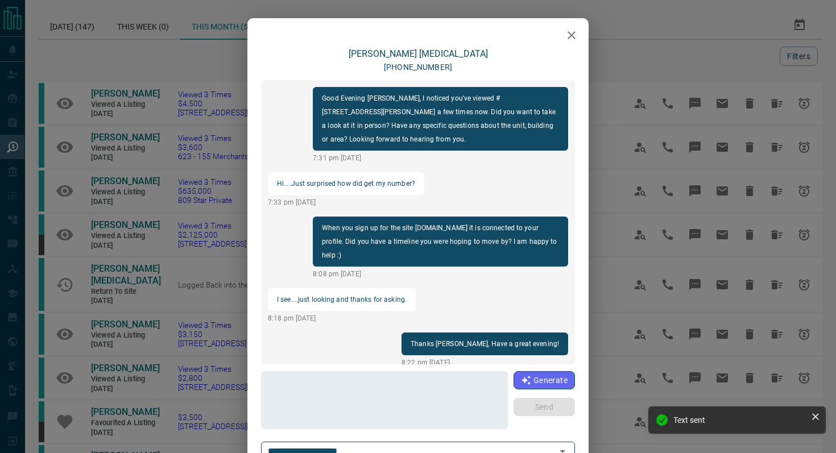
scroll to position [68, 0]
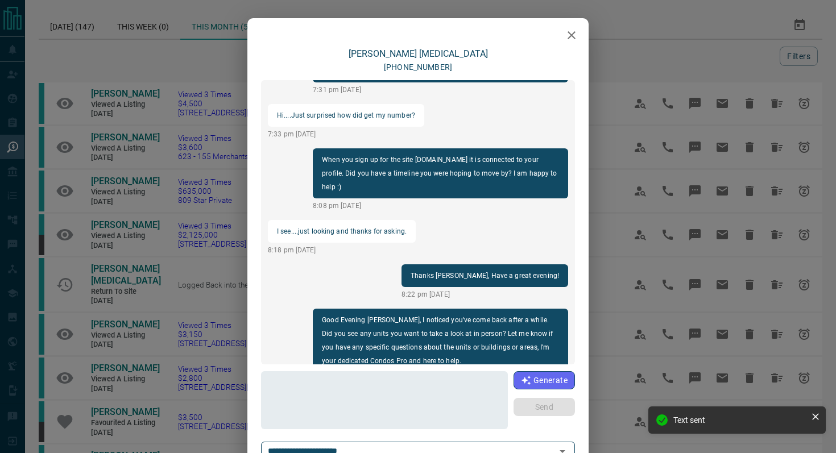
click at [575, 34] on icon "button" at bounding box center [572, 35] width 14 height 14
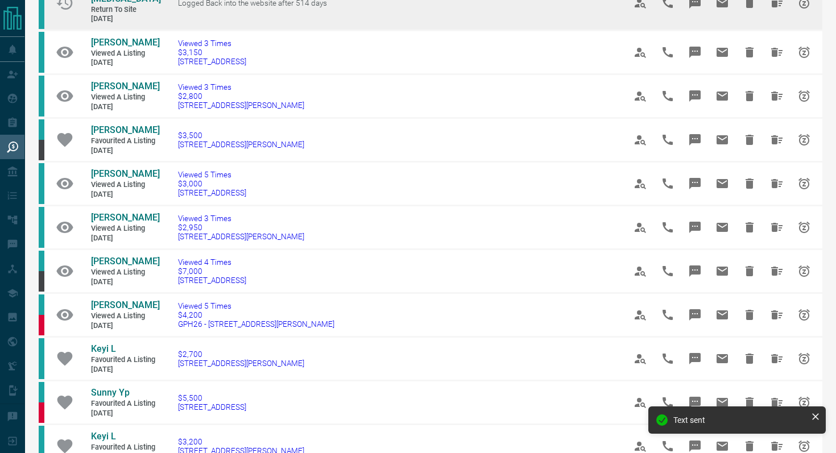
scroll to position [290, 0]
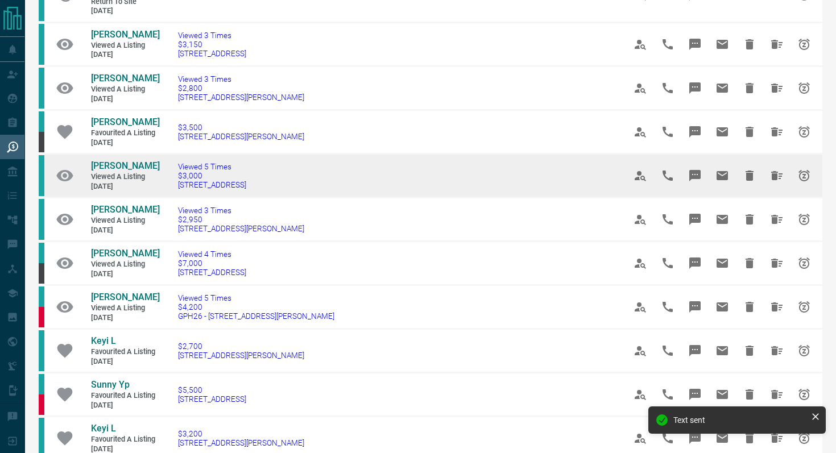
click at [676, 183] on icon "Message" at bounding box center [695, 176] width 14 height 14
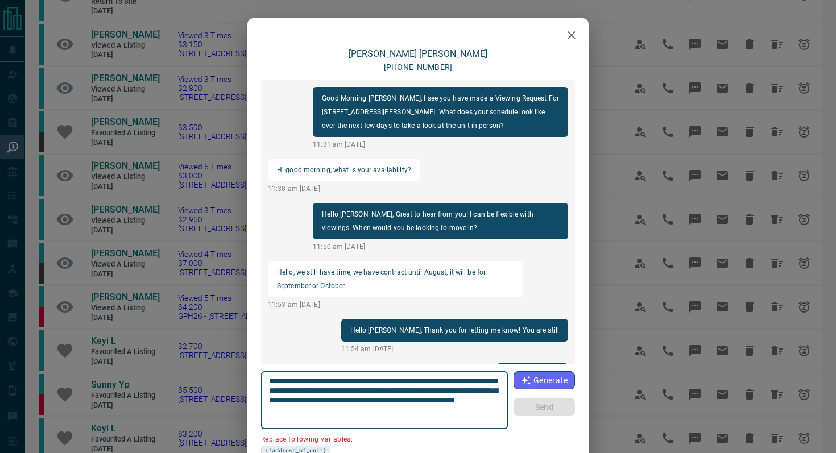
scroll to position [1406, 0]
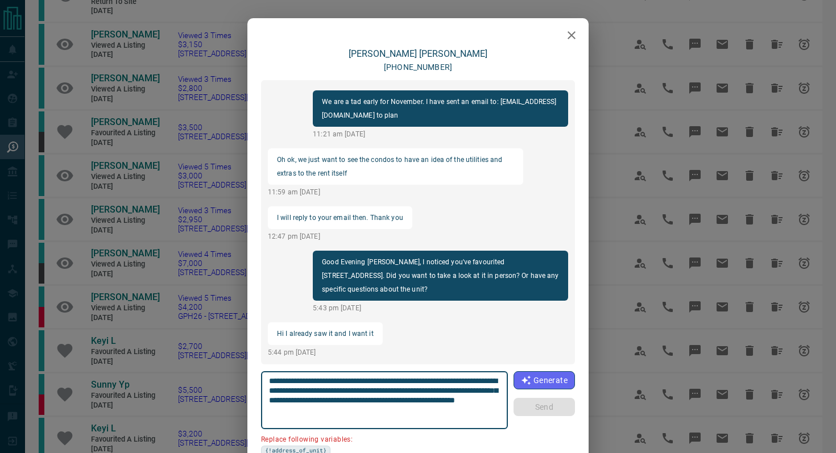
drag, startPoint x: 485, startPoint y: 418, endPoint x: 259, endPoint y: 367, distance: 231.6
click at [259, 368] on div "[PERSON_NAME] [PHONE_NUMBER] Good Morning [PERSON_NAME], I see you have made a …" at bounding box center [417, 280] width 341 height 465
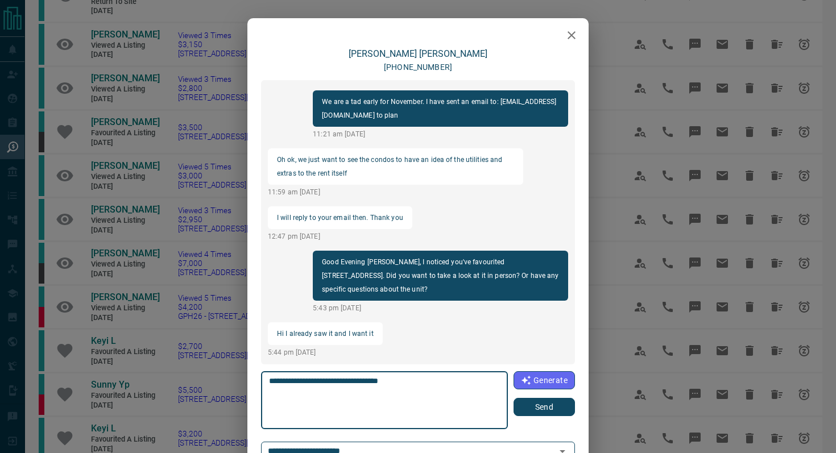
type textarea "**********"
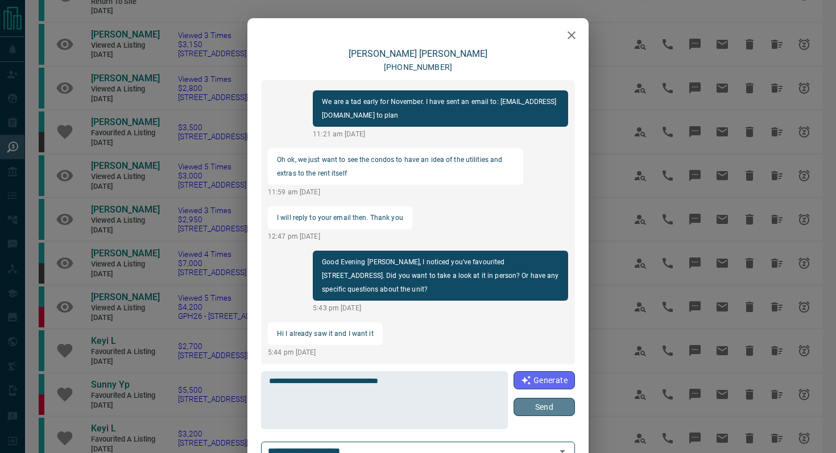
click at [558, 399] on button "Send" at bounding box center [544, 407] width 61 height 18
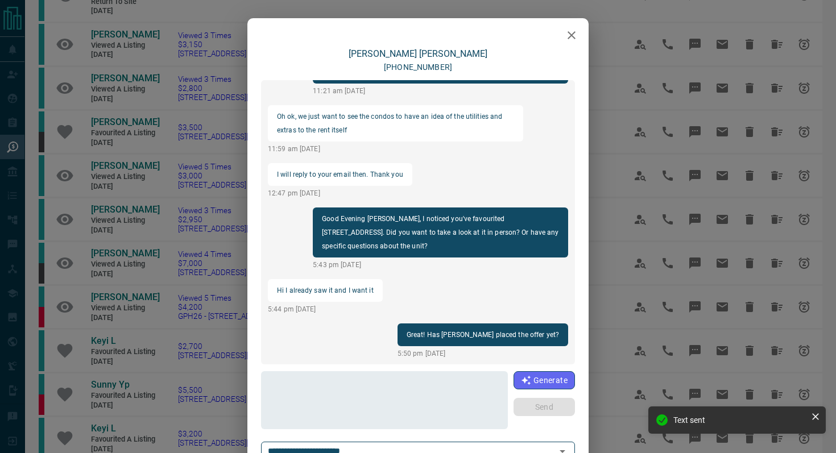
scroll to position [1407, 0]
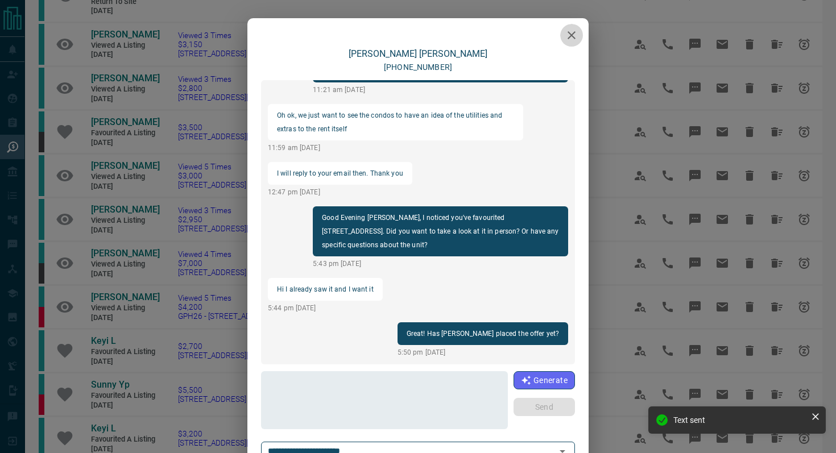
click at [571, 30] on icon "button" at bounding box center [572, 35] width 14 height 14
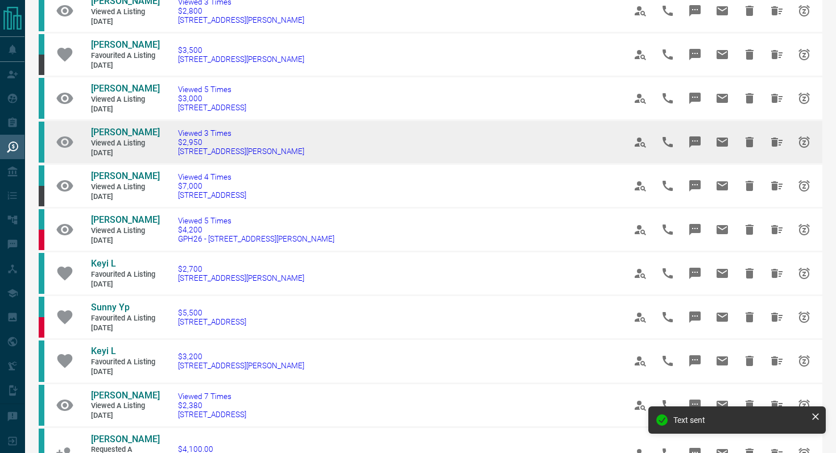
scroll to position [369, 0]
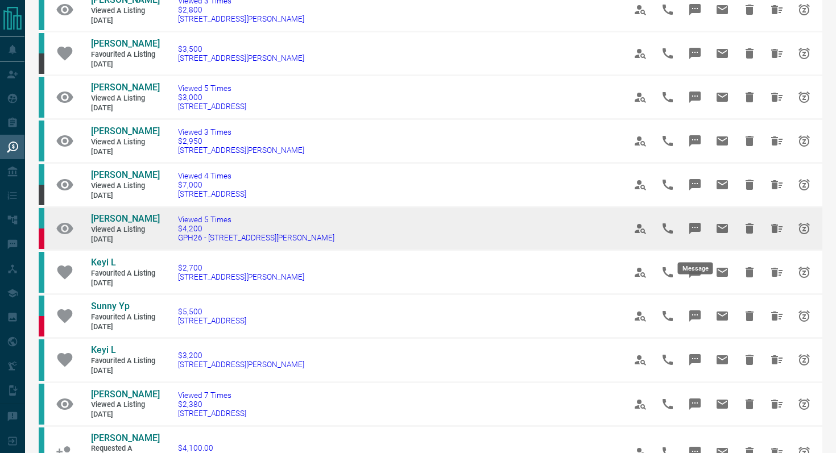
click at [676, 234] on icon "Message" at bounding box center [695, 228] width 11 height 11
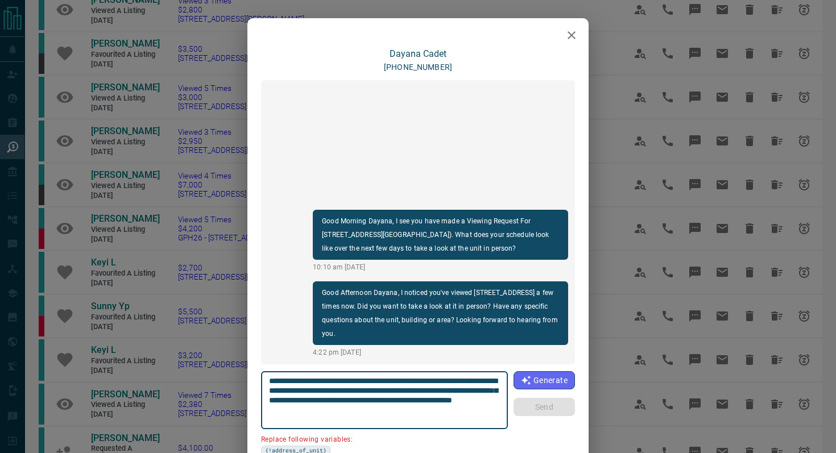
click at [573, 26] on button "button" at bounding box center [571, 35] width 23 height 23
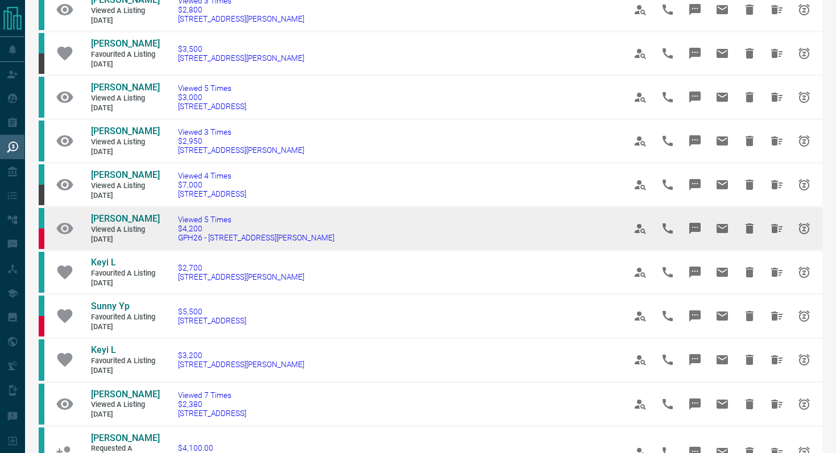
drag, startPoint x: 296, startPoint y: 254, endPoint x: 160, endPoint y: 254, distance: 136.0
click at [161, 251] on td "Viewed 5 Times $4,200 GPH26 - [STREET_ADDRESS][PERSON_NAME]" at bounding box center [384, 229] width 447 height 44
click at [676, 236] on icon "Message" at bounding box center [695, 229] width 14 height 14
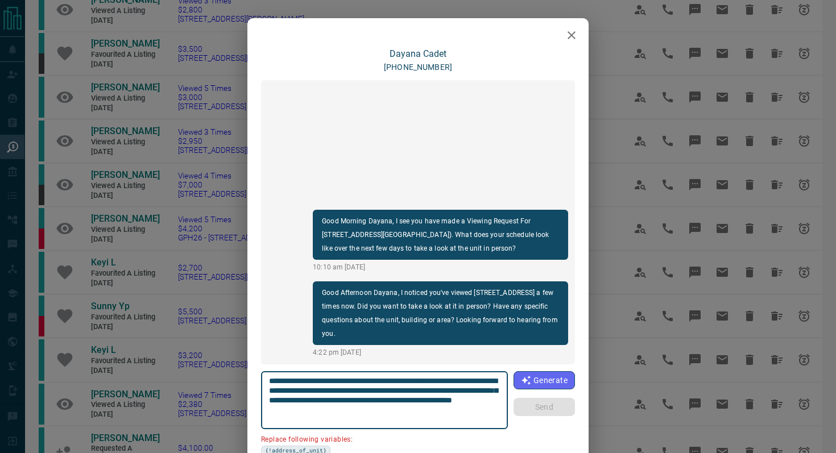
drag, startPoint x: 500, startPoint y: 379, endPoint x: 435, endPoint y: 378, distance: 64.9
click at [435, 378] on div "**********" at bounding box center [384, 400] width 247 height 58
paste textarea "******"
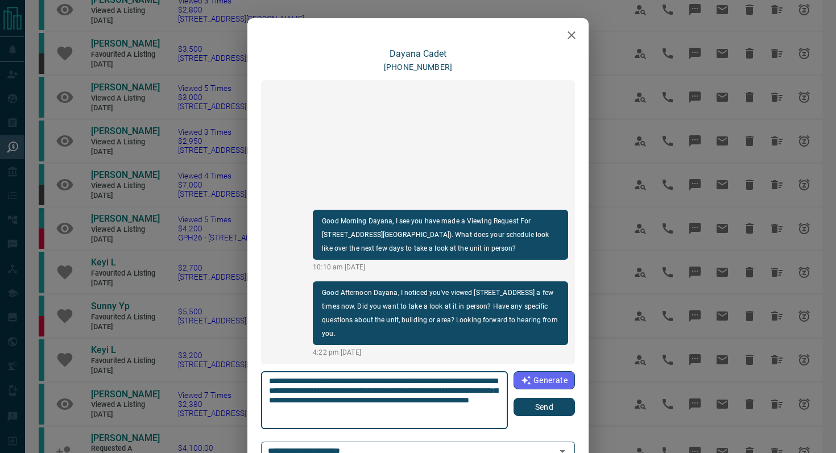
type textarea "**********"
click at [547, 399] on button "Send" at bounding box center [544, 407] width 61 height 18
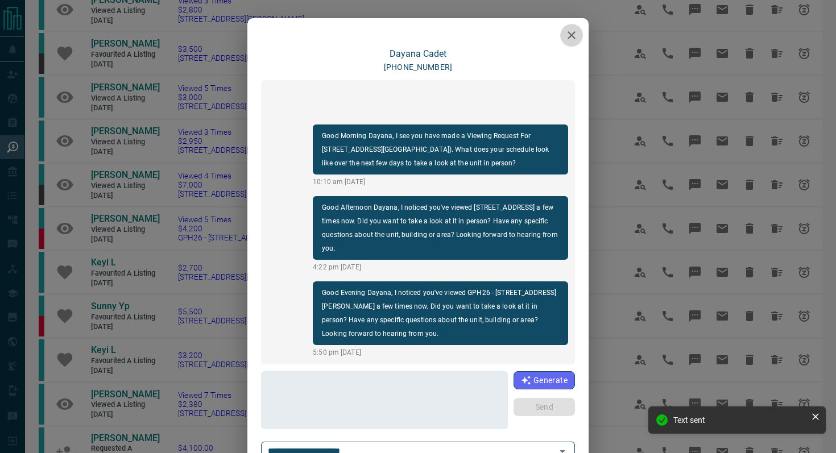
click at [574, 34] on icon "button" at bounding box center [572, 35] width 14 height 14
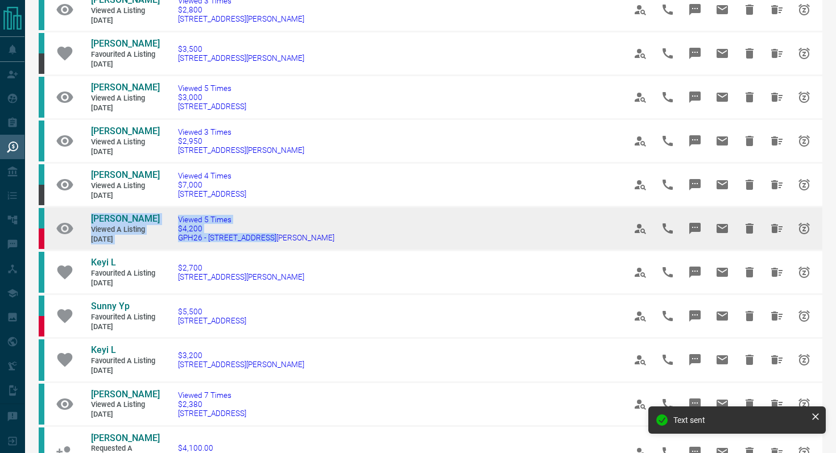
drag, startPoint x: 284, startPoint y: 248, endPoint x: 72, endPoint y: 230, distance: 212.4
click at [72, 230] on tr "[PERSON_NAME] Viewed a Listing [DATE] Viewed 5 Times $4,200 GPH26 - [STREET_ADD…" at bounding box center [431, 229] width 784 height 44
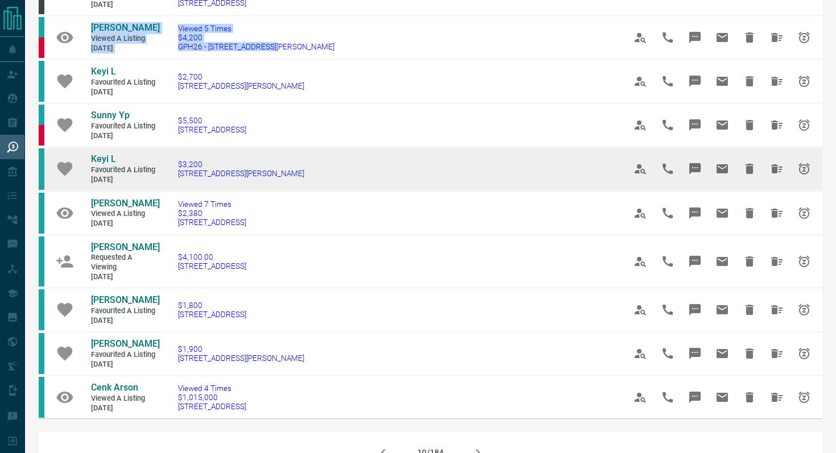
scroll to position [568, 0]
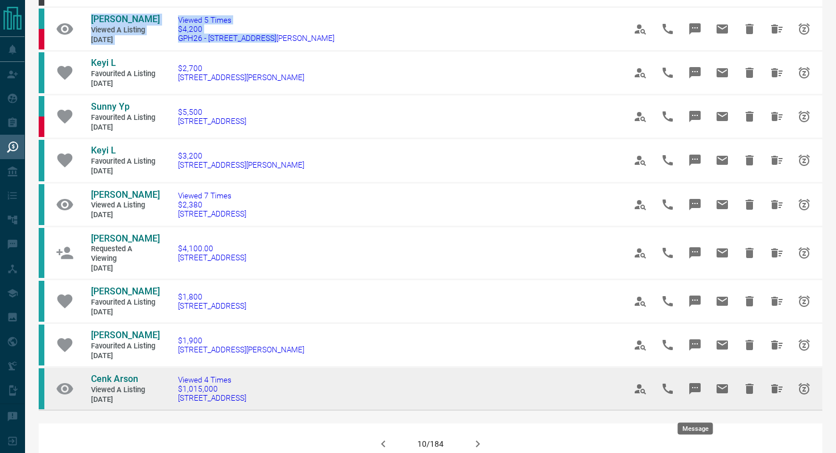
click at [676, 395] on icon "Message" at bounding box center [695, 388] width 11 height 11
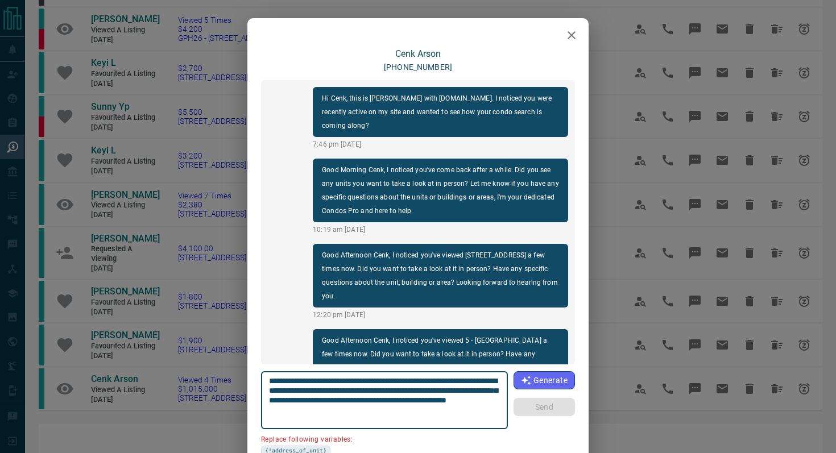
scroll to position [218, 0]
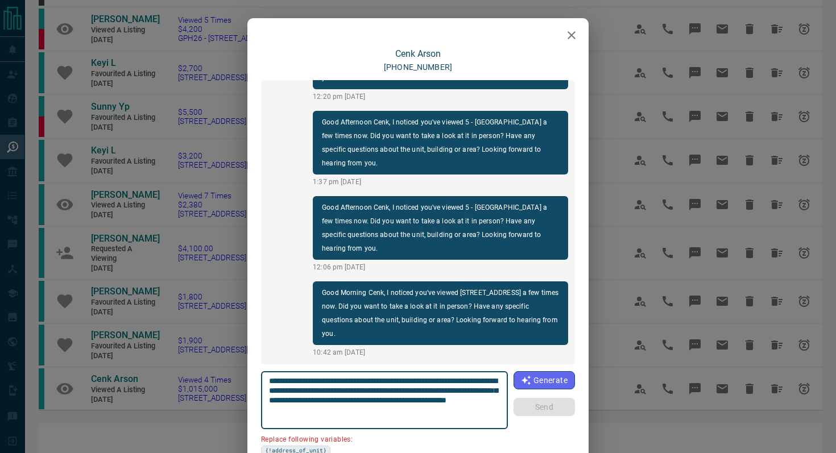
click at [567, 32] on icon "button" at bounding box center [572, 35] width 14 height 14
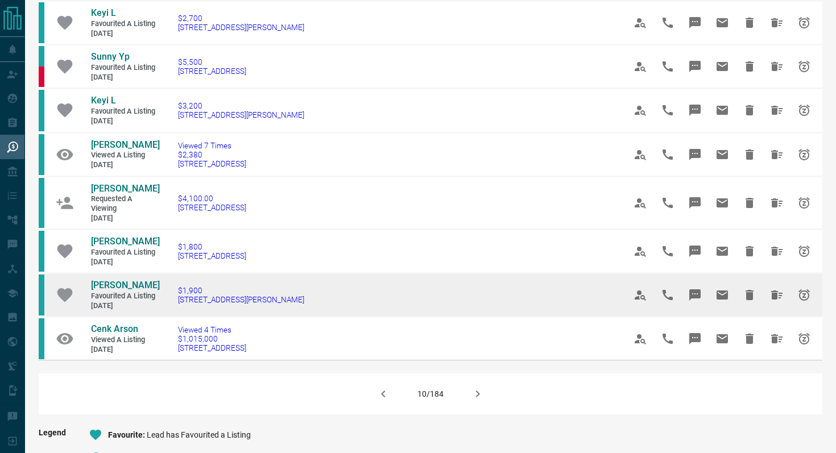
scroll to position [685, 0]
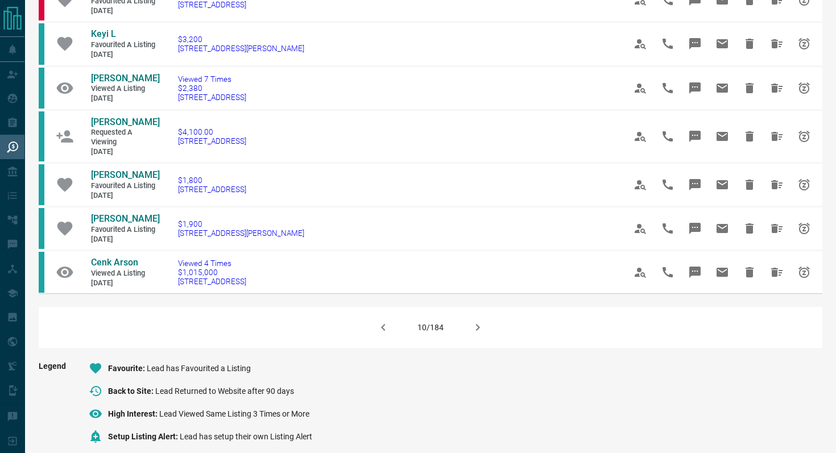
click at [477, 335] on icon "button" at bounding box center [478, 328] width 14 height 14
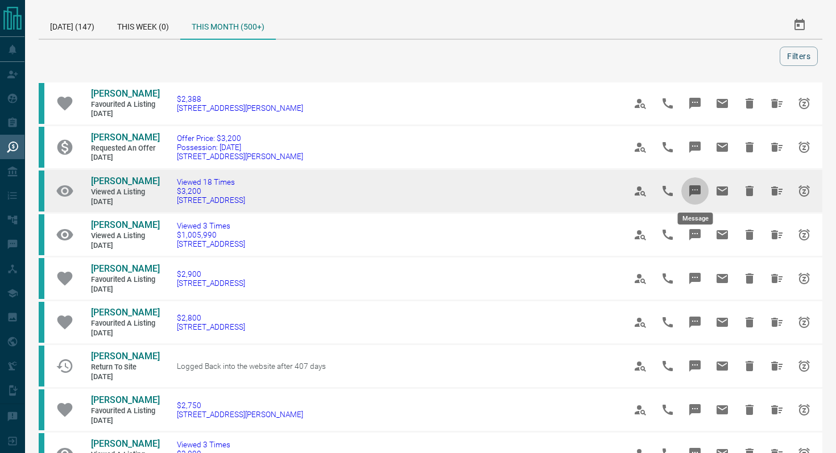
click at [676, 186] on icon "Message" at bounding box center [695, 190] width 11 height 11
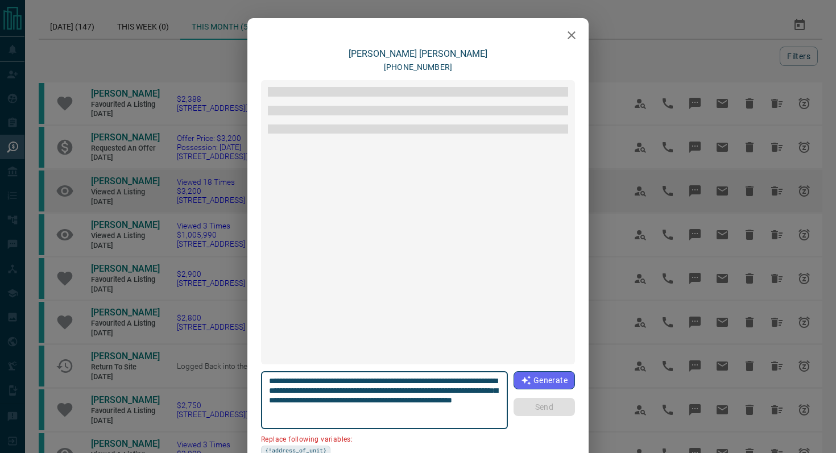
scroll to position [1007, 0]
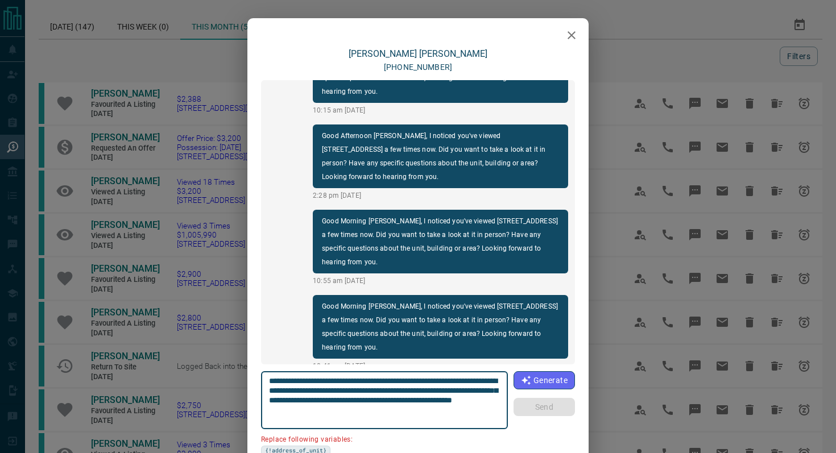
click at [563, 35] on button "button" at bounding box center [571, 35] width 23 height 23
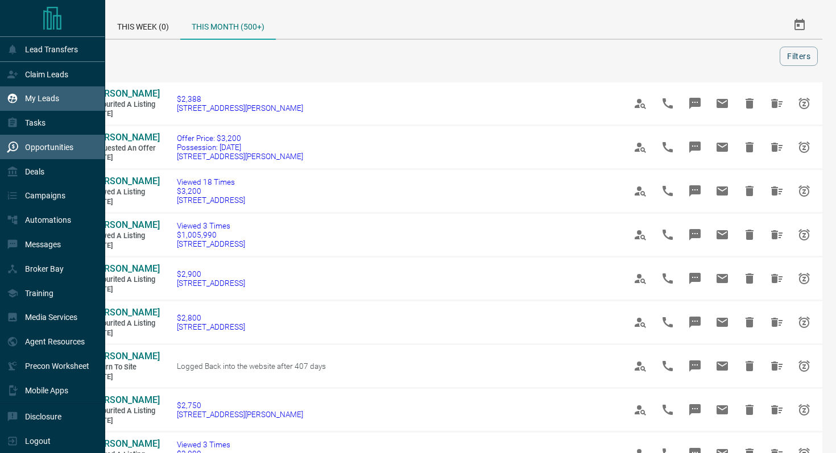
click at [45, 102] on p "My Leads" at bounding box center [42, 98] width 34 height 9
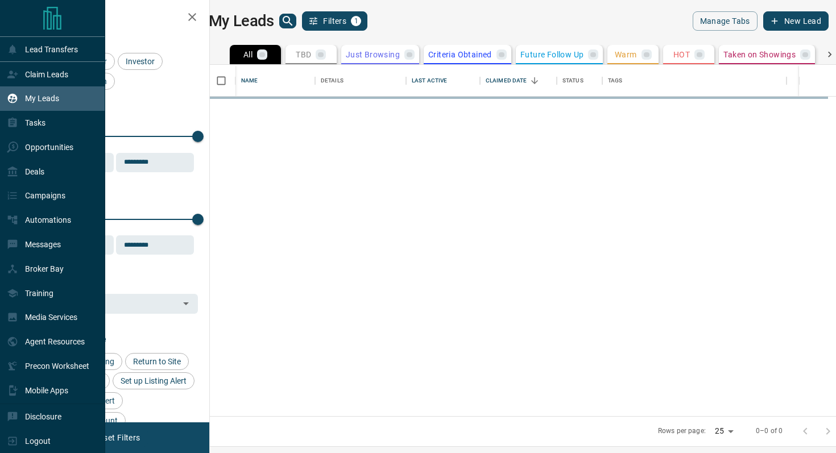
scroll to position [352, 621]
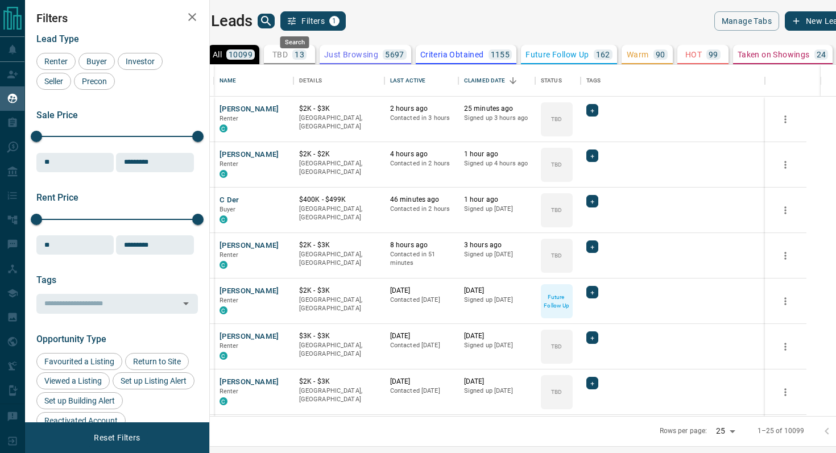
click at [273, 21] on icon "search button" at bounding box center [266, 21] width 14 height 14
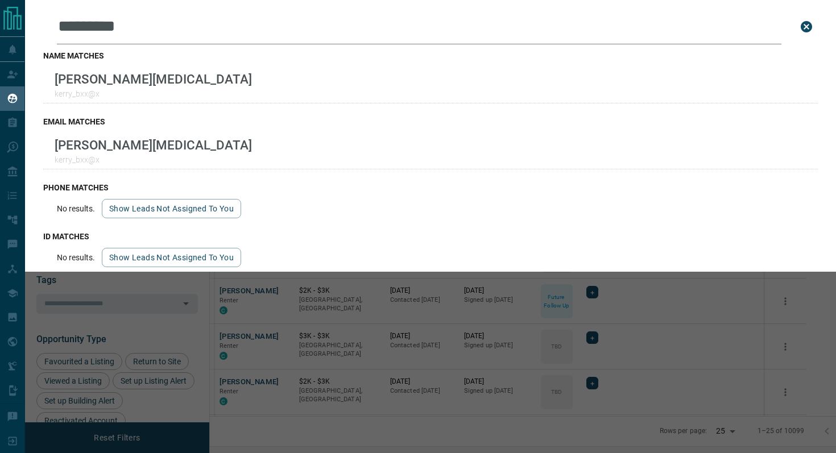
type input "*********"
click at [361, 67] on div "name matches [PERSON_NAME][MEDICAL_DATA]" at bounding box center [430, 77] width 775 height 66
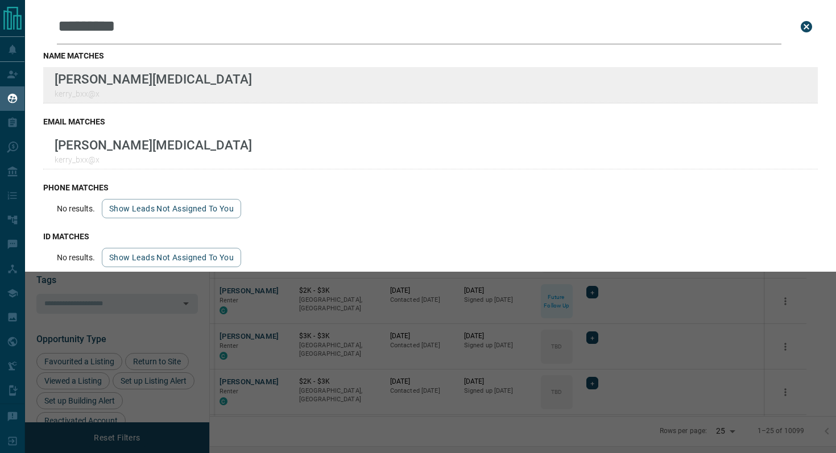
click at [0, 0] on div "Lead Transfers Claim Leads My Leads Tasks Opportunities Deals Campaigns Automat…" at bounding box center [418, 219] width 836 height 439
